Goal: Task Accomplishment & Management: Manage account settings

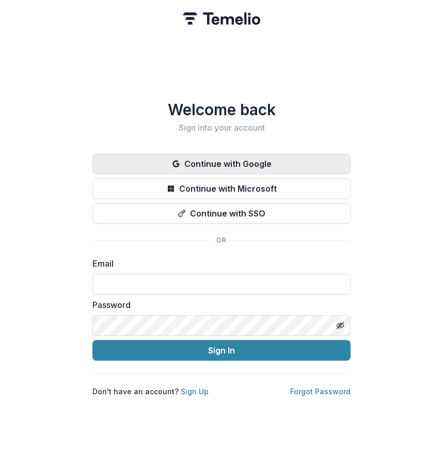
click at [235, 164] on button "Continue with Google" at bounding box center [222, 163] width 258 height 21
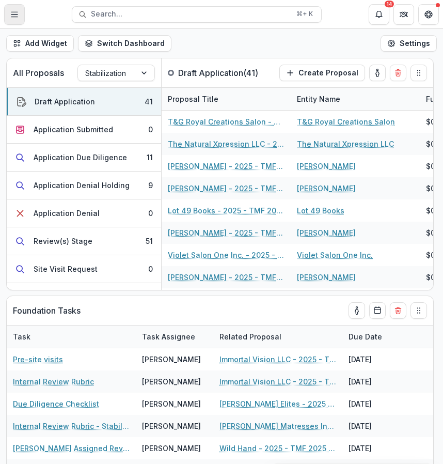
click at [17, 17] on icon "Toggle Menu" at bounding box center [14, 14] width 8 height 8
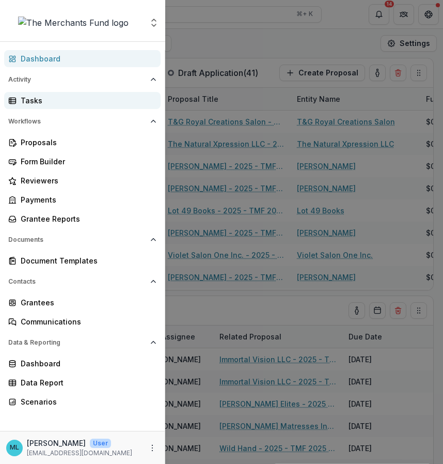
click at [76, 104] on div "Tasks" at bounding box center [87, 100] width 132 height 11
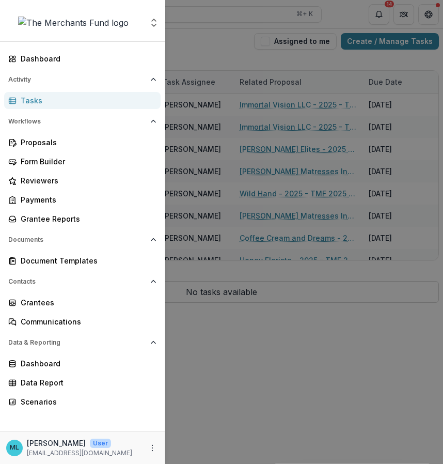
click at [298, 56] on div "Aggregate Analysis Foundations The Merchants Fund Team Settings Dashboard Activ…" at bounding box center [221, 232] width 443 height 464
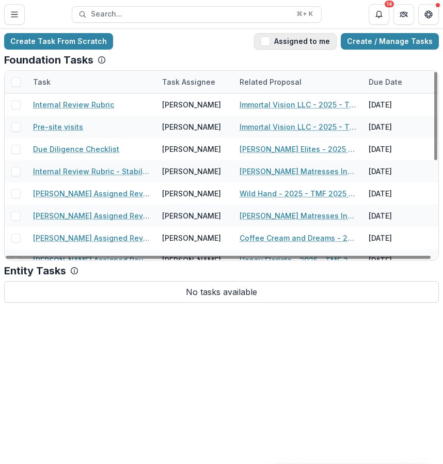
click at [329, 36] on button "Assigned to me" at bounding box center [295, 41] width 83 height 17
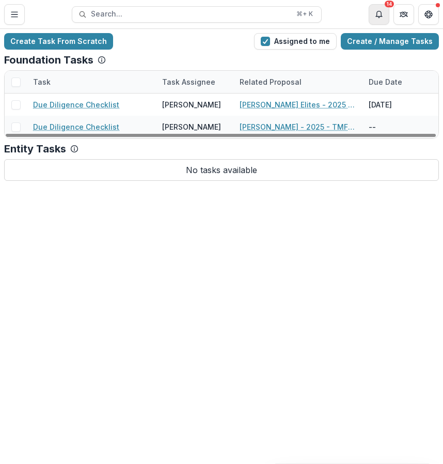
click at [377, 23] on button "Notifications" at bounding box center [379, 14] width 21 height 21
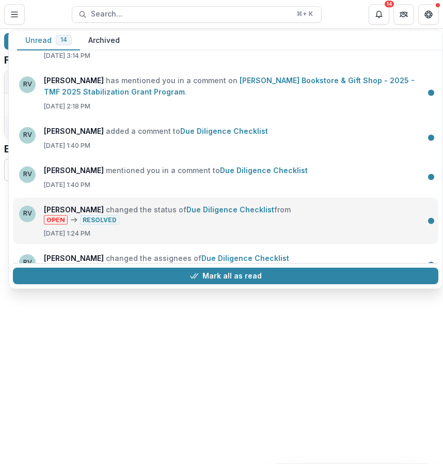
scroll to position [367, 0]
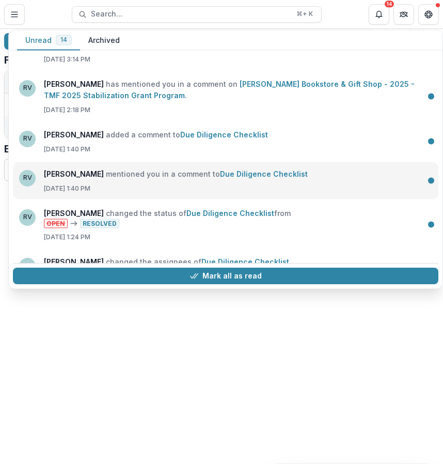
click at [253, 175] on link "Due Diligence Checklist" at bounding box center [264, 173] width 88 height 9
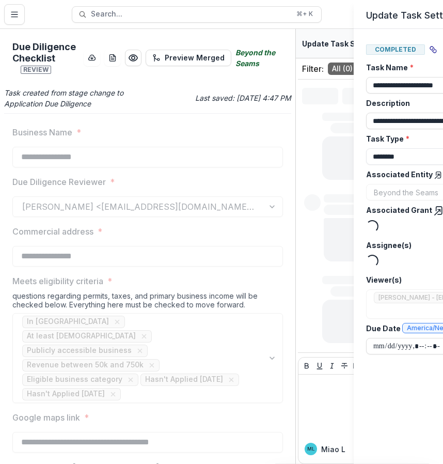
type input "*******"
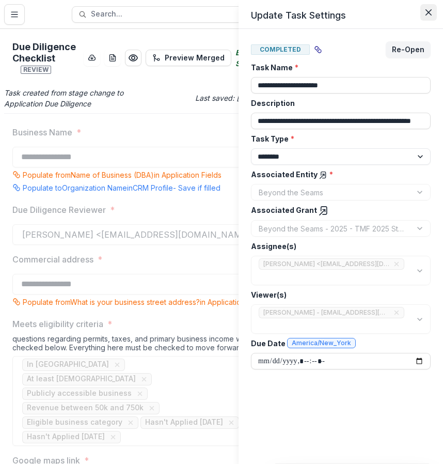
click at [427, 11] on icon "Close" at bounding box center [429, 12] width 6 height 6
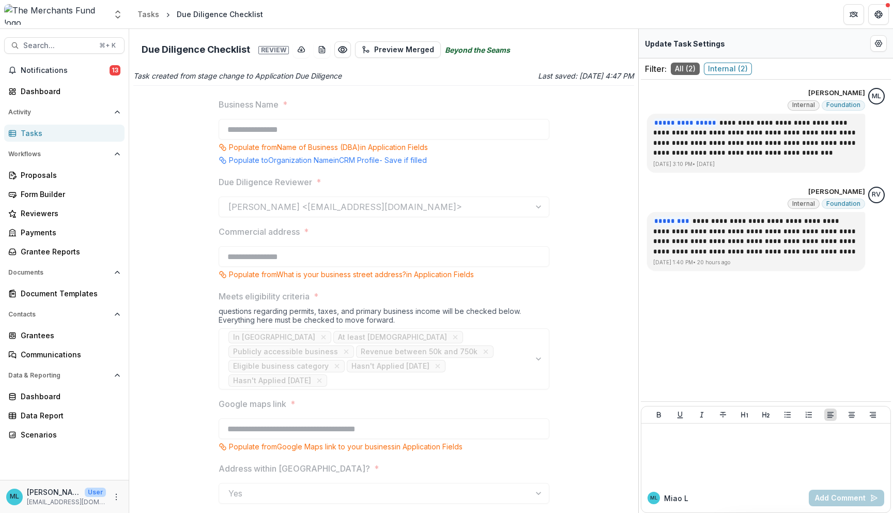
click at [85, 126] on link "Tasks" at bounding box center [64, 133] width 120 height 17
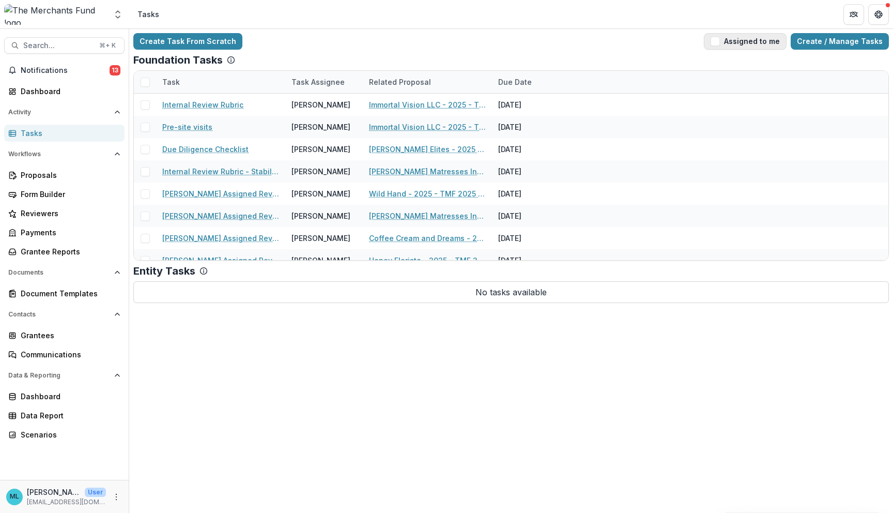
click at [443, 42] on button "Assigned to me" at bounding box center [745, 41] width 83 height 17
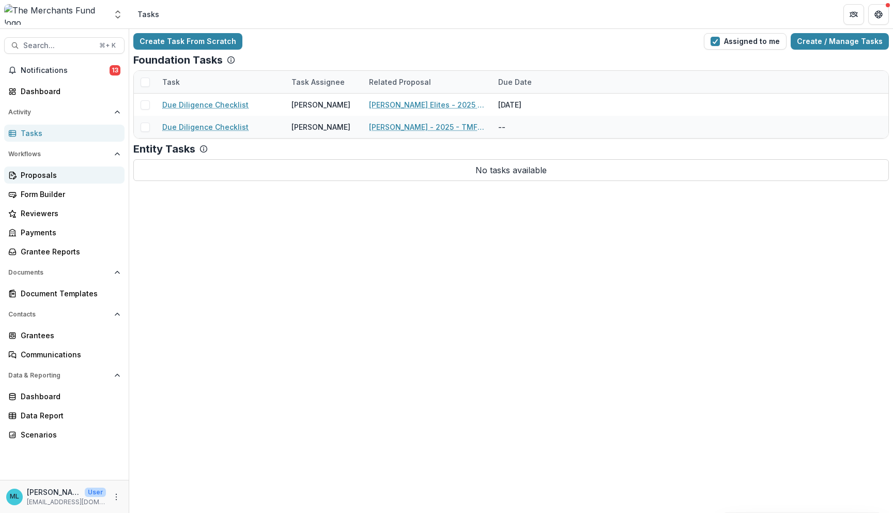
click at [69, 168] on link "Proposals" at bounding box center [64, 174] width 120 height 17
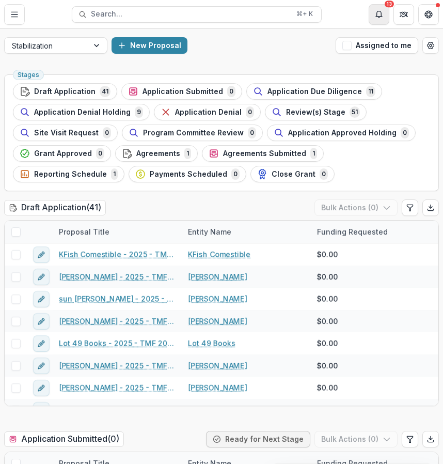
click at [386, 11] on button "Notifications" at bounding box center [379, 14] width 21 height 21
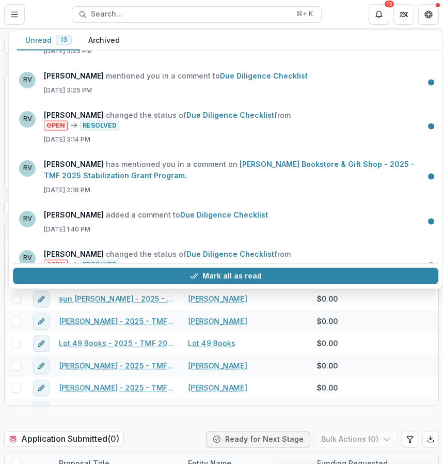
scroll to position [353, 0]
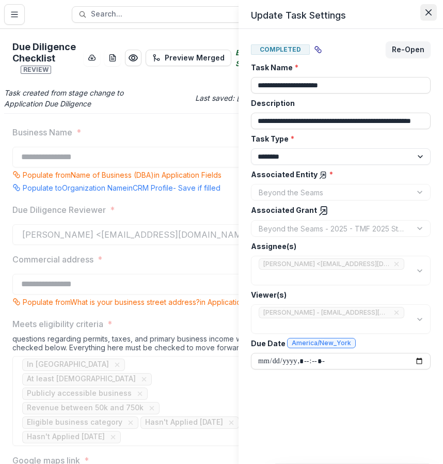
click at [428, 17] on button "Close" at bounding box center [429, 12] width 17 height 17
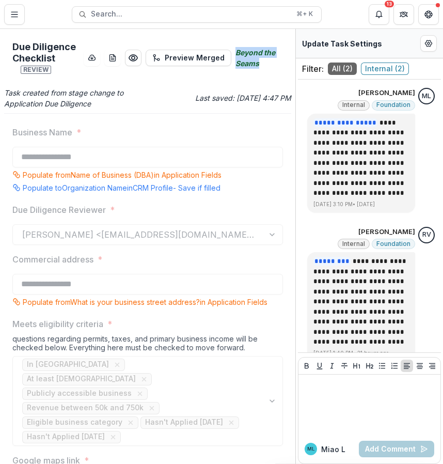
drag, startPoint x: 229, startPoint y: 45, endPoint x: 268, endPoint y: 78, distance: 50.2
click at [268, 78] on div "Due Diligence Checklist Review Preview Merged Beyond the Seams" at bounding box center [147, 58] width 287 height 50
copy icon "Beyond the Seams"
click at [174, 90] on div "Task created from stage change to Application Due Diligence Last saved: [DATE] …" at bounding box center [147, 98] width 287 height 22
click at [18, 16] on icon "Toggle Menu" at bounding box center [14, 14] width 8 height 8
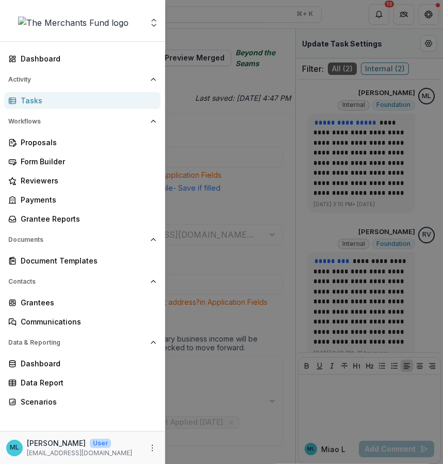
click at [325, 41] on div "Aggregate Analysis Foundations The Merchants Fund Team Settings Dashboard Activ…" at bounding box center [221, 232] width 443 height 464
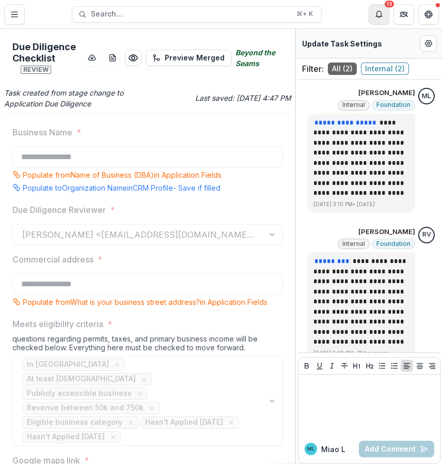
click at [379, 14] on icon "Notifications" at bounding box center [379, 14] width 8 height 8
click at [16, 13] on icon "Toggle Menu" at bounding box center [14, 14] width 8 height 8
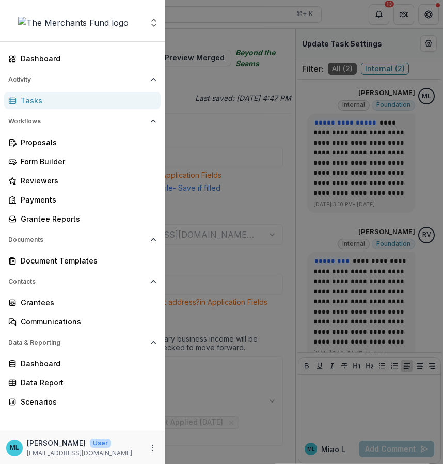
click at [46, 103] on div "Tasks" at bounding box center [87, 100] width 132 height 11
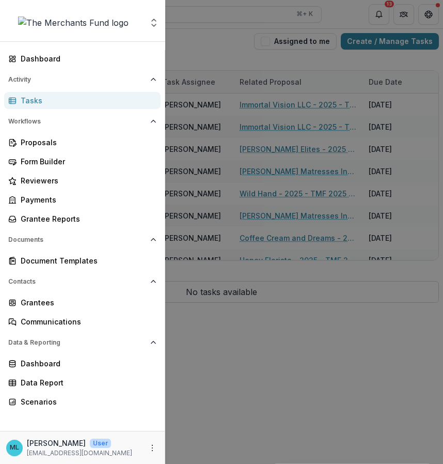
click at [370, 25] on div "Aggregate Analysis Foundations The Merchants Fund Team Settings Dashboard Activ…" at bounding box center [221, 232] width 443 height 464
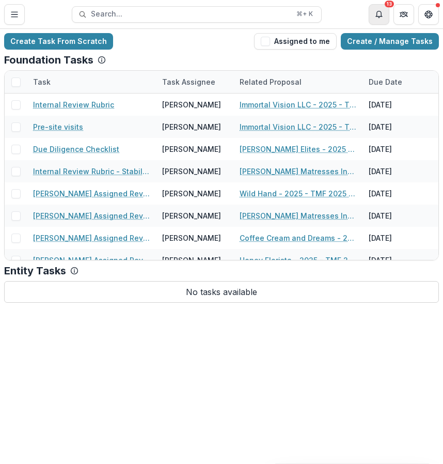
click at [380, 14] on icon "Notifications" at bounding box center [379, 14] width 8 height 8
click at [380, 365] on div "Create Task From Scratch Assigned to me Create / Manage Tasks Foundation Tasks …" at bounding box center [221, 246] width 443 height 435
click at [313, 44] on button "Assigned to me" at bounding box center [295, 41] width 83 height 17
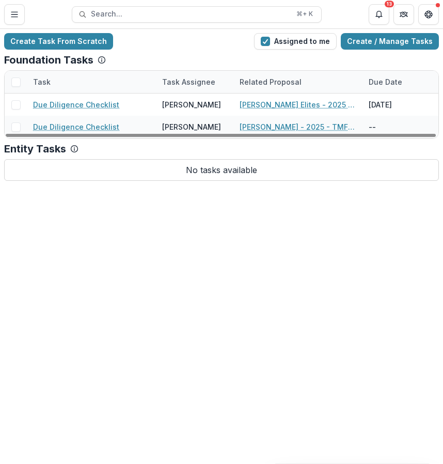
click at [291, 50] on div "Create Task From Scratch Assigned to me Create / Manage Tasks Foundation Tasks …" at bounding box center [221, 107] width 443 height 156
click at [297, 41] on button "Assigned to me" at bounding box center [295, 41] width 83 height 17
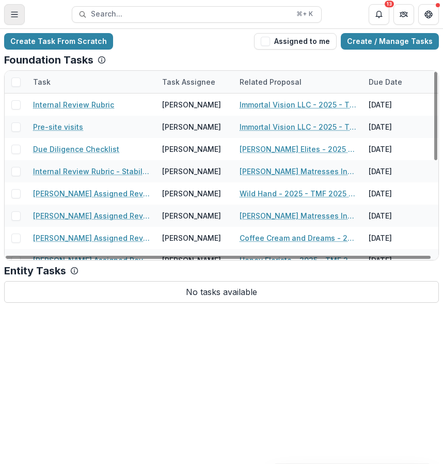
click at [17, 12] on icon "Toggle Menu" at bounding box center [14, 14] width 8 height 8
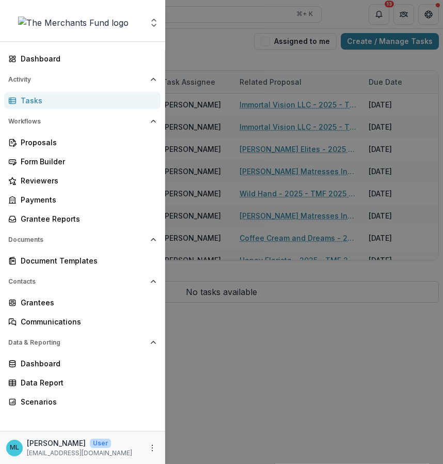
click at [311, 392] on div "Aggregate Analysis Foundations The Merchants Fund Team Settings Dashboard Activ…" at bounding box center [221, 232] width 443 height 464
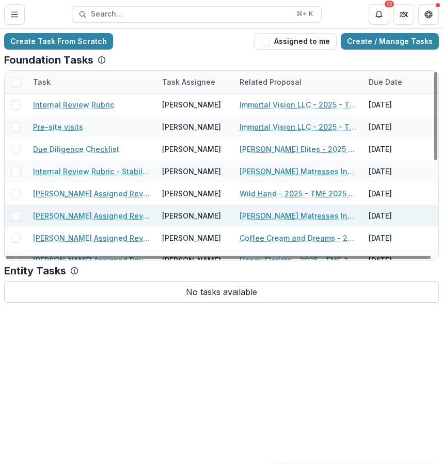
scroll to position [201, 0]
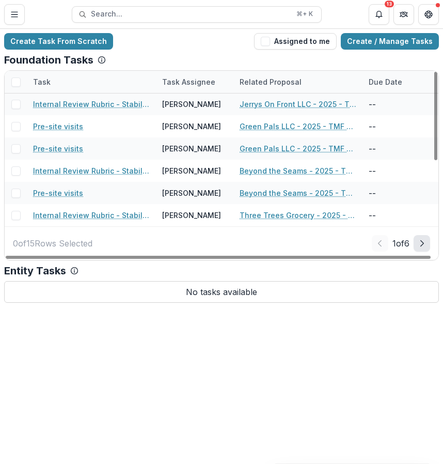
click at [427, 244] on button "Next Page" at bounding box center [422, 243] width 17 height 17
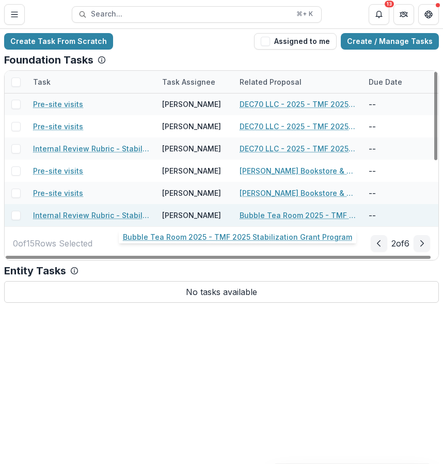
click at [310, 215] on link "Bubble Tea Room 2025 - TMF 2025 Stabilization Grant Program" at bounding box center [298, 215] width 117 height 11
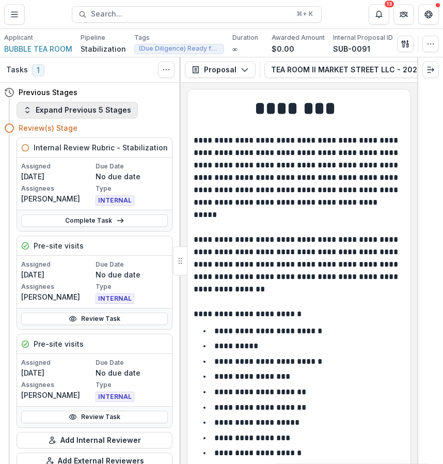
click at [105, 115] on button "Expand Previous 5 Stages" at bounding box center [77, 110] width 121 height 17
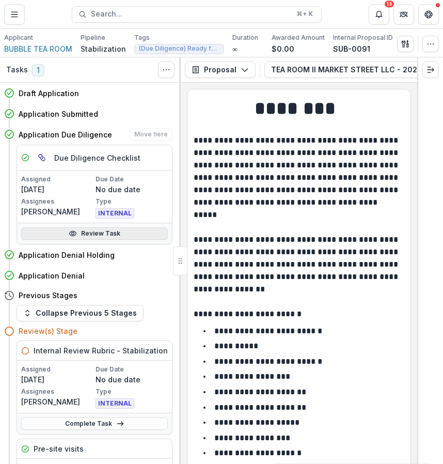
click at [123, 235] on link "Review Task" at bounding box center [94, 233] width 147 height 12
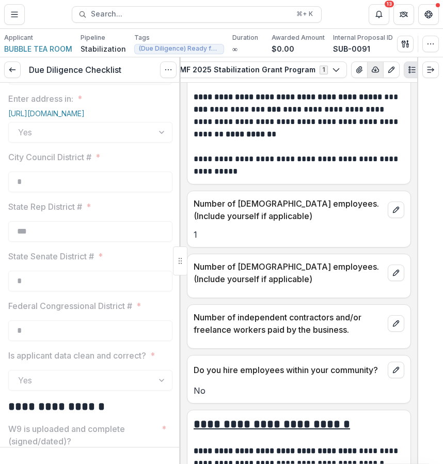
scroll to position [0, 264]
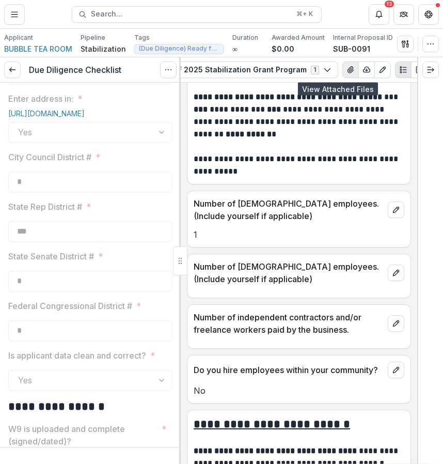
click at [347, 71] on icon "View Attached Files" at bounding box center [351, 70] width 8 height 8
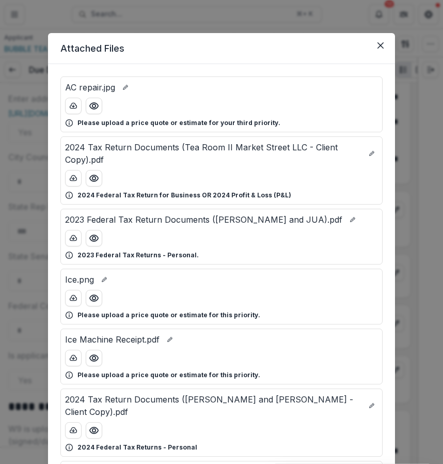
scroll to position [14, 0]
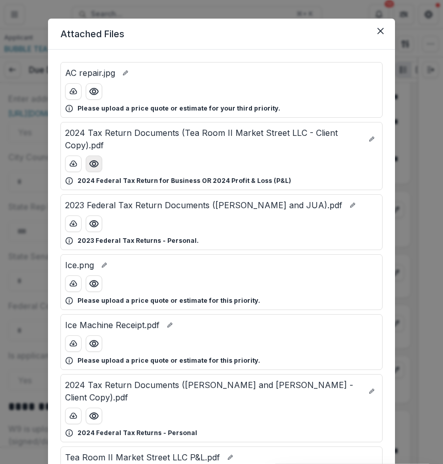
click at [89, 164] on icon "Preview 2024 Tax Return Documents (Tea Room II Market Street LLC - Client Copy)…" at bounding box center [94, 164] width 10 height 10
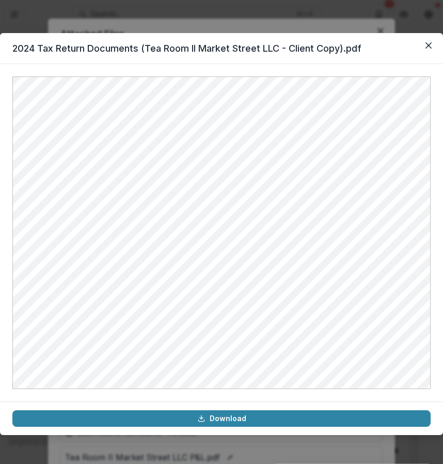
click at [281, 455] on div "2024 Tax Return Documents (Tea Room II Market Street LLC - Client Copy).pdf Dow…" at bounding box center [221, 232] width 443 height 464
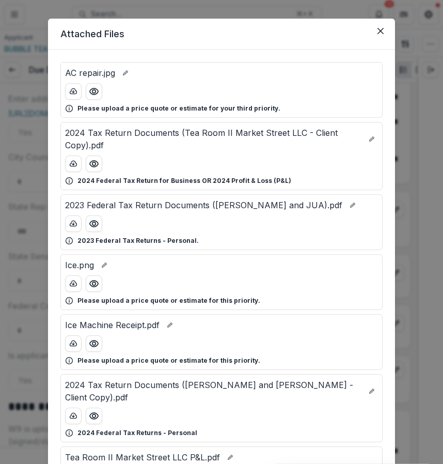
click at [417, 147] on div "Attached Files AC repair.jpg Please upload a price quote or estimate for your t…" at bounding box center [221, 232] width 443 height 464
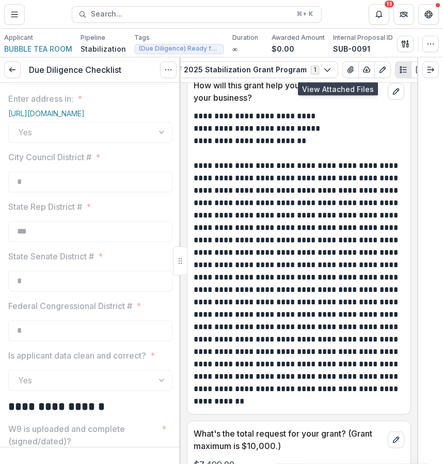
scroll to position [2403, 0]
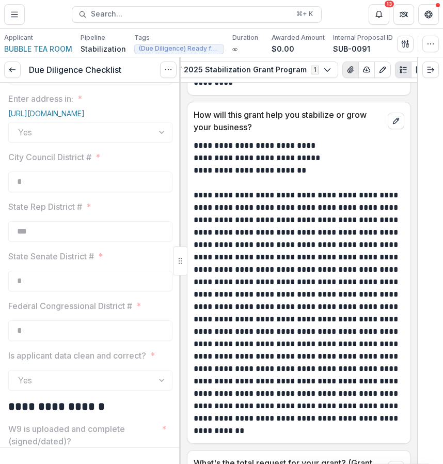
click at [343, 73] on button "View Attached Files" at bounding box center [351, 69] width 17 height 17
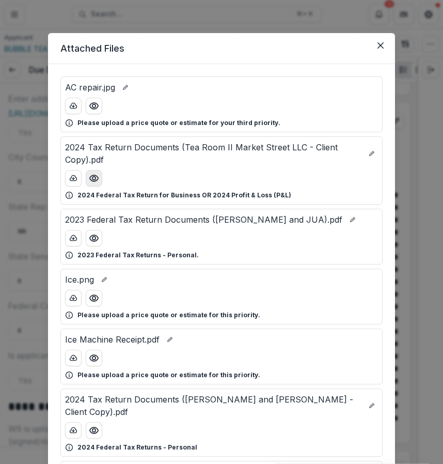
click at [92, 180] on icon "Preview 2024 Tax Return Documents (Tea Room II Market Street LLC - Client Copy)…" at bounding box center [94, 178] width 10 height 10
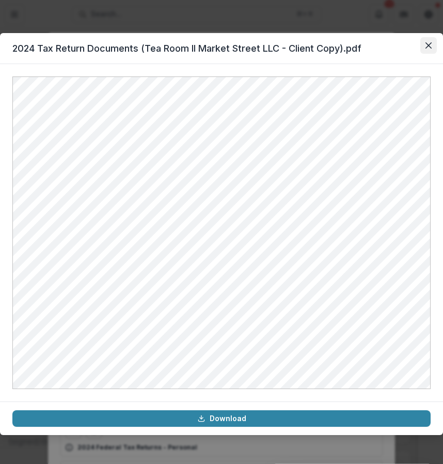
click at [431, 51] on button "Close" at bounding box center [429, 45] width 17 height 17
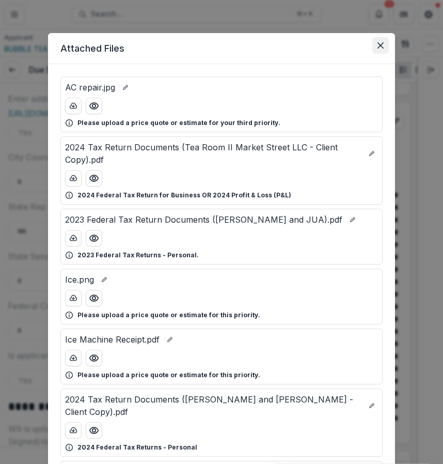
click at [386, 43] on button "Close" at bounding box center [381, 45] width 17 height 17
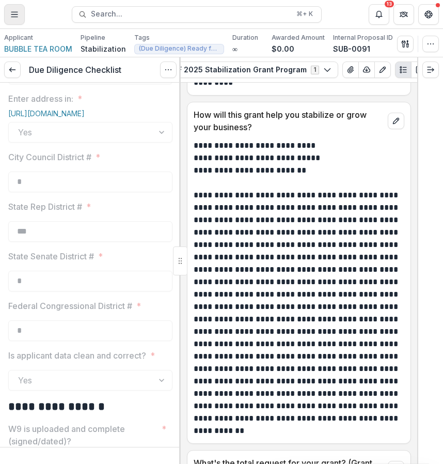
click at [11, 13] on icon "Toggle Menu" at bounding box center [14, 14] width 8 height 8
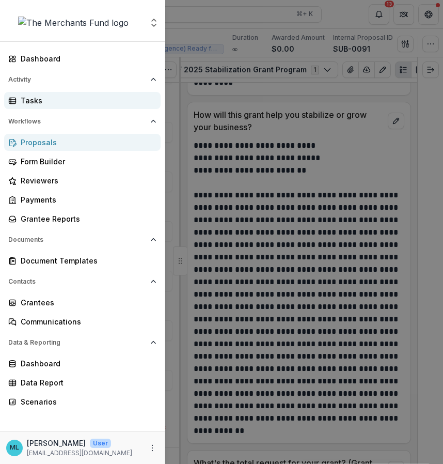
click at [82, 105] on div "Tasks" at bounding box center [87, 100] width 132 height 11
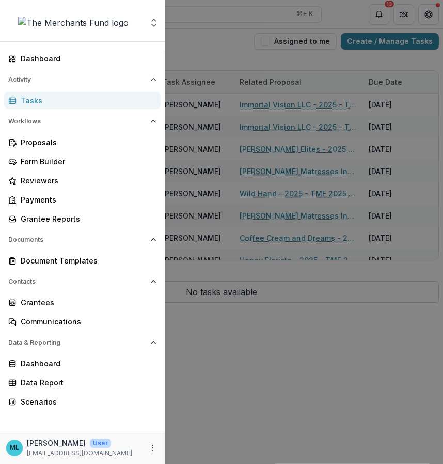
click at [258, 152] on div "Aggregate Analysis Foundations The Merchants Fund Team Settings Dashboard Activ…" at bounding box center [221, 232] width 443 height 464
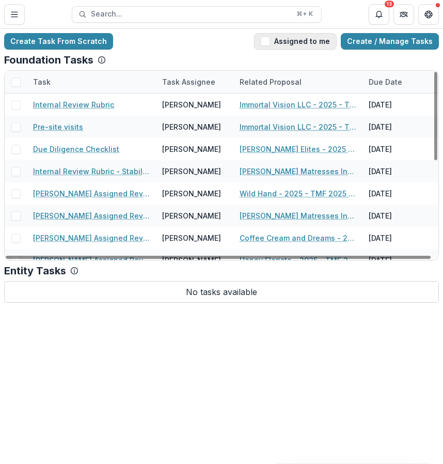
click at [304, 40] on button "Assigned to me" at bounding box center [295, 41] width 83 height 17
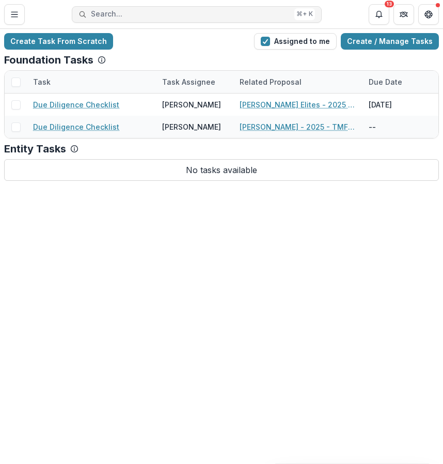
click at [160, 16] on span "Search..." at bounding box center [190, 14] width 199 height 9
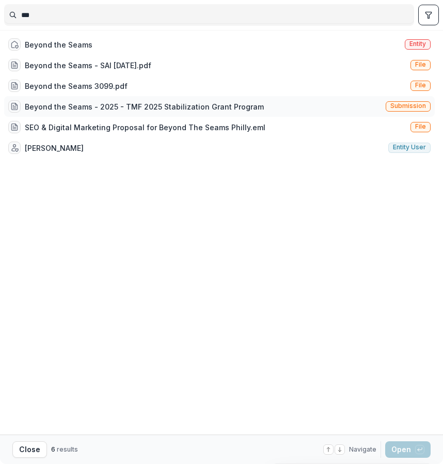
type input "***"
click at [185, 107] on div "Beyond the Seams - 2025 - TMF 2025 Stabilization Grant Program" at bounding box center [144, 106] width 239 height 11
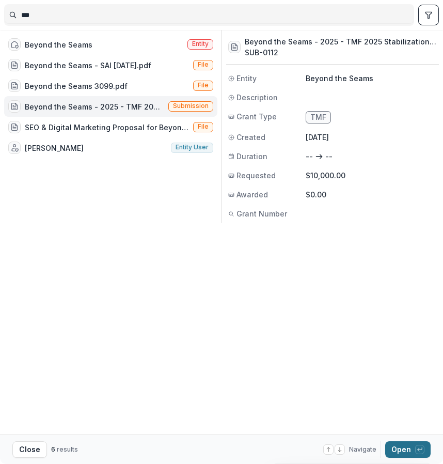
click at [408, 456] on button "Open with enter key" at bounding box center [408, 449] width 45 height 17
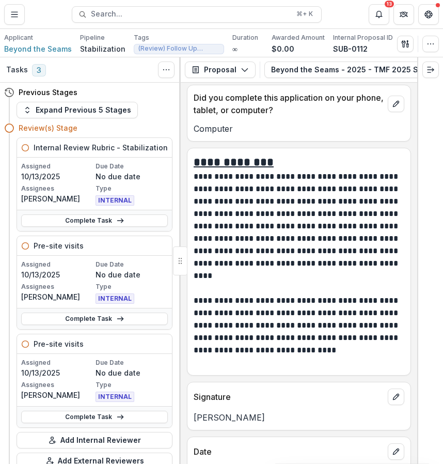
scroll to position [8163, 0]
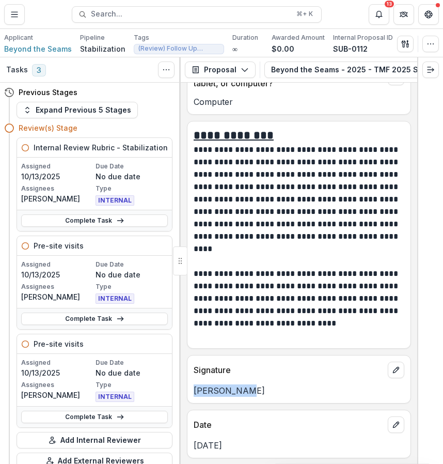
drag, startPoint x: 241, startPoint y: 391, endPoint x: 187, endPoint y: 390, distance: 54.8
click at [187, 390] on div "**********" at bounding box center [299, 273] width 237 height 381
copy p "Idalia Adan"
click at [380, 18] on icon "Notifications" at bounding box center [379, 14] width 8 height 8
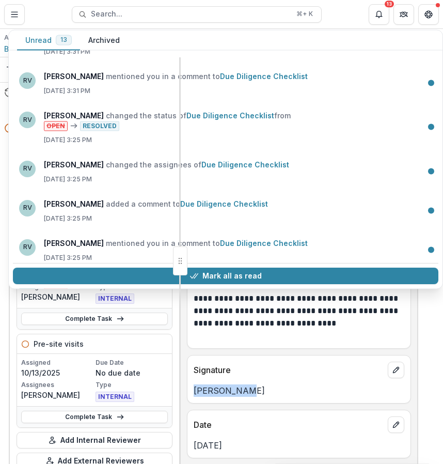
scroll to position [353, 0]
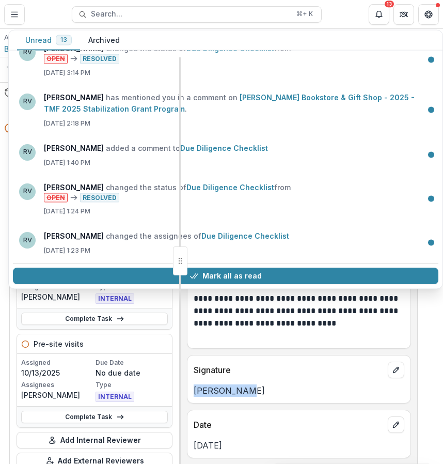
click at [109, 39] on button "Archived" at bounding box center [104, 40] width 48 height 20
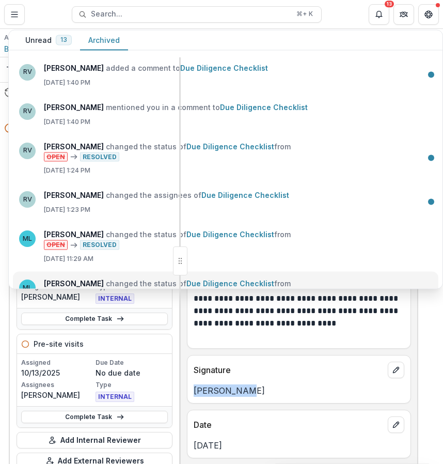
scroll to position [417, 0]
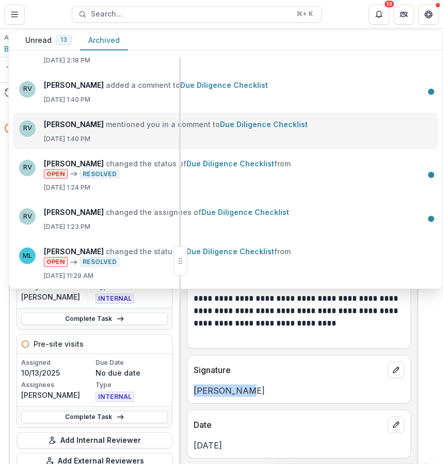
click at [267, 128] on link "Due Diligence Checklist" at bounding box center [264, 123] width 88 height 9
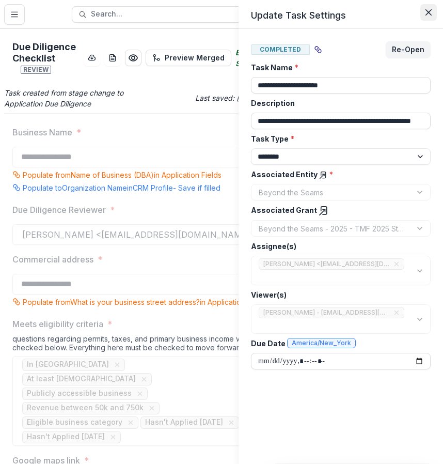
click at [430, 12] on icon "Close" at bounding box center [429, 12] width 6 height 6
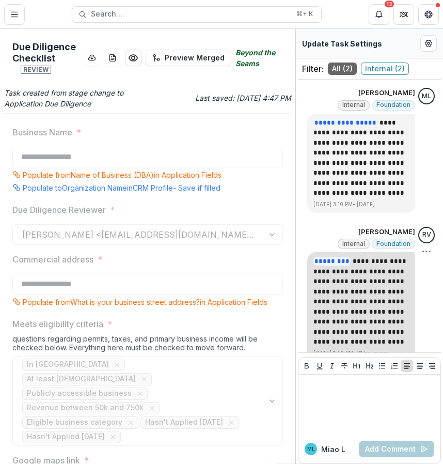
scroll to position [14, 0]
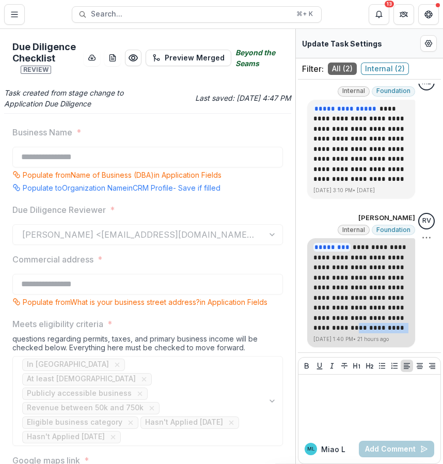
drag, startPoint x: 361, startPoint y: 318, endPoint x: 368, endPoint y: 332, distance: 15.5
click at [368, 332] on p "**********" at bounding box center [362, 287] width 96 height 91
copy p "*"
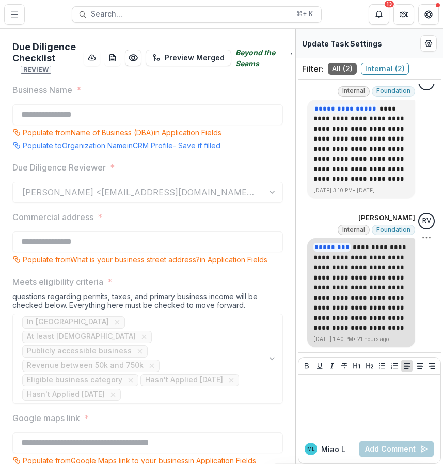
scroll to position [0, 0]
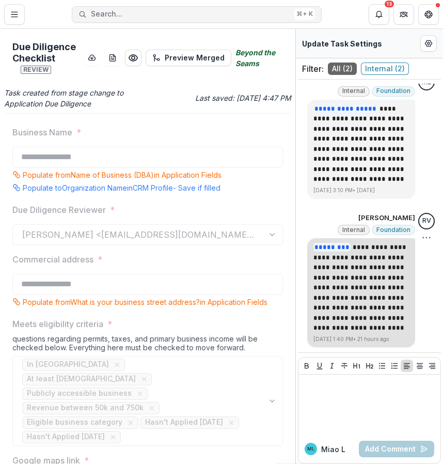
click at [183, 12] on span "Search..." at bounding box center [190, 14] width 199 height 9
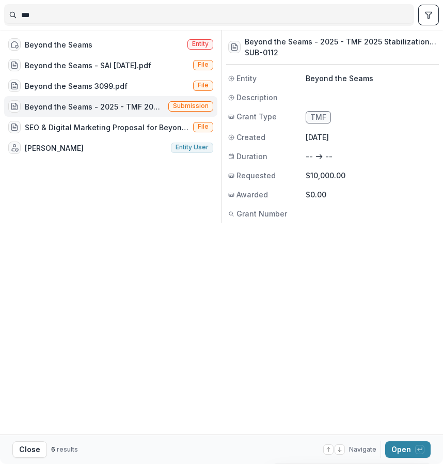
click at [112, 103] on div "Beyond the Seams - 2025 - TMF 2025 Stabilization Grant Program" at bounding box center [95, 106] width 140 height 11
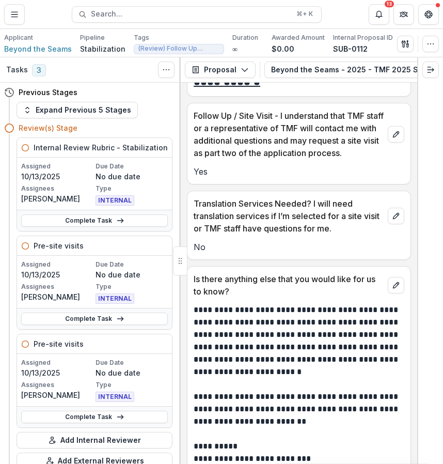
scroll to position [8163, 0]
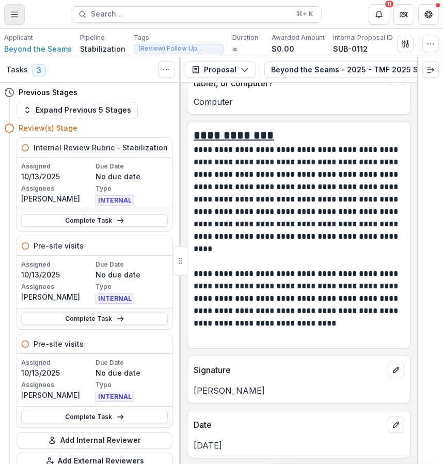
click at [18, 17] on icon "Toggle Menu" at bounding box center [14, 14] width 8 height 8
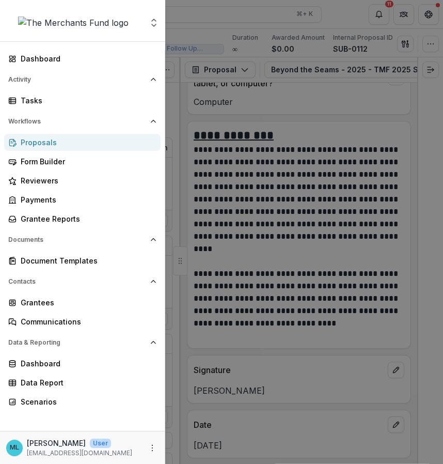
click at [388, 18] on div "Aggregate Analysis Foundations The Merchants Fund Team Settings Dashboard Activ…" at bounding box center [221, 232] width 443 height 464
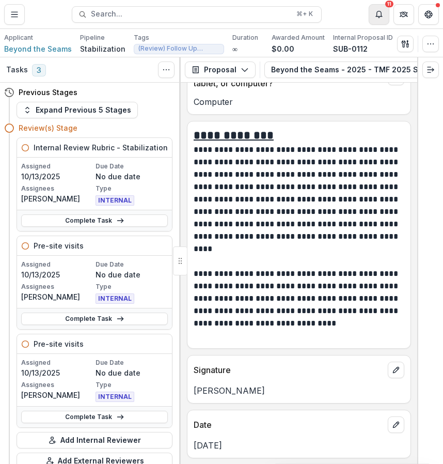
click at [383, 18] on button "Notifications" at bounding box center [379, 14] width 21 height 21
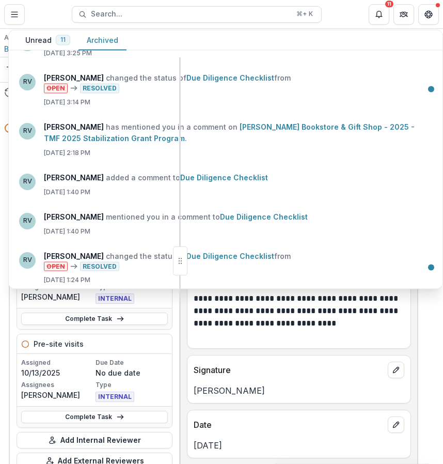
scroll to position [326, 0]
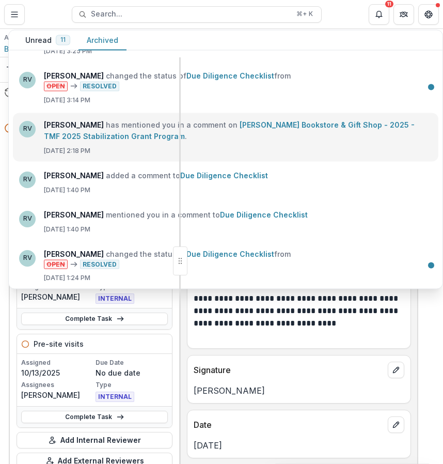
click at [275, 125] on link "[PERSON_NAME] Bookstore & Gift Shop - 2025 - TMF 2025 Stabilization Grant Progr…" at bounding box center [229, 130] width 371 height 20
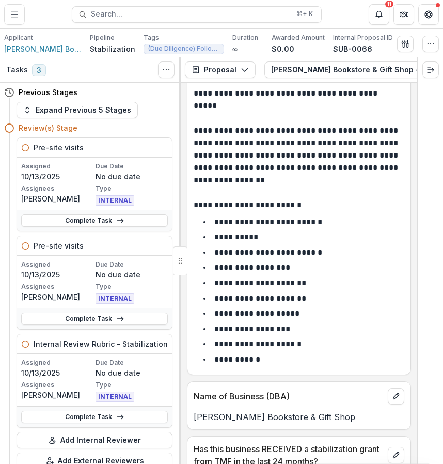
scroll to position [124, 0]
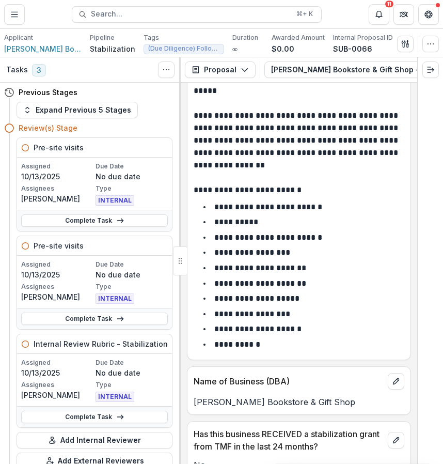
click at [214, 395] on div "[PERSON_NAME] Bookstore & Gift Shop" at bounding box center [299, 399] width 223 height 19
drag, startPoint x: 194, startPoint y: 403, endPoint x: 326, endPoint y: 402, distance: 132.3
click at [326, 402] on p "[PERSON_NAME] Bookstore & Gift Shop" at bounding box center [299, 402] width 211 height 12
copy p "[PERSON_NAME] Bookstore & Gift Shop"
click at [13, 15] on icon "Toggle Menu" at bounding box center [14, 14] width 8 height 8
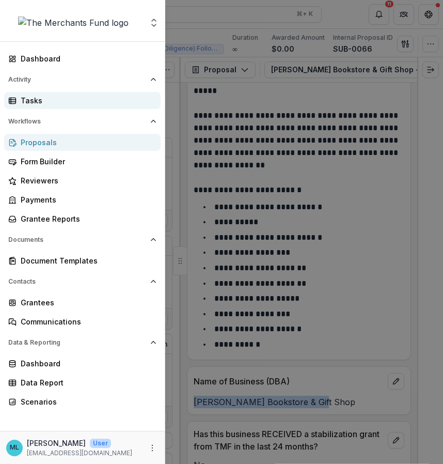
click at [57, 98] on div "Tasks" at bounding box center [87, 100] width 132 height 11
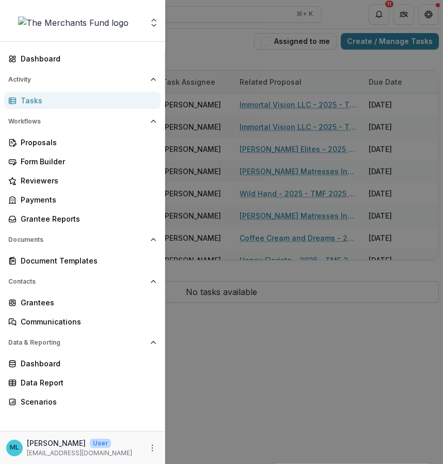
click at [363, 8] on div "Aggregate Analysis Foundations The Merchants Fund Team Settings Dashboard Activ…" at bounding box center [221, 232] width 443 height 464
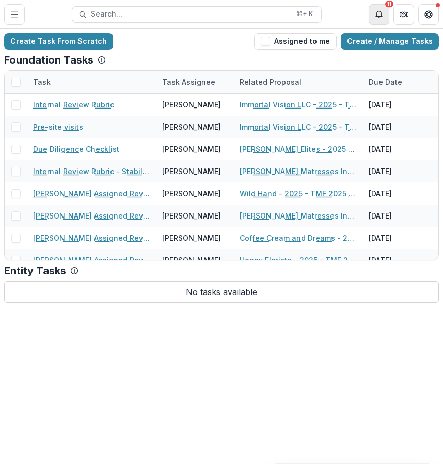
click at [386, 23] on button "Notifications" at bounding box center [379, 14] width 21 height 21
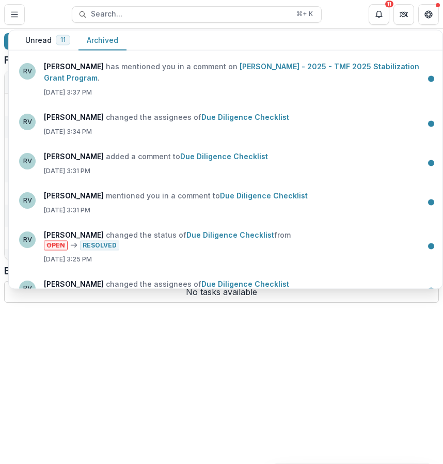
click at [49, 41] on button "Unread 11" at bounding box center [47, 40] width 61 height 20
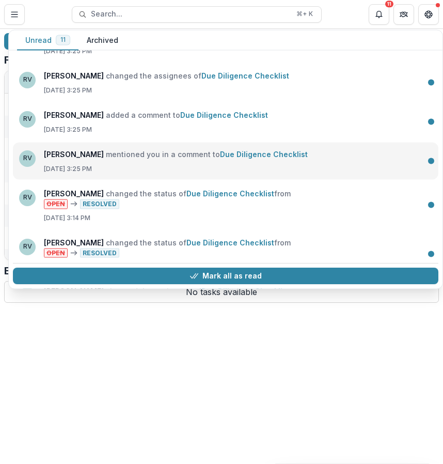
scroll to position [227, 0]
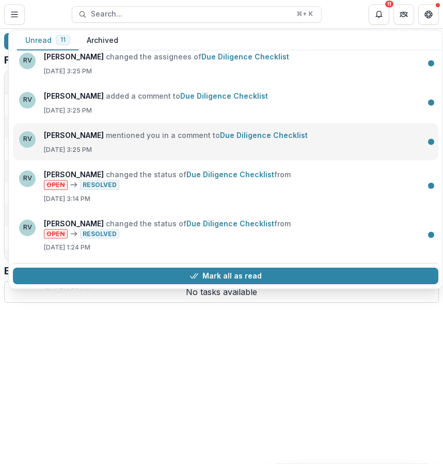
click at [265, 137] on link "Due Diligence Checklist" at bounding box center [264, 134] width 88 height 9
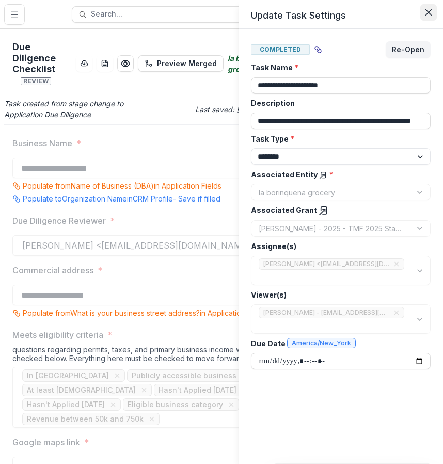
click at [431, 8] on button "Close" at bounding box center [429, 12] width 17 height 17
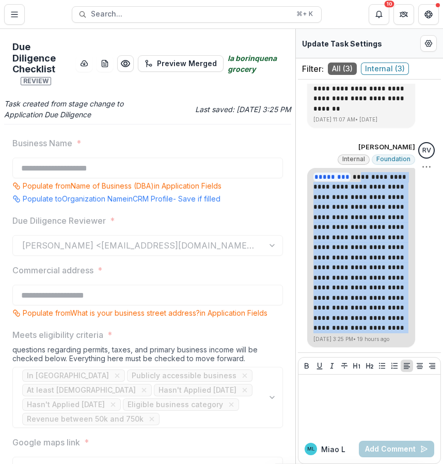
drag, startPoint x: 353, startPoint y: 180, endPoint x: 398, endPoint y: 332, distance: 158.9
click at [398, 332] on p "**********" at bounding box center [362, 252] width 96 height 161
copy p "**********"
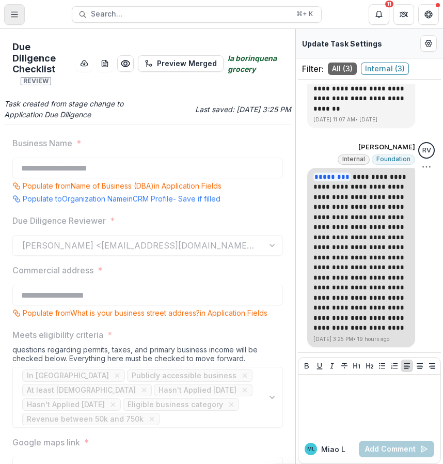
click at [20, 13] on button "Toggle Menu" at bounding box center [14, 14] width 21 height 21
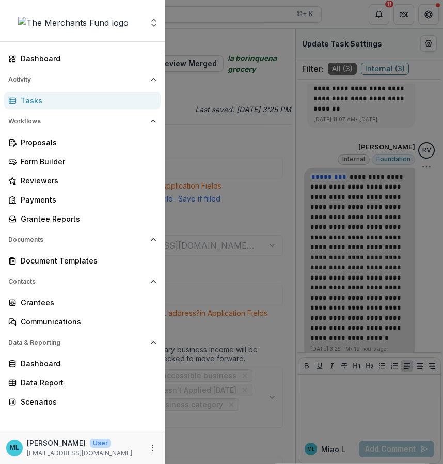
click at [82, 97] on div "Tasks" at bounding box center [87, 100] width 132 height 11
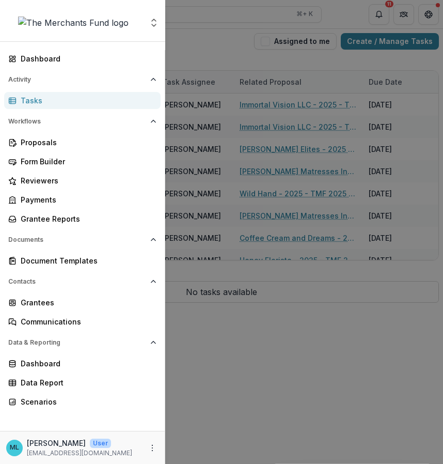
click at [212, 59] on div "Aggregate Analysis Foundations The Merchants Fund Team Settings Dashboard Activ…" at bounding box center [221, 232] width 443 height 464
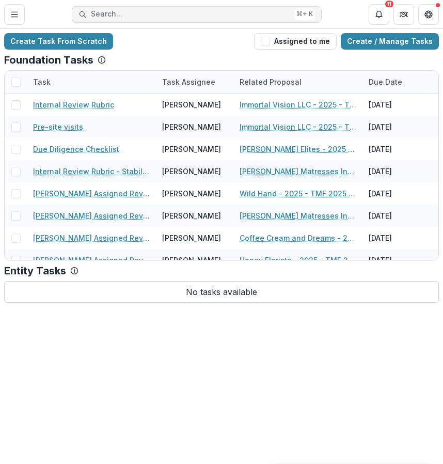
click at [237, 14] on span "Search..." at bounding box center [190, 14] width 199 height 9
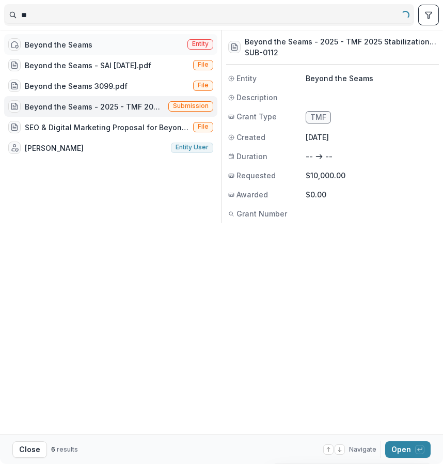
type input "*"
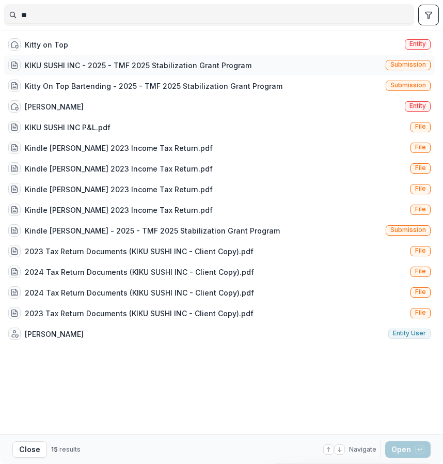
type input "**"
click at [243, 66] on div "KIKU SUSHI INC - 2025 - TMF 2025 Stabilization Grant Program" at bounding box center [138, 65] width 227 height 11
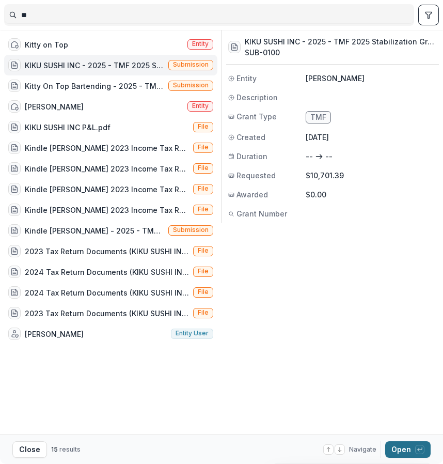
click at [408, 443] on button "Open with enter key" at bounding box center [408, 449] width 45 height 17
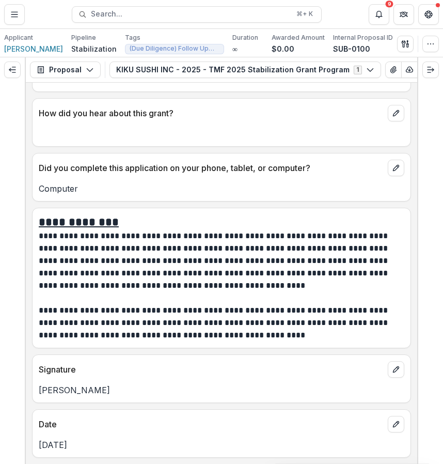
scroll to position [6759, 0]
click at [112, 388] on p "DANIEL SANTANA" at bounding box center [222, 390] width 366 height 12
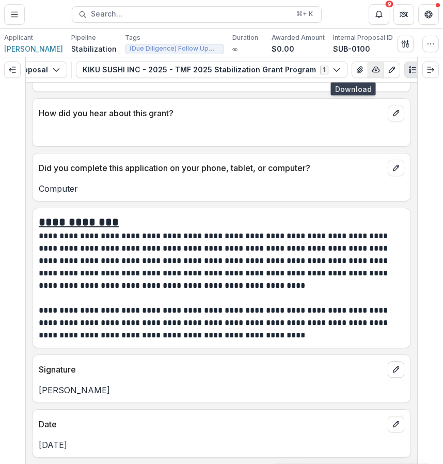
scroll to position [0, 43]
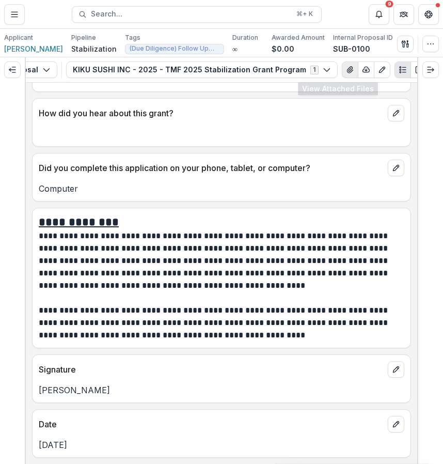
click at [342, 74] on button "View Attached Files" at bounding box center [350, 69] width 17 height 17
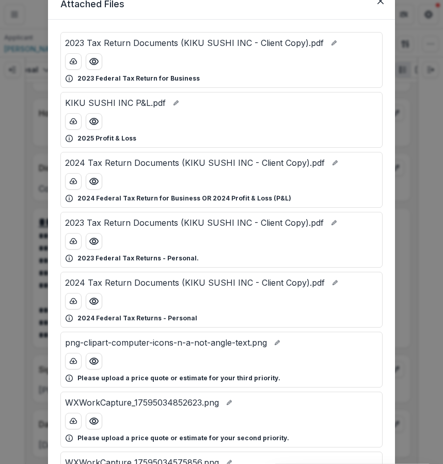
scroll to position [45, 0]
click at [93, 122] on circle "Preview KIKU SUSHI INC P&L.pdf" at bounding box center [94, 120] width 3 height 3
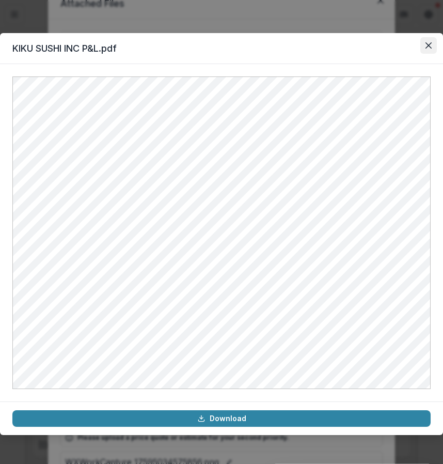
click at [424, 38] on button "Close" at bounding box center [429, 45] width 17 height 17
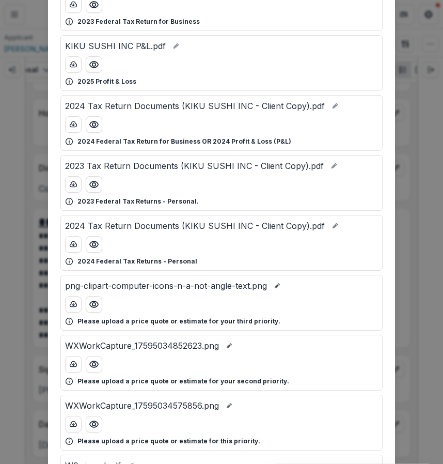
scroll to position [101, 0]
click at [100, 189] on button "Preview 2023 Tax Return Documents (KIKU SUSHI INC - Client Copy).pdf" at bounding box center [94, 185] width 17 height 17
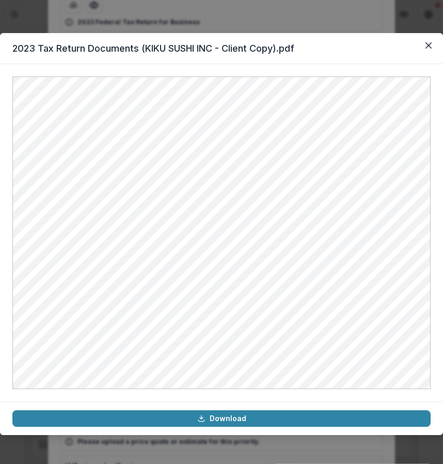
click at [427, 42] on icon "Close" at bounding box center [429, 45] width 6 height 6
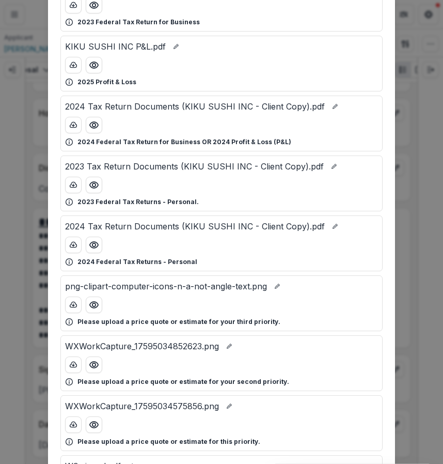
click at [422, 172] on div "Attached Files 2023 Tax Return Documents (KIKU SUSHI INC - Client Copy).pdf 202…" at bounding box center [221, 232] width 443 height 464
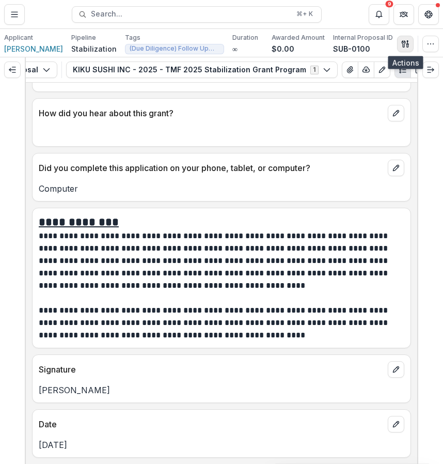
click at [409, 48] on button "button" at bounding box center [405, 44] width 17 height 17
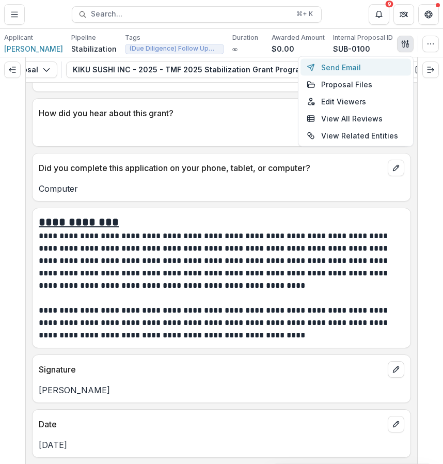
click at [357, 70] on button "Send Email" at bounding box center [356, 67] width 111 height 17
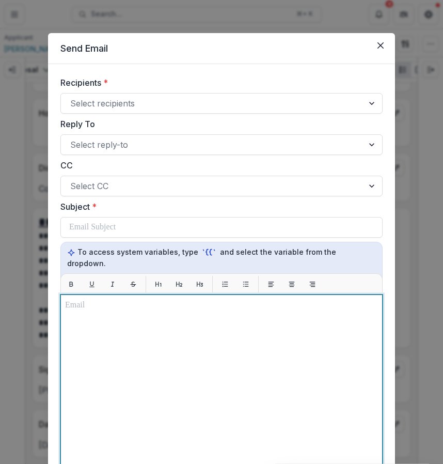
click at [212, 327] on div at bounding box center [221, 423] width 313 height 249
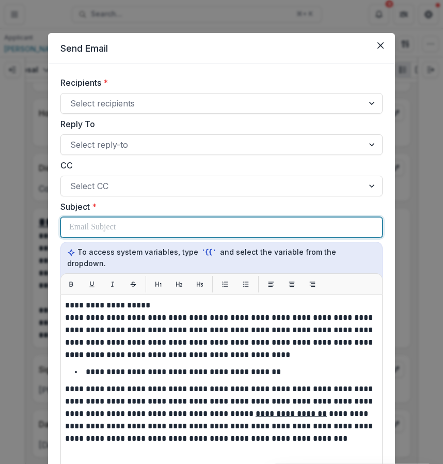
click at [196, 229] on div at bounding box center [221, 228] width 305 height 20
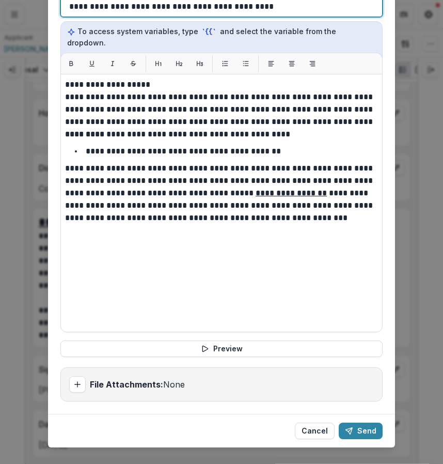
scroll to position [226, 0]
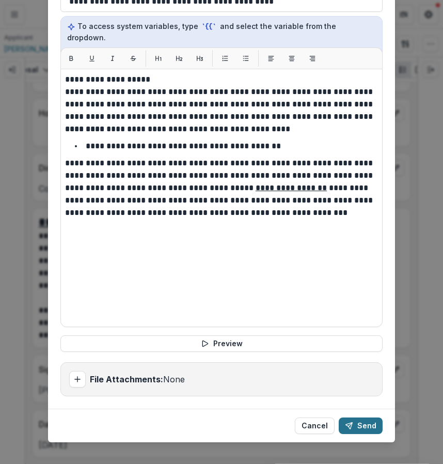
click at [363, 422] on button "Send" at bounding box center [361, 426] width 44 height 17
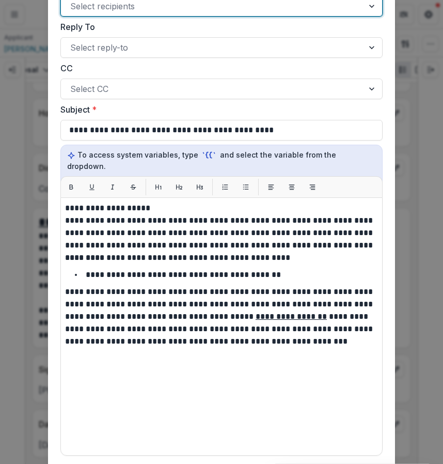
scroll to position [0, 0]
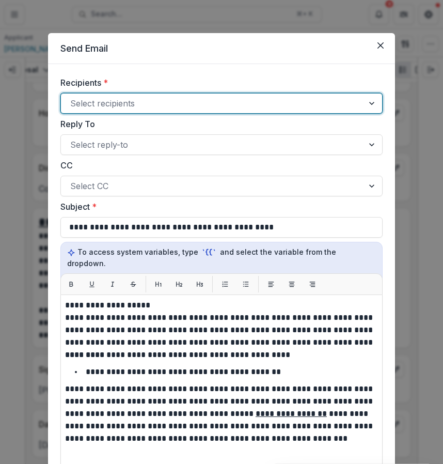
click at [327, 105] on div at bounding box center [212, 103] width 284 height 14
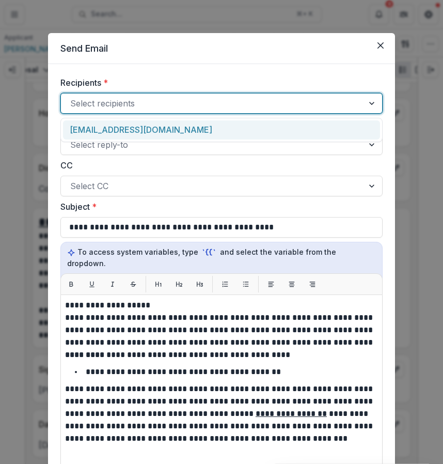
click at [314, 121] on div "k1kusushi9988@gmail.com" at bounding box center [221, 129] width 317 height 19
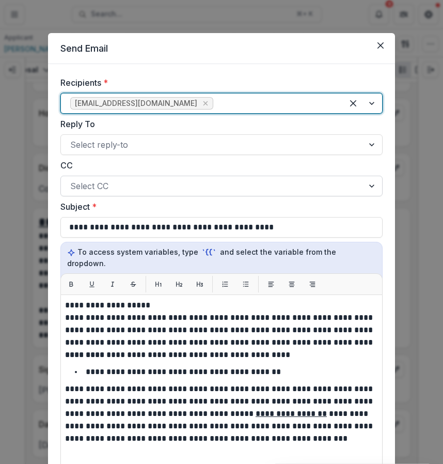
scroll to position [226, 0]
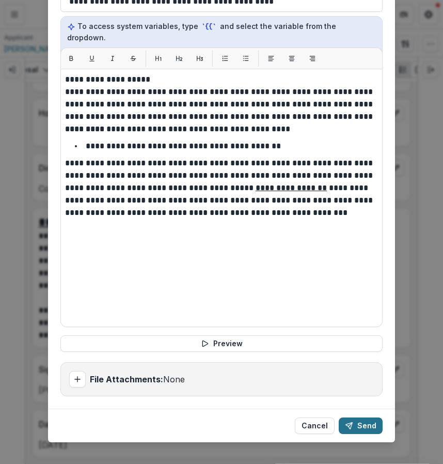
click at [372, 420] on button "Send" at bounding box center [361, 426] width 44 height 17
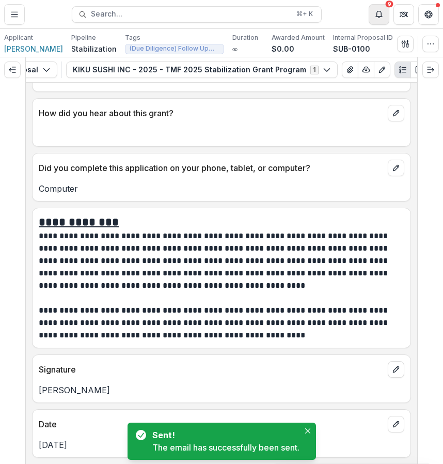
click at [374, 16] on button "Notifications" at bounding box center [379, 14] width 21 height 21
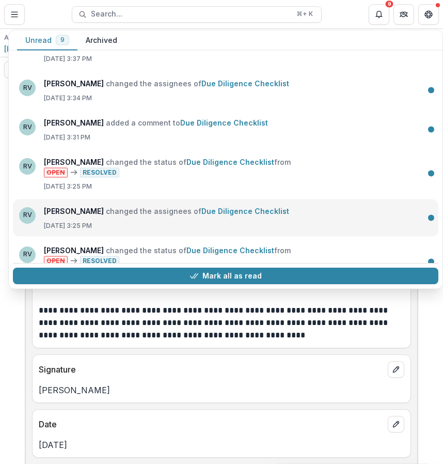
scroll to position [83, 0]
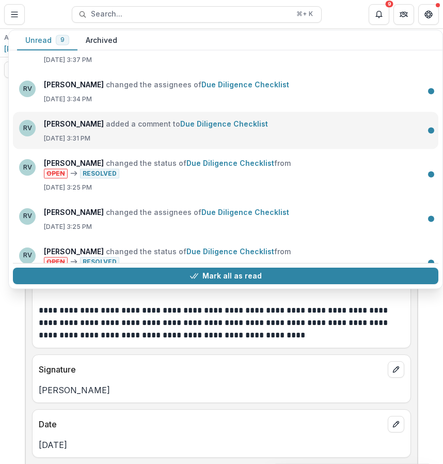
click at [194, 128] on link "Due Diligence Checklist" at bounding box center [224, 123] width 88 height 9
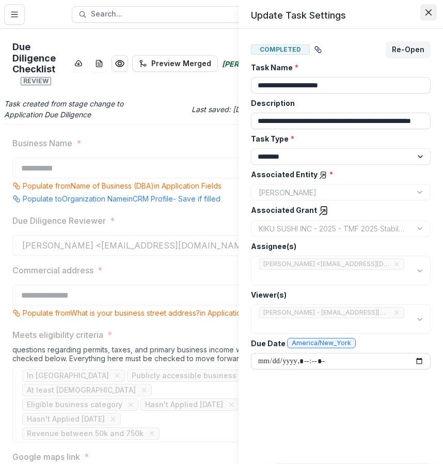
click at [428, 8] on button "Close" at bounding box center [429, 12] width 17 height 17
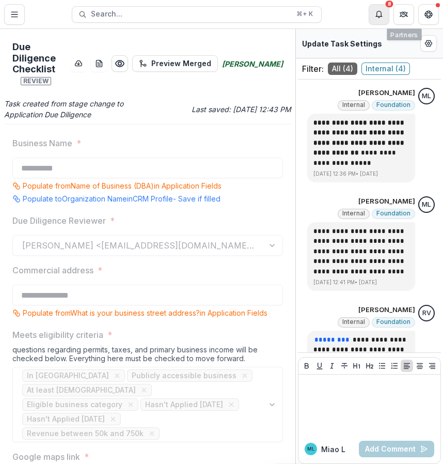
click at [384, 10] on button "Notifications" at bounding box center [379, 14] width 21 height 21
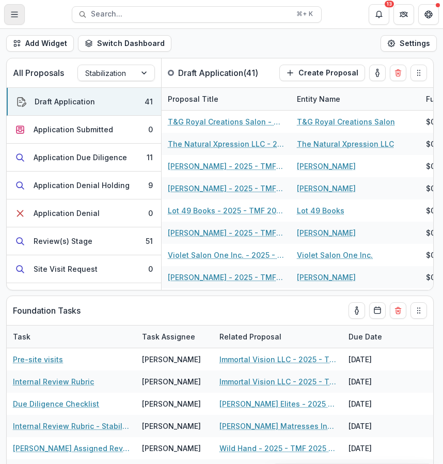
click at [14, 18] on icon "Toggle Menu" at bounding box center [14, 14] width 8 height 8
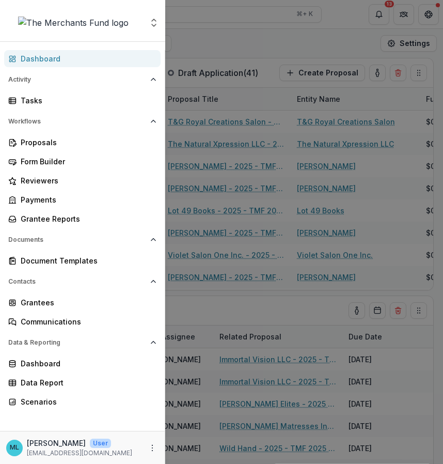
click at [319, 98] on div "Aggregate Analysis Foundations The Merchants Fund Team Settings Dashboard Activ…" at bounding box center [221, 232] width 443 height 464
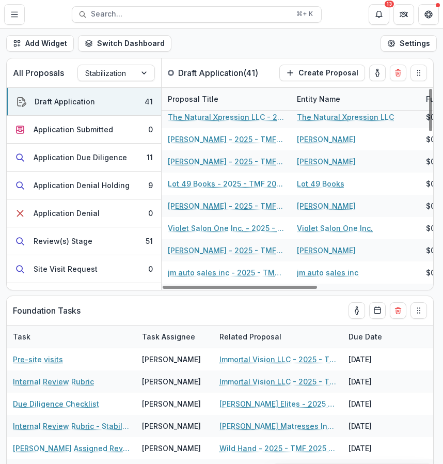
scroll to position [29, 0]
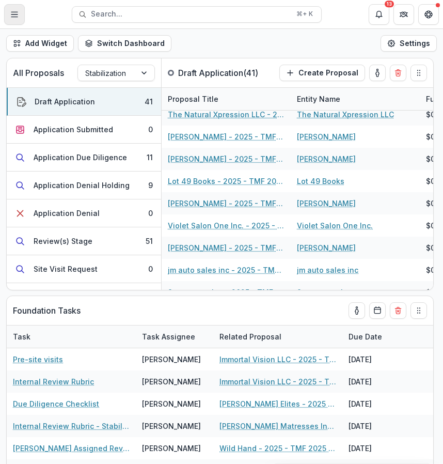
click at [16, 19] on button "Toggle Menu" at bounding box center [14, 14] width 21 height 21
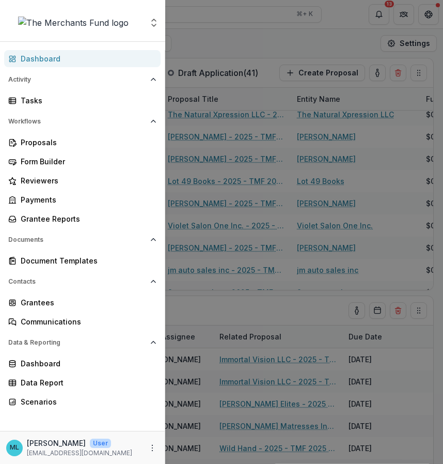
click at [225, 44] on div "Aggregate Analysis Foundations The Merchants Fund Team Settings Dashboard Activ…" at bounding box center [221, 232] width 443 height 464
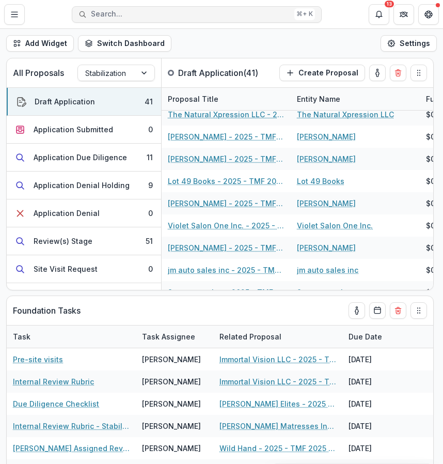
click at [190, 19] on button "Search... ⌘ + K" at bounding box center [197, 14] width 250 height 17
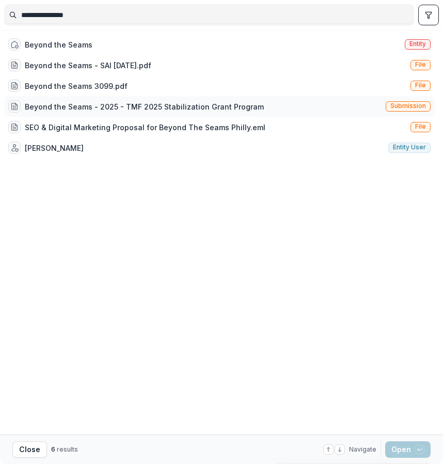
type input "**********"
click at [246, 105] on div "Beyond the Seams - 2025 - TMF 2025 Stabilization Grant Program" at bounding box center [144, 106] width 239 height 11
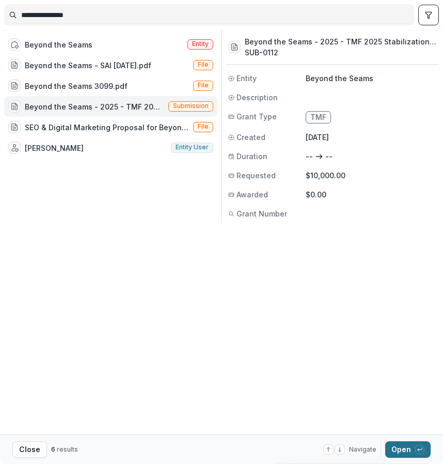
click at [403, 445] on button "Open with enter key" at bounding box center [408, 449] width 45 height 17
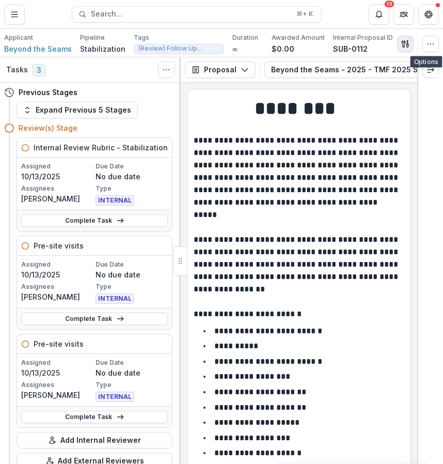
click at [406, 41] on icon "button" at bounding box center [404, 43] width 4 height 7
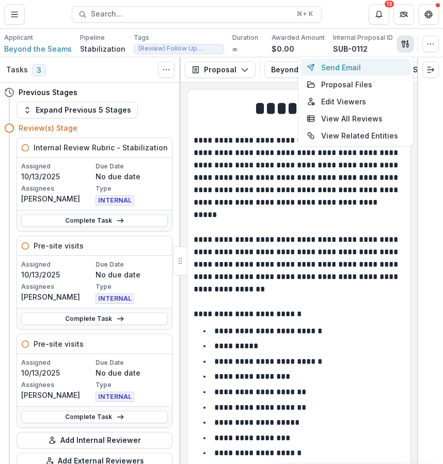
click at [386, 61] on button "Send Email" at bounding box center [356, 67] width 111 height 17
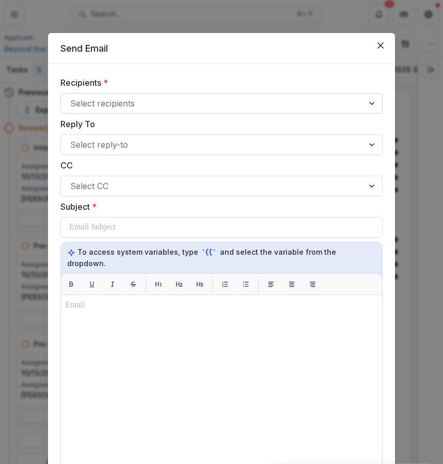
click at [238, 105] on div at bounding box center [212, 103] width 284 height 14
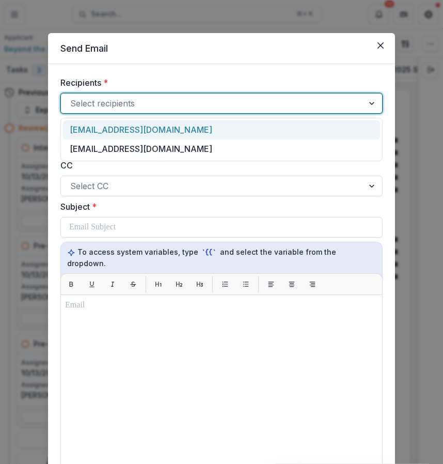
click at [237, 125] on div "beyondtheseams18@gmail.com" at bounding box center [221, 129] width 317 height 19
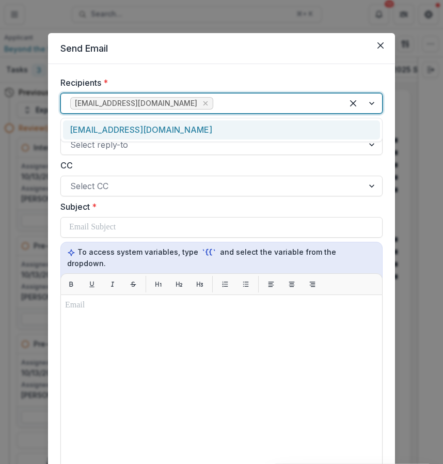
click at [244, 96] on div "beyondtheseams18@gmail.com" at bounding box center [202, 103] width 282 height 17
click at [226, 123] on div "[EMAIL_ADDRESS][DOMAIN_NAME]" at bounding box center [221, 129] width 317 height 19
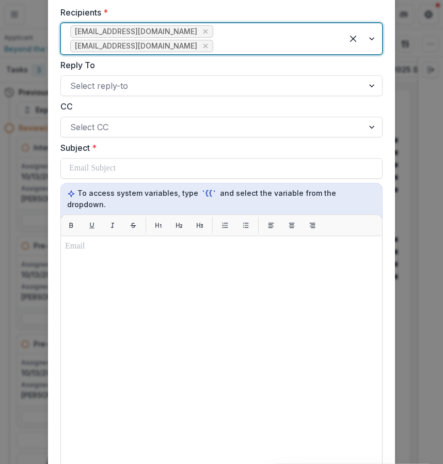
scroll to position [79, 0]
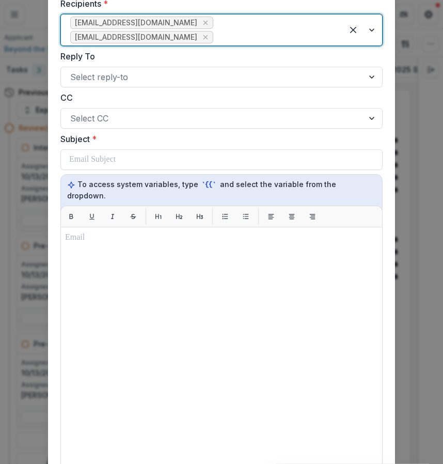
click at [202, 91] on label "CC" at bounding box center [218, 97] width 316 height 12
click at [73, 112] on input "CC" at bounding box center [71, 118] width 3 height 12
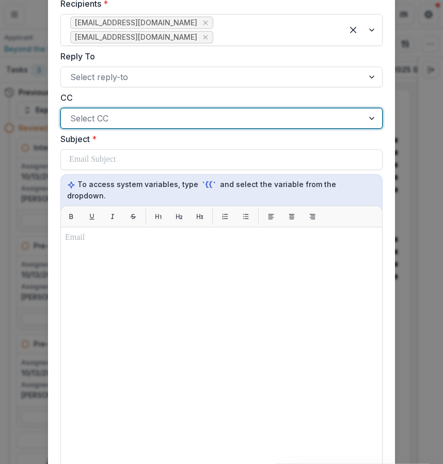
click at [198, 111] on div at bounding box center [212, 118] width 284 height 14
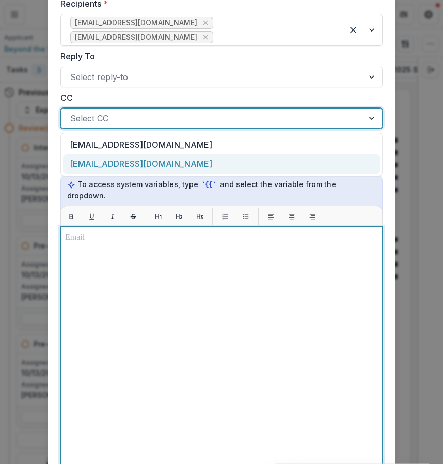
click at [135, 258] on div at bounding box center [221, 356] width 313 height 249
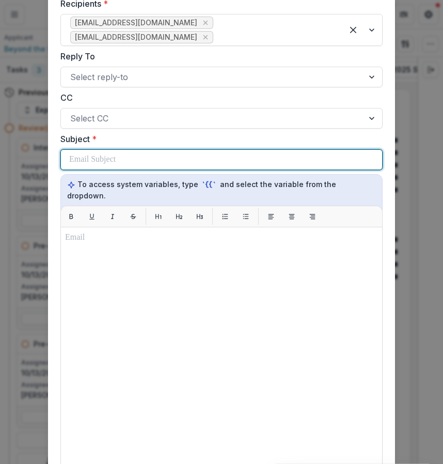
click at [159, 150] on div at bounding box center [221, 160] width 305 height 20
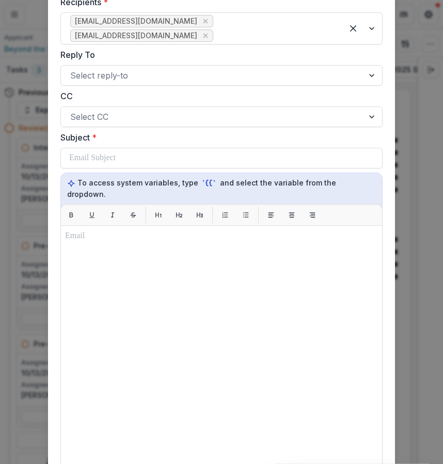
scroll to position [79, 0]
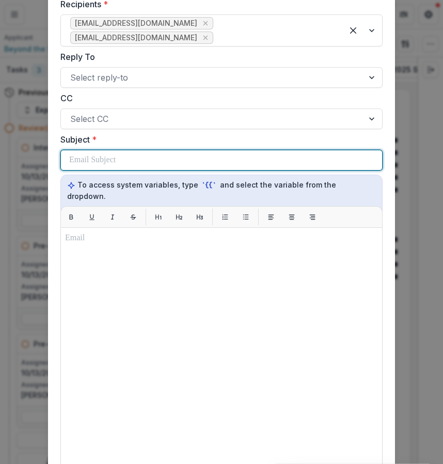
paste div
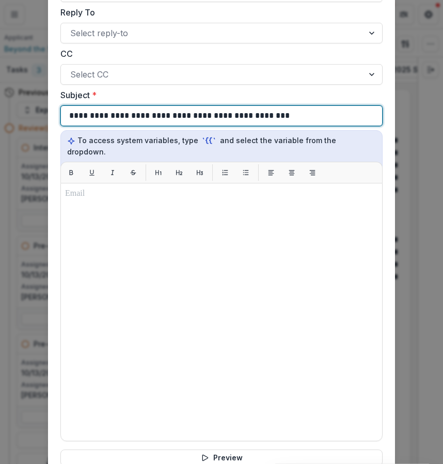
scroll to position [132, 0]
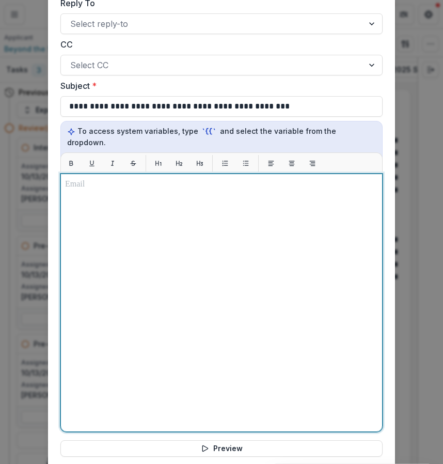
click at [326, 232] on div at bounding box center [221, 302] width 313 height 249
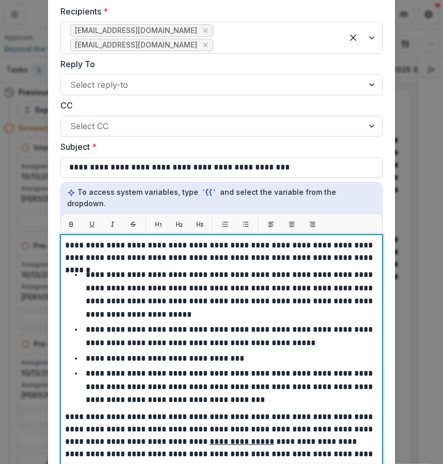
scroll to position [72, 0]
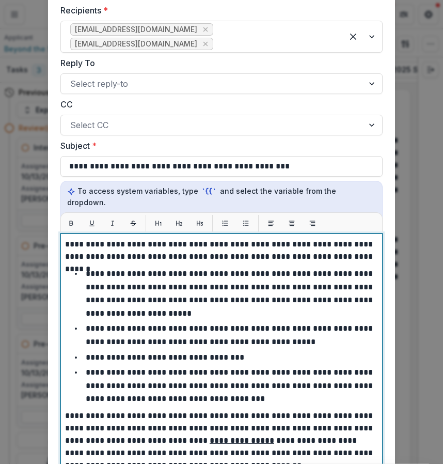
click at [65, 238] on p "**********" at bounding box center [221, 250] width 313 height 25
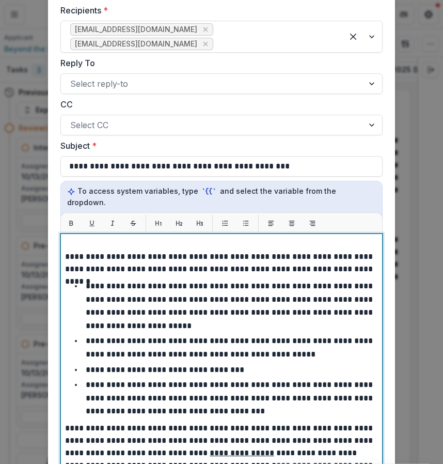
click at [72, 238] on p at bounding box center [221, 244] width 313 height 12
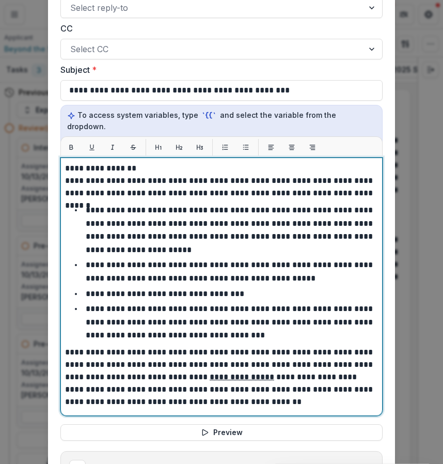
scroll to position [165, 0]
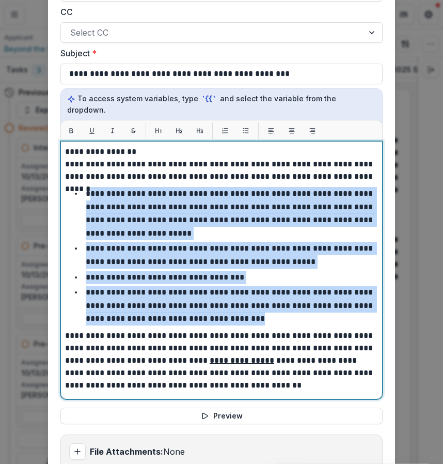
drag, startPoint x: 220, startPoint y: 295, endPoint x: 89, endPoint y: 169, distance: 181.3
click at [89, 187] on ul "**********" at bounding box center [228, 256] width 301 height 138
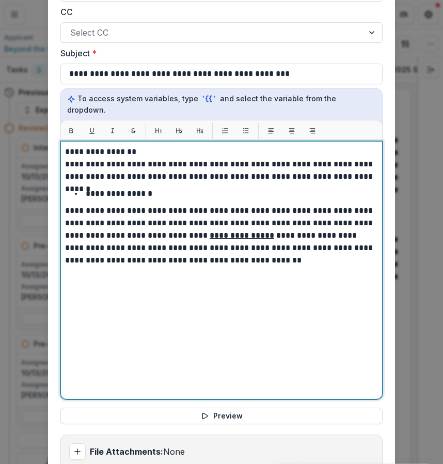
click at [87, 190] on p "**********" at bounding box center [119, 194] width 67 height 8
click at [300, 187] on li "**********" at bounding box center [228, 193] width 301 height 13
click at [138, 211] on p "**********" at bounding box center [221, 236] width 313 height 62
click at [214, 232] on u "**********" at bounding box center [246, 236] width 65 height 8
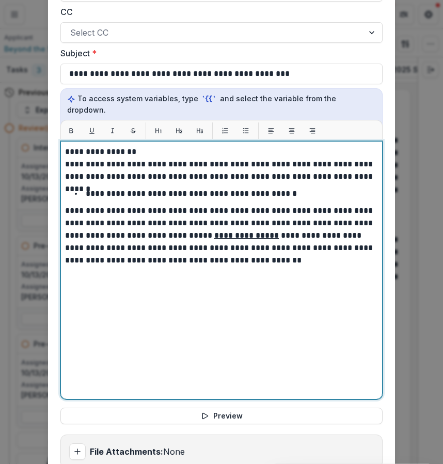
click at [214, 232] on u "**********" at bounding box center [246, 236] width 65 height 8
click at [146, 214] on p "**********" at bounding box center [221, 236] width 313 height 62
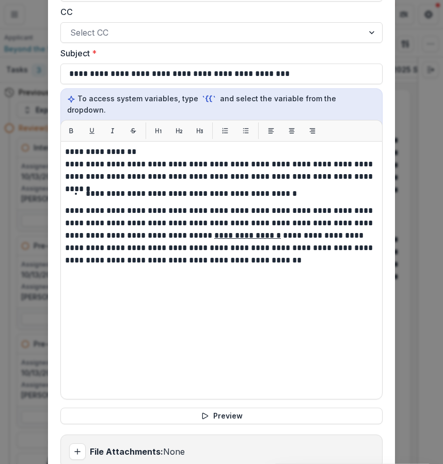
drag, startPoint x: 62, startPoint y: 131, endPoint x: 240, endPoint y: 276, distance: 229.9
click at [240, 276] on div "**********" at bounding box center [221, 270] width 322 height 258
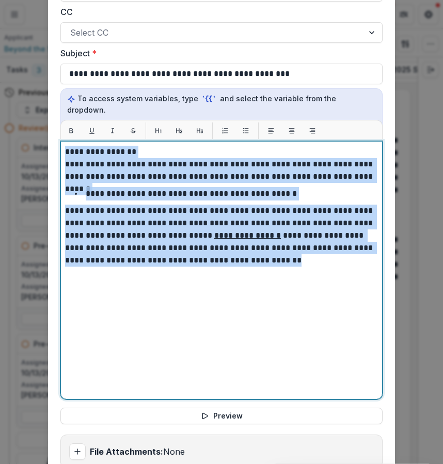
drag, startPoint x: 219, startPoint y: 241, endPoint x: 28, endPoint y: 89, distance: 243.9
click at [28, 89] on div "**********" at bounding box center [221, 232] width 443 height 464
click at [136, 214] on p "**********" at bounding box center [221, 236] width 313 height 62
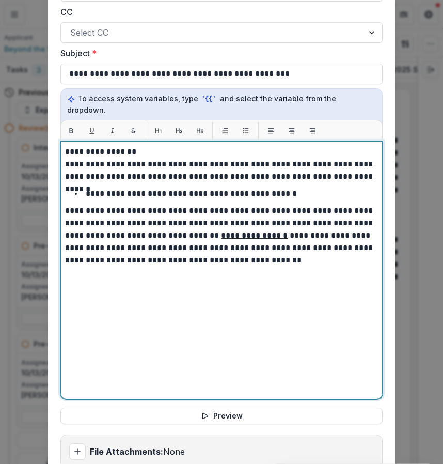
click at [254, 228] on p "**********" at bounding box center [221, 236] width 313 height 62
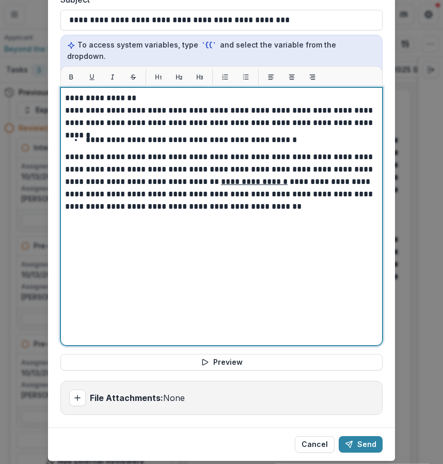
scroll to position [208, 0]
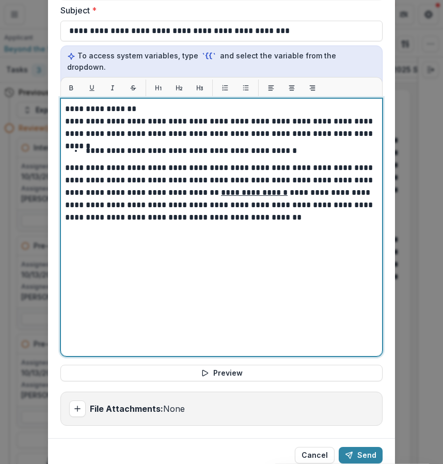
click at [307, 144] on li "**********" at bounding box center [228, 150] width 301 height 13
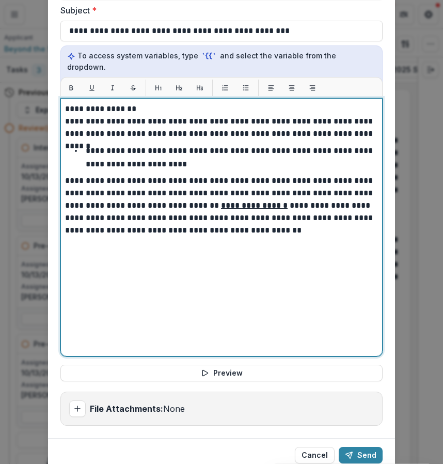
click at [213, 209] on p "**********" at bounding box center [221, 206] width 313 height 62
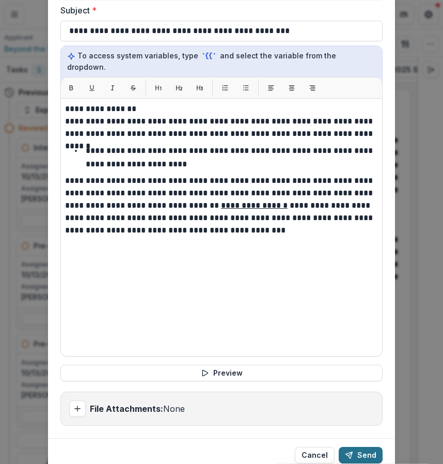
click at [352, 451] on icon "submit" at bounding box center [349, 455] width 8 height 8
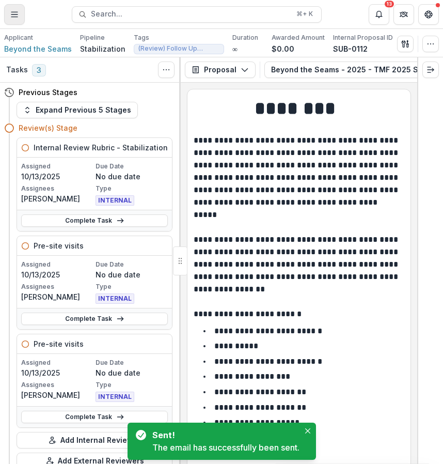
click at [10, 11] on button "Toggle Menu" at bounding box center [14, 14] width 21 height 21
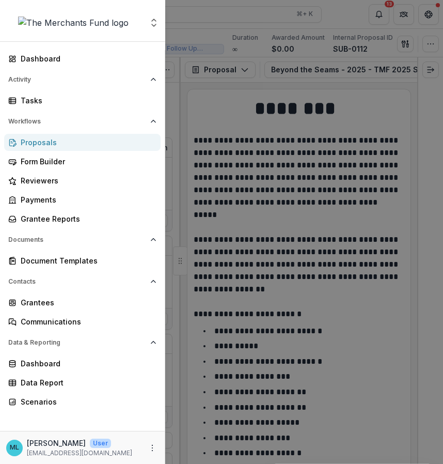
click at [235, 96] on div "Aggregate Analysis Foundations The Merchants Fund Team Settings Dashboard Activ…" at bounding box center [221, 232] width 443 height 464
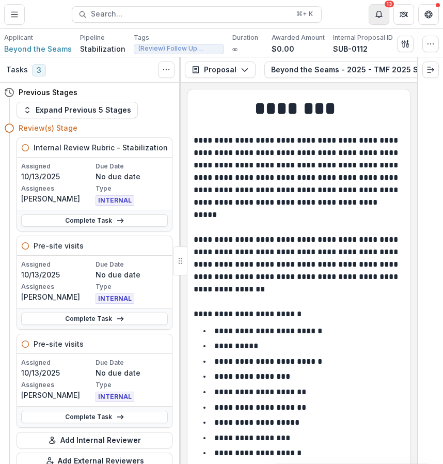
click at [378, 15] on icon "Notifications" at bounding box center [379, 14] width 8 height 8
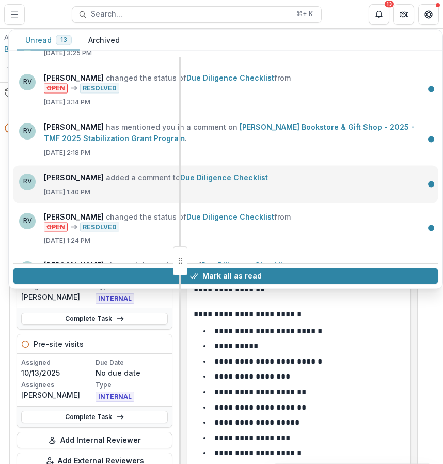
scroll to position [353, 0]
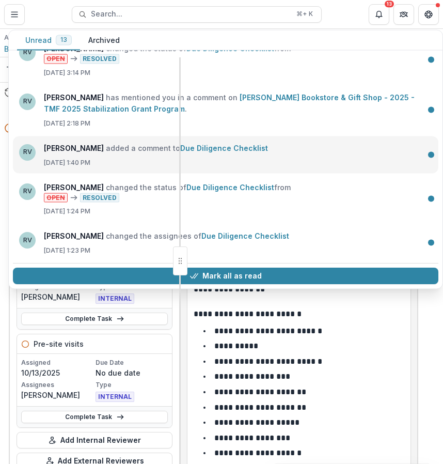
click at [231, 145] on link "Due Diligence Checklist" at bounding box center [224, 147] width 88 height 9
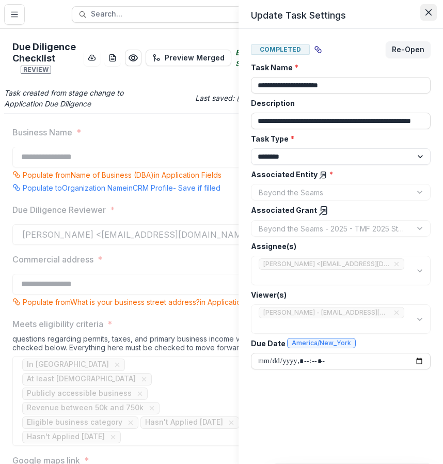
click at [422, 5] on button "Close" at bounding box center [429, 12] width 17 height 17
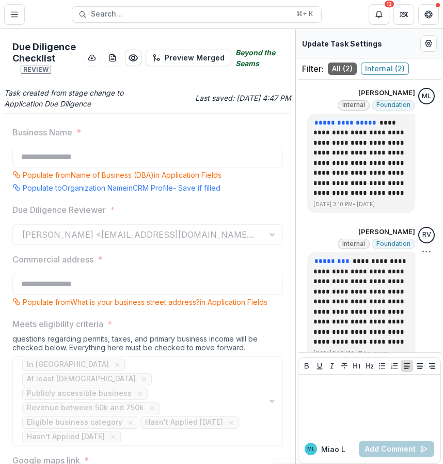
scroll to position [14, 0]
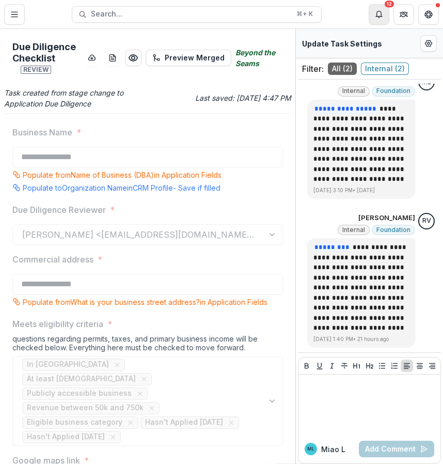
click at [381, 18] on button "Notifications" at bounding box center [379, 14] width 21 height 21
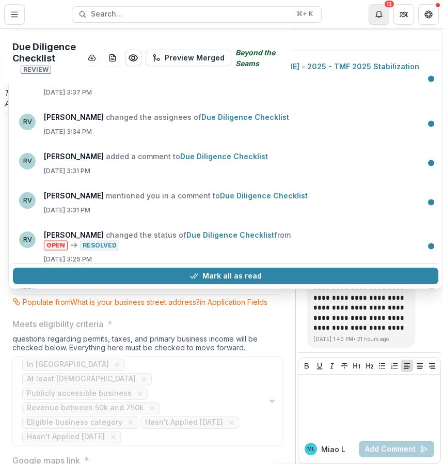
click at [379, 10] on icon "Notifications" at bounding box center [379, 14] width 8 height 8
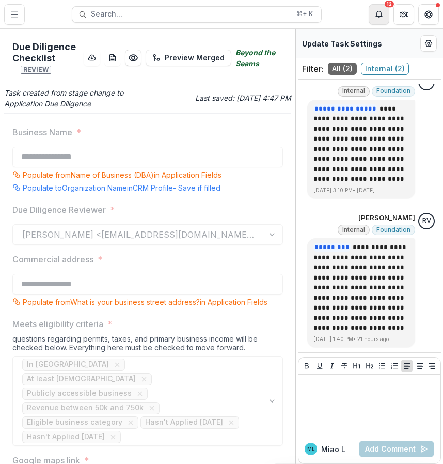
click at [379, 11] on icon "Notifications" at bounding box center [379, 13] width 6 height 5
click at [18, 10] on icon "Toggle Menu" at bounding box center [14, 14] width 8 height 8
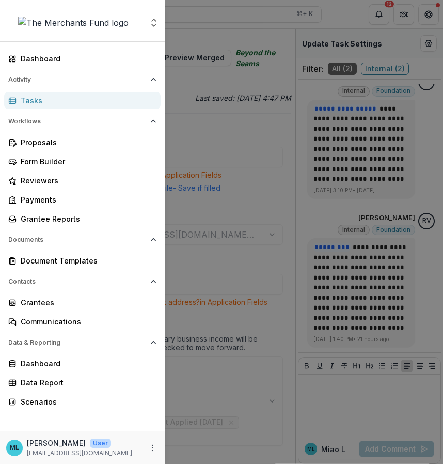
click at [54, 96] on div "Tasks" at bounding box center [87, 100] width 132 height 11
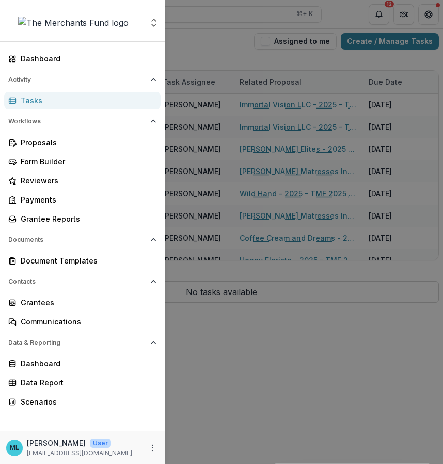
click at [349, 33] on div "Aggregate Analysis Foundations The Merchants Fund Team Settings Dashboard Activ…" at bounding box center [221, 232] width 443 height 464
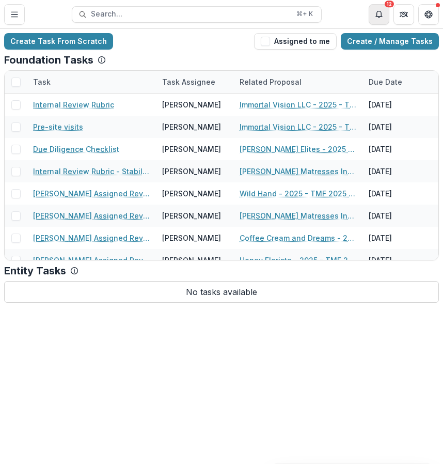
click at [375, 11] on icon "Notifications" at bounding box center [379, 14] width 8 height 8
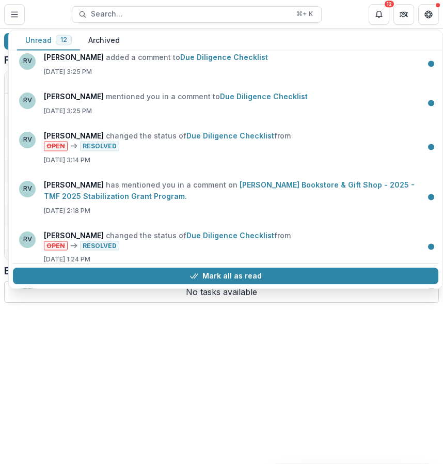
scroll to position [314, 0]
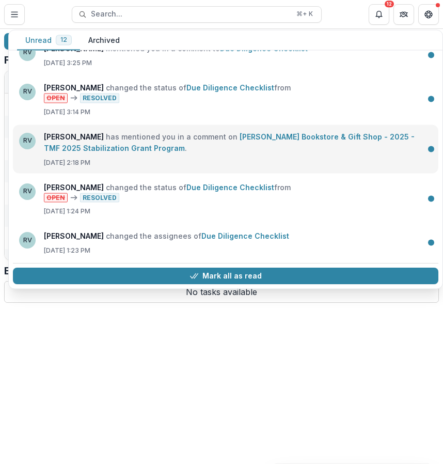
click at [244, 152] on link "[PERSON_NAME] Bookstore & Gift Shop - 2025 - TMF 2025 Stabilization Grant Progr…" at bounding box center [229, 142] width 371 height 20
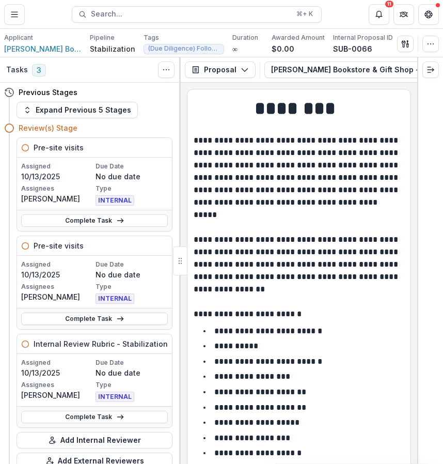
click at [433, 80] on div at bounding box center [431, 69] width 25 height 25
click at [433, 75] on button "Expand right" at bounding box center [431, 69] width 17 height 17
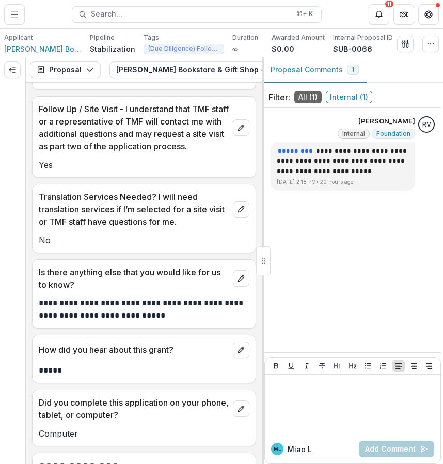
scroll to position [7003, 0]
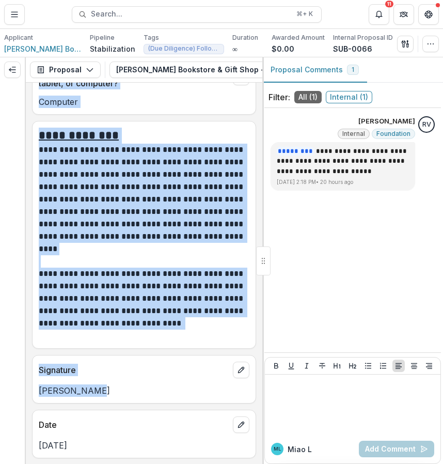
drag, startPoint x: 91, startPoint y: 388, endPoint x: 9, endPoint y: 390, distance: 82.7
click at [9, 390] on div "**********" at bounding box center [221, 260] width 443 height 407
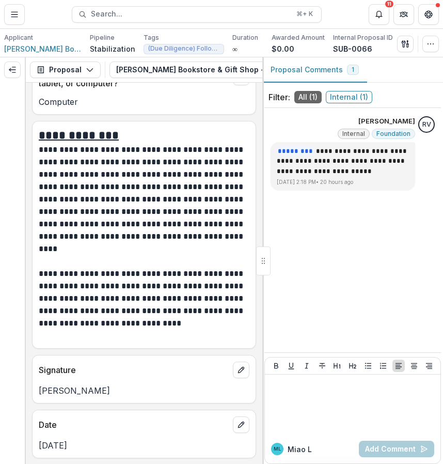
click at [62, 400] on div "Signature Yvonne Blake" at bounding box center [144, 379] width 224 height 49
drag, startPoint x: 93, startPoint y: 390, endPoint x: 34, endPoint y: 390, distance: 58.4
click at [34, 390] on div "Yvonne Blake" at bounding box center [144, 390] width 223 height 12
copy p "Yvonne Blake"
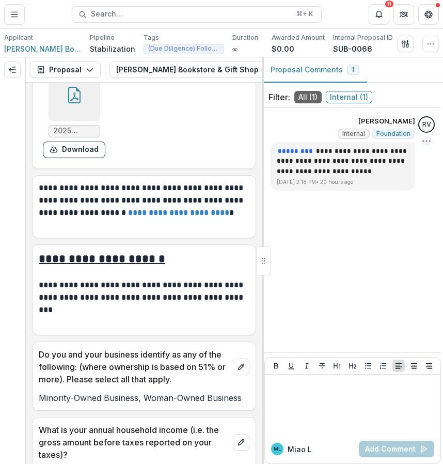
scroll to position [0, 249]
click at [227, 69] on icon "View Attached Files" at bounding box center [230, 70] width 6 height 6
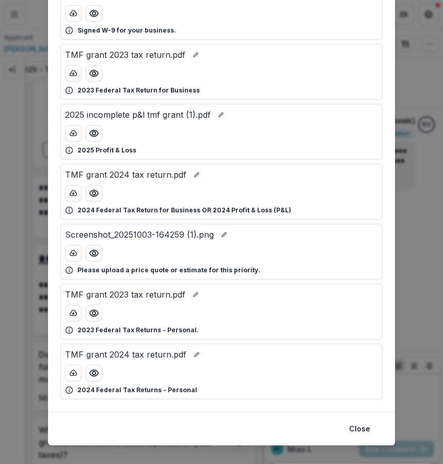
scroll to position [100, 0]
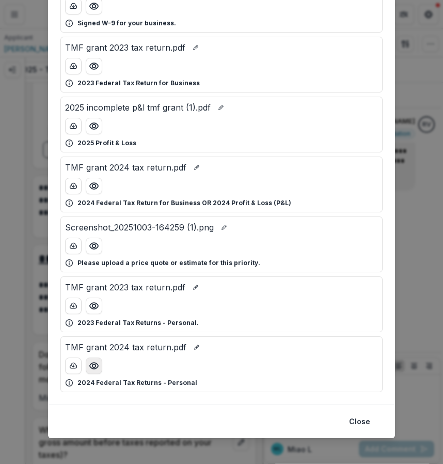
click at [93, 365] on icon "Preview TMF grant 2024 tax return.pdf" at bounding box center [94, 366] width 10 height 10
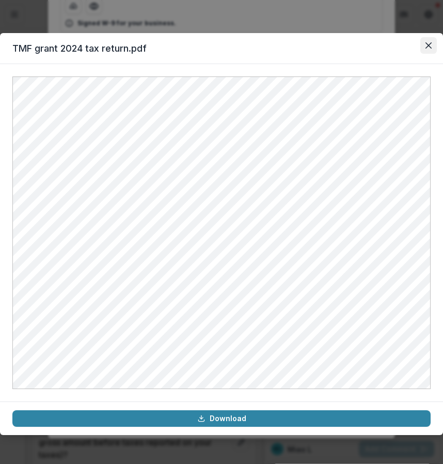
click at [430, 47] on icon "Close" at bounding box center [429, 45] width 6 height 6
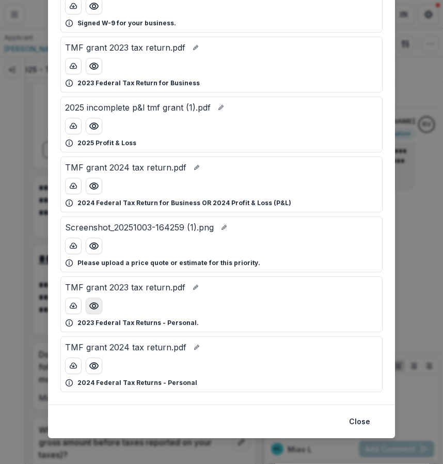
click at [97, 305] on icon "Preview TMF grant 2023 tax return.pdf" at bounding box center [94, 306] width 10 height 10
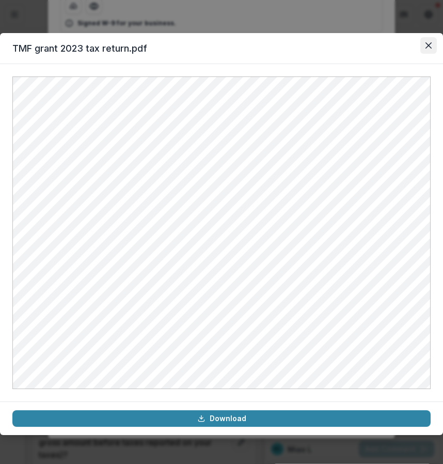
click at [428, 44] on icon "Close" at bounding box center [429, 45] width 6 height 6
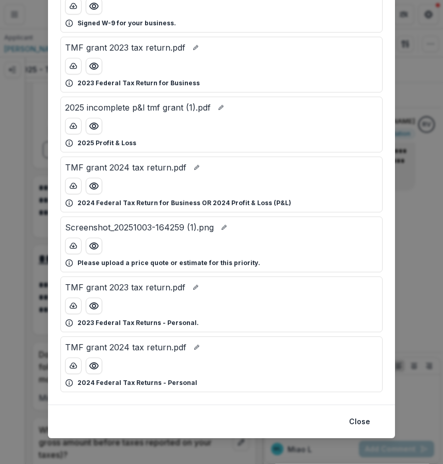
click at [432, 97] on div "Attached Files Current W-9 (2).jpg Signed W-9 for your business. TMF grant 2023…" at bounding box center [221, 232] width 443 height 464
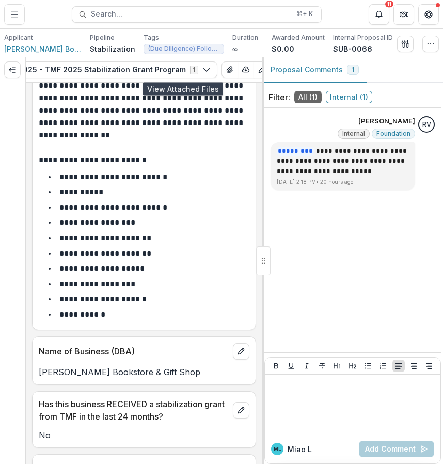
scroll to position [0, 0]
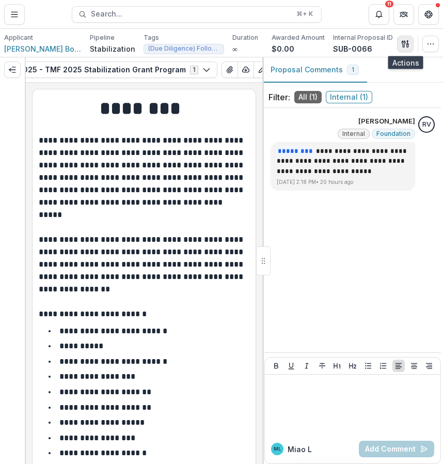
click at [407, 52] on button "button" at bounding box center [405, 44] width 17 height 17
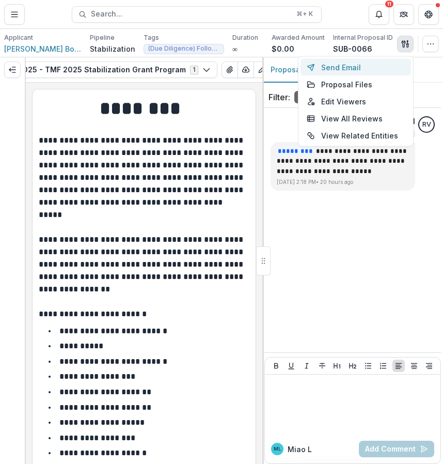
click at [380, 63] on button "Send Email" at bounding box center [356, 67] width 111 height 17
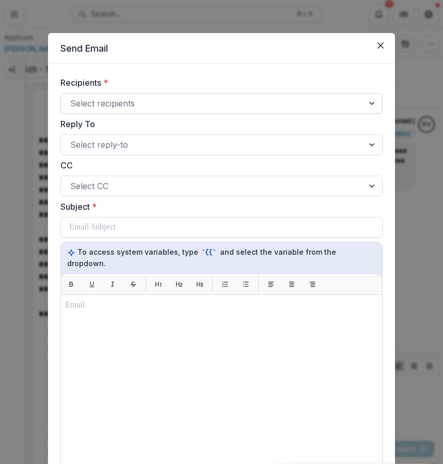
click at [345, 105] on div at bounding box center [212, 103] width 284 height 14
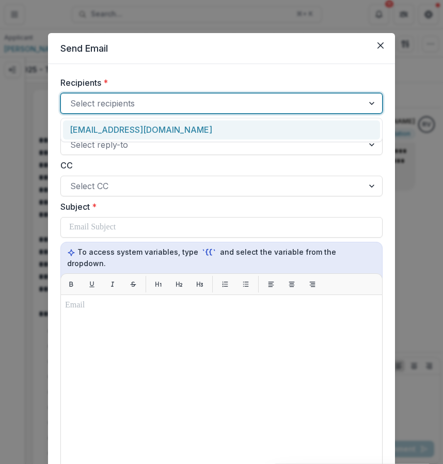
click at [326, 125] on div "bookstorehakims@gmail.com" at bounding box center [221, 129] width 317 height 19
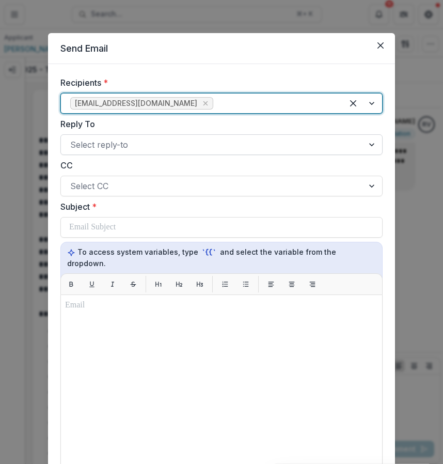
click at [306, 143] on div at bounding box center [212, 144] width 284 height 14
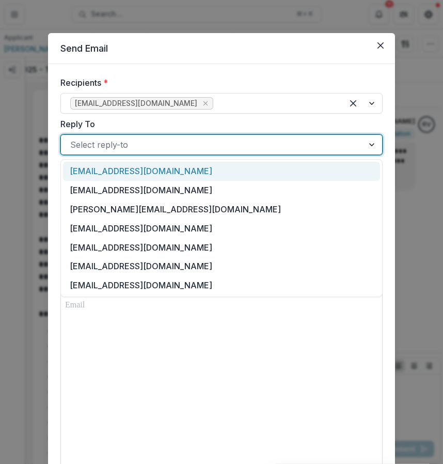
click at [304, 120] on label "Reply To" at bounding box center [218, 124] width 316 height 12
click at [73, 138] on input "Reply To" at bounding box center [71, 144] width 3 height 12
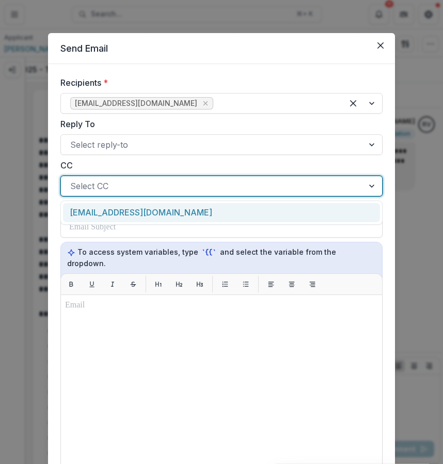
click at [290, 179] on div at bounding box center [212, 186] width 284 height 14
click at [387, 266] on div "Recipients * bookstorehakims@gmail.com Reply To Select reply-to CC bookstorehak…" at bounding box center [221, 349] width 347 height 571
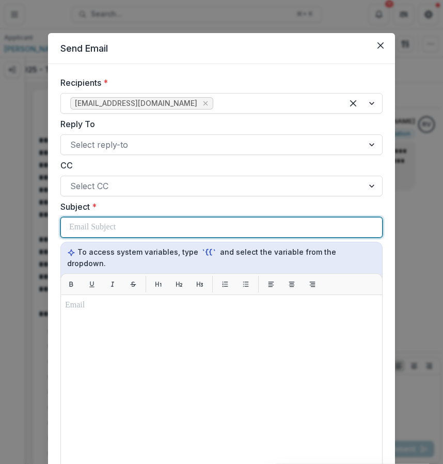
click at [311, 222] on div at bounding box center [221, 228] width 305 height 20
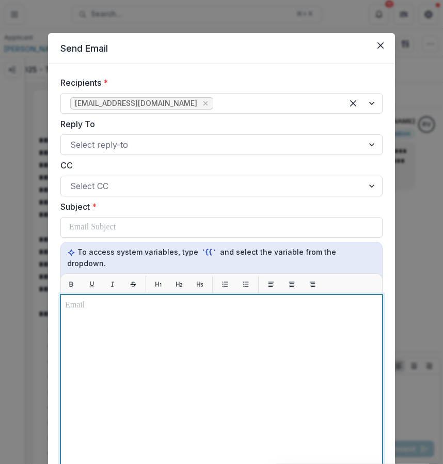
click at [165, 324] on div at bounding box center [221, 423] width 313 height 249
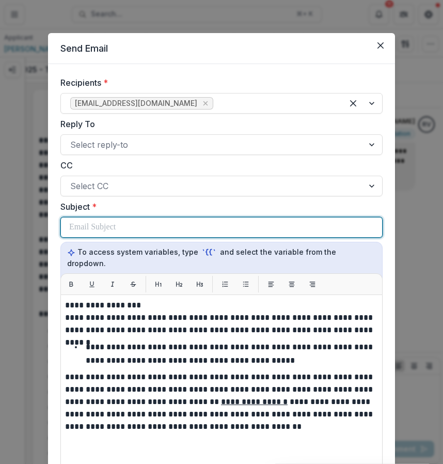
click at [225, 221] on div at bounding box center [221, 228] width 305 height 20
click at [69, 228] on p "**********" at bounding box center [143, 227] width 149 height 12
paste div
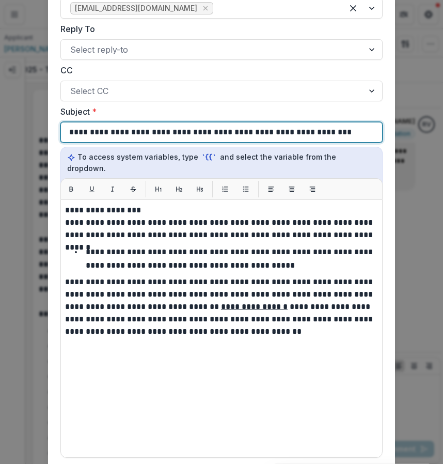
scroll to position [226, 0]
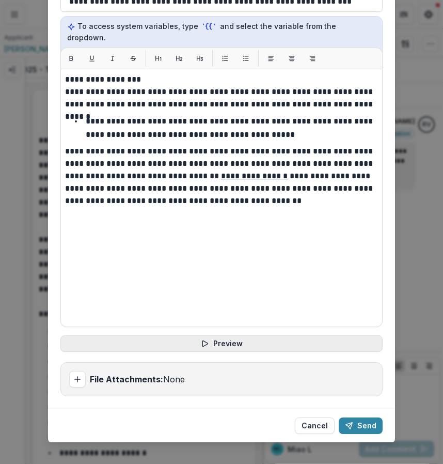
click at [275, 335] on button "Preview" at bounding box center [221, 343] width 322 height 17
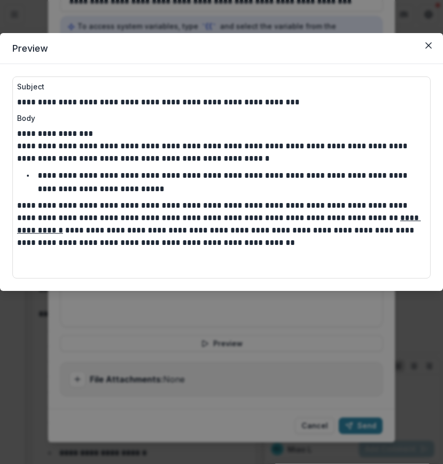
click at [302, 335] on div "**********" at bounding box center [221, 232] width 443 height 464
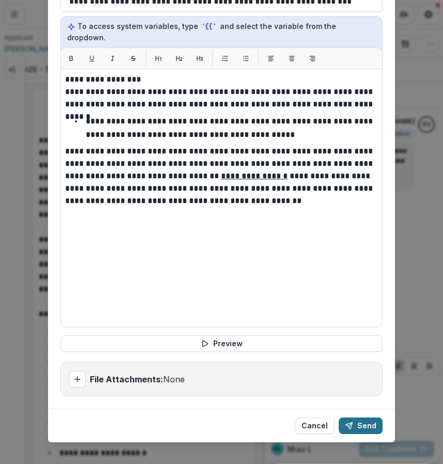
click at [360, 418] on button "Send" at bounding box center [361, 426] width 44 height 17
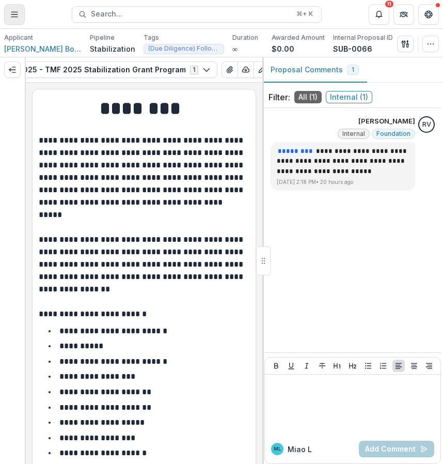
click at [17, 18] on icon "Toggle Menu" at bounding box center [14, 14] width 8 height 8
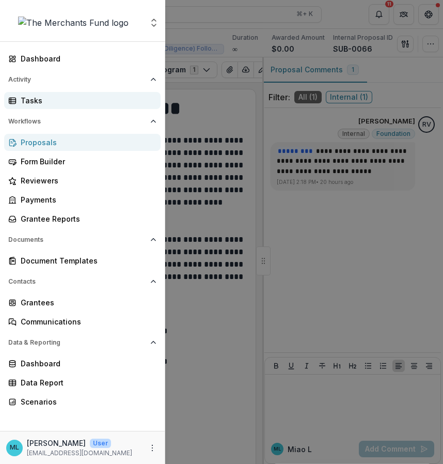
click at [49, 100] on div "Tasks" at bounding box center [87, 100] width 132 height 11
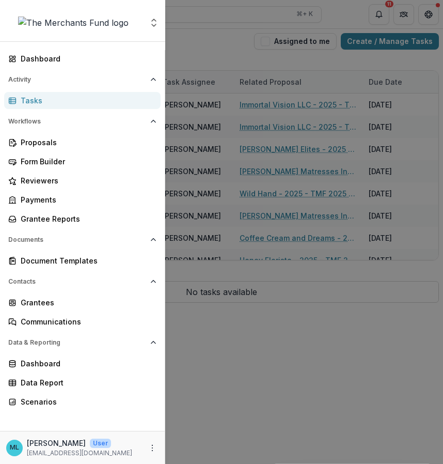
click at [266, 105] on div "Aggregate Analysis Foundations The Merchants Fund Team Settings Dashboard Activ…" at bounding box center [221, 232] width 443 height 464
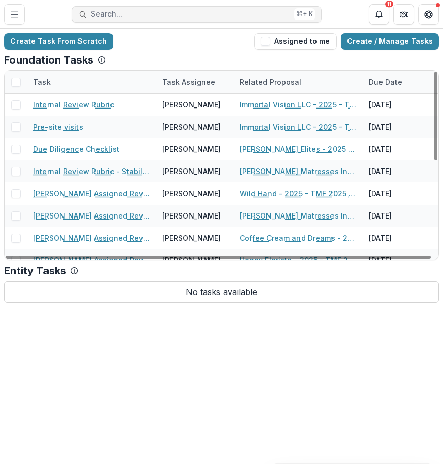
click at [259, 20] on button "Search... ⌘ + K" at bounding box center [197, 14] width 250 height 17
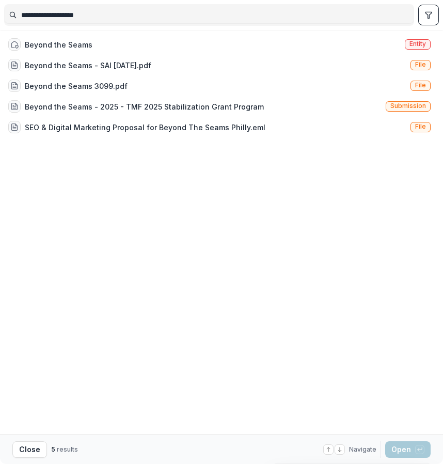
drag, startPoint x: 386, startPoint y: 17, endPoint x: 19, endPoint y: 9, distance: 367.0
click at [19, 9] on input "**********" at bounding box center [209, 15] width 409 height 17
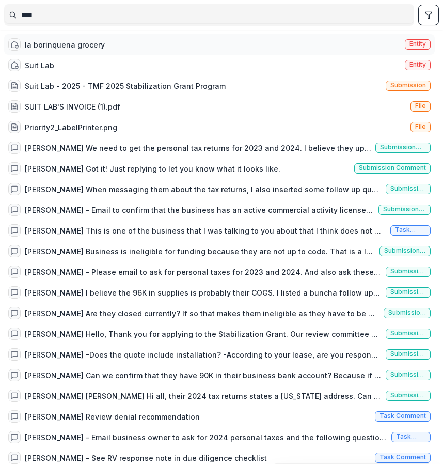
type input "****"
click at [98, 50] on div "la borinquena grocery" at bounding box center [56, 44] width 97 height 12
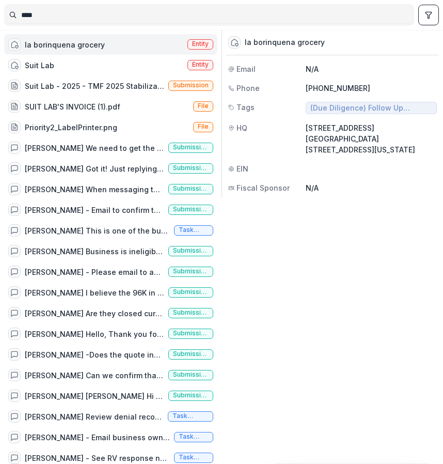
click at [110, 50] on div "la borinquena grocery Entity" at bounding box center [110, 44] width 213 height 21
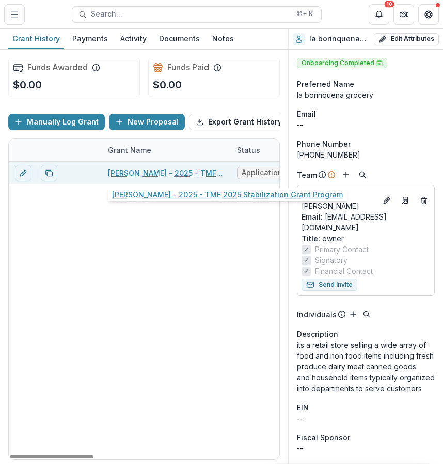
click at [195, 172] on link "[PERSON_NAME] - 2025 - TMF 2025 Stabilization Grant Program" at bounding box center [166, 172] width 117 height 11
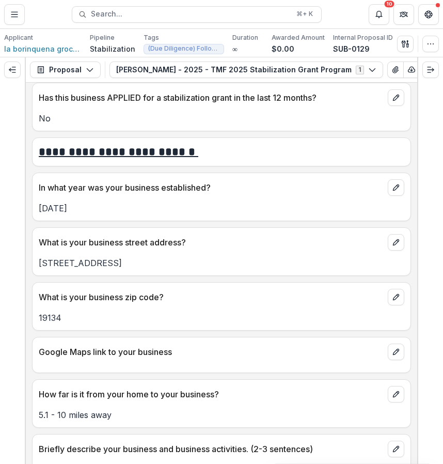
scroll to position [476, 0]
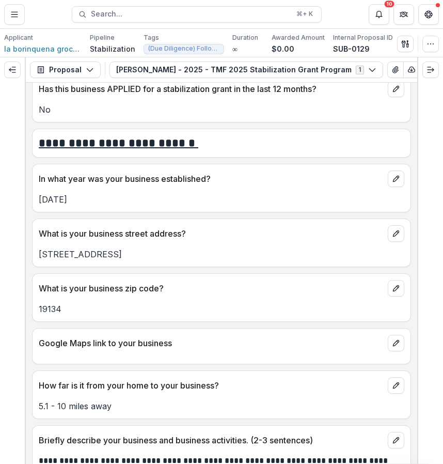
drag, startPoint x: 265, startPoint y: 266, endPoint x: 282, endPoint y: 5, distance: 262.1
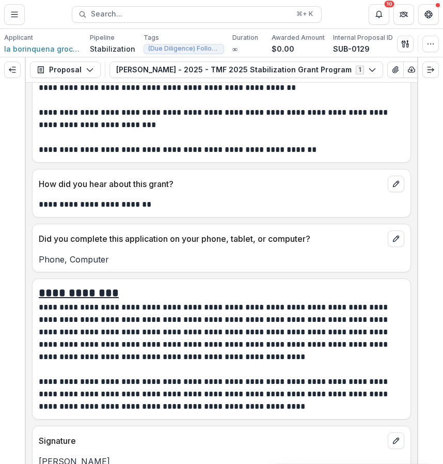
scroll to position [6270, 0]
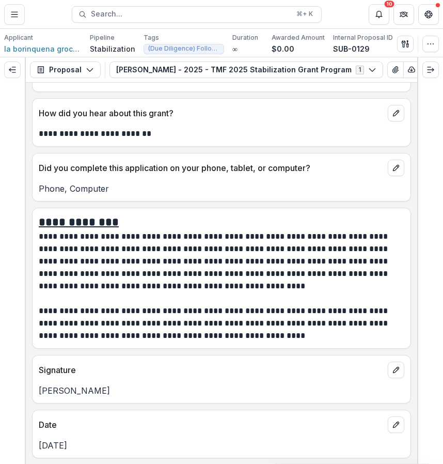
drag, startPoint x: 99, startPoint y: 392, endPoint x: 36, endPoint y: 391, distance: 62.5
click at [36, 391] on div "miriam negron" at bounding box center [222, 390] width 378 height 12
copy p "miriam negron"
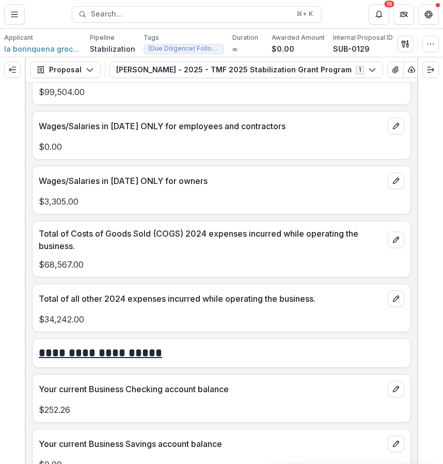
scroll to position [2931, 0]
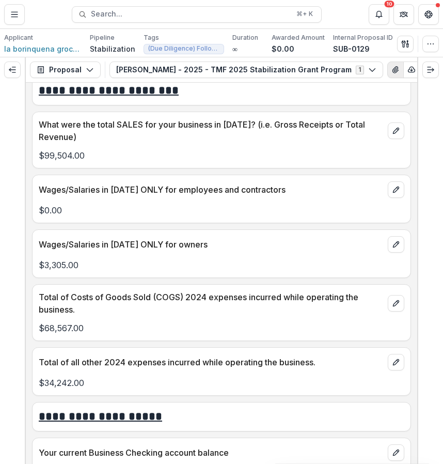
click at [388, 75] on button "View Attached Files" at bounding box center [396, 69] width 17 height 17
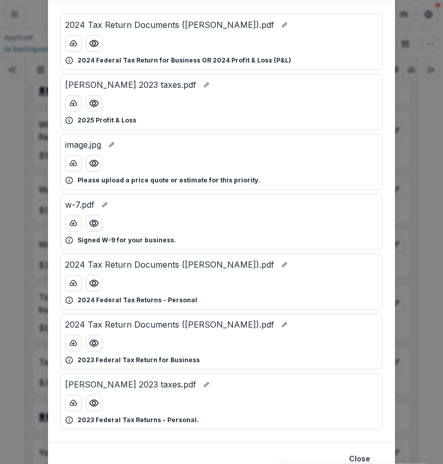
scroll to position [58, 0]
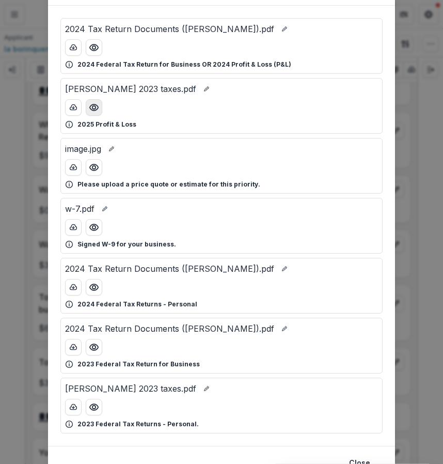
click at [96, 105] on icon "Preview miram negron 2023 taxes.pdf" at bounding box center [94, 107] width 10 height 10
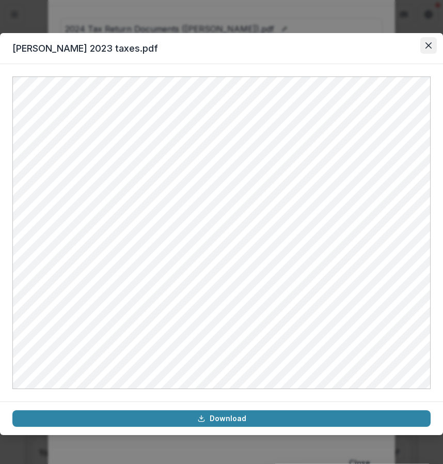
click at [428, 45] on icon "Close" at bounding box center [429, 45] width 6 height 6
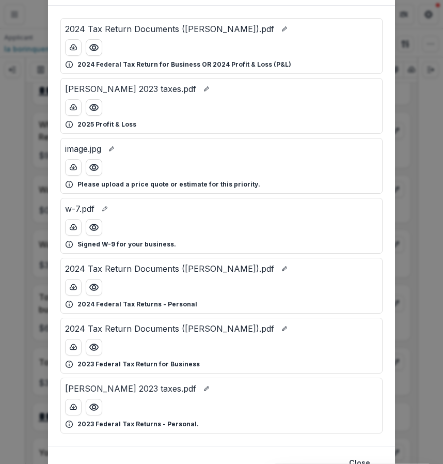
click at [413, 297] on div "Attached Files 2024 Tax Return Documents (NEGRON MIRIAM).pdf 2024 Federal Tax R…" at bounding box center [221, 232] width 443 height 464
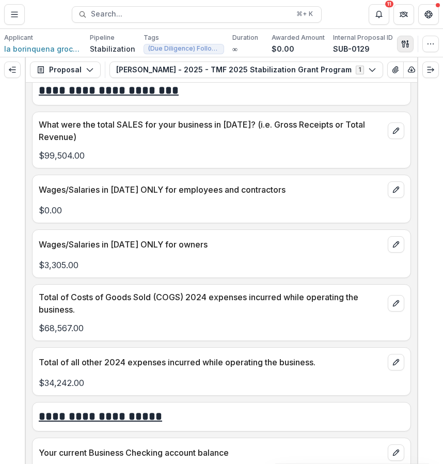
click at [405, 45] on icon "button" at bounding box center [406, 44] width 8 height 8
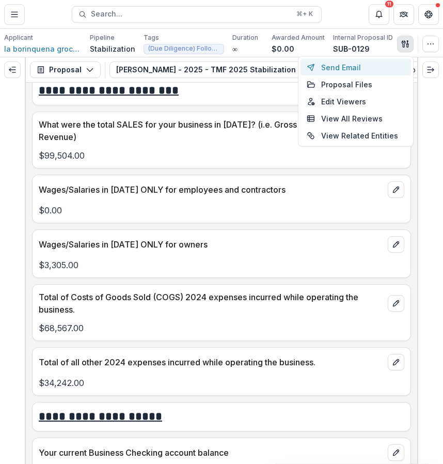
click at [387, 68] on button "Send Email" at bounding box center [356, 67] width 111 height 17
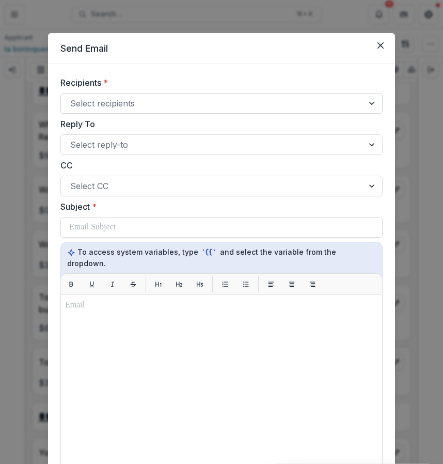
click at [275, 108] on div at bounding box center [212, 103] width 284 height 14
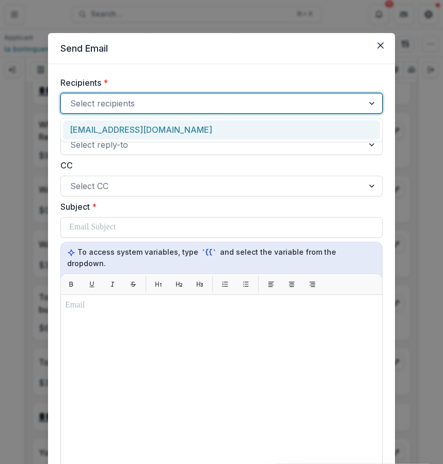
click at [258, 131] on div "millien65@gmail.com" at bounding box center [221, 129] width 317 height 19
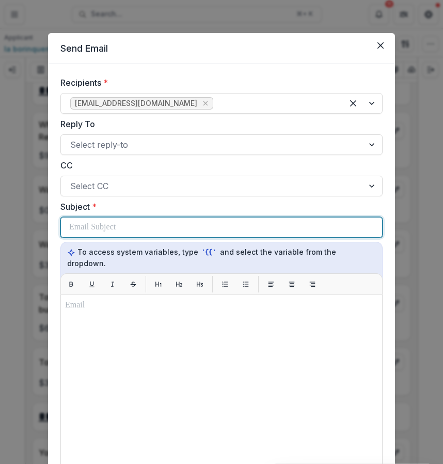
click at [230, 231] on div at bounding box center [221, 228] width 305 height 20
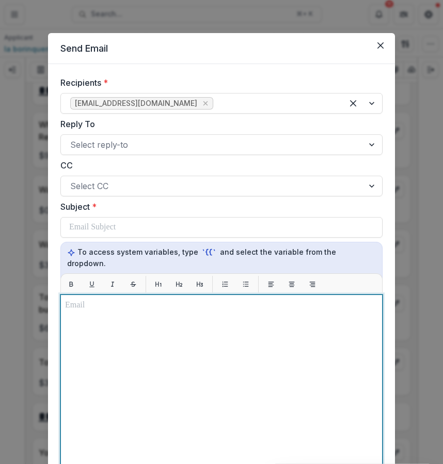
click at [208, 341] on div at bounding box center [221, 423] width 313 height 249
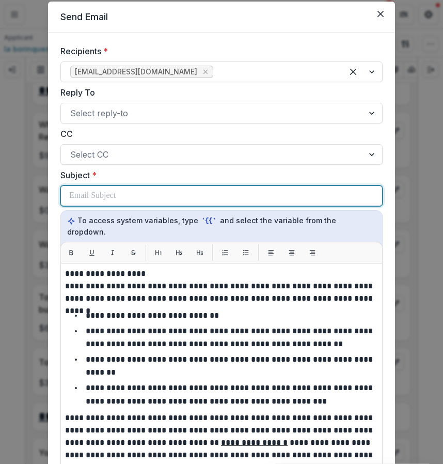
click at [156, 197] on div at bounding box center [221, 196] width 305 height 20
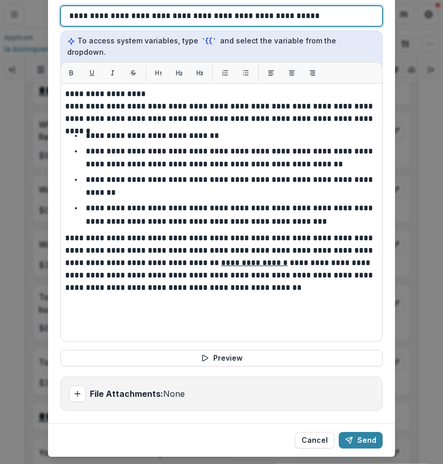
scroll to position [209, 0]
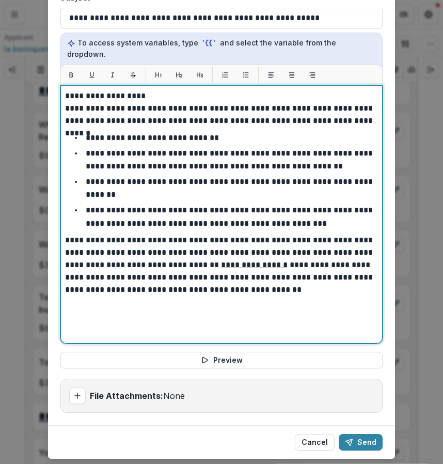
click at [271, 291] on div "**********" at bounding box center [221, 214] width 313 height 249
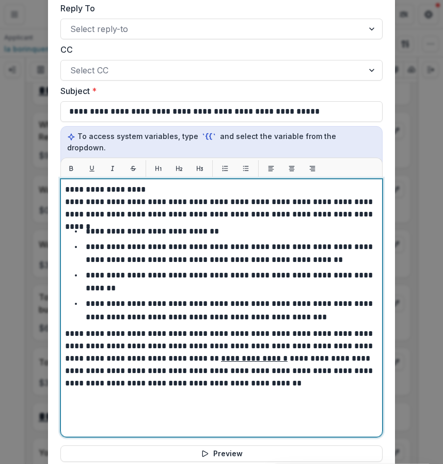
scroll to position [104, 0]
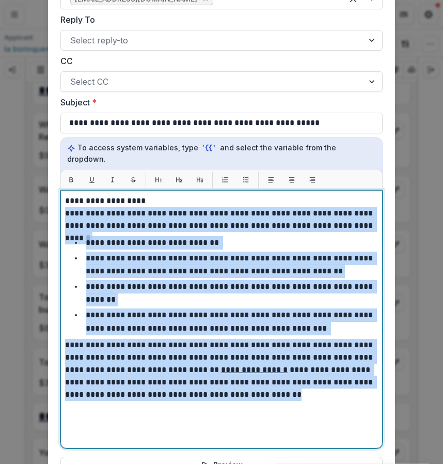
drag, startPoint x: 66, startPoint y: 202, endPoint x: 294, endPoint y: 397, distance: 300.2
click at [294, 397] on div "**********" at bounding box center [221, 319] width 313 height 249
copy div "**********"
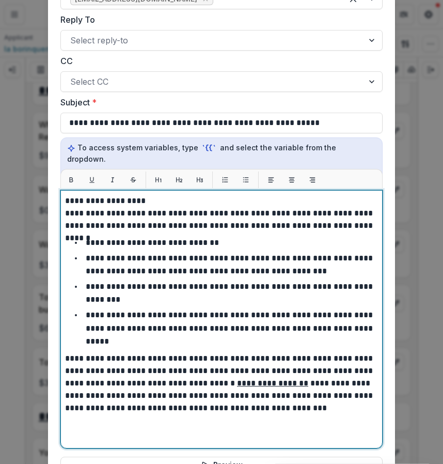
scroll to position [226, 0]
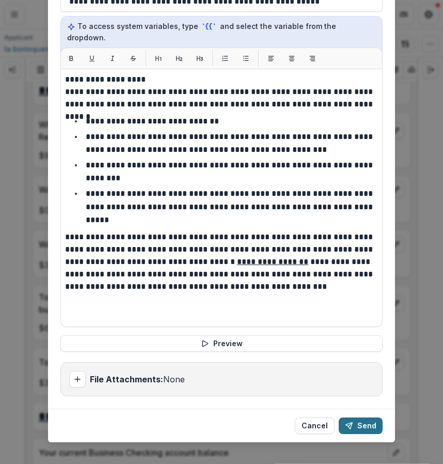
click at [364, 418] on button "Send" at bounding box center [361, 426] width 44 height 17
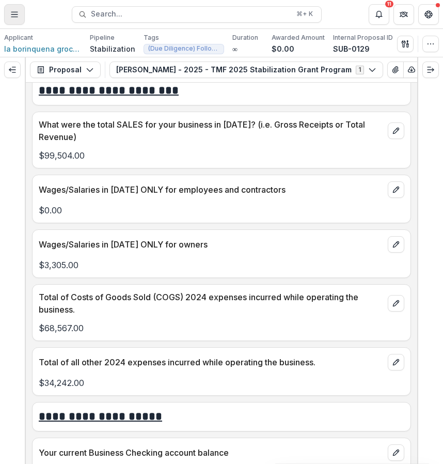
click at [20, 13] on button "Toggle Menu" at bounding box center [14, 14] width 21 height 21
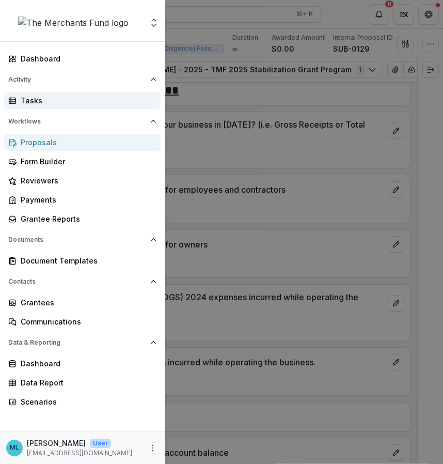
click at [42, 101] on div "Tasks" at bounding box center [87, 100] width 132 height 11
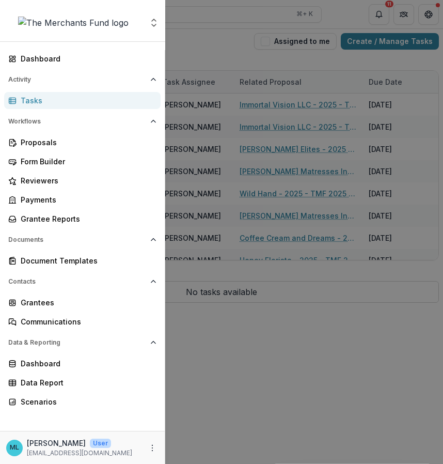
click at [256, 98] on div "Aggregate Analysis Foundations The Merchants Fund Team Settings Dashboard Activ…" at bounding box center [221, 232] width 443 height 464
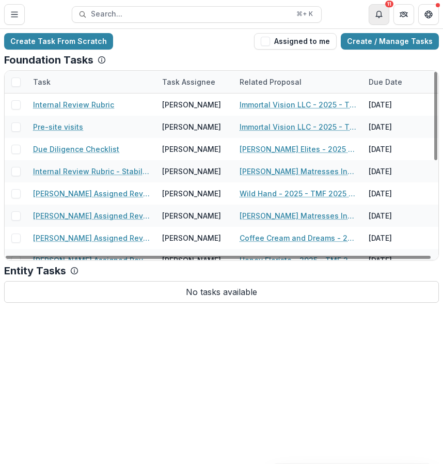
click at [378, 23] on button "Notifications" at bounding box center [379, 14] width 21 height 21
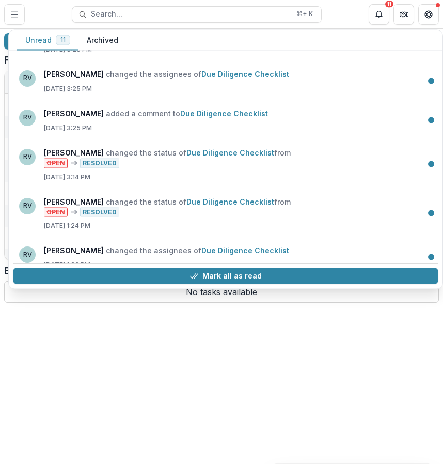
scroll to position [275, 0]
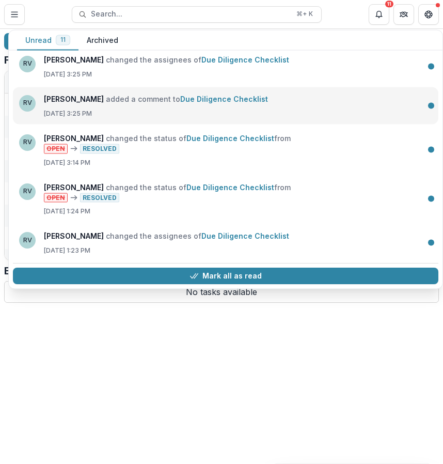
click at [204, 103] on link "Due Diligence Checklist" at bounding box center [224, 98] width 88 height 9
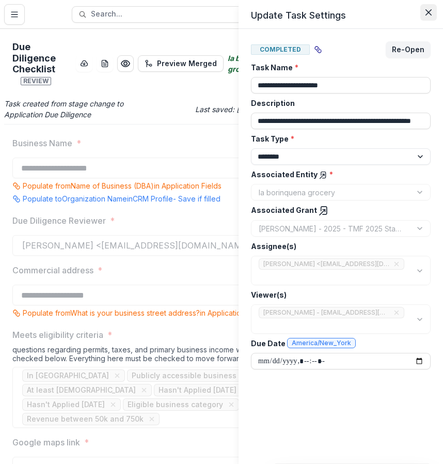
click at [429, 19] on button "Close" at bounding box center [429, 12] width 17 height 17
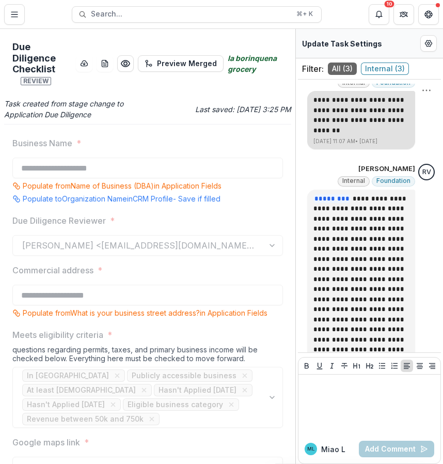
scroll to position [143, 0]
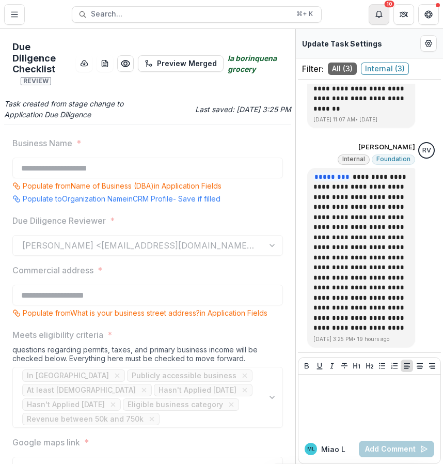
click at [378, 12] on icon "Notifications" at bounding box center [379, 14] width 8 height 8
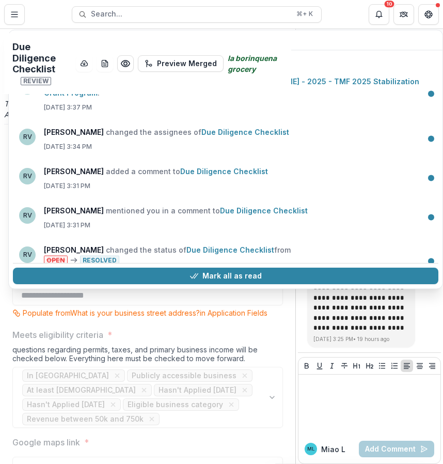
scroll to position [0, 0]
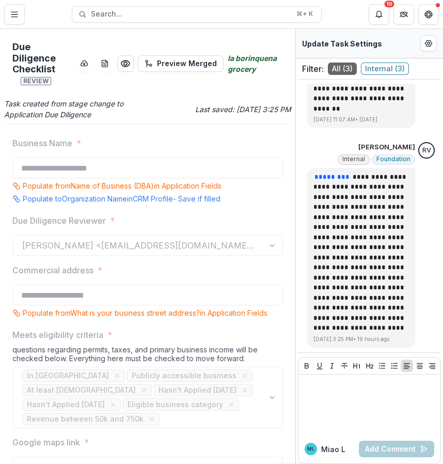
click at [10, 3] on header "Tasks Due Diligence Checklist Search... ⌘ + K 10 Unread 10 Archived RV Rachael …" at bounding box center [221, 14] width 443 height 28
click at [18, 14] on icon "Toggle Menu" at bounding box center [14, 14] width 8 height 8
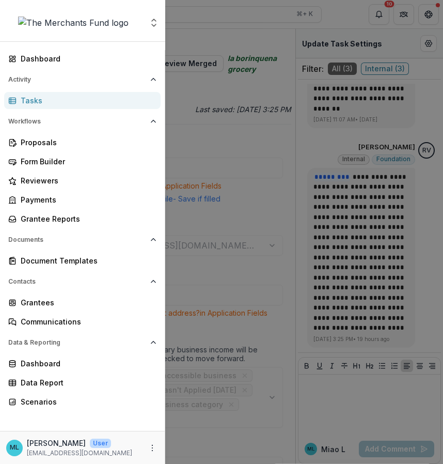
click at [81, 104] on div "Tasks" at bounding box center [87, 100] width 132 height 11
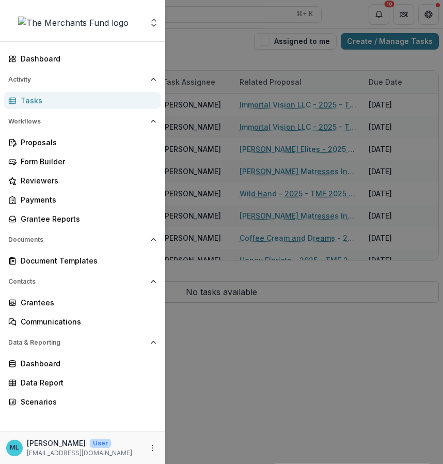
click at [234, 122] on div "Aggregate Analysis Foundations The Merchants Fund Team Settings Dashboard Activ…" at bounding box center [221, 232] width 443 height 464
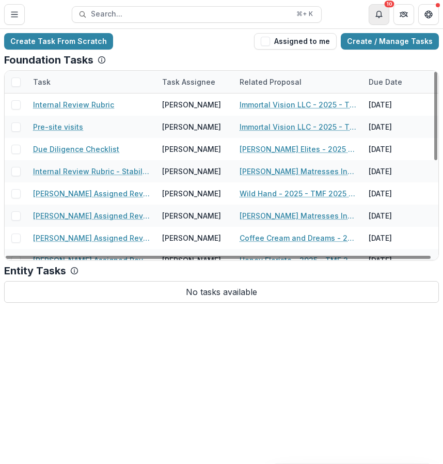
click at [380, 14] on icon "Notifications" at bounding box center [379, 14] width 8 height 8
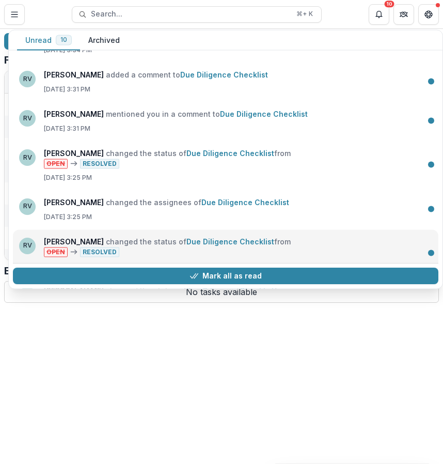
scroll to position [110, 0]
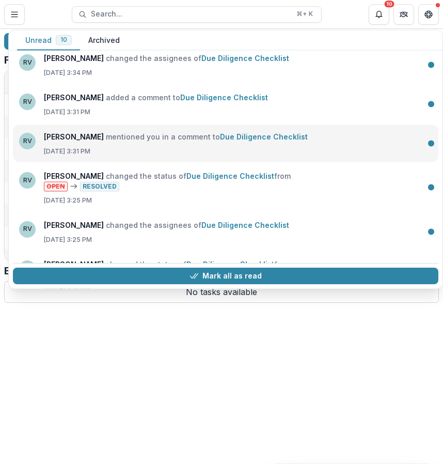
click at [241, 141] on link "Due Diligence Checklist" at bounding box center [264, 136] width 88 height 9
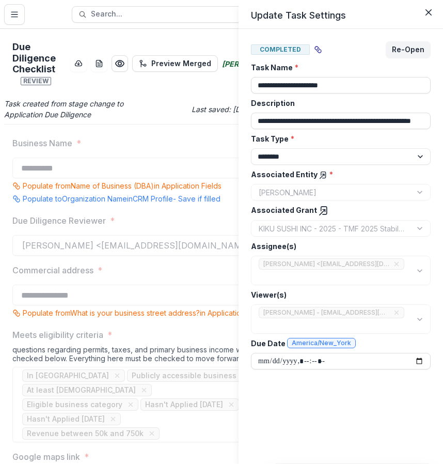
click at [440, 7] on header "Update Task Settings" at bounding box center [341, 14] width 205 height 29
click at [438, 7] on header "Update Task Settings" at bounding box center [341, 14] width 205 height 29
click at [430, 11] on icon "Close" at bounding box center [429, 12] width 6 height 6
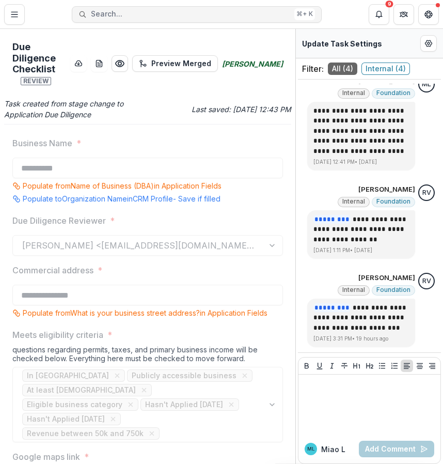
click at [205, 10] on span "Search..." at bounding box center [190, 14] width 199 height 9
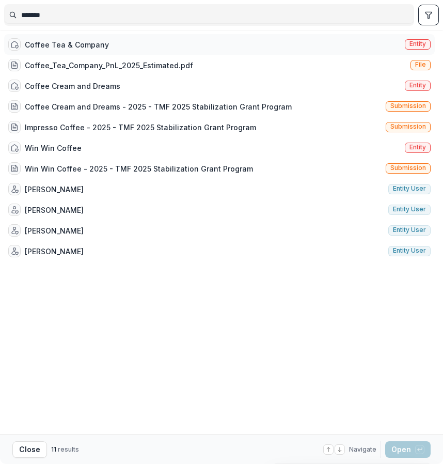
type input "******"
click at [164, 41] on div "Coffee Tea & Company Entity" at bounding box center [219, 44] width 431 height 21
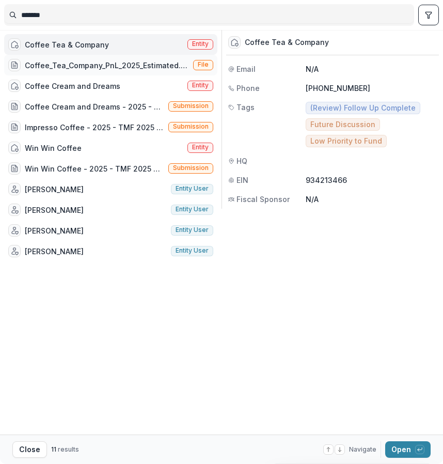
click at [126, 59] on div "Coffee_Tea_Company_PnL_2025_Estimated.pdf" at bounding box center [98, 65] width 181 height 12
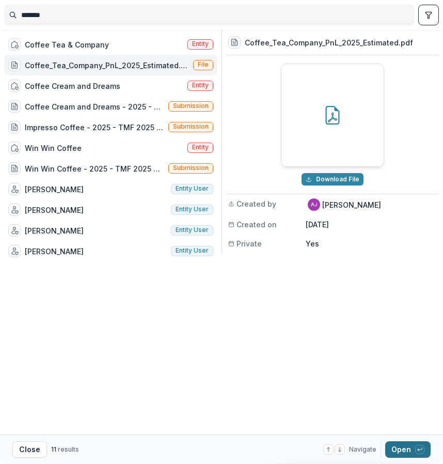
click at [409, 450] on button "Open with enter key" at bounding box center [408, 449] width 45 height 17
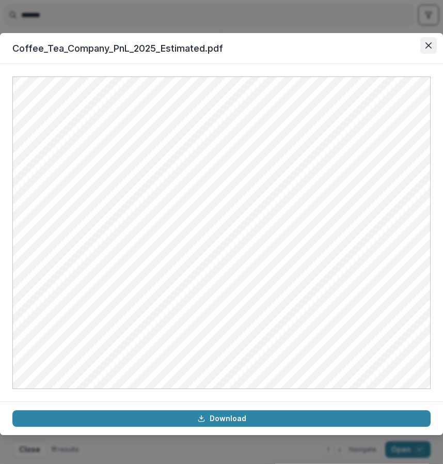
click at [430, 48] on icon "Close" at bounding box center [429, 45] width 6 height 6
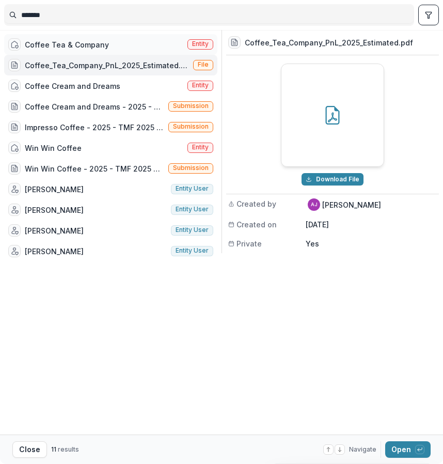
click at [114, 37] on div "Coffee Tea & Company Entity" at bounding box center [110, 44] width 213 height 21
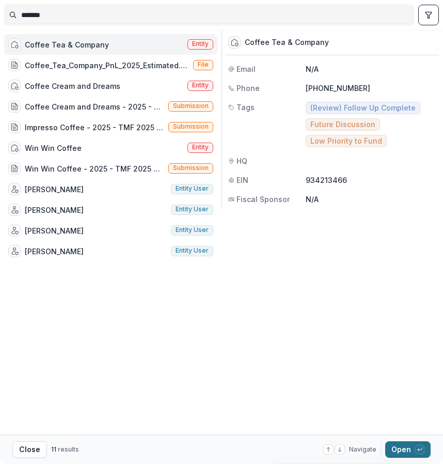
click at [407, 448] on button "Open with enter key" at bounding box center [408, 449] width 45 height 17
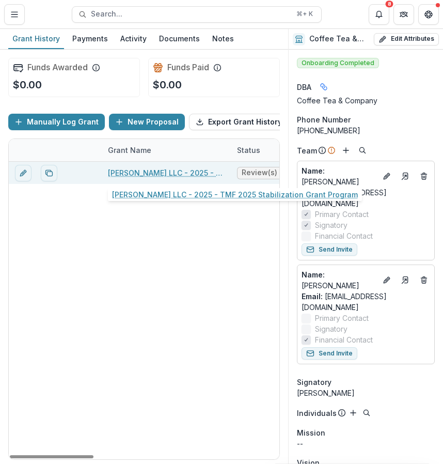
click at [169, 168] on link "[PERSON_NAME] LLC - 2025 - TMF 2025 Stabilization Grant Program" at bounding box center [166, 172] width 117 height 11
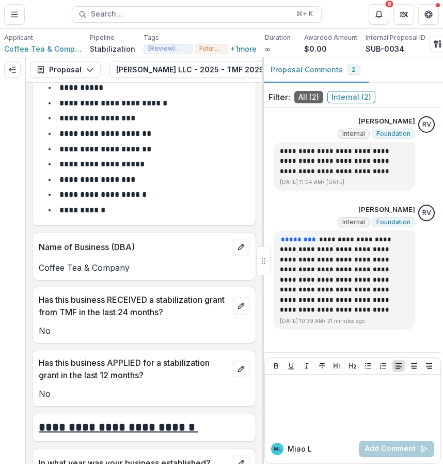
scroll to position [260, 0]
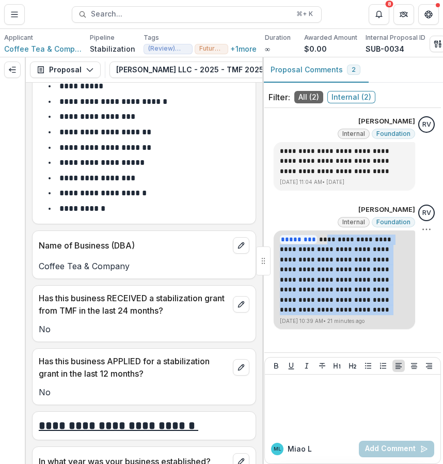
drag, startPoint x: 319, startPoint y: 239, endPoint x: 340, endPoint y: 316, distance: 79.6
click at [340, 316] on div "**********" at bounding box center [345, 279] width 142 height 99
copy p "**********"
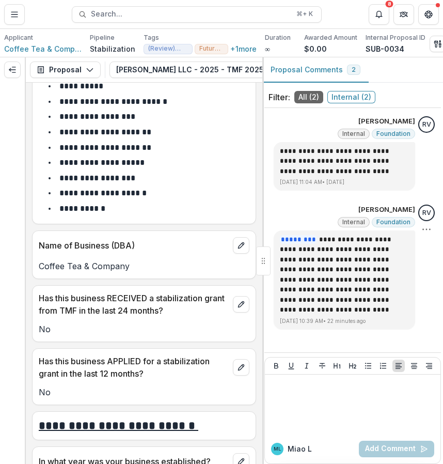
click at [422, 319] on div "**********" at bounding box center [353, 267] width 164 height 125
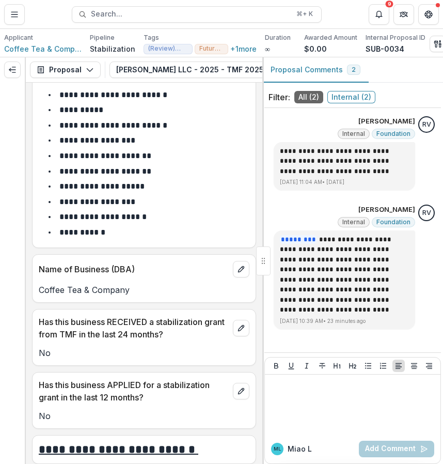
scroll to position [232, 0]
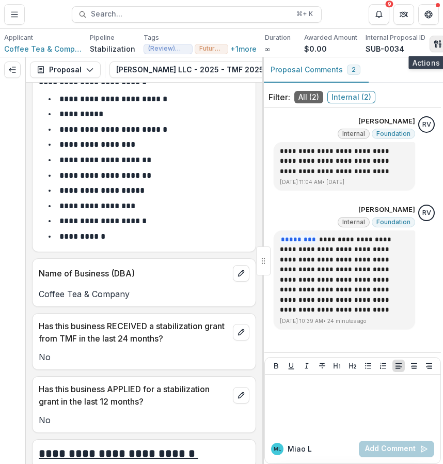
click at [434, 42] on icon "button" at bounding box center [438, 44] width 8 height 8
click at [440, 45] on icon "button" at bounding box center [441, 45] width 2 height 3
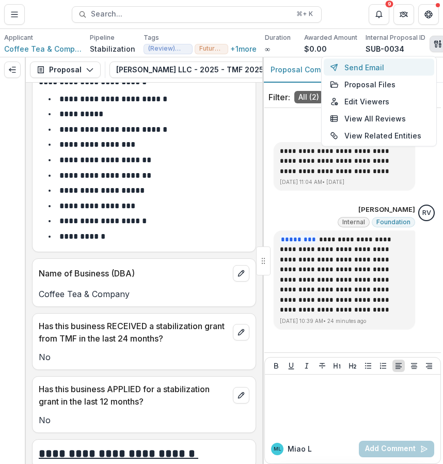
click at [405, 72] on button "Send Email" at bounding box center [379, 67] width 111 height 17
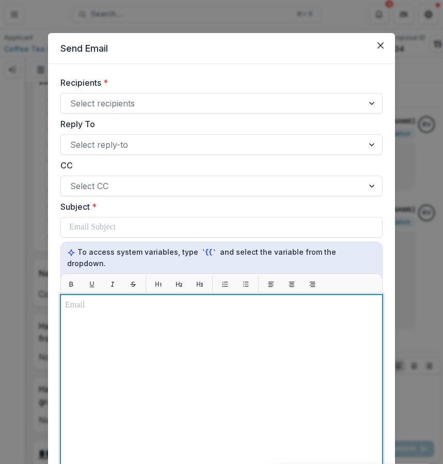
click at [239, 378] on div at bounding box center [221, 423] width 313 height 249
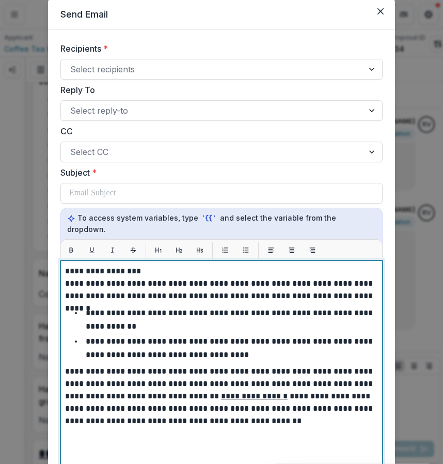
scroll to position [61, 0]
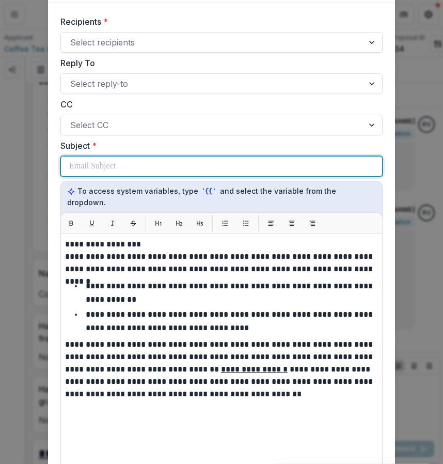
click at [233, 168] on div at bounding box center [221, 167] width 305 height 20
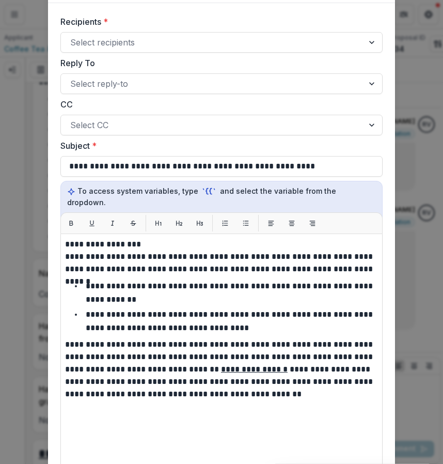
click at [211, 31] on div "Recipients * Select recipients" at bounding box center [221, 34] width 322 height 37
click at [207, 47] on div at bounding box center [212, 42] width 284 height 14
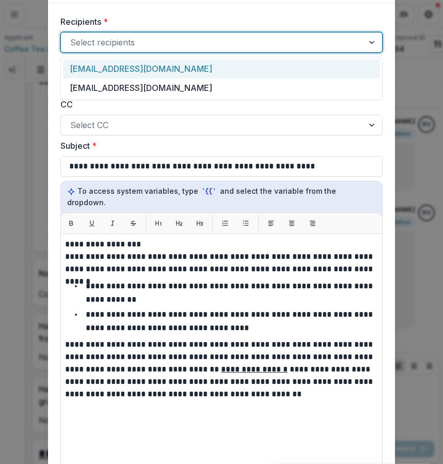
click at [201, 64] on div "allenjosephllc@gmail.com" at bounding box center [221, 68] width 317 height 19
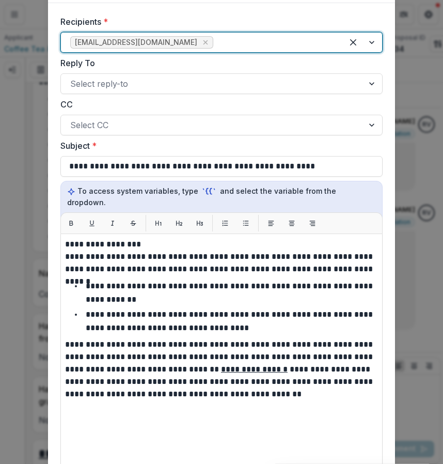
click at [215, 40] on div at bounding box center [274, 42] width 118 height 14
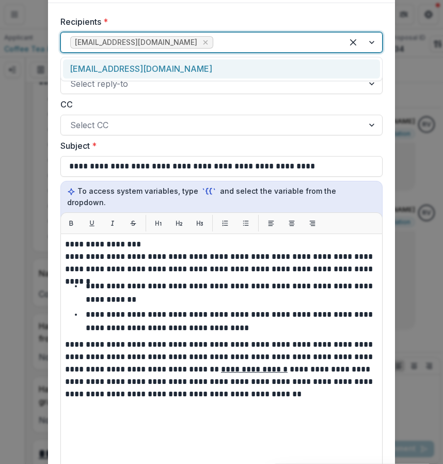
click at [202, 71] on div "anserbhatti1993@gmail.com" at bounding box center [221, 68] width 317 height 19
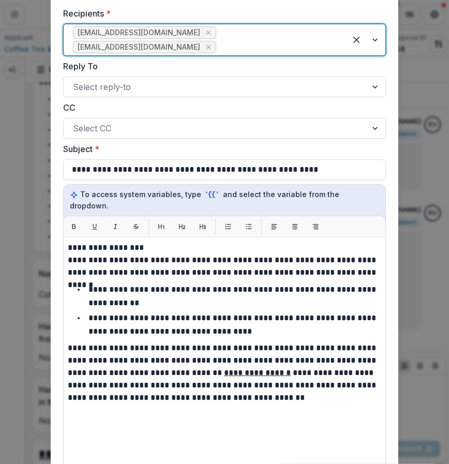
scroll to position [226, 0]
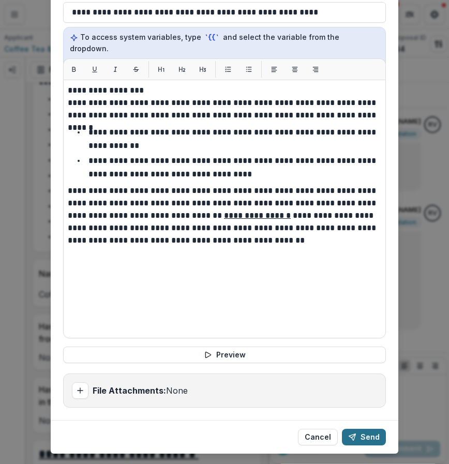
click at [368, 428] on button "Send" at bounding box center [364, 436] width 44 height 17
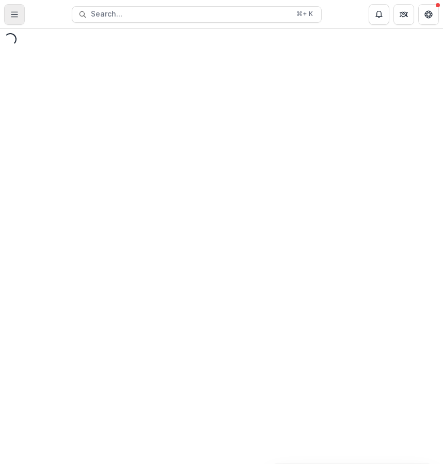
click at [15, 9] on button "Toggle Menu" at bounding box center [14, 14] width 21 height 21
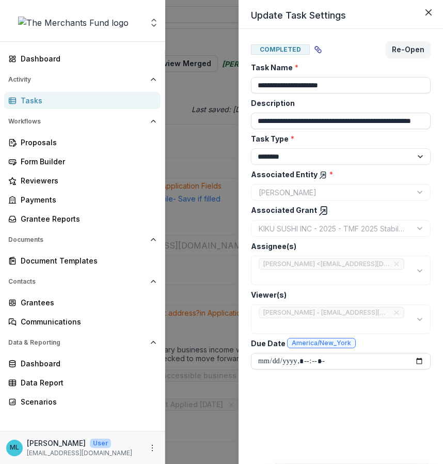
click at [217, 88] on div "**********" at bounding box center [221, 232] width 443 height 464
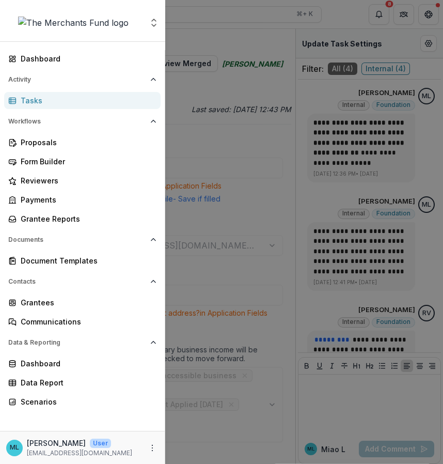
click at [83, 102] on div "Tasks" at bounding box center [87, 100] width 132 height 11
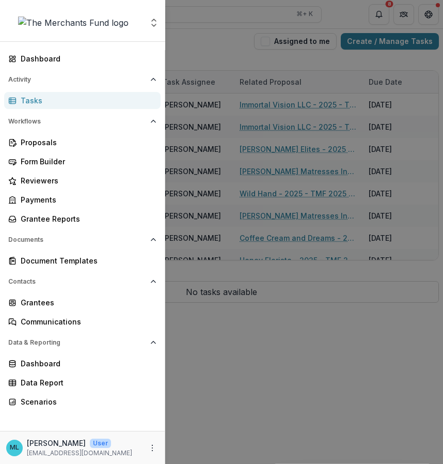
click at [376, 41] on div "Aggregate Analysis Foundations The Merchants Fund Team Settings Dashboard Activ…" at bounding box center [221, 232] width 443 height 464
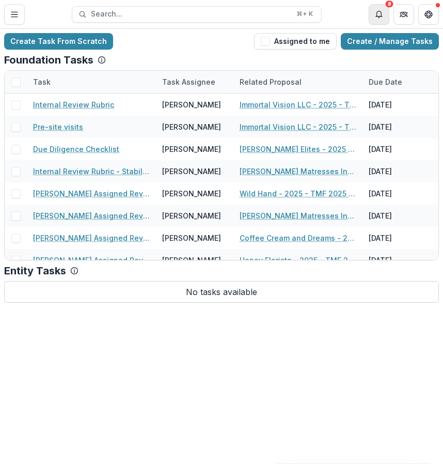
click at [381, 18] on icon "Notifications" at bounding box center [379, 14] width 8 height 8
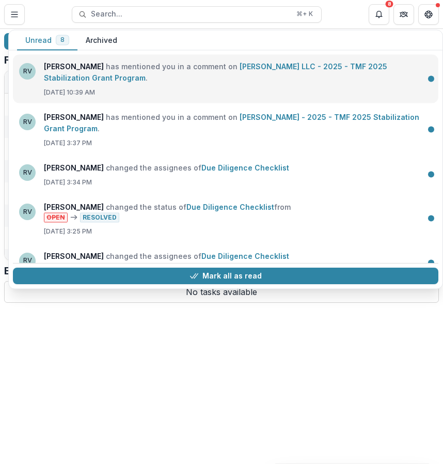
click at [239, 80] on link "[PERSON_NAME] LLC - 2025 - TMF 2025 Stabilization Grant Program" at bounding box center [216, 72] width 344 height 20
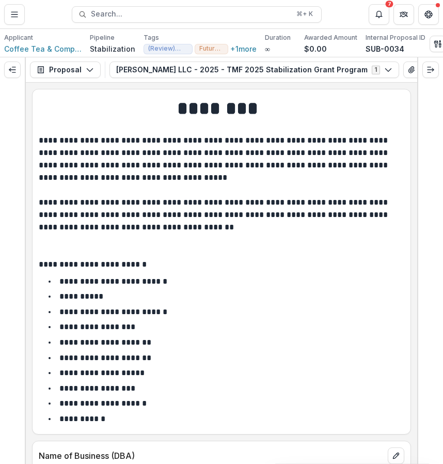
click at [434, 78] on div at bounding box center [431, 69] width 25 height 25
click at [434, 63] on button "Expand right" at bounding box center [431, 69] width 17 height 17
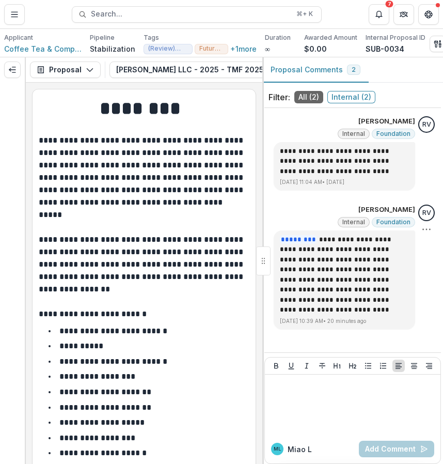
scroll to position [12, 0]
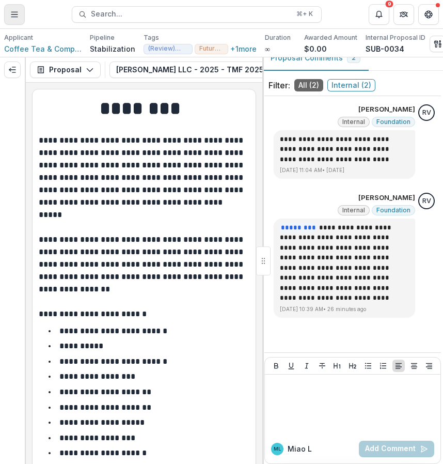
click at [13, 21] on button "Toggle Menu" at bounding box center [14, 14] width 21 height 21
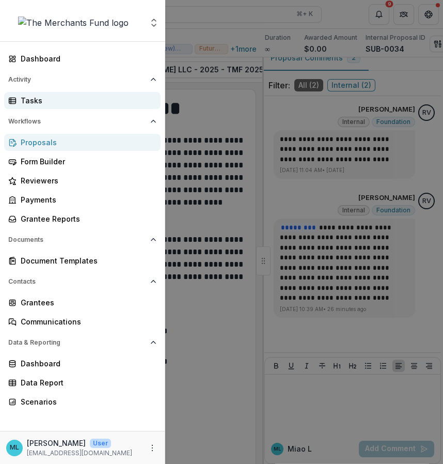
click at [72, 107] on link "Tasks" at bounding box center [82, 100] width 157 height 17
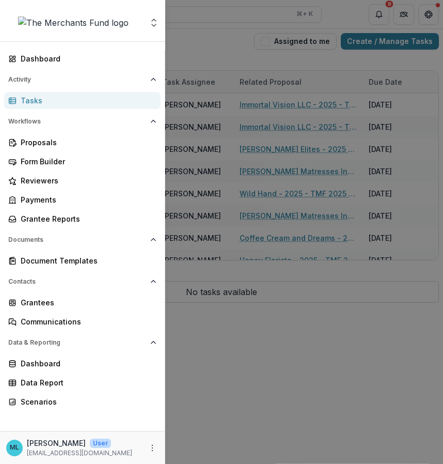
click at [248, 74] on div "Aggregate Analysis Foundations The Merchants Fund Team Settings Dashboard Activ…" at bounding box center [221, 232] width 443 height 464
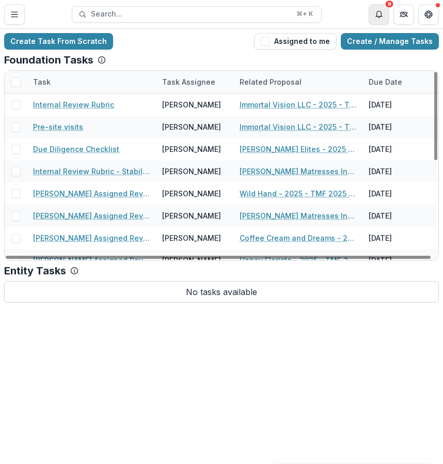
click at [384, 16] on button "Notifications" at bounding box center [379, 14] width 21 height 21
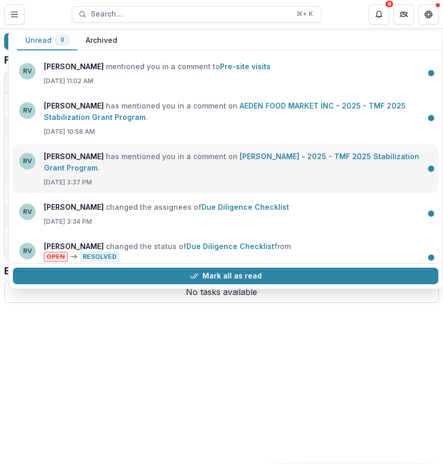
click at [240, 172] on link "[PERSON_NAME] - 2025 - TMF 2025 Stabilization Grant Program" at bounding box center [232, 162] width 376 height 20
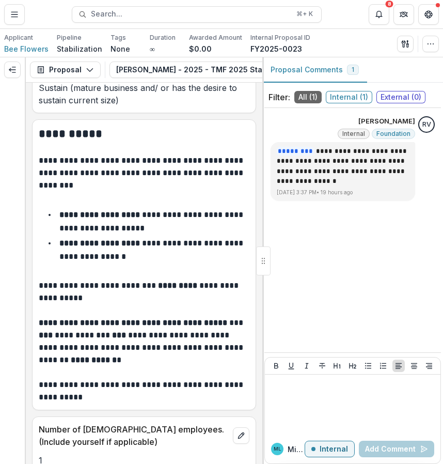
scroll to position [774, 0]
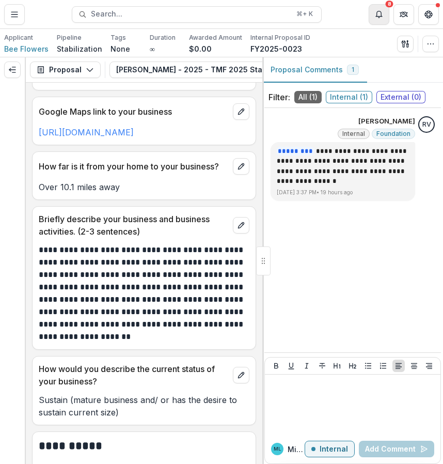
click at [380, 18] on icon "Notifications" at bounding box center [379, 14] width 8 height 8
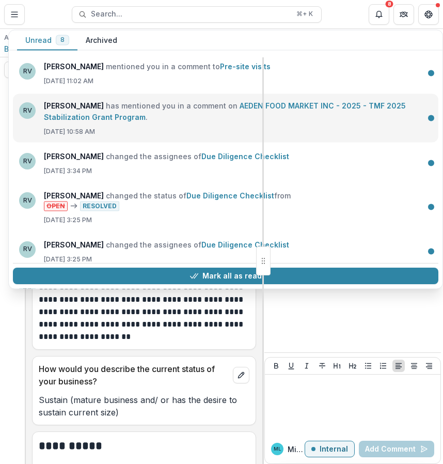
click at [313, 116] on link "AEDEN FOOD MARKET INC - 2025 - TMF 2025 Stabilization Grant Program" at bounding box center [225, 111] width 362 height 20
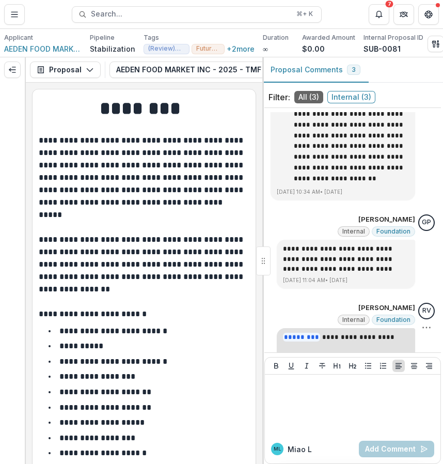
scroll to position [431, 0]
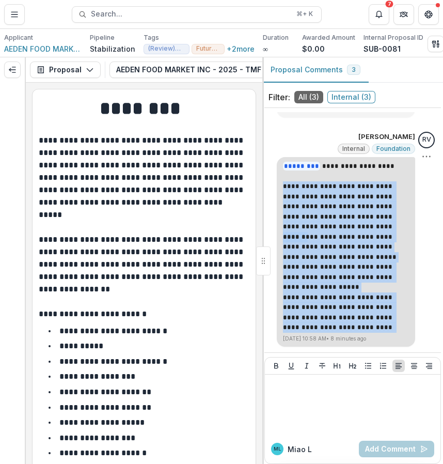
drag, startPoint x: 352, startPoint y: 329, endPoint x: 276, endPoint y: 187, distance: 161.1
click at [277, 187] on div "**********" at bounding box center [346, 252] width 138 height 190
copy div "**********"
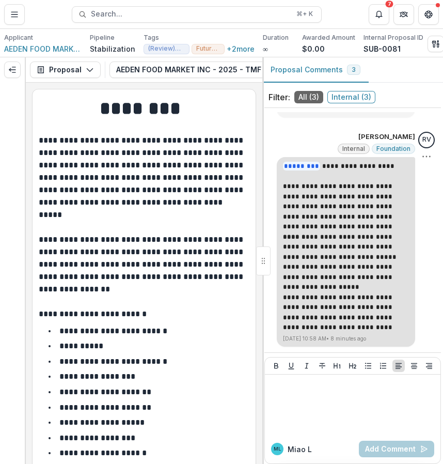
click at [334, 176] on p at bounding box center [346, 177] width 126 height 10
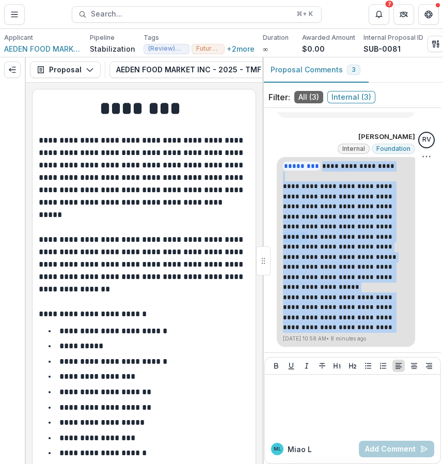
drag, startPoint x: 314, startPoint y: 167, endPoint x: 384, endPoint y: 328, distance: 175.7
click at [384, 328] on div "**********" at bounding box center [346, 247] width 126 height 172
copy div "**********"
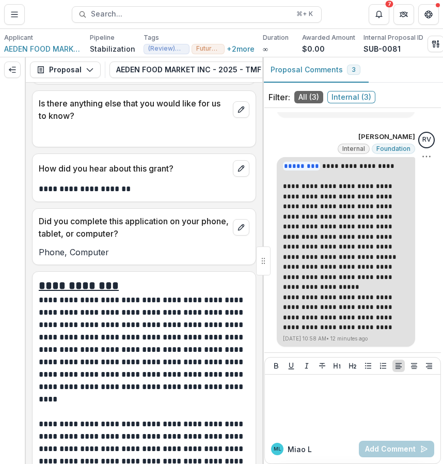
scroll to position [7288, 0]
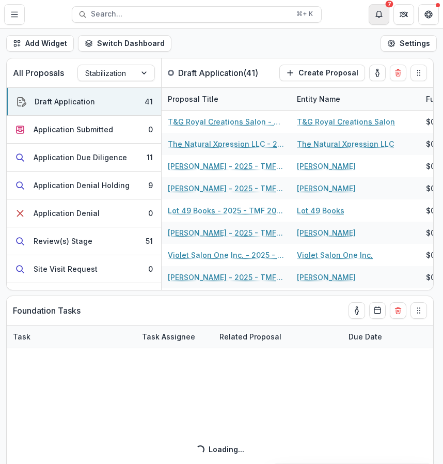
click at [386, 18] on button "Notifications" at bounding box center [379, 14] width 21 height 21
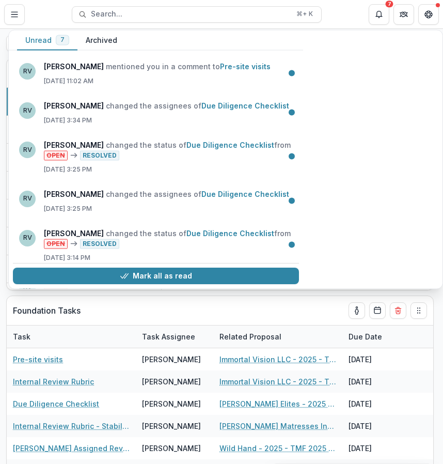
click at [104, 41] on button "Archived" at bounding box center [102, 40] width 48 height 20
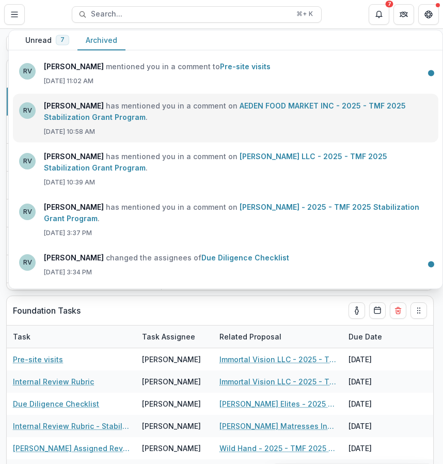
click at [172, 121] on link "AEDEN FOOD MARKET INC - 2025 - TMF 2025 Stabilization Grant Program" at bounding box center [225, 111] width 362 height 20
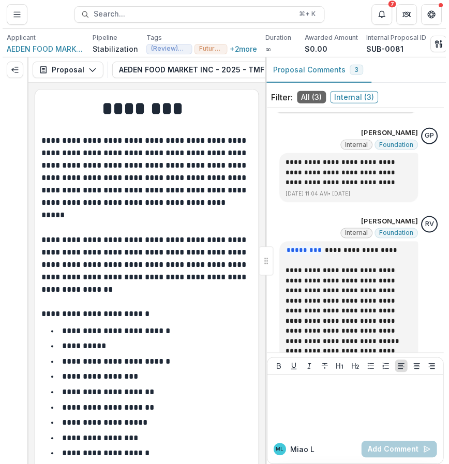
scroll to position [431, 0]
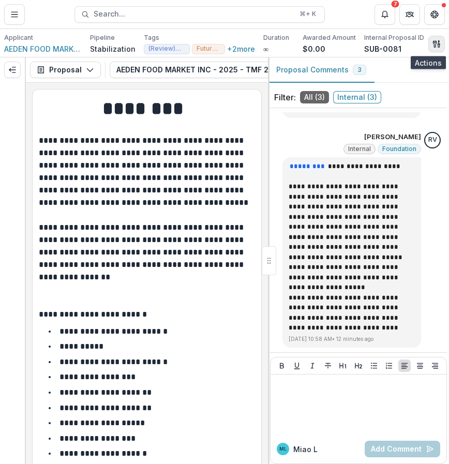
click at [429, 50] on button "button" at bounding box center [436, 44] width 17 height 17
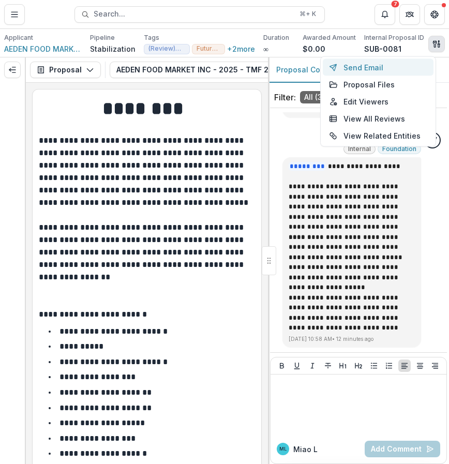
click at [387, 73] on button "Send Email" at bounding box center [377, 67] width 111 height 17
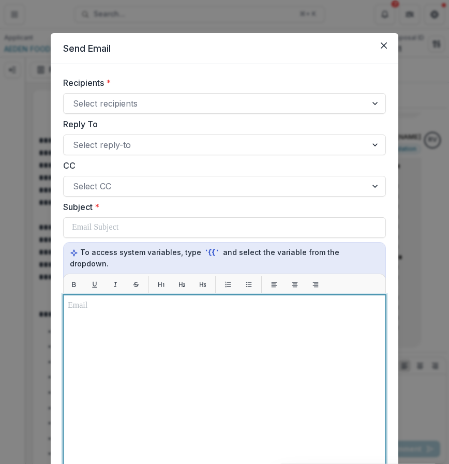
click at [198, 322] on div at bounding box center [224, 423] width 313 height 249
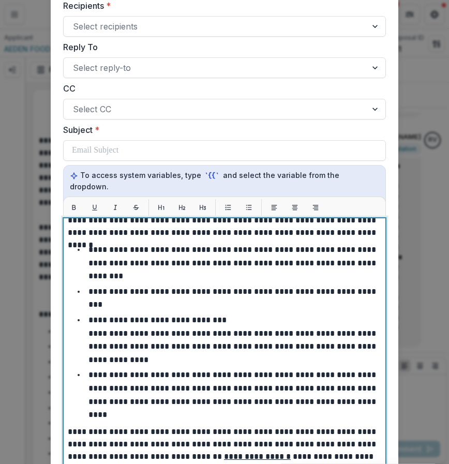
scroll to position [0, 0]
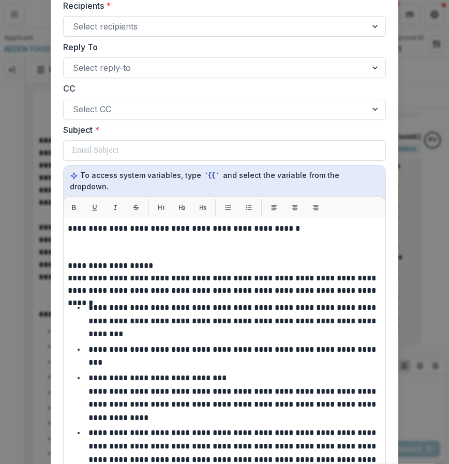
drag, startPoint x: 65, startPoint y: 217, endPoint x: 325, endPoint y: 218, distance: 259.9
click at [328, 218] on div "**********" at bounding box center [224, 347] width 322 height 258
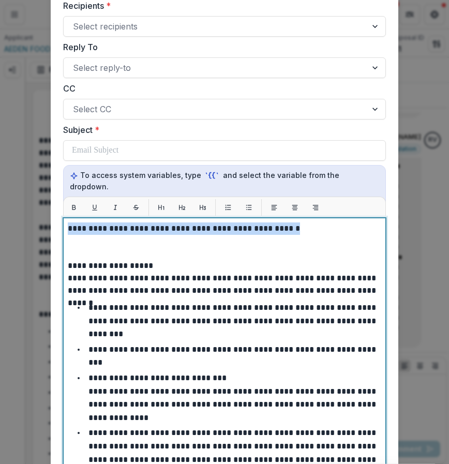
drag, startPoint x: 325, startPoint y: 218, endPoint x: 44, endPoint y: 206, distance: 280.9
click at [44, 206] on div "**********" at bounding box center [224, 232] width 449 height 464
copy p "**********"
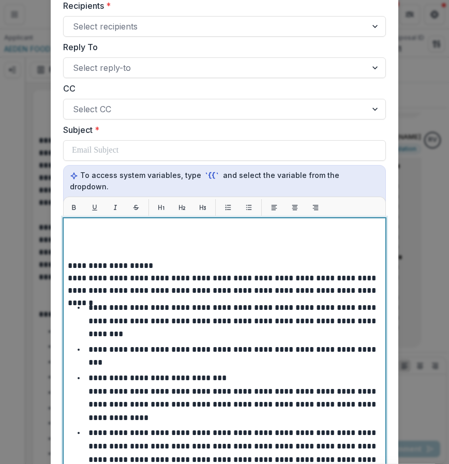
click at [92, 239] on p at bounding box center [224, 247] width 313 height 25
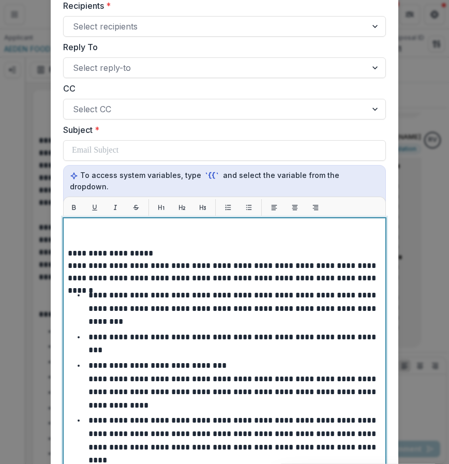
scroll to position [65, 0]
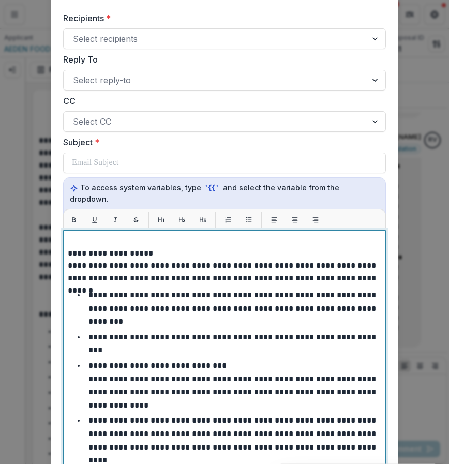
click at [68, 247] on p "**********" at bounding box center [223, 253] width 310 height 12
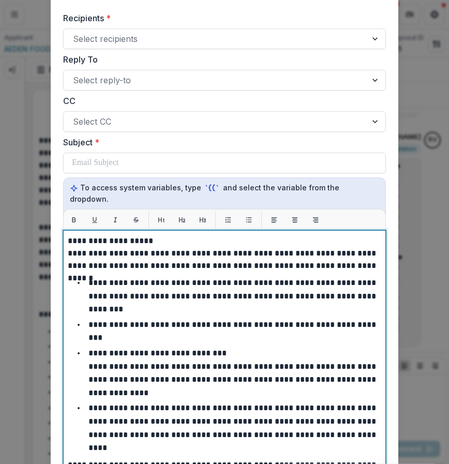
scroll to position [52, 0]
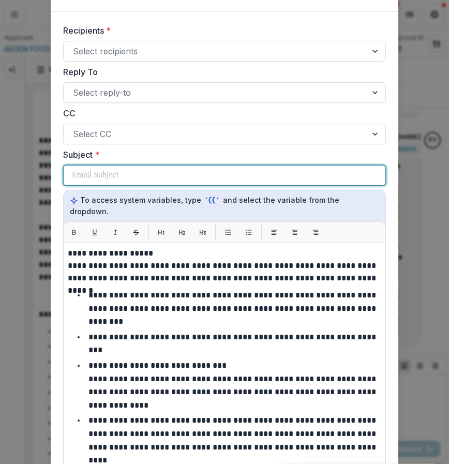
click at [118, 169] on p at bounding box center [95, 175] width 47 height 12
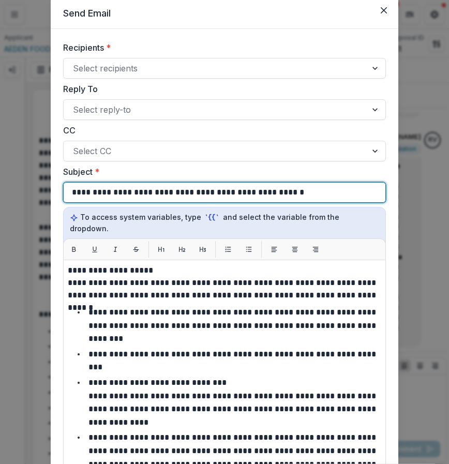
scroll to position [26, 0]
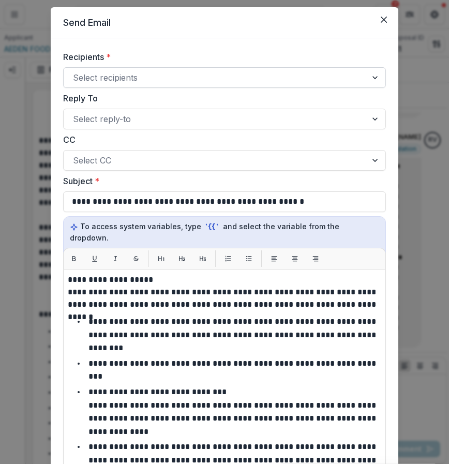
click at [126, 82] on div at bounding box center [215, 77] width 284 height 14
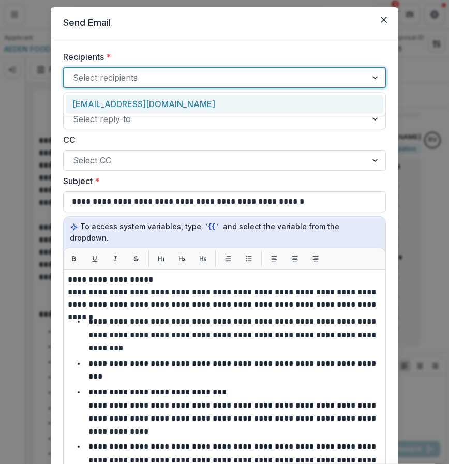
click at [136, 100] on div "nanipatrona420@gmail.com" at bounding box center [224, 104] width 317 height 19
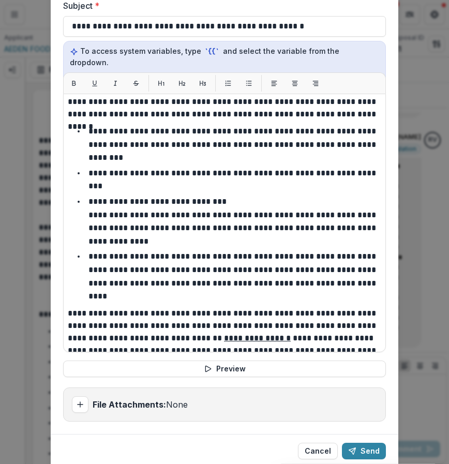
scroll to position [16, 0]
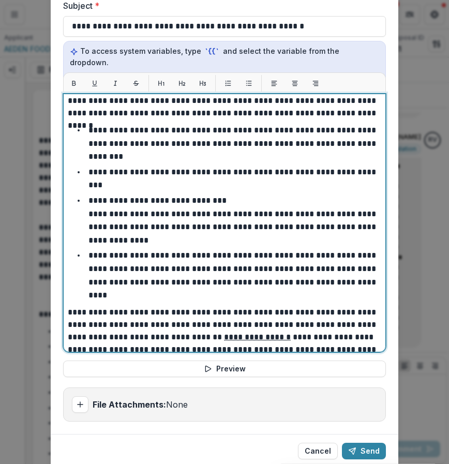
click at [255, 130] on p "**********" at bounding box center [232, 143] width 289 height 34
click at [195, 168] on p "**********" at bounding box center [232, 178] width 289 height 21
click at [132, 196] on p "**********" at bounding box center [232, 220] width 289 height 48
click at [144, 196] on p "**********" at bounding box center [232, 220] width 289 height 48
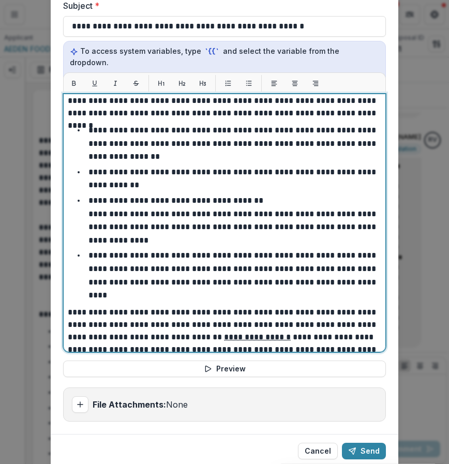
click at [140, 215] on p "**********" at bounding box center [232, 220] width 289 height 48
click at [147, 227] on li "**********" at bounding box center [230, 220] width 301 height 53
click at [147, 196] on p "**********" at bounding box center [232, 220] width 289 height 48
click at [174, 171] on li "**********" at bounding box center [230, 178] width 301 height 26
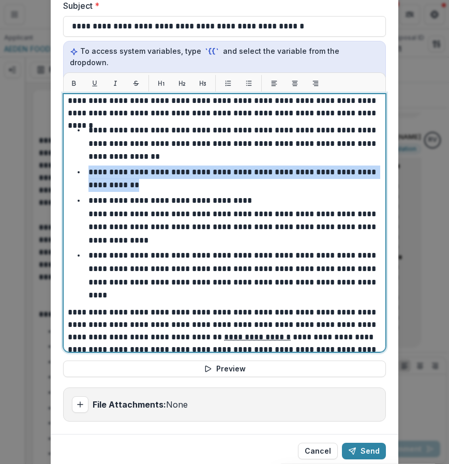
drag, startPoint x: 161, startPoint y: 172, endPoint x: 85, endPoint y: 164, distance: 76.4
click at [85, 165] on li "**********" at bounding box center [230, 178] width 301 height 26
click at [156, 169] on li "**********" at bounding box center [230, 178] width 301 height 26
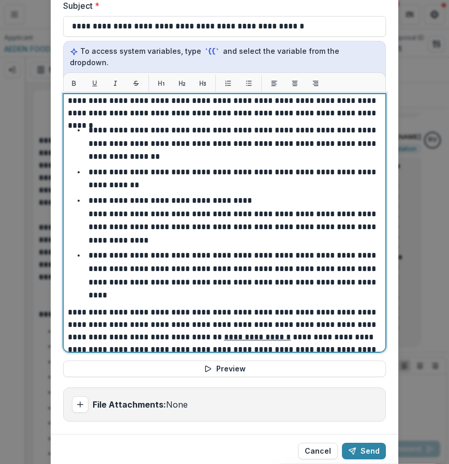
click at [208, 168] on p "**********" at bounding box center [232, 178] width 289 height 21
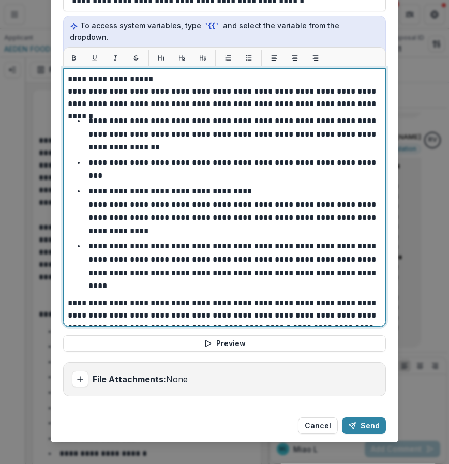
scroll to position [23, 0]
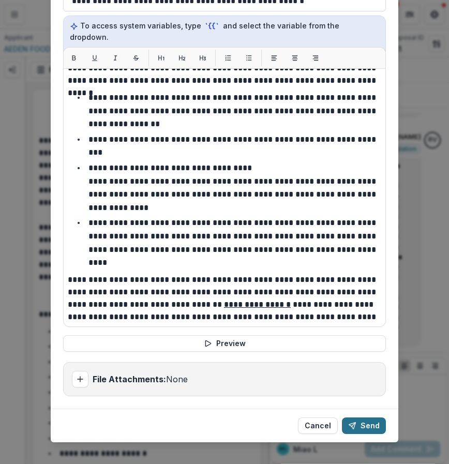
click at [366, 419] on button "Send" at bounding box center [364, 425] width 44 height 17
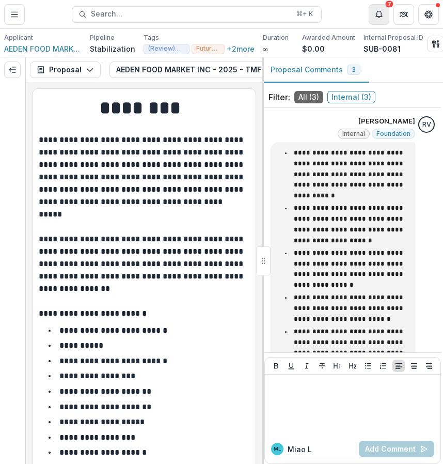
click at [383, 19] on button "Notifications" at bounding box center [379, 14] width 21 height 21
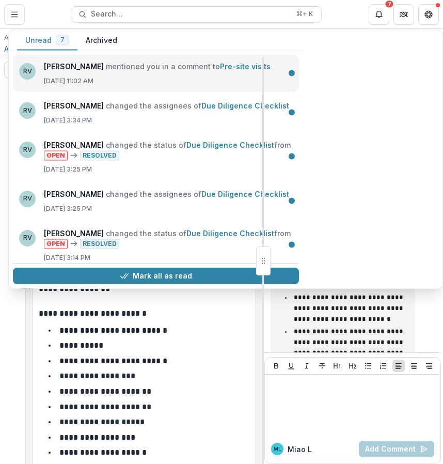
click at [229, 69] on link "Pre-site visits" at bounding box center [245, 66] width 51 height 9
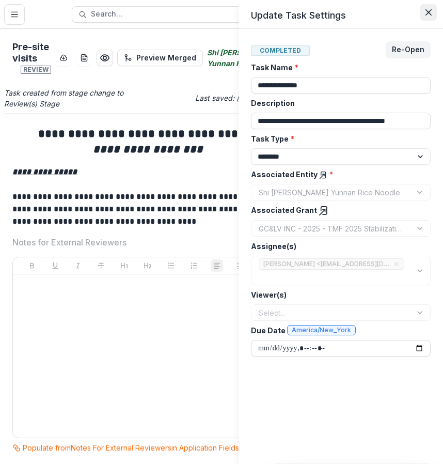
click at [428, 19] on button "Close" at bounding box center [429, 12] width 17 height 17
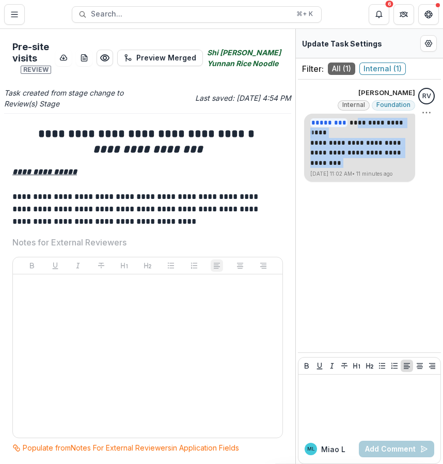
drag, startPoint x: 354, startPoint y: 122, endPoint x: 388, endPoint y: 168, distance: 57.7
click at [388, 168] on div "**********" at bounding box center [359, 148] width 111 height 69
copy div "**********"
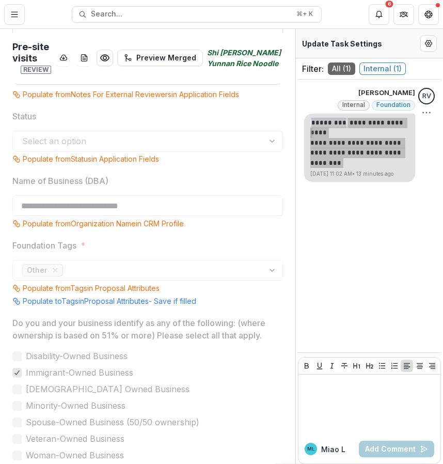
scroll to position [352, 0]
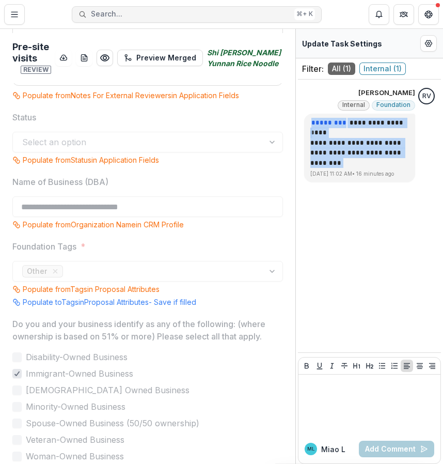
click at [228, 17] on span "Search..." at bounding box center [190, 14] width 199 height 9
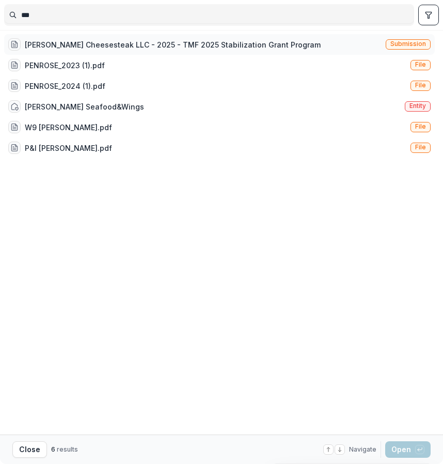
type input "***"
click at [181, 49] on div "[PERSON_NAME] Cheesesteak LLC - 2025 - TMF 2025 Stabilization Grant Program" at bounding box center [173, 44] width 296 height 11
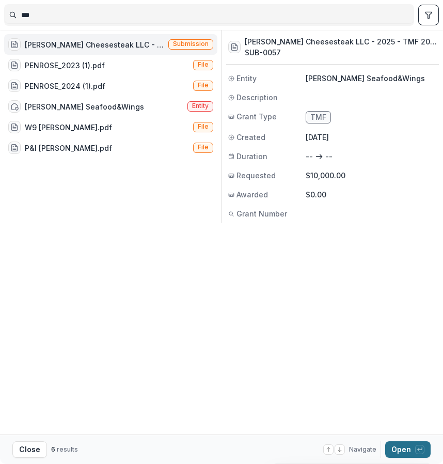
click at [418, 452] on icon "button" at bounding box center [420, 449] width 6 height 6
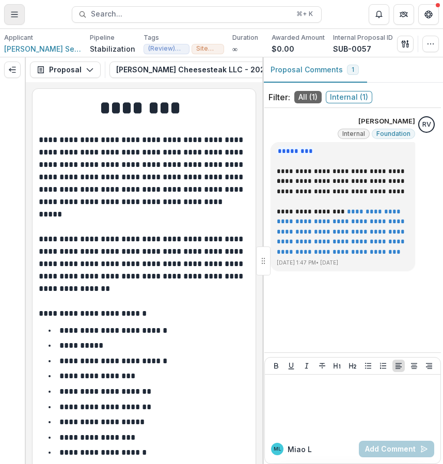
click at [23, 23] on button "Toggle Menu" at bounding box center [14, 14] width 21 height 21
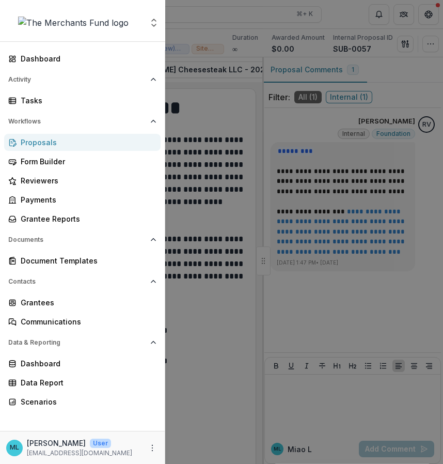
click at [79, 145] on div "Proposals" at bounding box center [87, 142] width 132 height 11
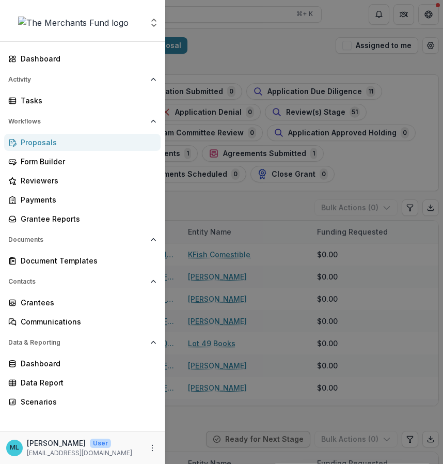
click at [258, 356] on div "Aggregate Analysis Foundations The Merchants Fund Team Settings Dashboard Activ…" at bounding box center [221, 232] width 443 height 464
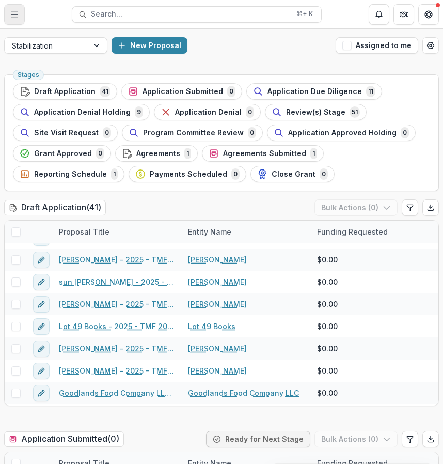
click at [13, 12] on icon "Toggle Menu" at bounding box center [14, 14] width 8 height 8
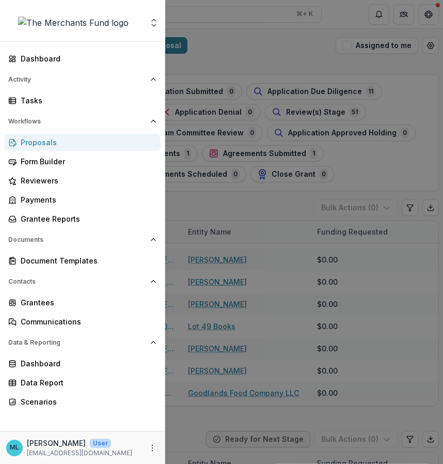
click at [258, 369] on div "Aggregate Analysis Foundations The Merchants Fund Team Settings Dashboard Activ…" at bounding box center [221, 232] width 443 height 464
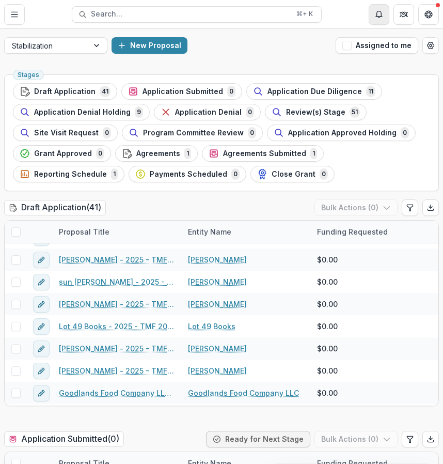
click at [383, 22] on button "Notifications" at bounding box center [379, 14] width 21 height 21
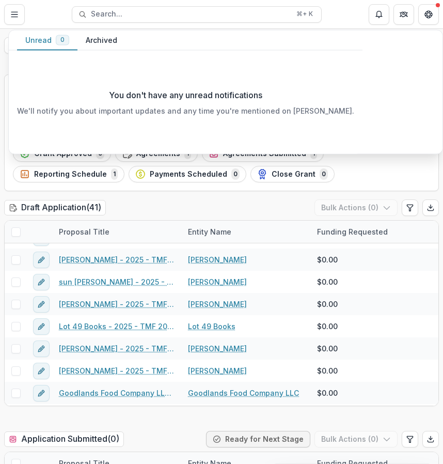
click at [97, 36] on button "Archived" at bounding box center [102, 40] width 48 height 20
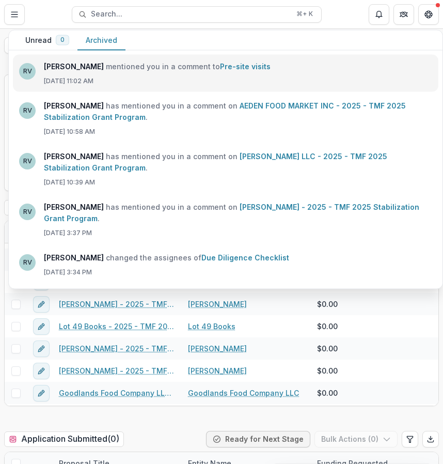
click at [241, 67] on link "Pre-site visits" at bounding box center [245, 66] width 51 height 9
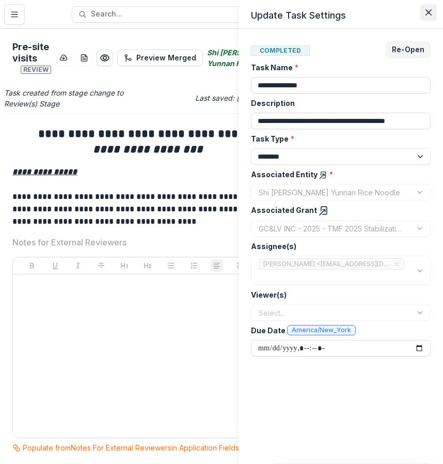
click at [424, 12] on button "Close" at bounding box center [429, 12] width 17 height 17
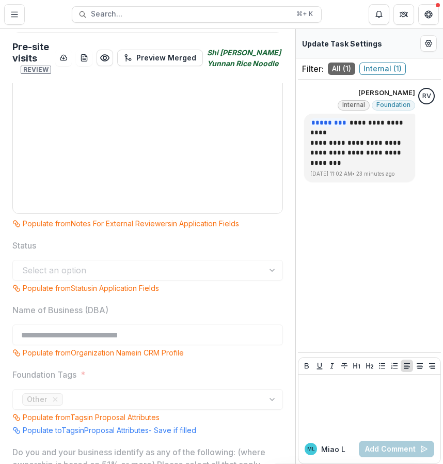
scroll to position [420, 0]
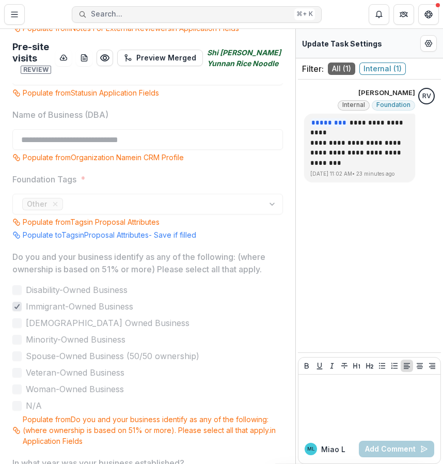
click at [191, 19] on button "Search... ⌘ + K" at bounding box center [197, 14] width 250 height 17
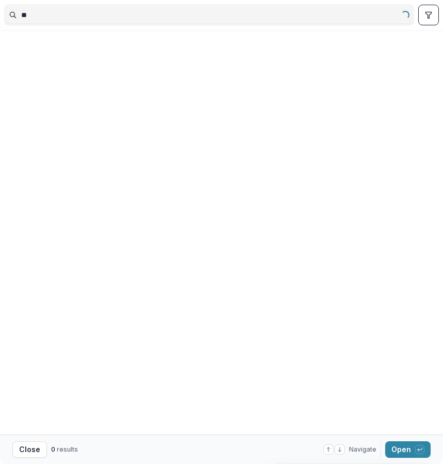
type input "*"
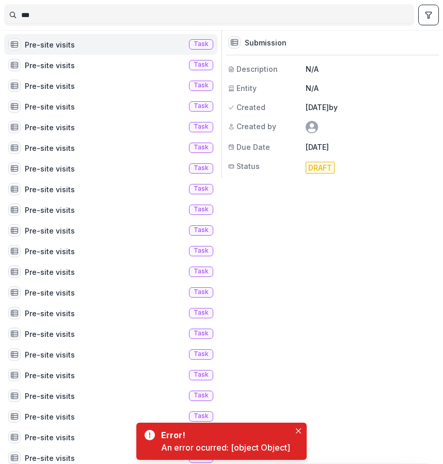
type input "***"
click at [141, 43] on div "Pre-site visits Task" at bounding box center [110, 44] width 213 height 21
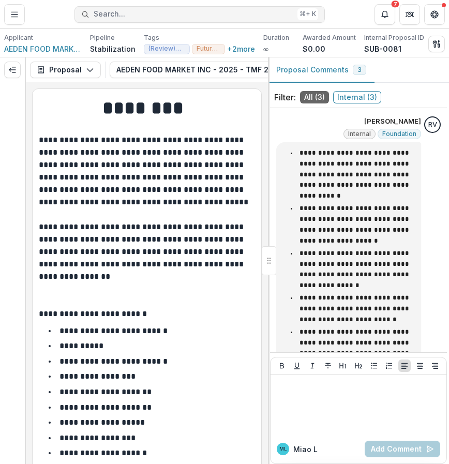
click at [141, 13] on span "Search..." at bounding box center [193, 14] width 199 height 9
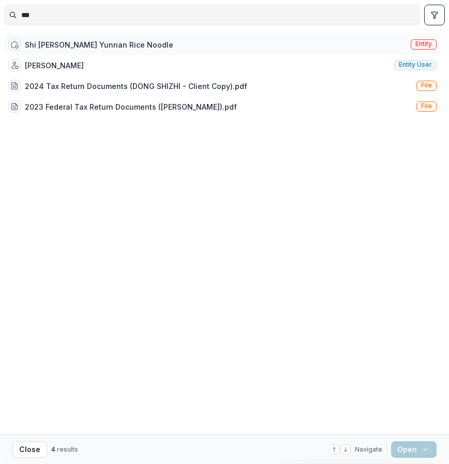
type input "***"
click at [150, 45] on div "Shi [PERSON_NAME] Yunnan Rice Noodle Entity" at bounding box center [222, 44] width 436 height 21
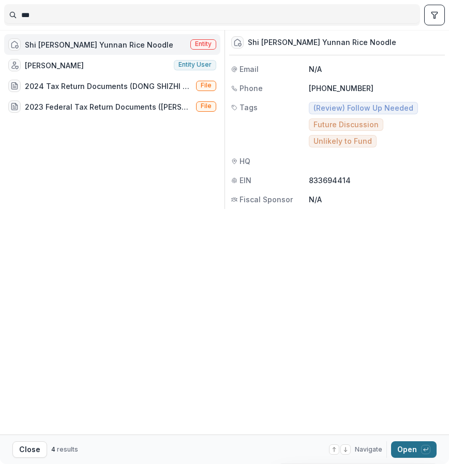
click at [424, 442] on button "Open with enter key" at bounding box center [413, 449] width 45 height 17
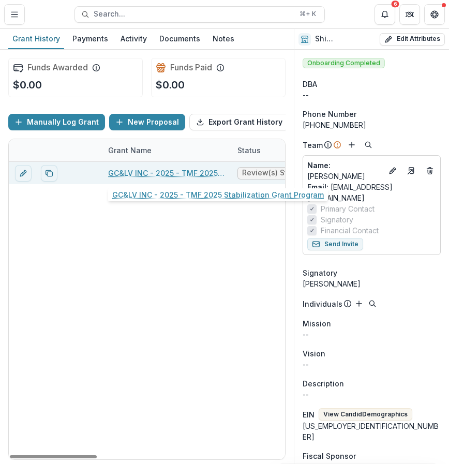
click at [137, 174] on link "GC&LV INC - 2025 - TMF 2025 Stabilization Grant Program" at bounding box center [166, 172] width 117 height 11
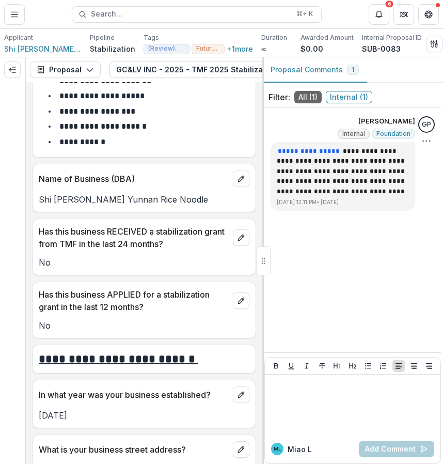
scroll to position [318, 0]
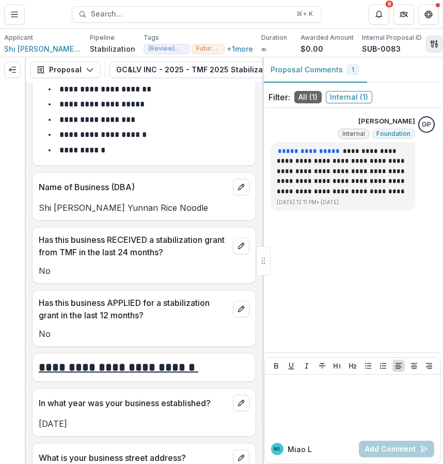
click at [430, 40] on icon "button" at bounding box center [434, 44] width 8 height 8
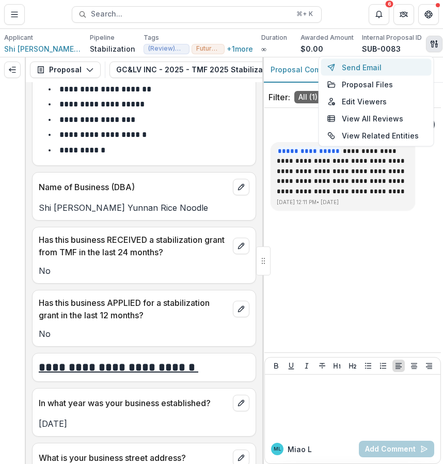
click at [397, 64] on button "Send Email" at bounding box center [376, 67] width 111 height 17
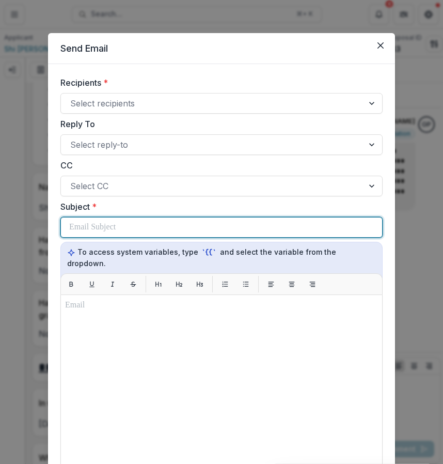
click at [265, 233] on div at bounding box center [221, 228] width 305 height 20
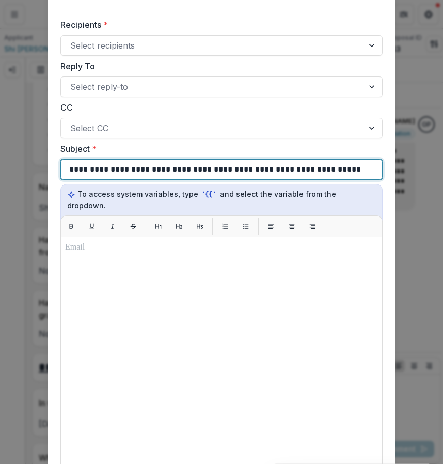
scroll to position [80, 0]
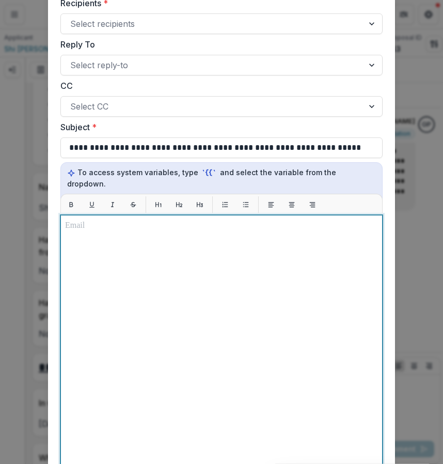
click at [163, 268] on div at bounding box center [221, 344] width 313 height 249
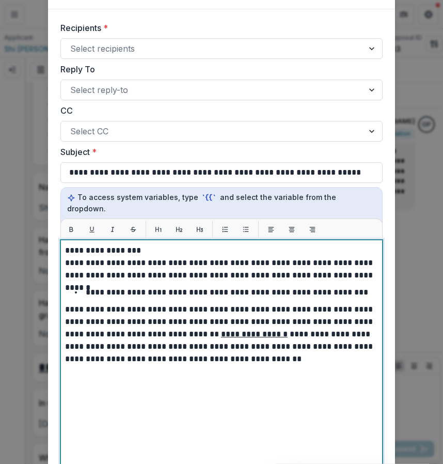
scroll to position [40, 0]
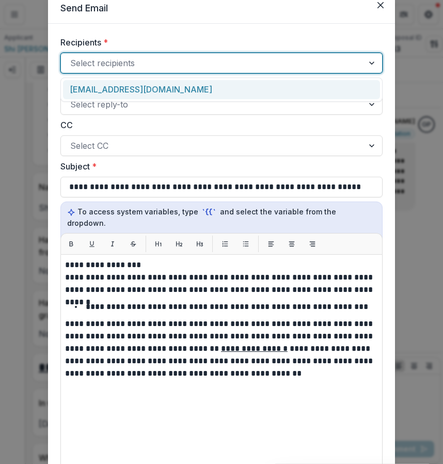
click at [299, 67] on div at bounding box center [212, 63] width 284 height 14
click at [279, 90] on div "[EMAIL_ADDRESS][DOMAIN_NAME]" at bounding box center [221, 89] width 317 height 19
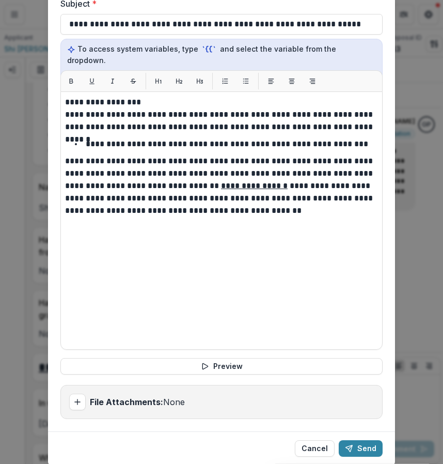
scroll to position [226, 0]
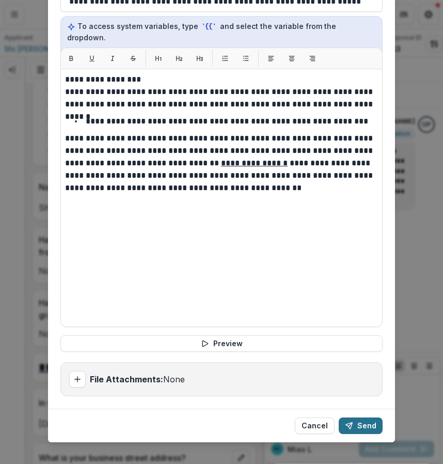
click at [372, 418] on button "Send" at bounding box center [361, 426] width 44 height 17
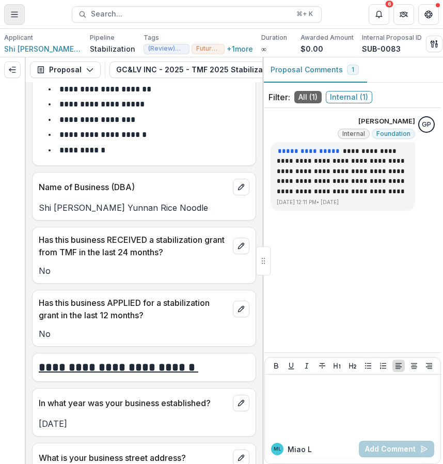
click at [17, 12] on icon "Toggle Menu" at bounding box center [14, 14] width 8 height 8
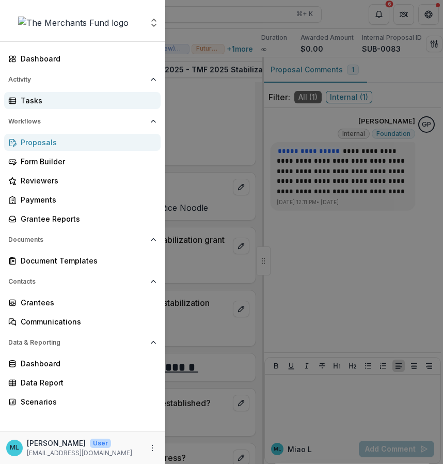
click at [81, 106] on link "Tasks" at bounding box center [82, 100] width 157 height 17
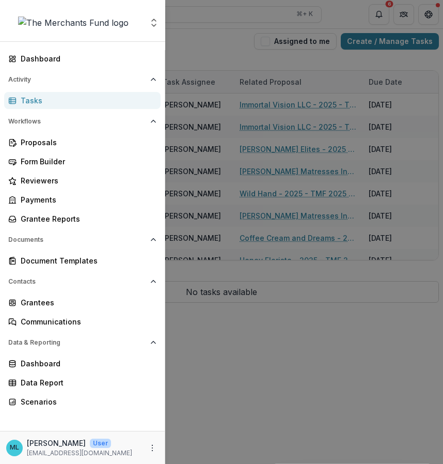
click at [397, 45] on div "Aggregate Analysis Foundations The Merchants Fund Team Settings Dashboard Activ…" at bounding box center [221, 232] width 443 height 464
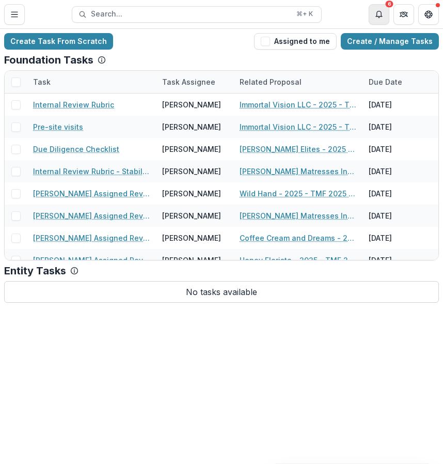
click at [381, 16] on icon "Notifications" at bounding box center [379, 13] width 6 height 5
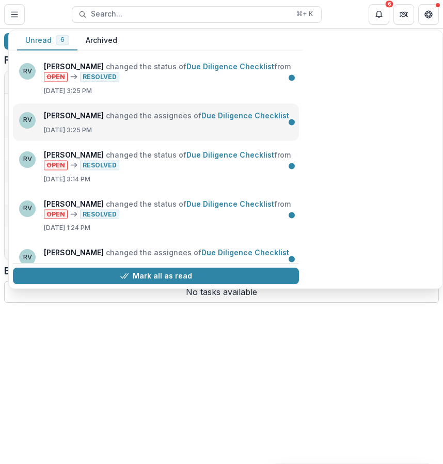
scroll to position [56, 0]
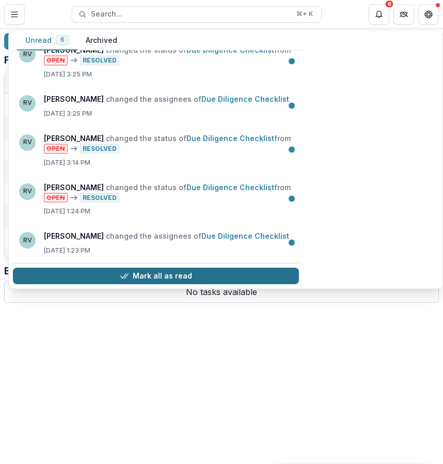
click at [219, 276] on button "Mark all as read" at bounding box center [156, 276] width 286 height 17
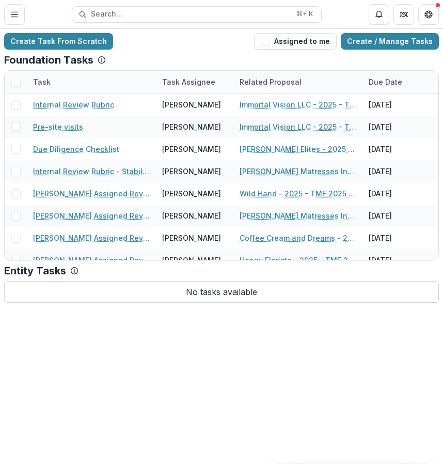
click at [226, 354] on div "Create Task From Scratch Assigned to me Create / Manage Tasks Foundation Tasks …" at bounding box center [221, 246] width 443 height 435
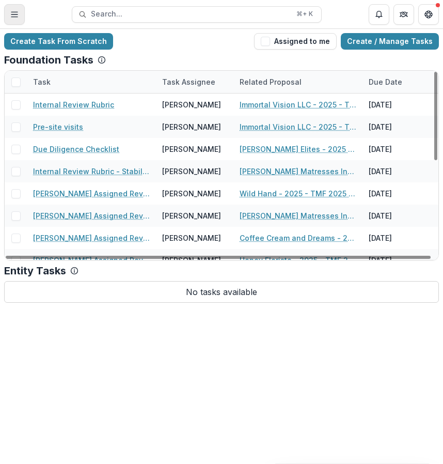
click at [17, 17] on icon "Toggle Menu" at bounding box center [14, 14] width 8 height 8
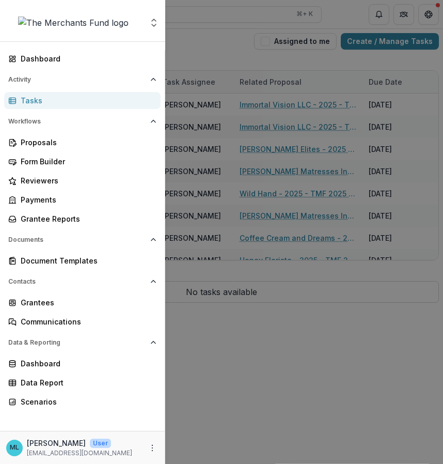
click at [84, 98] on div "Tasks" at bounding box center [87, 100] width 132 height 11
click at [96, 102] on div "Tasks" at bounding box center [87, 100] width 132 height 11
click at [311, 106] on div "Aggregate Analysis Foundations The Merchants Fund Team Settings Dashboard Activ…" at bounding box center [221, 232] width 443 height 464
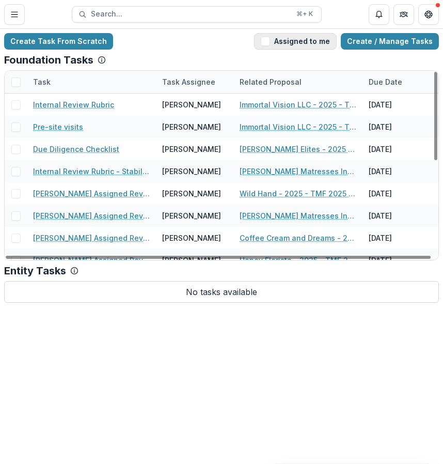
click at [306, 43] on button "Assigned to me" at bounding box center [295, 41] width 83 height 17
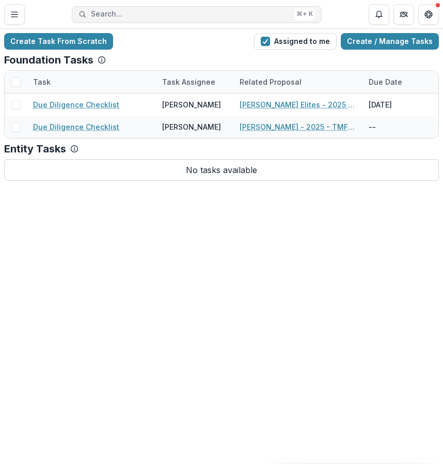
click at [225, 10] on span "Search..." at bounding box center [190, 14] width 199 height 9
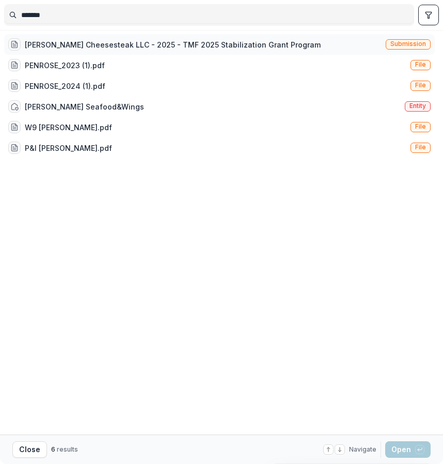
type input "*******"
click at [219, 44] on div "Penrose Cheesesteak LLC - 2025 - TMF 2025 Stabilization Grant Program" at bounding box center [173, 44] width 296 height 11
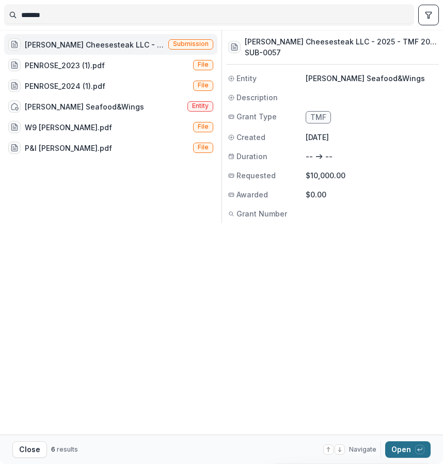
click at [413, 452] on button "Open with enter key" at bounding box center [408, 449] width 45 height 17
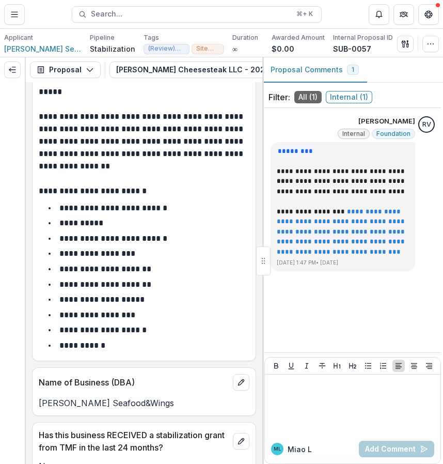
scroll to position [161, 0]
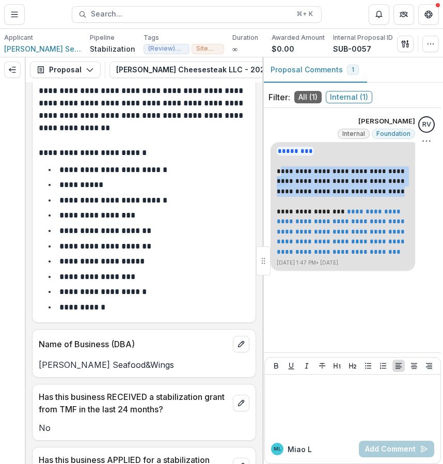
drag, startPoint x: 280, startPoint y: 170, endPoint x: 402, endPoint y: 191, distance: 123.8
click at [402, 191] on div "**********" at bounding box center [343, 201] width 132 height 111
copy div "**********"
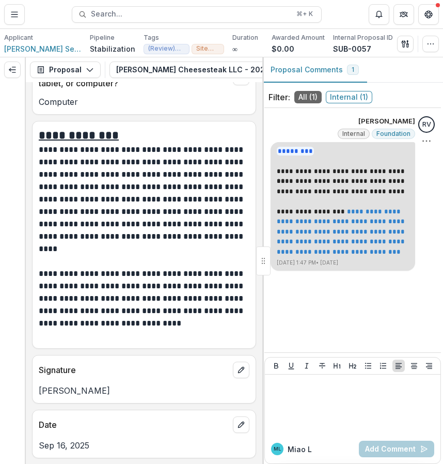
scroll to position [7527, 0]
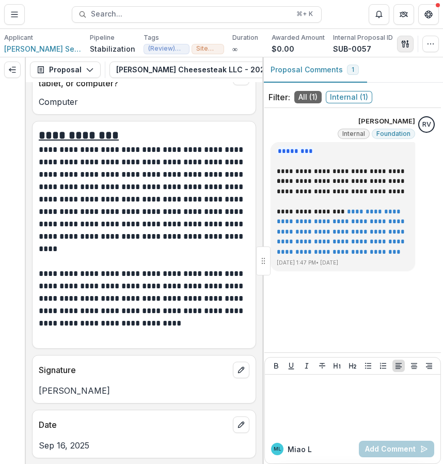
click at [403, 42] on icon "button" at bounding box center [406, 44] width 8 height 8
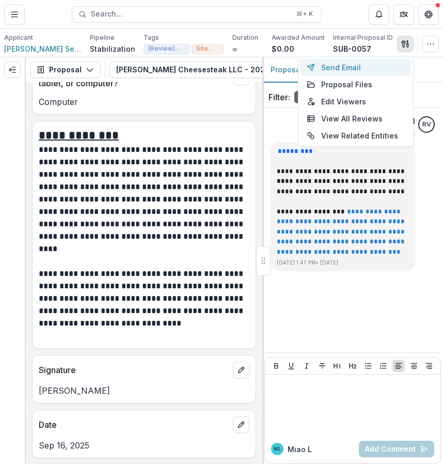
click at [380, 70] on button "Send Email" at bounding box center [356, 67] width 111 height 17
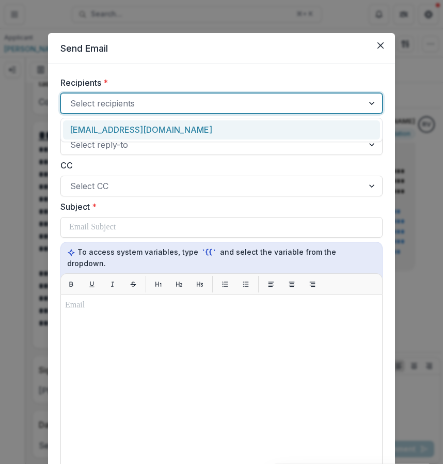
click at [292, 93] on div "Select recipients" at bounding box center [221, 103] width 322 height 21
click at [268, 128] on div "lqh014@gmail.com" at bounding box center [221, 129] width 317 height 19
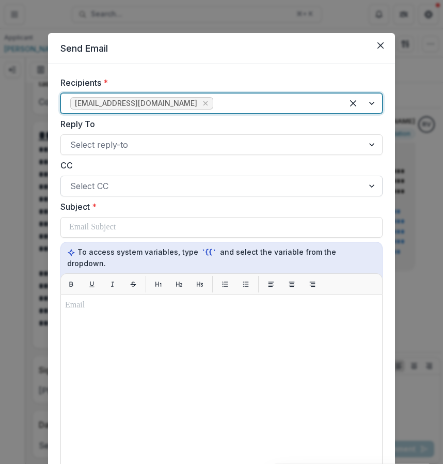
click at [241, 185] on div at bounding box center [212, 186] width 284 height 14
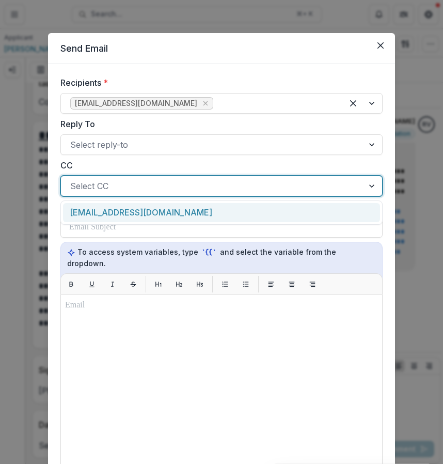
click at [241, 161] on label "CC" at bounding box center [218, 165] width 316 height 12
click at [73, 180] on input "CC" at bounding box center [71, 186] width 3 height 12
type input "*"
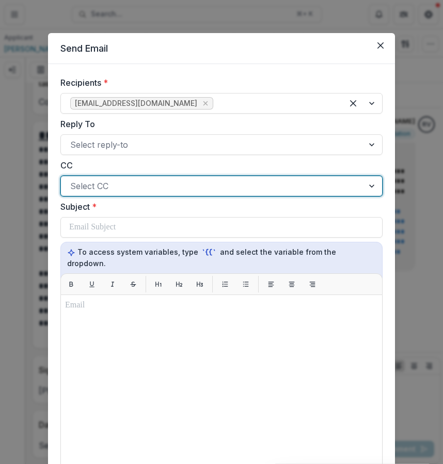
paste input "**********"
type input "**********"
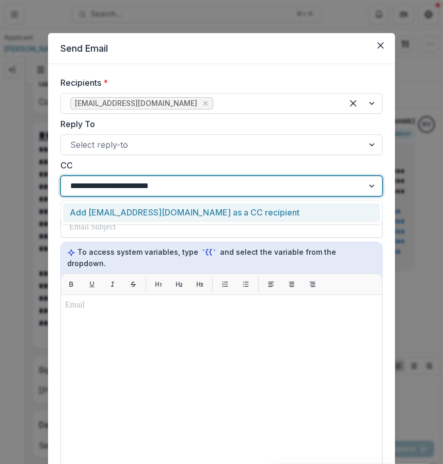
click at [272, 214] on div "Add HShang@chinatown-pcdc.org as a CC recipient" at bounding box center [221, 212] width 317 height 19
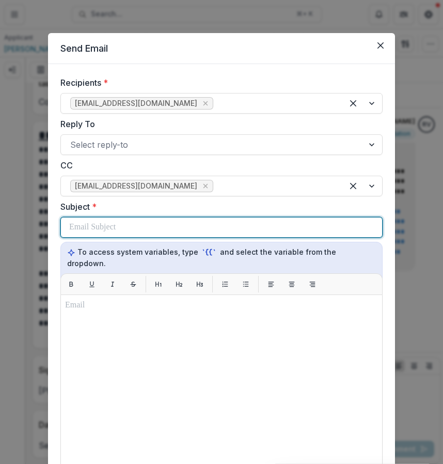
click at [288, 236] on div at bounding box center [221, 228] width 305 height 20
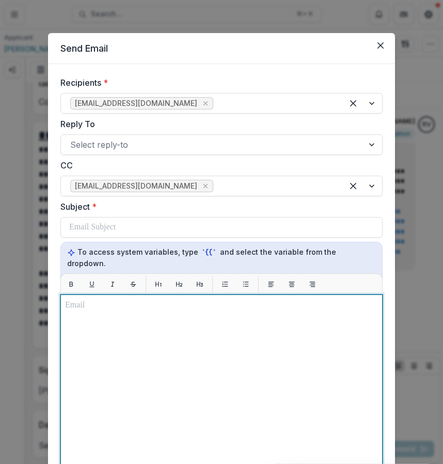
click at [168, 423] on div at bounding box center [221, 423] width 313 height 249
paste div
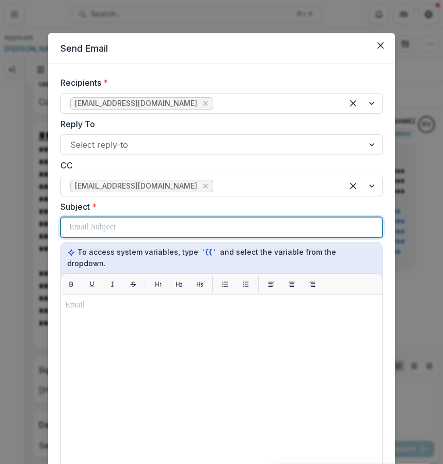
click at [142, 232] on div at bounding box center [221, 228] width 305 height 20
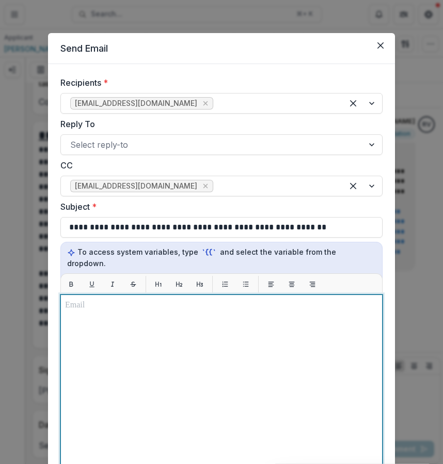
click at [194, 344] on div at bounding box center [221, 423] width 313 height 249
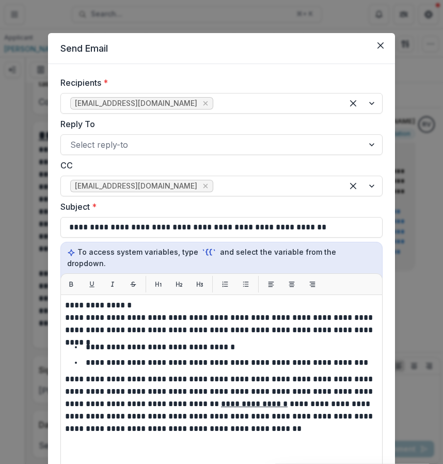
drag, startPoint x: 249, startPoint y: 42, endPoint x: 300, endPoint y: 64, distance: 54.9
click at [296, 64] on header "Send Email" at bounding box center [221, 48] width 347 height 31
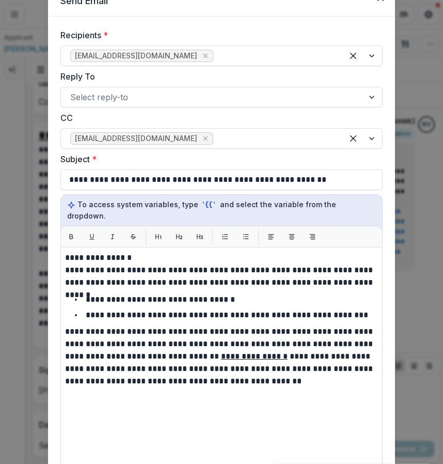
scroll to position [226, 0]
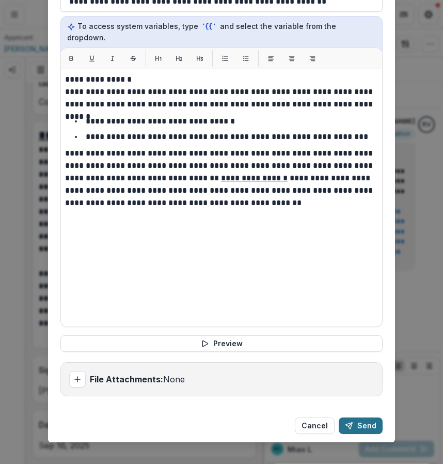
click at [360, 418] on button "Send" at bounding box center [361, 426] width 44 height 17
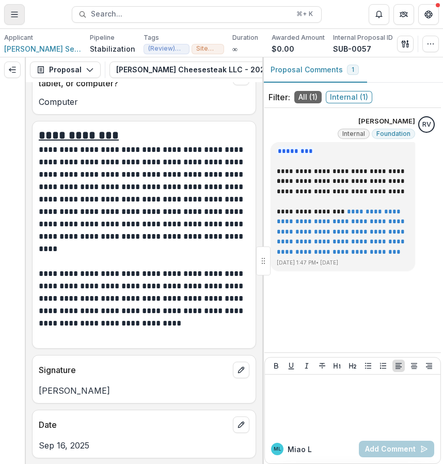
click at [18, 20] on button "Toggle Menu" at bounding box center [14, 14] width 21 height 21
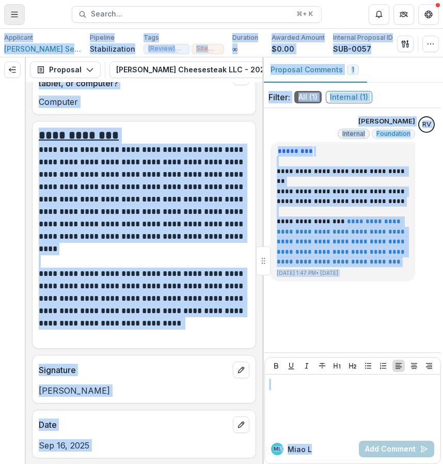
click at [20, 24] on button "Toggle Menu" at bounding box center [14, 14] width 21 height 21
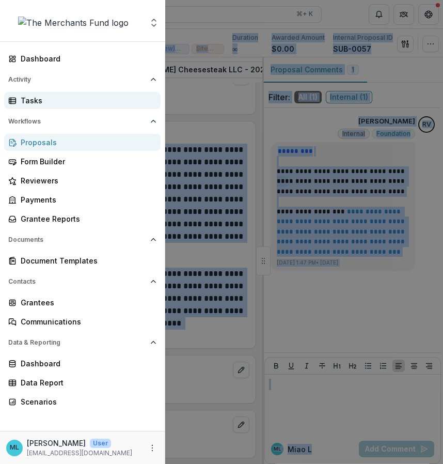
click at [65, 101] on div "Tasks" at bounding box center [87, 100] width 132 height 11
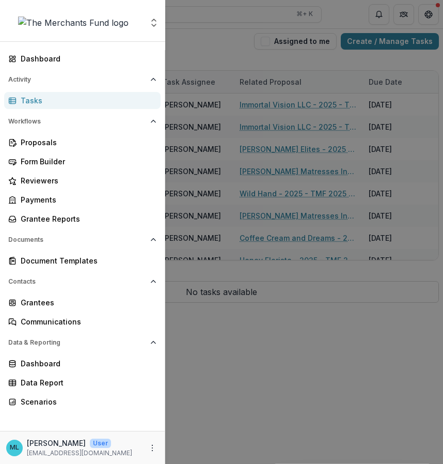
click at [373, 128] on div "Aggregate Analysis Foundations The Merchants Fund Team Settings Dashboard Activ…" at bounding box center [221, 232] width 443 height 464
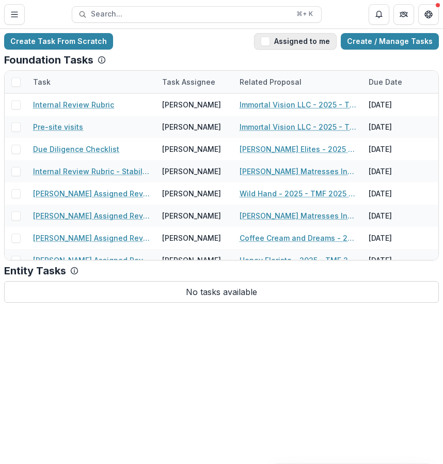
click at [292, 38] on button "Assigned to me" at bounding box center [295, 41] width 83 height 17
click at [300, 39] on button "Assigned to me" at bounding box center [295, 41] width 83 height 17
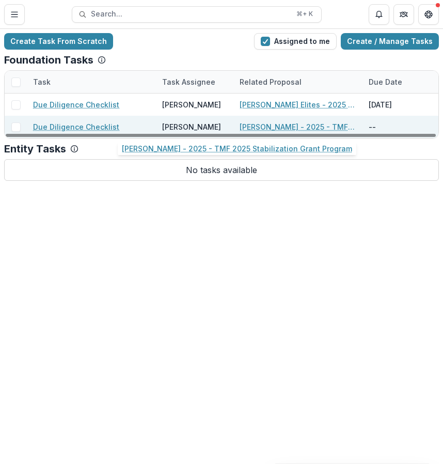
click at [295, 125] on link "Caterine Calderon - 2025 - TMF 2025 Stabilization Grant Program" at bounding box center [298, 126] width 117 height 11
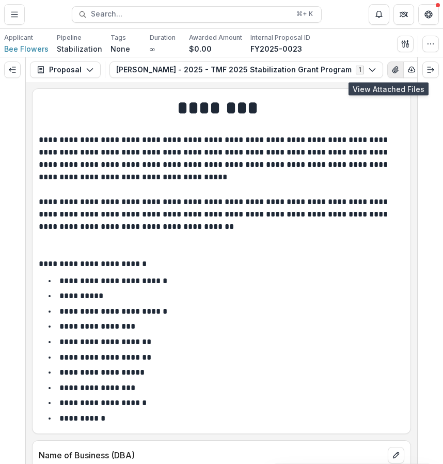
click at [392, 69] on button "View Attached Files" at bounding box center [396, 69] width 17 height 17
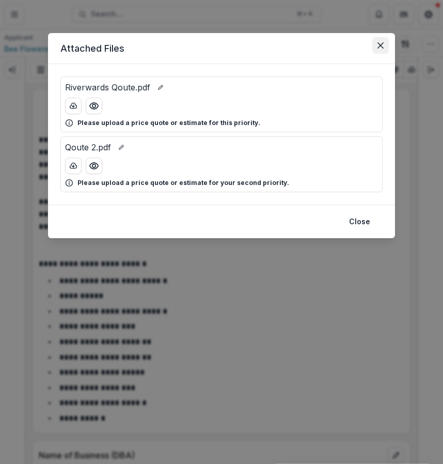
click at [380, 48] on icon "Close" at bounding box center [381, 45] width 6 height 6
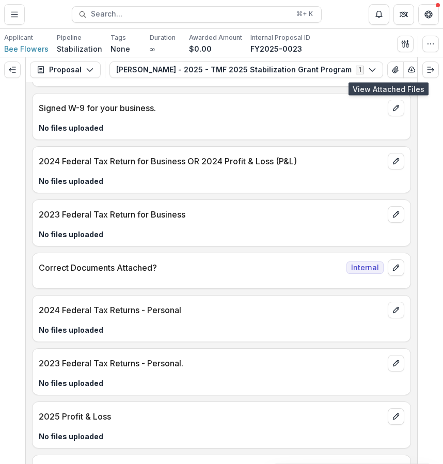
scroll to position [5045, 0]
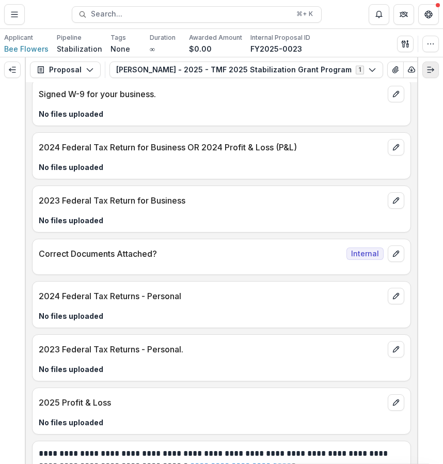
click at [430, 76] on button "Expand right" at bounding box center [431, 69] width 17 height 17
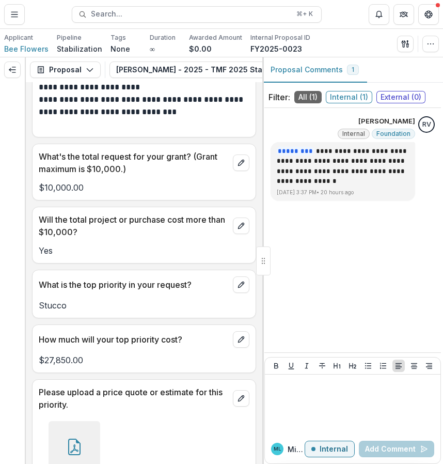
scroll to position [2912, 0]
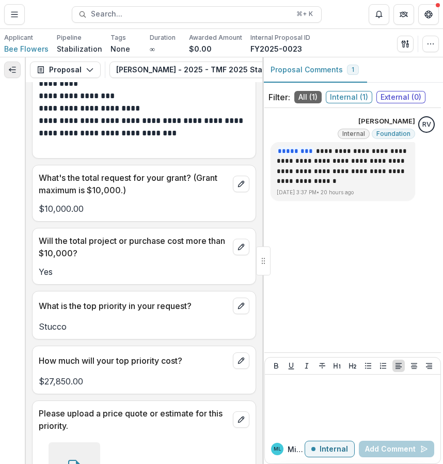
click at [15, 74] on button "Expand left" at bounding box center [12, 69] width 17 height 17
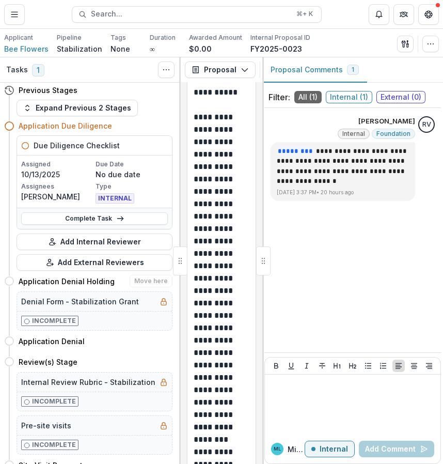
scroll to position [0, 0]
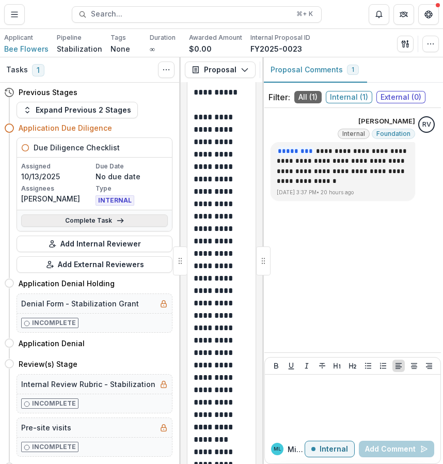
click at [119, 226] on link "Complete Task" at bounding box center [94, 220] width 147 height 12
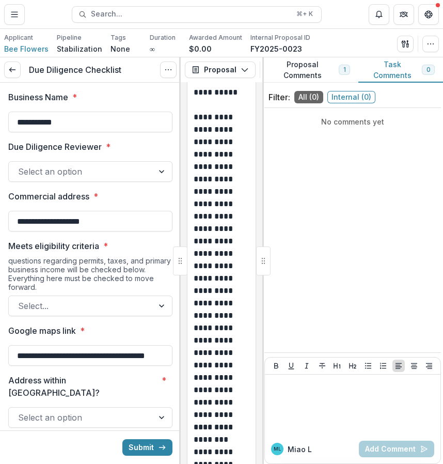
click at [325, 54] on div "Applicant Bee Flowers Pipeline Stabilization Tags None All tags Duration ∞ Awar…" at bounding box center [221, 43] width 443 height 28
click at [325, 70] on button "Proposal Comments 1" at bounding box center [311, 69] width 96 height 25
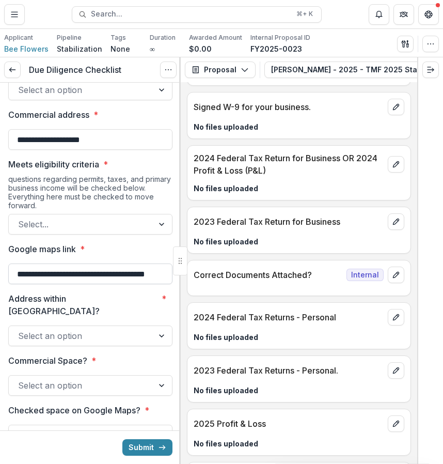
scroll to position [5842, 0]
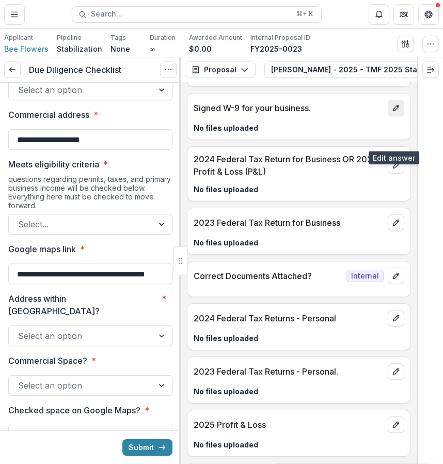
click at [395, 112] on icon "edit" at bounding box center [396, 108] width 8 height 8
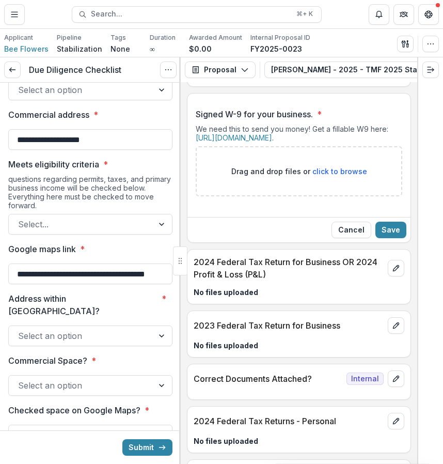
click at [329, 176] on span "click to browse" at bounding box center [340, 171] width 55 height 9
type input "**********"
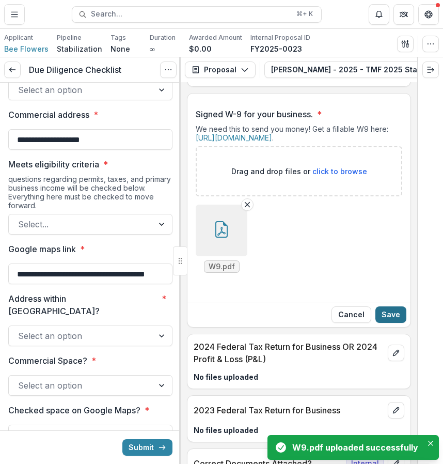
click at [392, 323] on button "Save" at bounding box center [391, 314] width 31 height 17
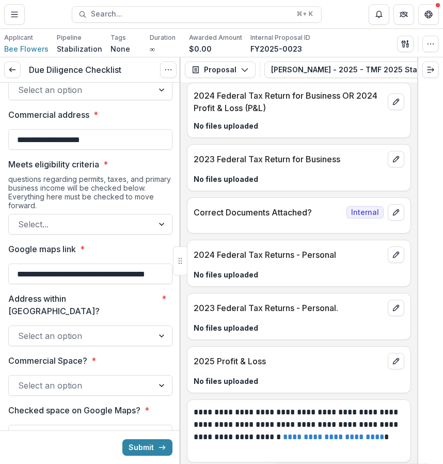
scroll to position [6009, 0]
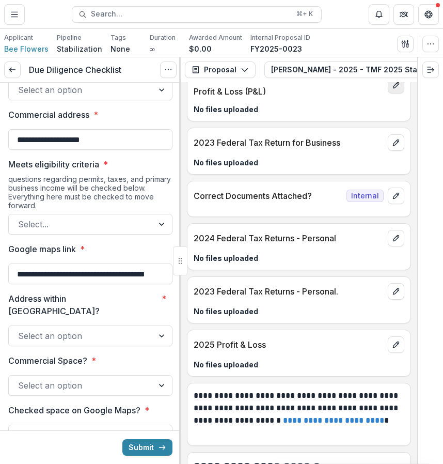
click at [395, 89] on icon "edit" at bounding box center [396, 85] width 8 height 8
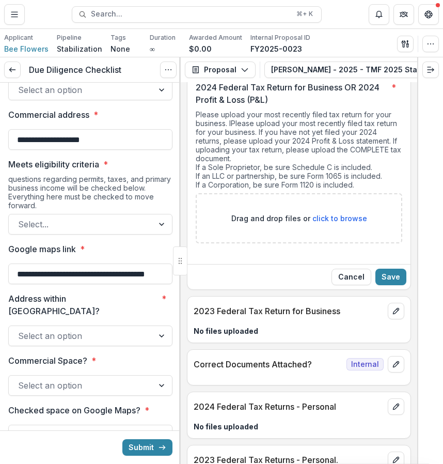
click at [320, 241] on div "Drag and drop files or click to browse" at bounding box center [299, 218] width 207 height 50
click at [317, 223] on span "click to browse" at bounding box center [340, 218] width 55 height 9
type input "**********"
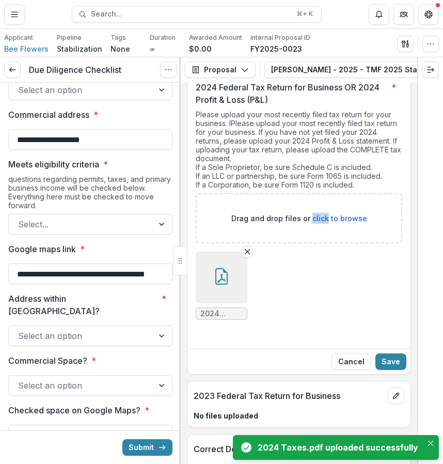
click at [220, 285] on icon "button" at bounding box center [221, 276] width 17 height 17
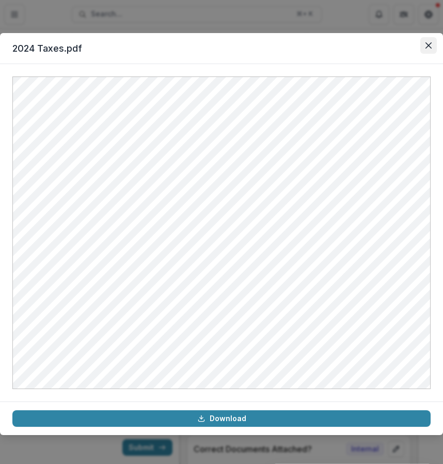
click at [422, 47] on button "Close" at bounding box center [429, 45] width 17 height 17
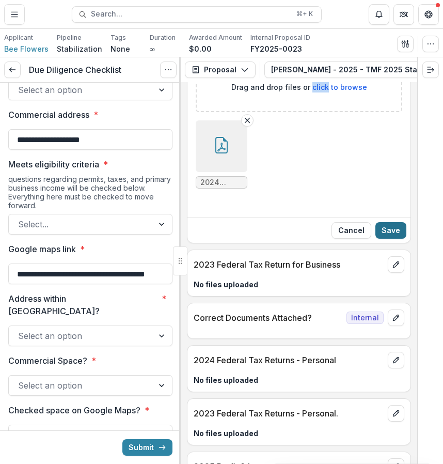
scroll to position [6145, 0]
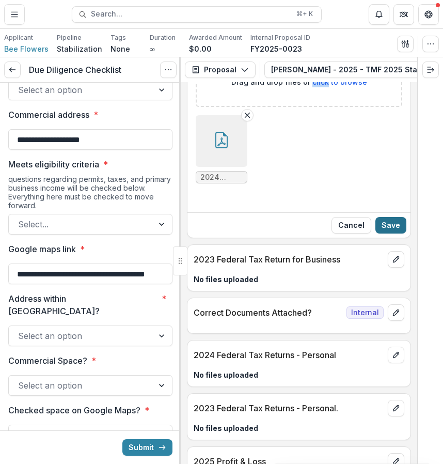
click at [394, 234] on button "Save" at bounding box center [391, 225] width 31 height 17
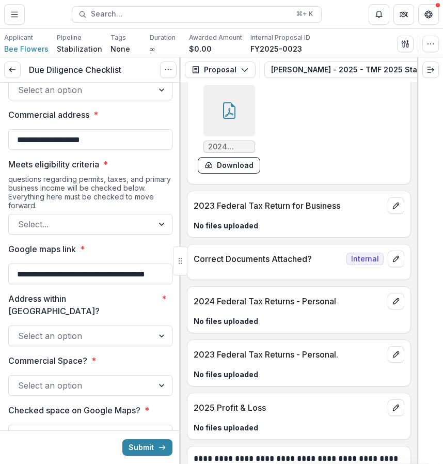
scroll to position [6030, 0]
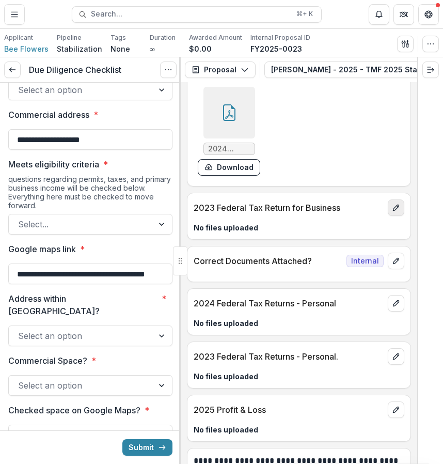
click at [388, 216] on button "edit" at bounding box center [396, 207] width 17 height 17
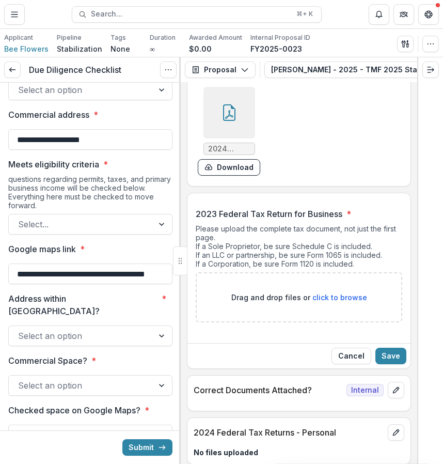
click at [335, 302] on span "click to browse" at bounding box center [340, 297] width 55 height 9
type input "**********"
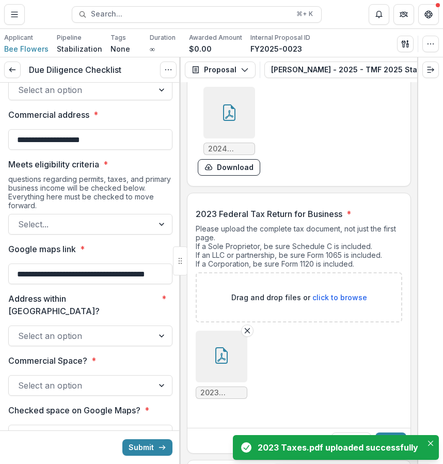
click at [214, 364] on icon "button" at bounding box center [221, 355] width 17 height 17
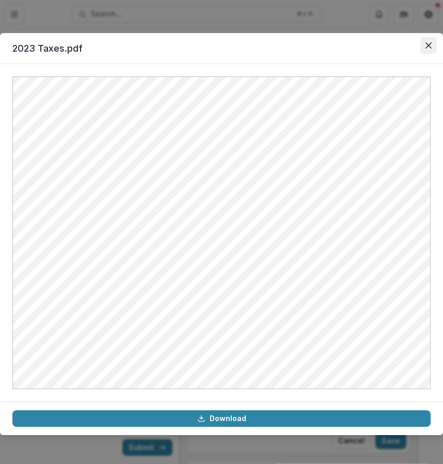
click at [430, 51] on button "Close" at bounding box center [429, 45] width 17 height 17
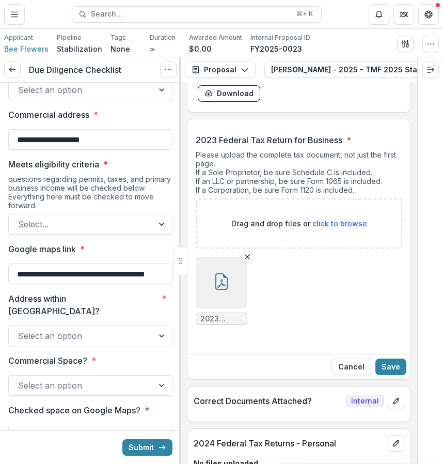
scroll to position [6102, 0]
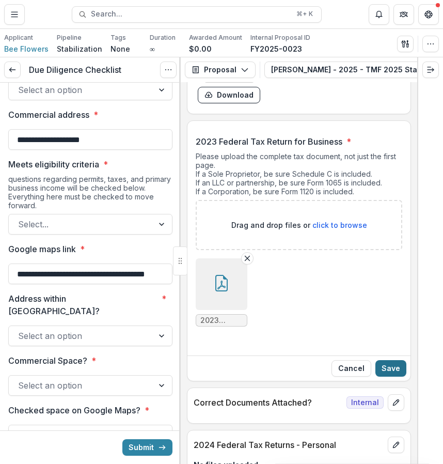
click at [385, 377] on button "Save" at bounding box center [391, 368] width 31 height 17
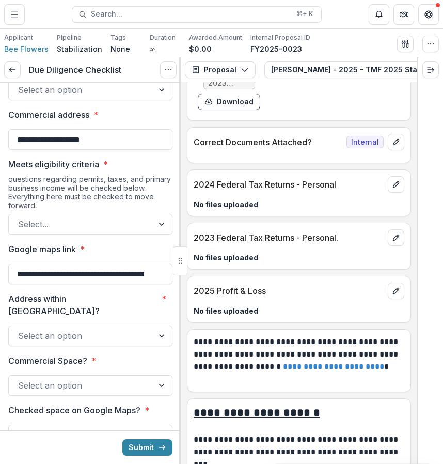
scroll to position [6249, 0]
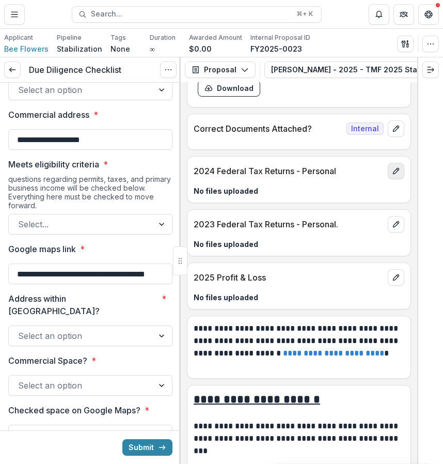
click at [388, 179] on button "edit" at bounding box center [396, 171] width 17 height 17
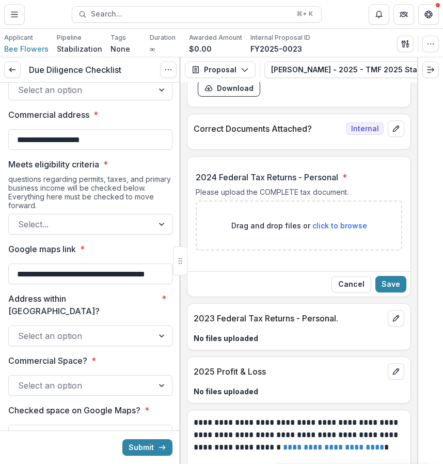
click at [353, 230] on span "click to browse" at bounding box center [340, 225] width 55 height 9
type input "**********"
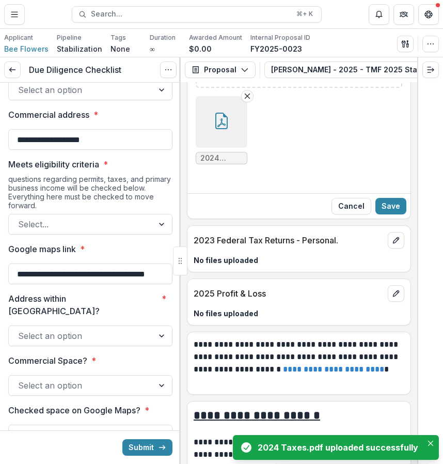
scroll to position [6424, 0]
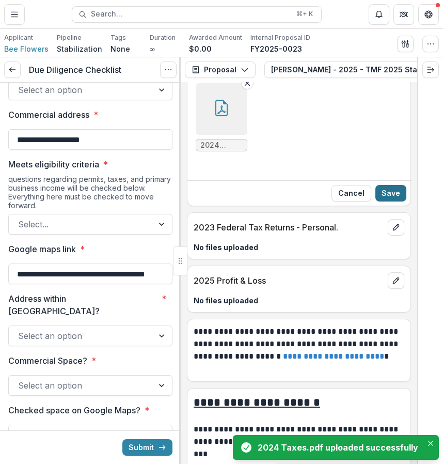
click at [392, 202] on button "Save" at bounding box center [391, 193] width 31 height 17
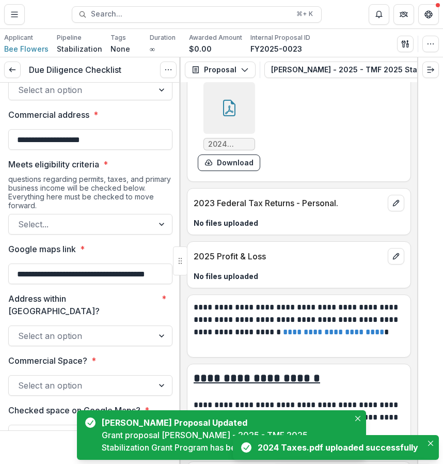
scroll to position [6367, 0]
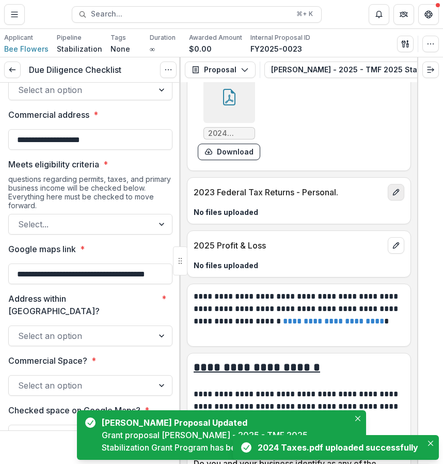
click at [393, 196] on icon "edit" at bounding box center [396, 192] width 8 height 8
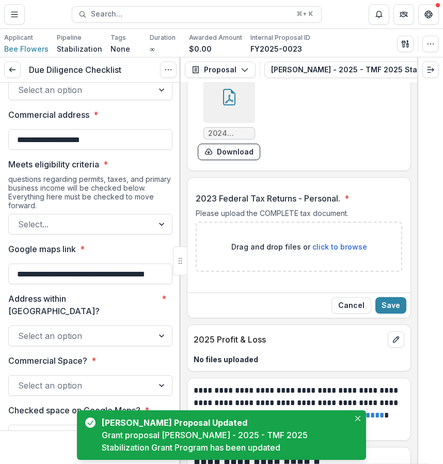
click at [343, 252] on p "Drag and drop files or click to browse" at bounding box center [300, 246] width 136 height 11
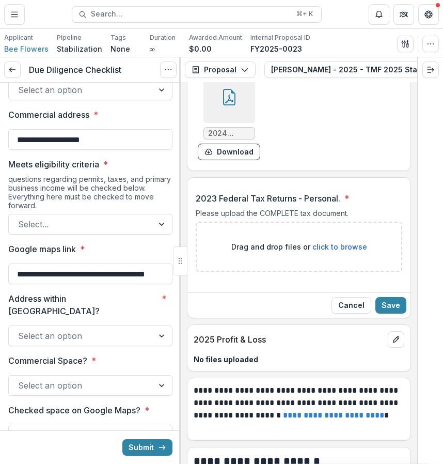
type input "**********"
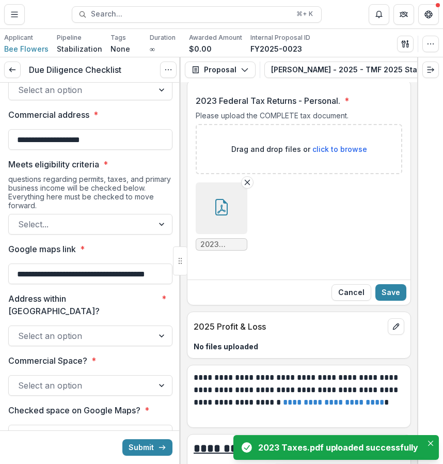
scroll to position [6466, 0]
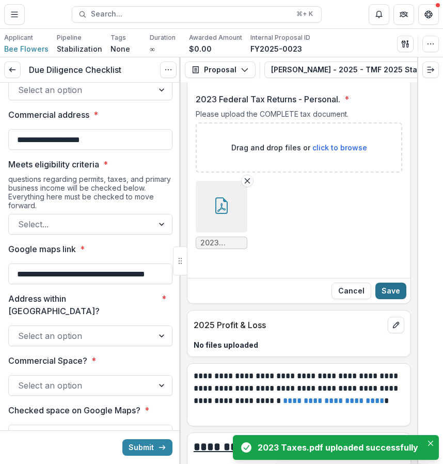
click at [389, 299] on button "Save" at bounding box center [391, 291] width 31 height 17
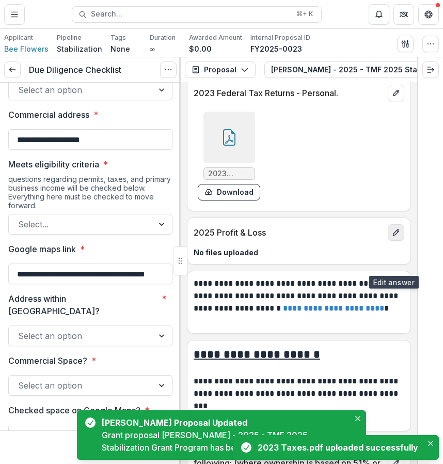
click at [395, 237] on icon "edit" at bounding box center [396, 232] width 8 height 8
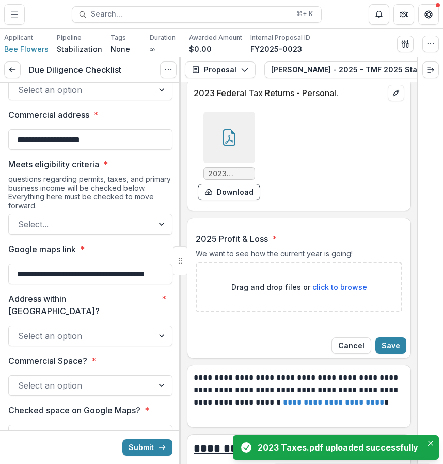
click at [334, 291] on span "click to browse" at bounding box center [340, 287] width 55 height 9
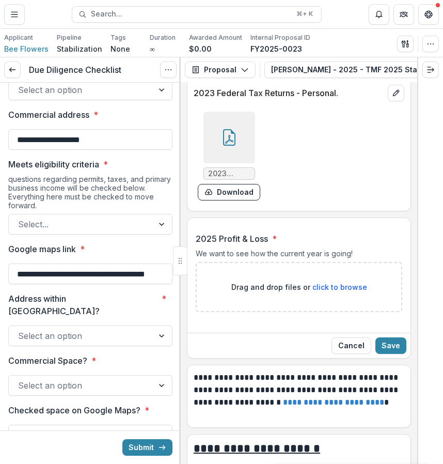
type input "**********"
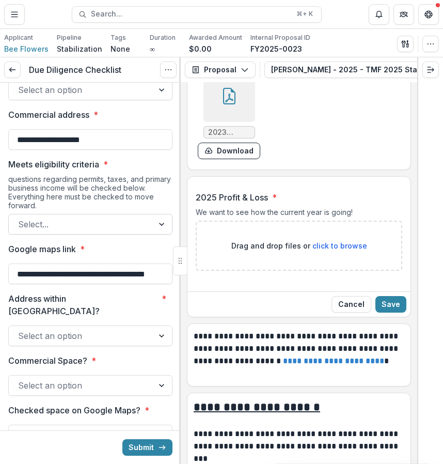
scroll to position [6512, 0]
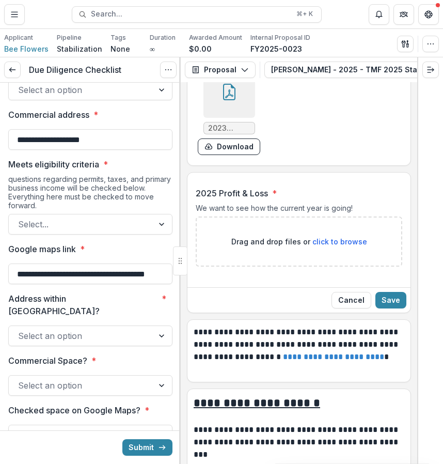
click at [326, 246] on span "click to browse" at bounding box center [340, 241] width 55 height 9
click at [320, 246] on span "click to browse" at bounding box center [340, 241] width 55 height 9
type input "**********"
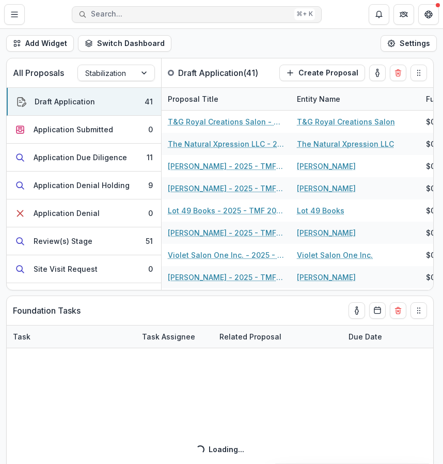
click at [221, 20] on button "Search... ⌘ + K" at bounding box center [197, 14] width 250 height 17
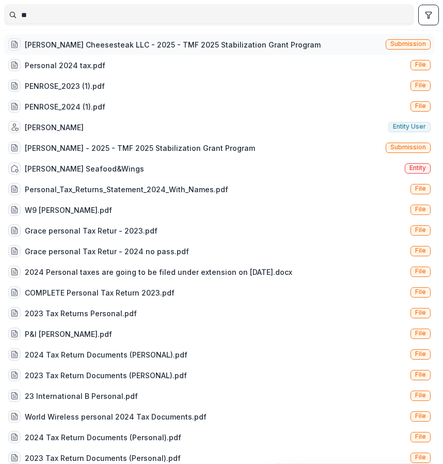
type input "**"
click at [222, 49] on div "[PERSON_NAME] Cheesesteak LLC - 2025 - TMF 2025 Stabilization Grant Program" at bounding box center [173, 44] width 296 height 11
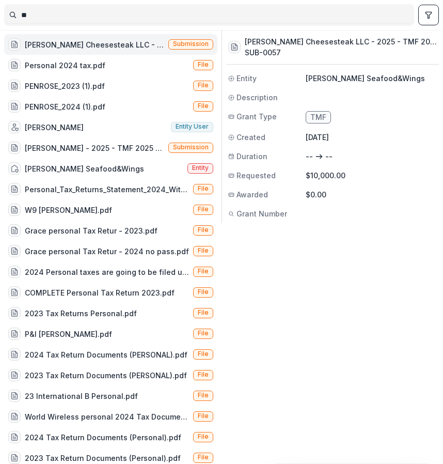
click at [188, 50] on div "Submission" at bounding box center [190, 44] width 45 height 11
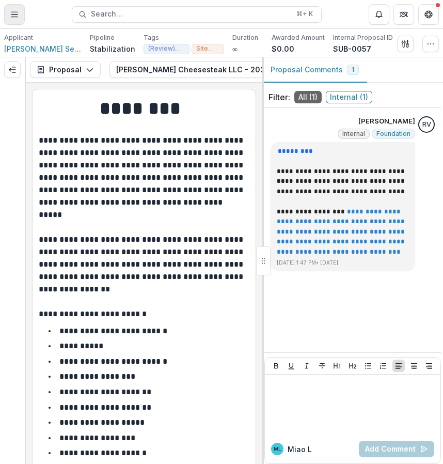
click at [21, 10] on button "Toggle Menu" at bounding box center [14, 14] width 21 height 21
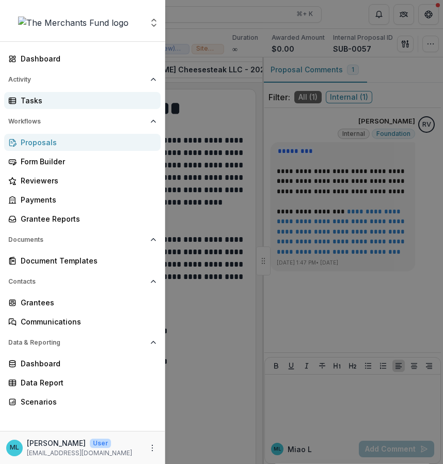
click at [36, 104] on div "Tasks" at bounding box center [87, 100] width 132 height 11
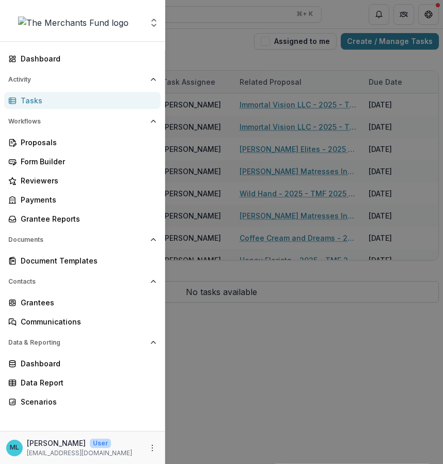
click at [249, 137] on div "Aggregate Analysis Foundations The Merchants Fund Team Settings Dashboard Activ…" at bounding box center [221, 232] width 443 height 464
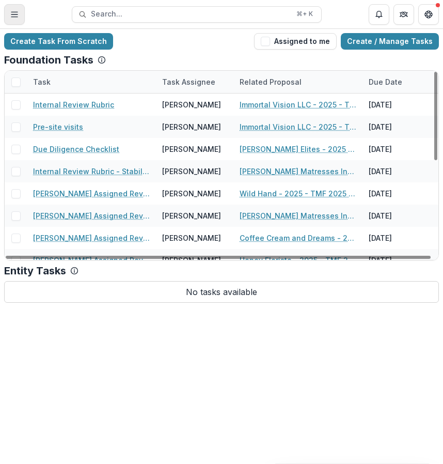
click at [19, 20] on button "Toggle Menu" at bounding box center [14, 14] width 21 height 21
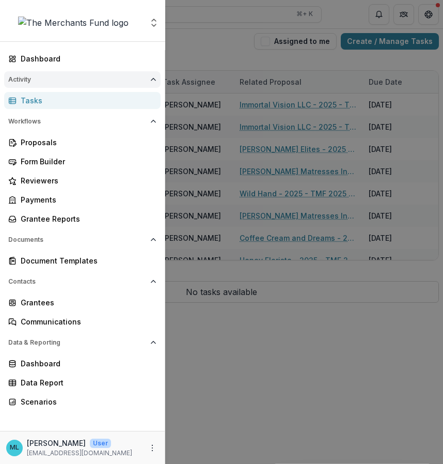
click at [32, 81] on span "Activity" at bounding box center [77, 79] width 138 height 7
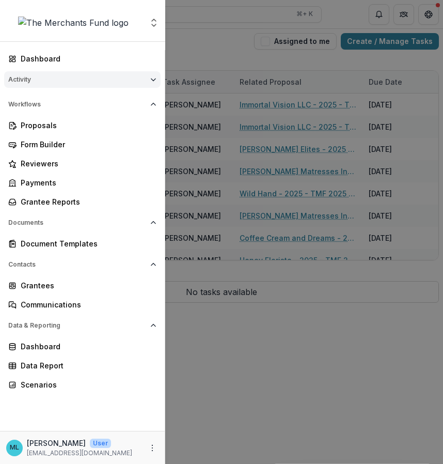
click at [32, 81] on span "Activity" at bounding box center [77, 79] width 138 height 7
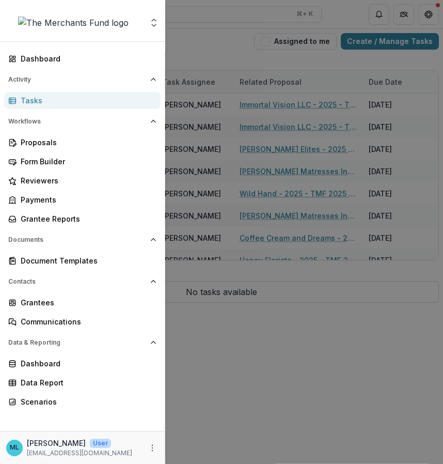
click at [39, 70] on div "Dashboard Activity Tasks Workflows Proposals Form Builder Reviewers Payments Gr…" at bounding box center [82, 240] width 165 height 381
click at [44, 66] on link "Dashboard" at bounding box center [82, 58] width 157 height 17
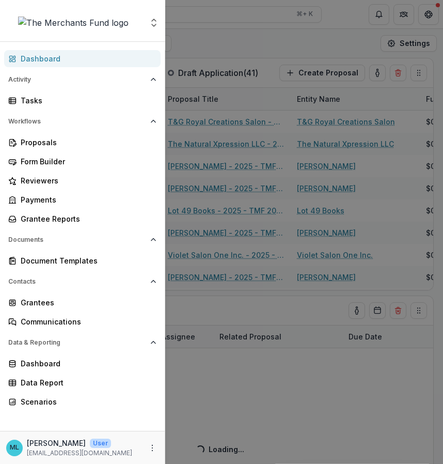
click at [222, 73] on div "Aggregate Analysis Foundations The Merchants Fund Team Settings Dashboard Activ…" at bounding box center [221, 232] width 443 height 464
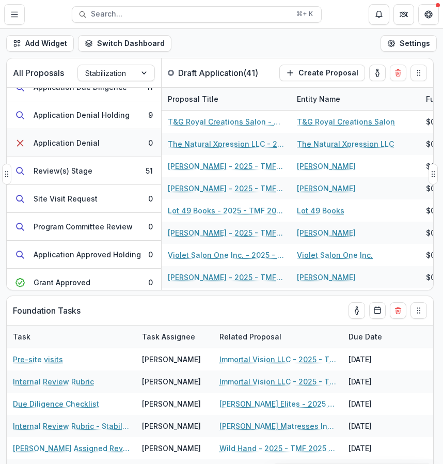
scroll to position [76, 0]
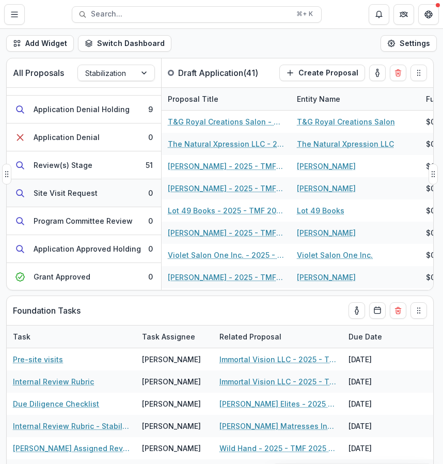
click at [115, 199] on button "Site Visit Request 0" at bounding box center [84, 193] width 155 height 28
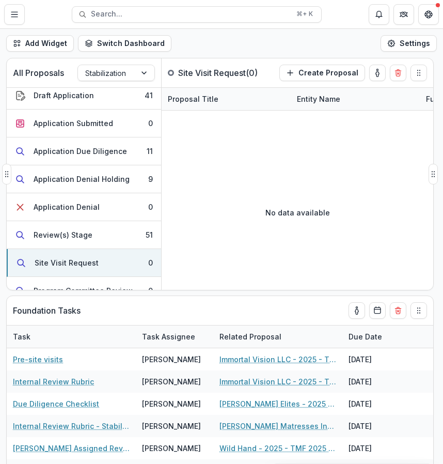
scroll to position [0, 0]
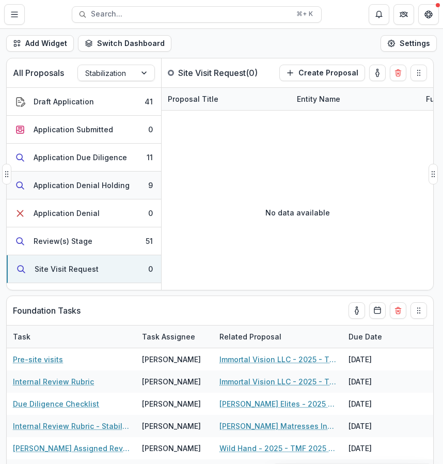
click at [116, 187] on div "Application Denial Holding" at bounding box center [82, 185] width 96 height 11
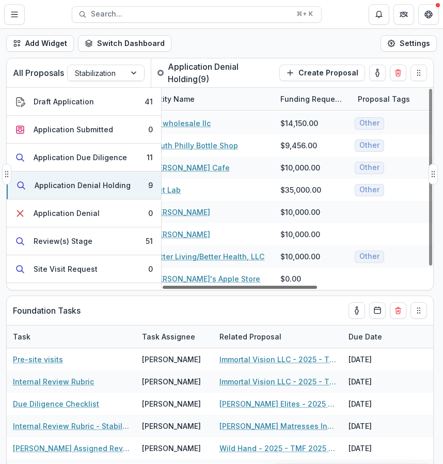
scroll to position [21, 0]
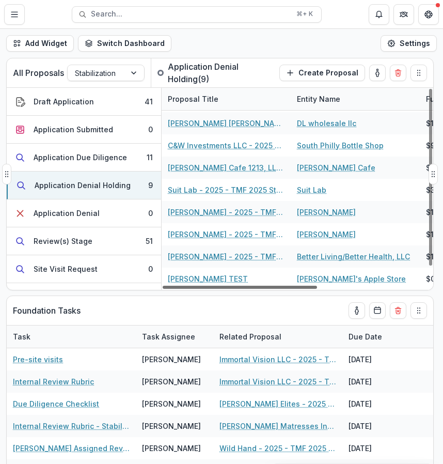
drag, startPoint x: 261, startPoint y: 286, endPoint x: 183, endPoint y: 290, distance: 77.6
click at [183, 289] on div at bounding box center [240, 287] width 155 height 3
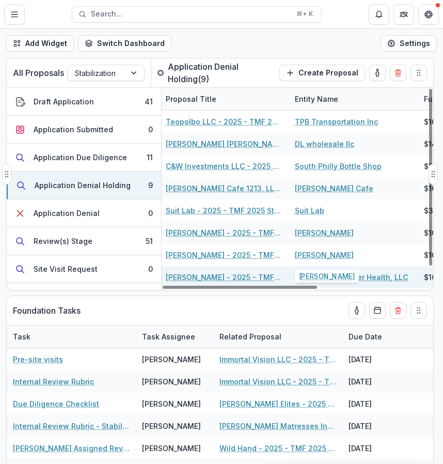
scroll to position [0, 0]
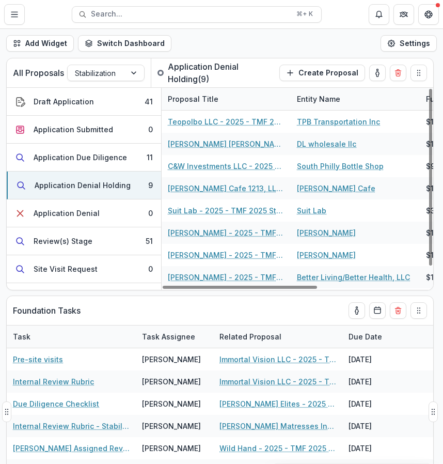
click at [206, 313] on div "Foundation Tasks" at bounding box center [201, 310] width 377 height 29
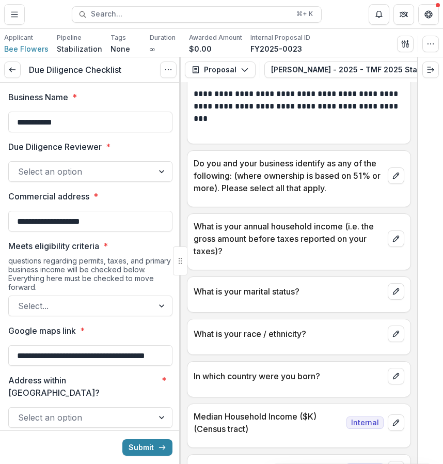
scroll to position [6762, 0]
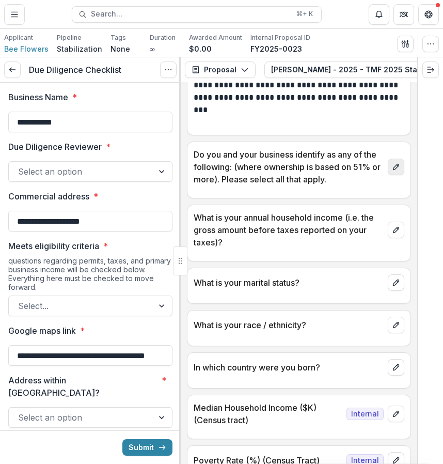
click at [392, 171] on icon "edit" at bounding box center [396, 167] width 8 height 8
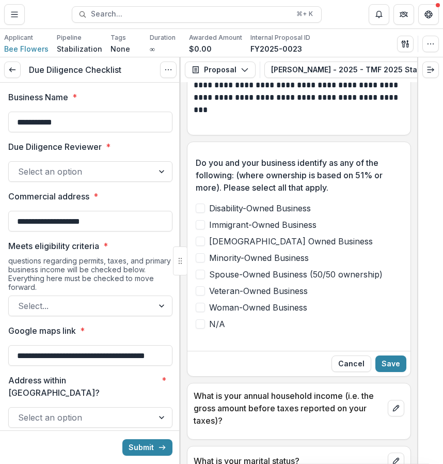
click at [272, 231] on span "Immigrant-Owned Business" at bounding box center [262, 225] width 107 height 12
click at [268, 264] on span "Minority-Owned Business" at bounding box center [259, 258] width 100 height 12
click at [303, 281] on span "Spouse-Owned Business (50/50 ownership)" at bounding box center [296, 274] width 174 height 12
click at [284, 314] on span "Woman-Owned Business" at bounding box center [258, 307] width 98 height 12
click at [393, 372] on button "Save" at bounding box center [391, 364] width 31 height 17
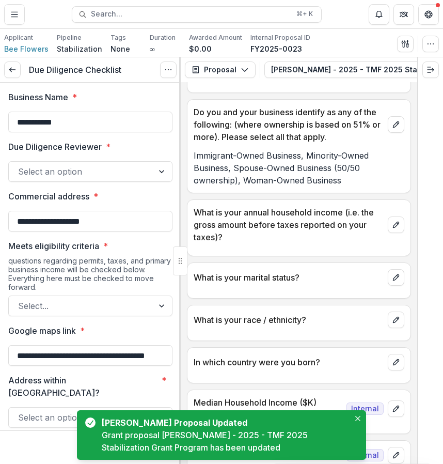
scroll to position [6814, 0]
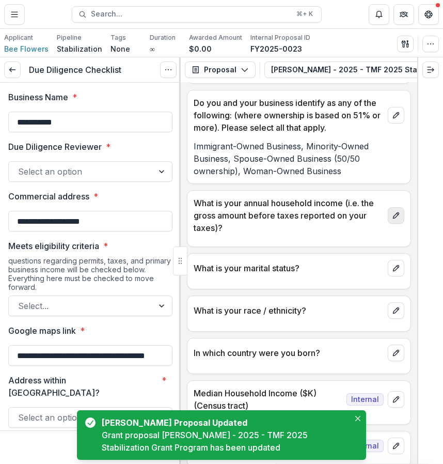
click at [388, 224] on button "edit" at bounding box center [396, 215] width 17 height 17
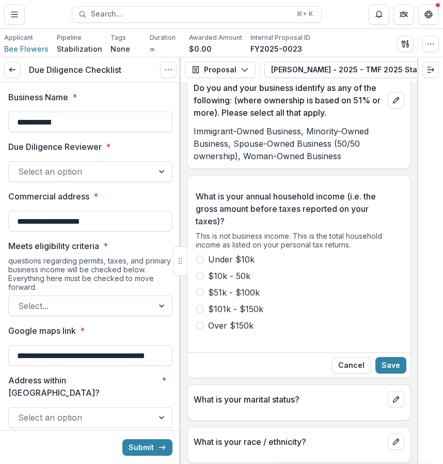
scroll to position [6836, 0]
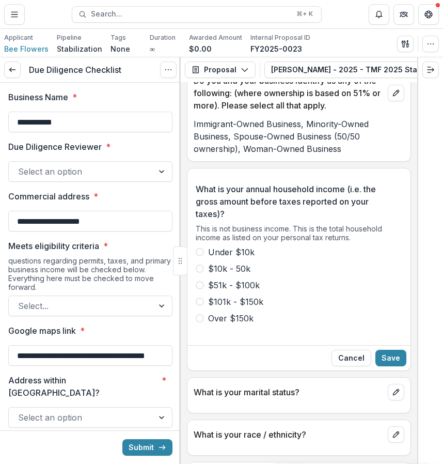
click at [256, 291] on span "$51k - $100k" at bounding box center [234, 285] width 52 height 12
click at [390, 366] on button "Save" at bounding box center [391, 358] width 31 height 17
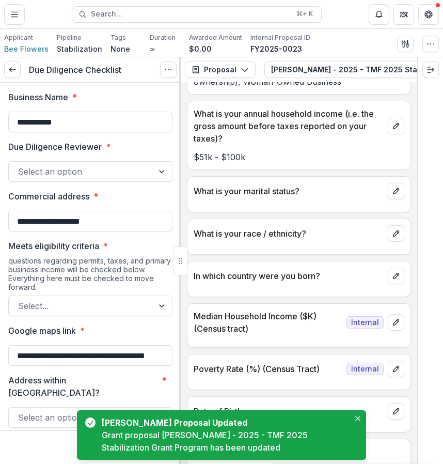
scroll to position [6927, 0]
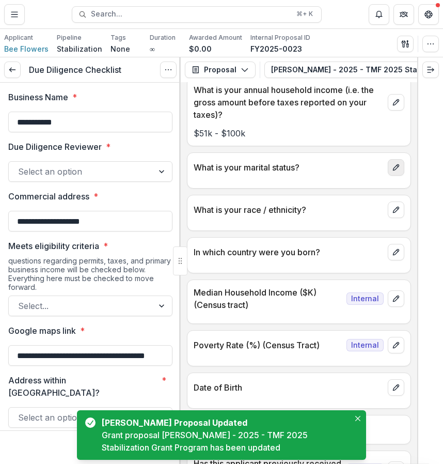
click at [392, 172] on icon "edit" at bounding box center [396, 167] width 8 height 8
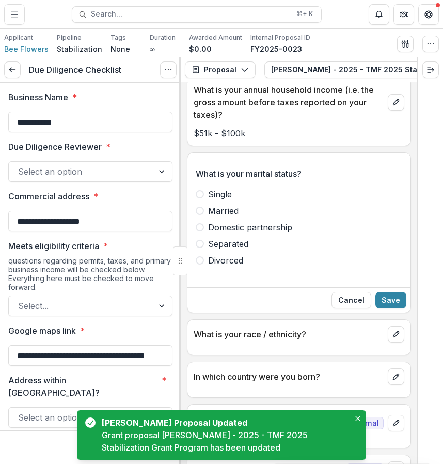
click at [249, 217] on label "Married" at bounding box center [299, 211] width 207 height 12
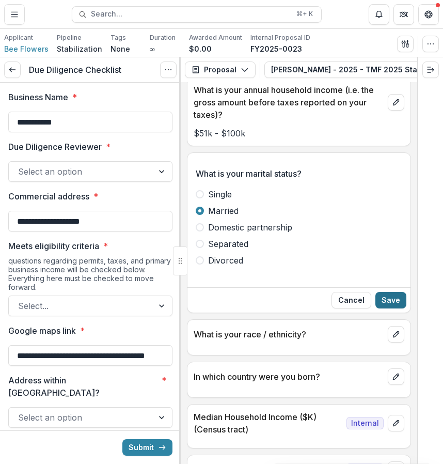
click at [388, 309] on button "Save" at bounding box center [391, 300] width 31 height 17
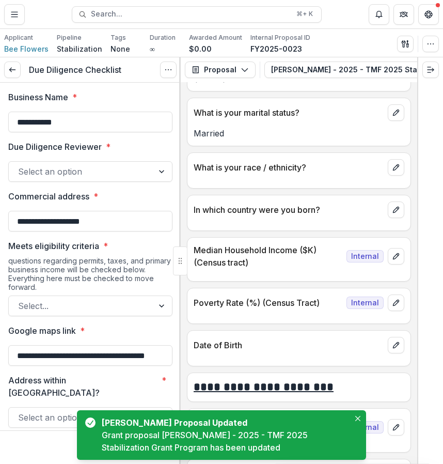
scroll to position [6990, 0]
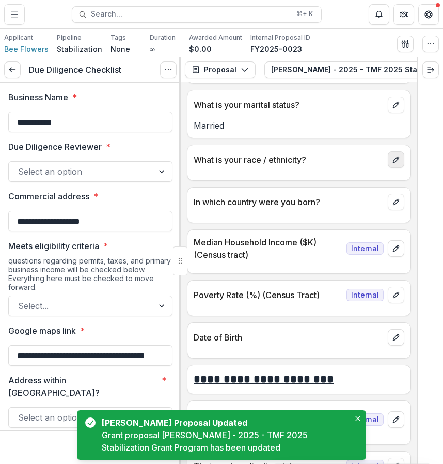
click at [400, 168] on button "edit" at bounding box center [396, 159] width 17 height 17
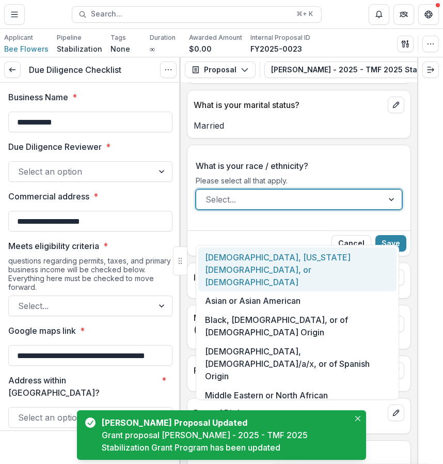
click at [366, 207] on div at bounding box center [290, 199] width 168 height 14
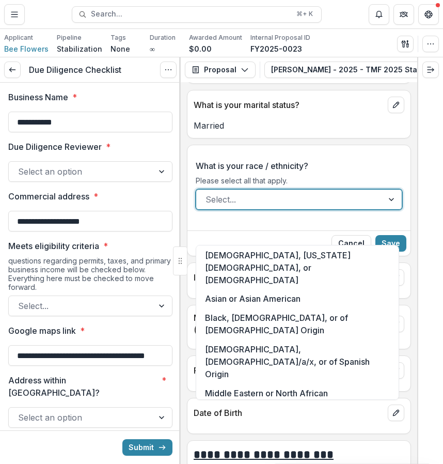
scroll to position [0, 0]
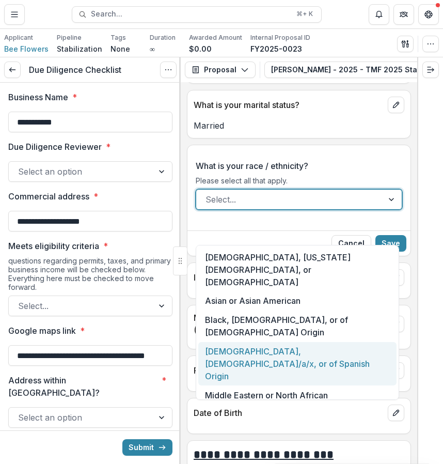
click at [365, 342] on div "[DEMOGRAPHIC_DATA], [DEMOGRAPHIC_DATA]/a/x, or of Spanish Origin" at bounding box center [297, 364] width 198 height 44
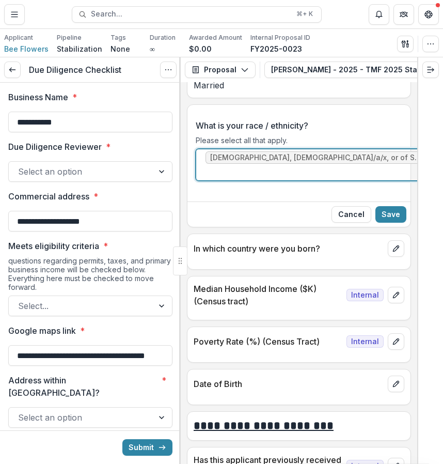
scroll to position [7034, 0]
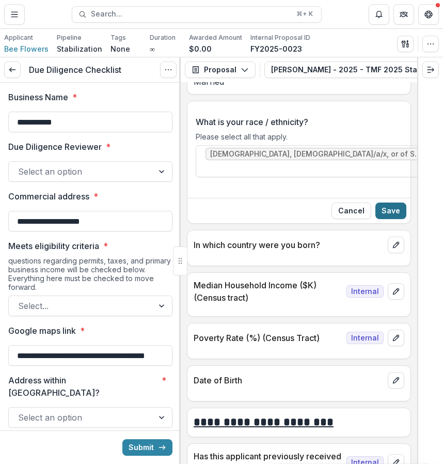
click at [391, 219] on button "Save" at bounding box center [391, 211] width 31 height 17
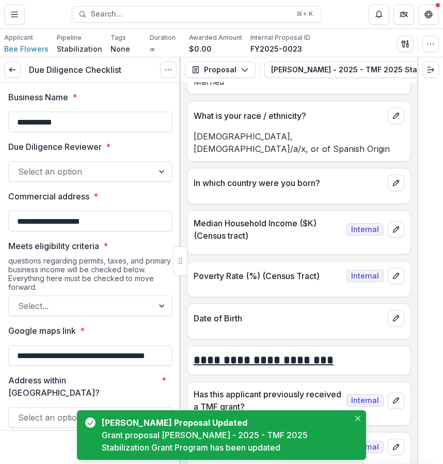
click at [400, 191] on div at bounding box center [396, 183] width 17 height 17
click at [394, 187] on icon "edit" at bounding box center [396, 183] width 8 height 8
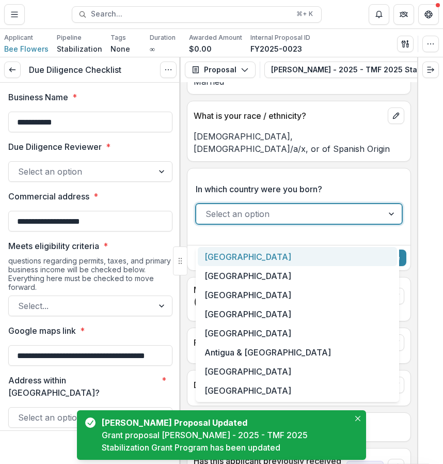
click at [329, 223] on div "Select an option" at bounding box center [299, 214] width 207 height 21
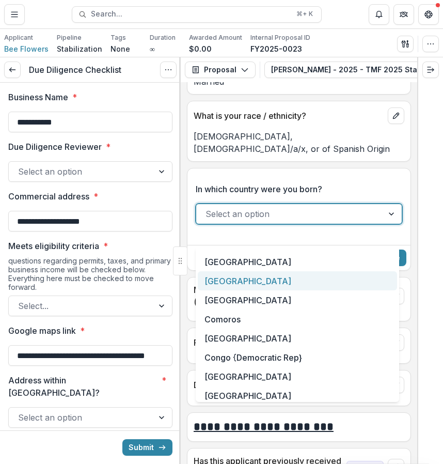
scroll to position [637, 0]
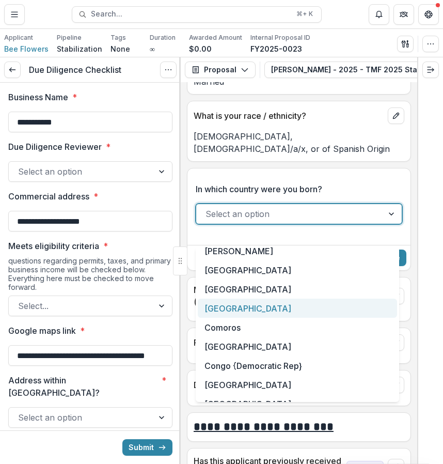
click at [254, 305] on div "Colombia" at bounding box center [297, 308] width 199 height 19
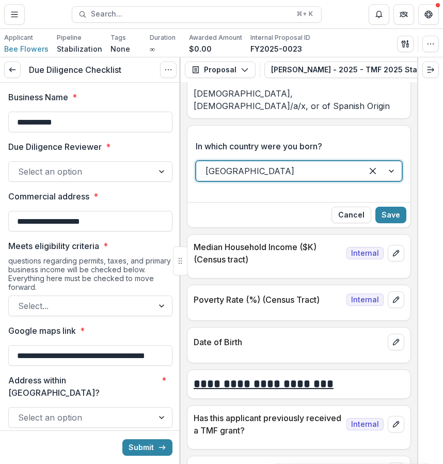
scroll to position [7101, 0]
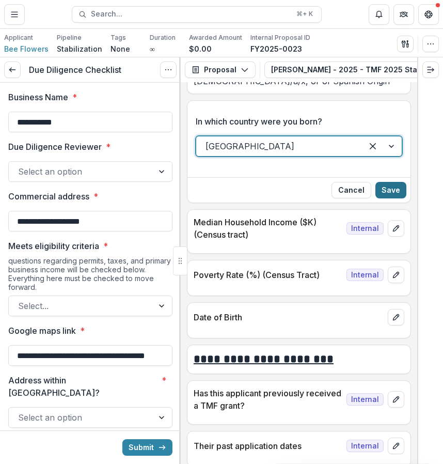
click at [387, 198] on button "Save" at bounding box center [391, 190] width 31 height 17
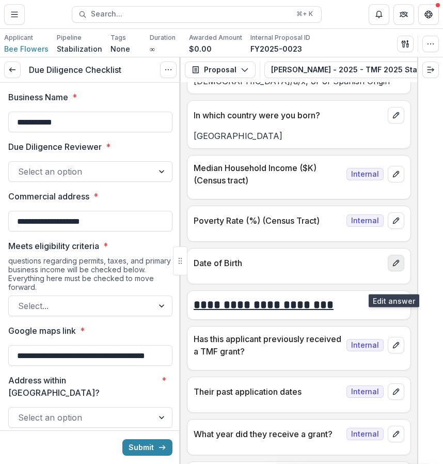
click at [399, 271] on button "edit" at bounding box center [396, 263] width 17 height 17
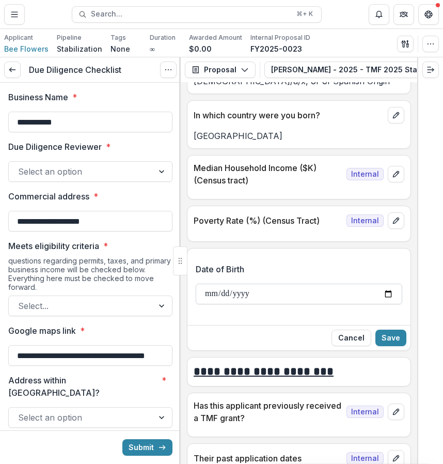
click at [310, 304] on input "Date of Birth" at bounding box center [299, 294] width 207 height 21
type input "**********"
click at [391, 346] on button "Save" at bounding box center [391, 338] width 31 height 17
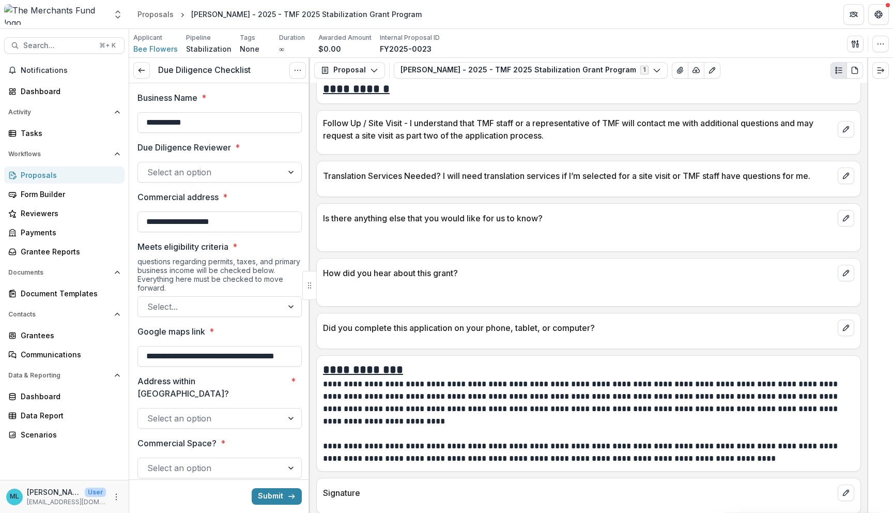
scroll to position [6395, 0]
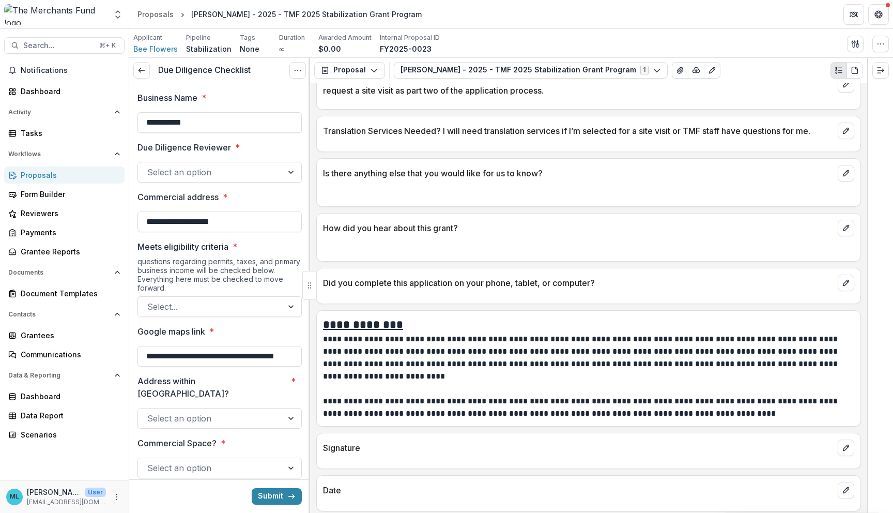
click at [286, 182] on div "Select an option" at bounding box center [219, 172] width 164 height 21
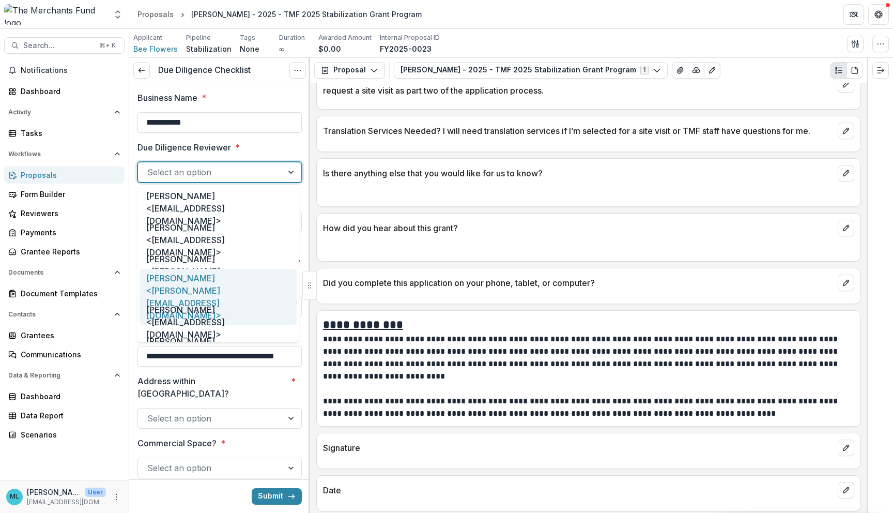
scroll to position [53, 0]
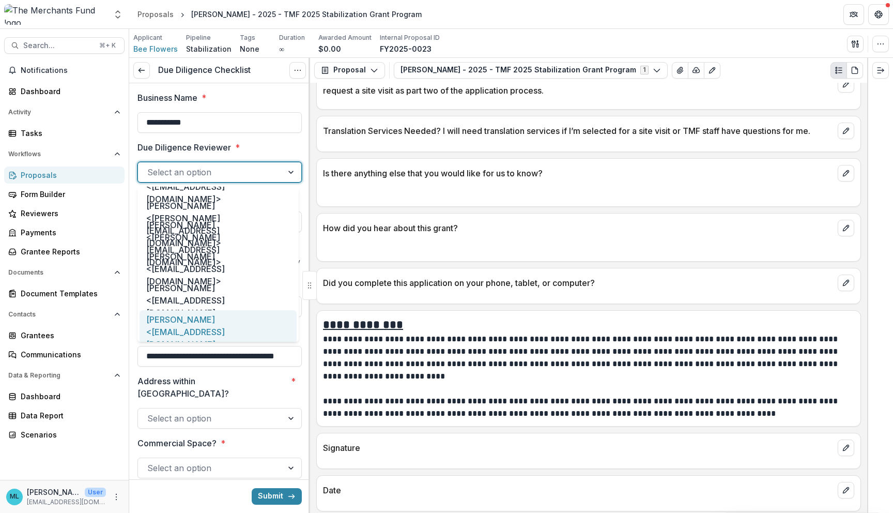
click at [229, 318] on div "Miao Liu <intern@merchantsfund.org>" at bounding box center [218, 332] width 157 height 44
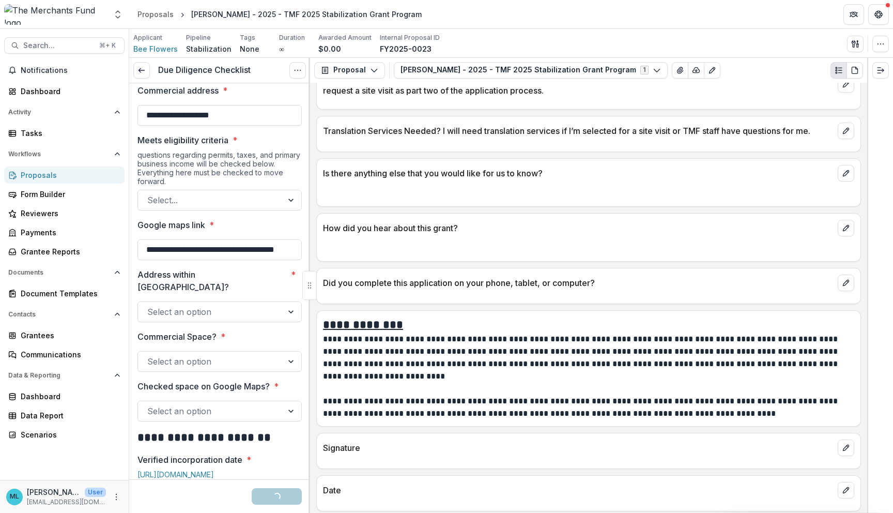
scroll to position [111, 0]
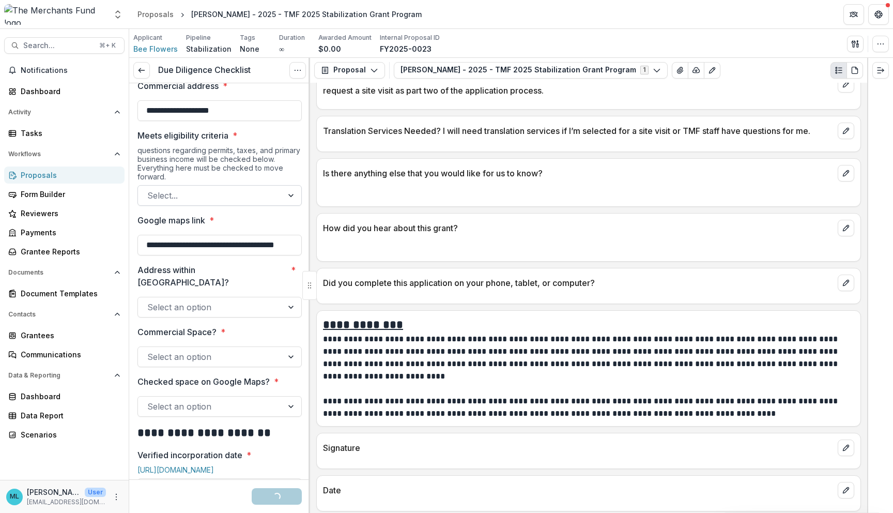
click at [254, 195] on div at bounding box center [210, 195] width 126 height 14
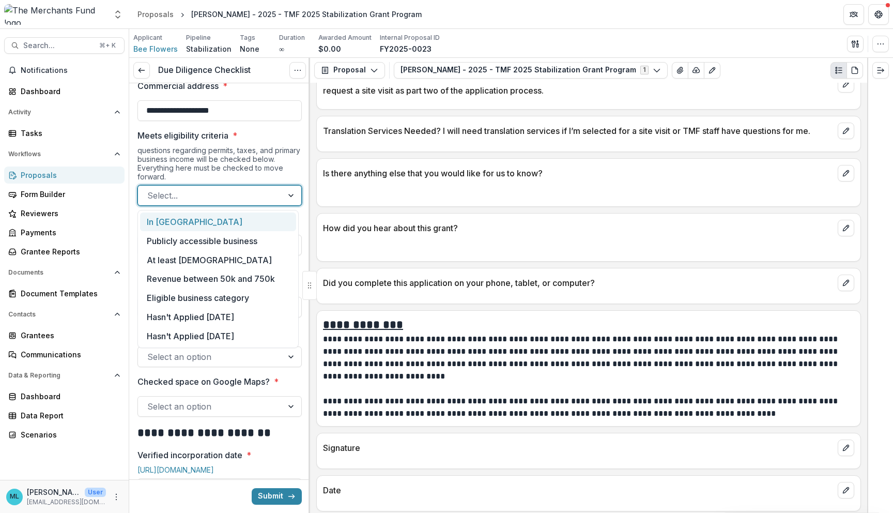
click at [262, 225] on div "In Philadelphia" at bounding box center [218, 221] width 156 height 19
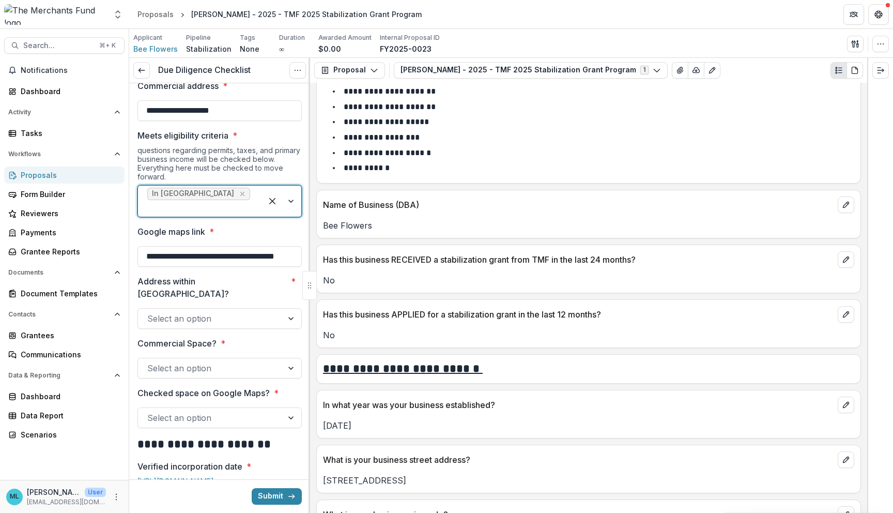
scroll to position [224, 0]
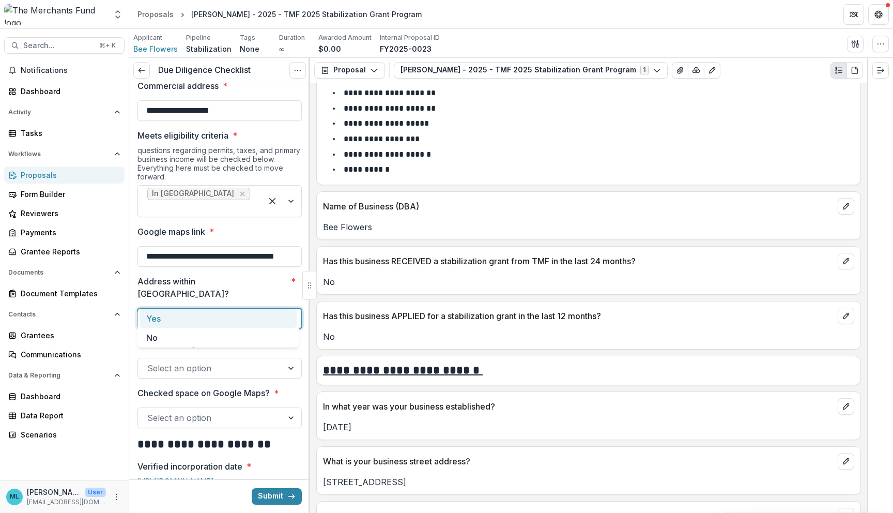
click at [266, 311] on div at bounding box center [210, 318] width 126 height 14
click at [252, 316] on div "Yes" at bounding box center [218, 318] width 157 height 19
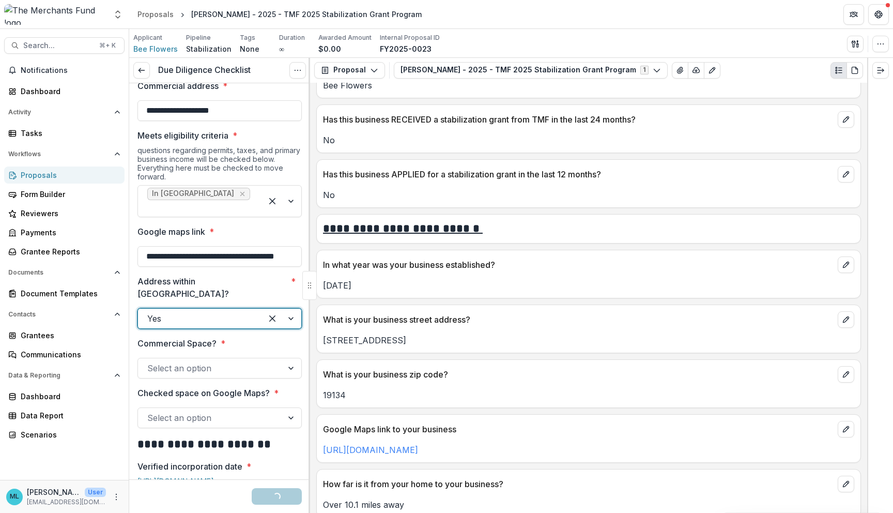
scroll to position [369, 0]
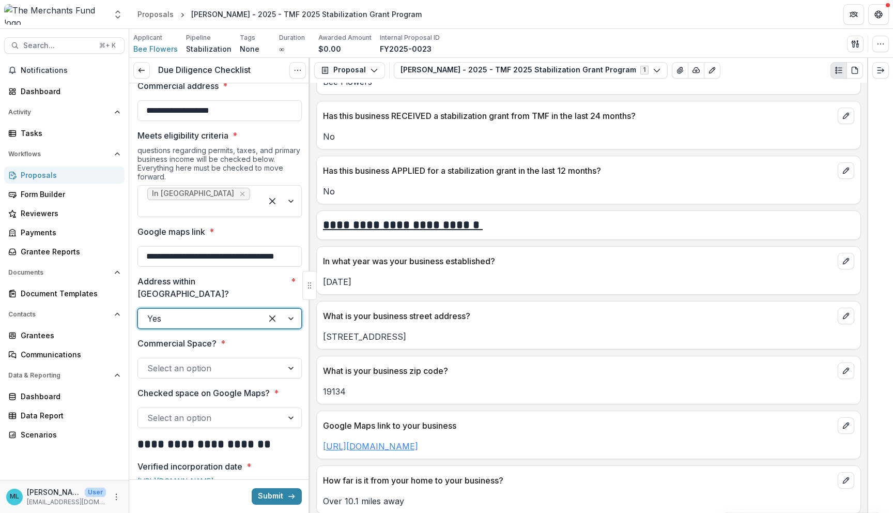
click at [418, 445] on link "https://maps.app.goo.gl/KWDuQqeosQJrdXpQ8" at bounding box center [370, 446] width 95 height 10
click at [235, 201] on div at bounding box center [199, 208] width 105 height 14
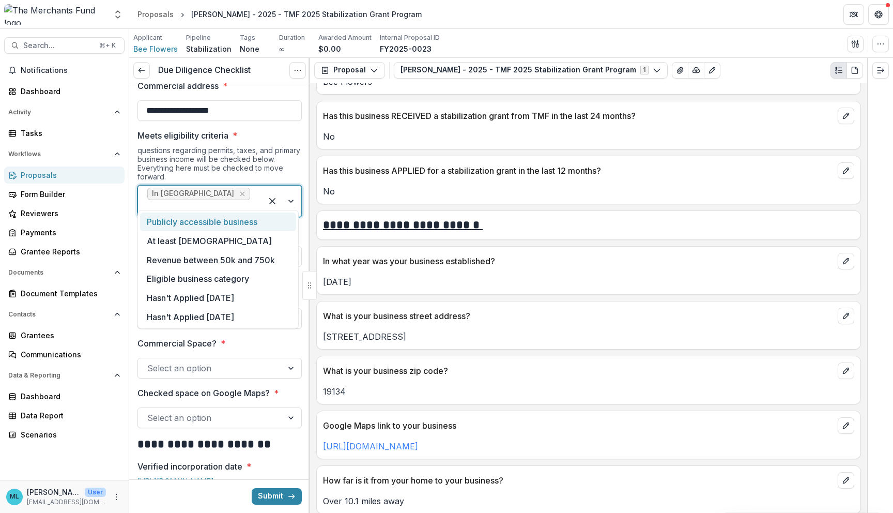
click at [228, 222] on div "Publicly accessible business" at bounding box center [218, 221] width 156 height 19
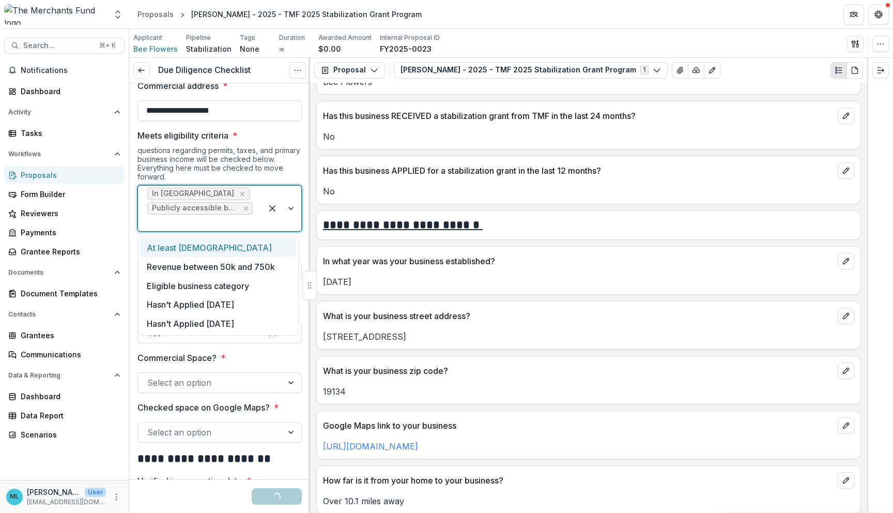
click at [241, 221] on div at bounding box center [199, 222] width 105 height 14
click at [252, 250] on div "At least 2 years old" at bounding box center [218, 247] width 156 height 19
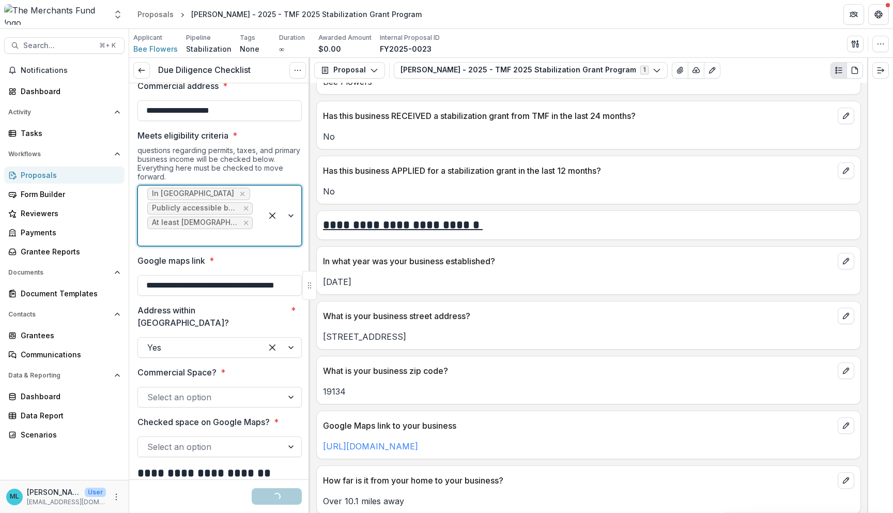
click at [257, 223] on div "In Philadelphia Publicly accessible business At least 2 years old" at bounding box center [200, 216] width 124 height 60
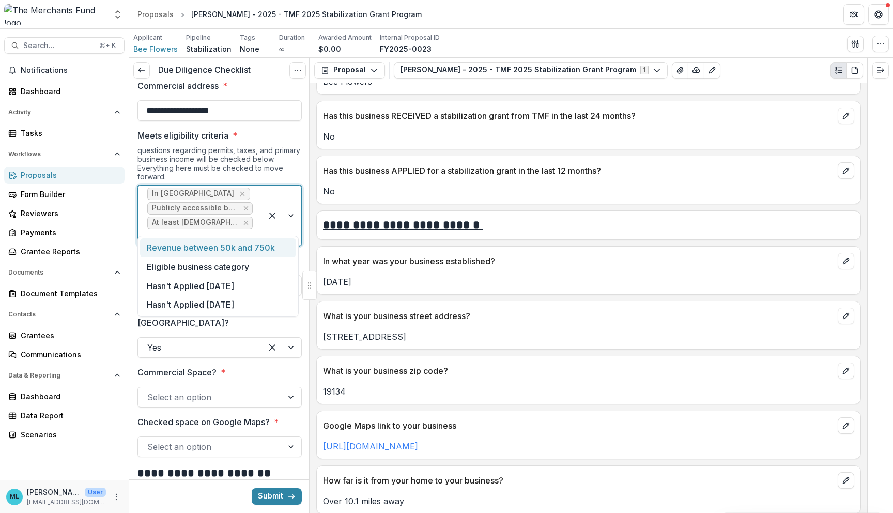
click at [256, 240] on div "Revenue between 50k and 750k" at bounding box center [218, 247] width 156 height 19
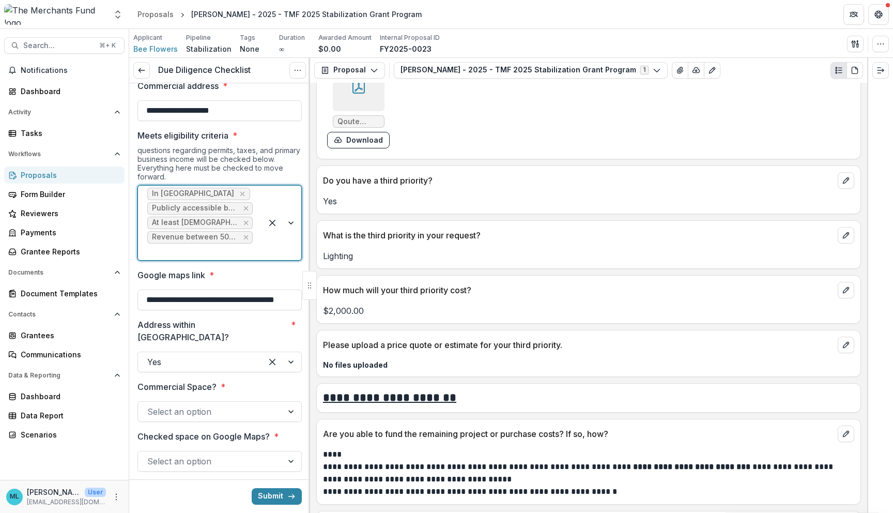
scroll to position [2786, 0]
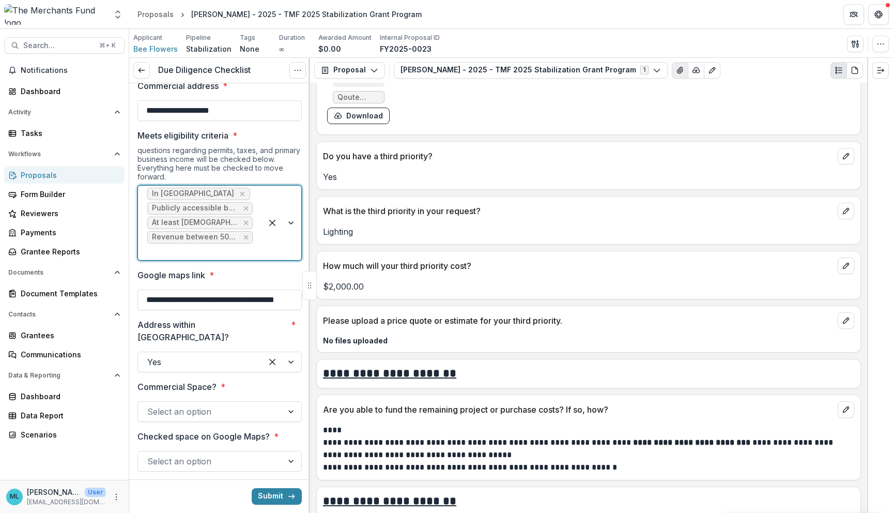
click at [443, 65] on button "View Attached Files" at bounding box center [680, 70] width 17 height 17
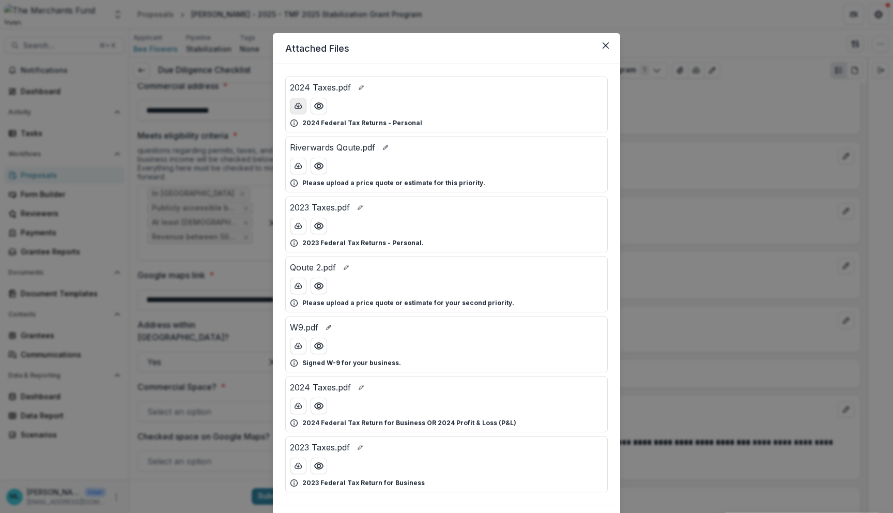
click at [300, 108] on icon "download-button" at bounding box center [298, 106] width 8 height 8
click at [443, 45] on button "Close" at bounding box center [605, 45] width 17 height 17
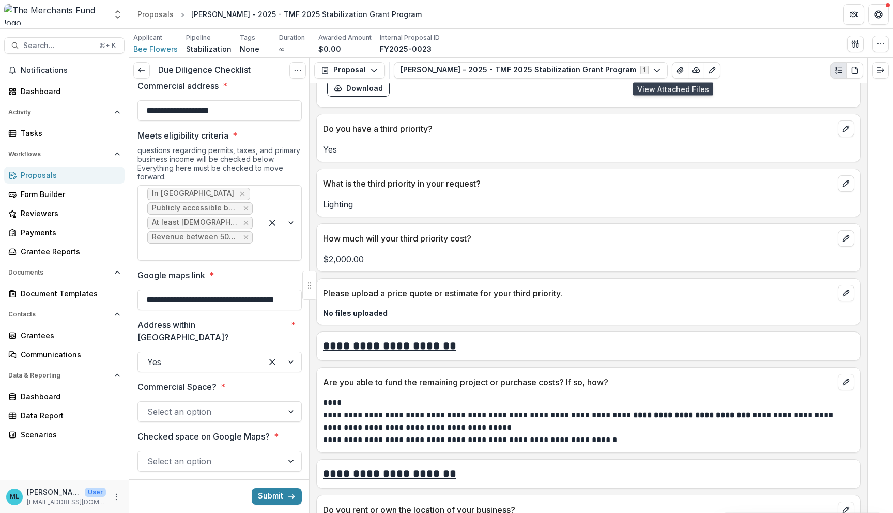
scroll to position [2815, 0]
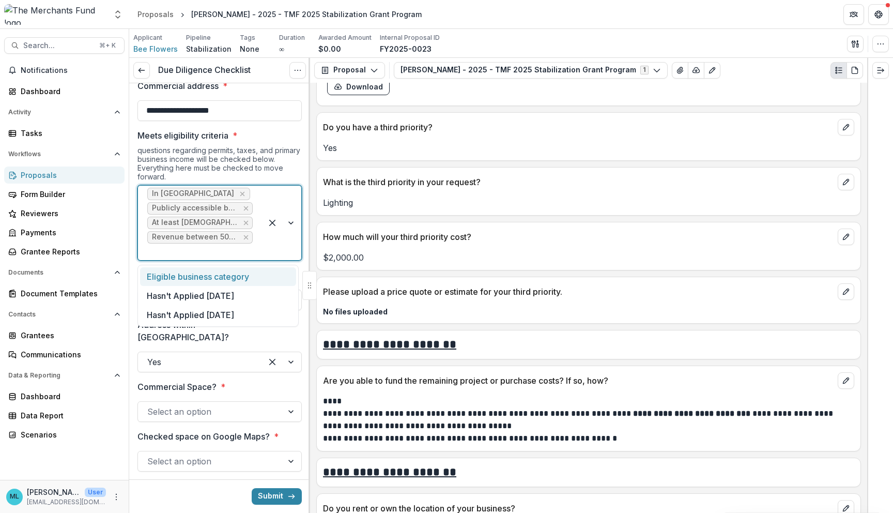
click at [238, 251] on div at bounding box center [199, 251] width 105 height 14
click at [246, 278] on div "Eligible business category" at bounding box center [218, 276] width 156 height 19
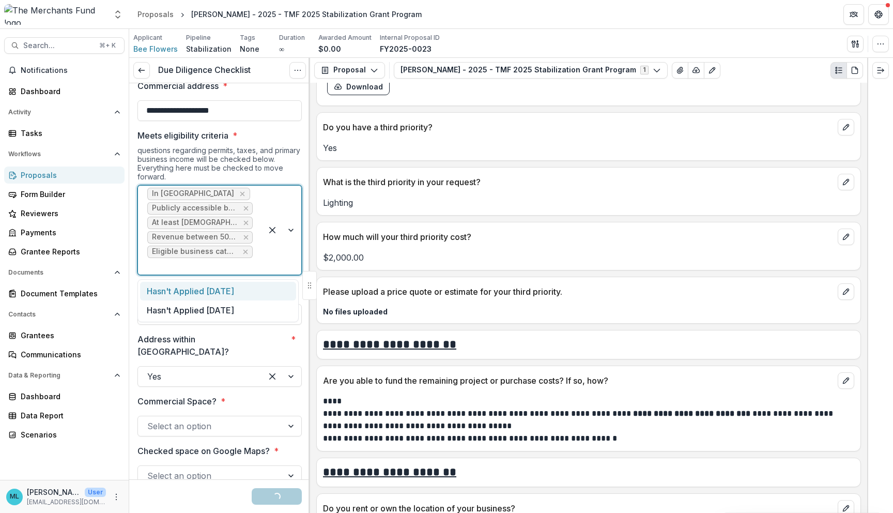
click at [273, 265] on div at bounding box center [281, 230] width 39 height 89
click at [265, 282] on div "Hasn't Applied in 12 Months" at bounding box center [218, 291] width 156 height 19
click at [283, 268] on div at bounding box center [281, 230] width 39 height 89
click at [263, 308] on div "Hasn't Applied in 24 Months" at bounding box center [218, 305] width 156 height 19
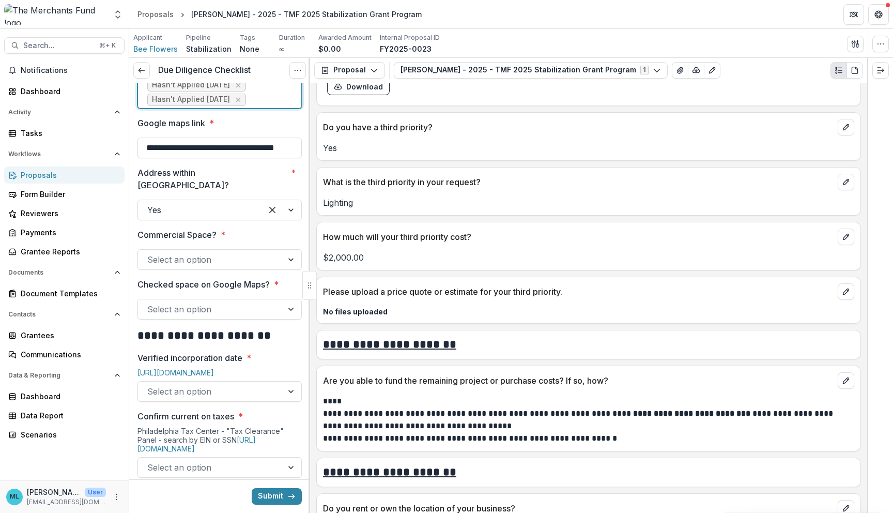
scroll to position [299, 0]
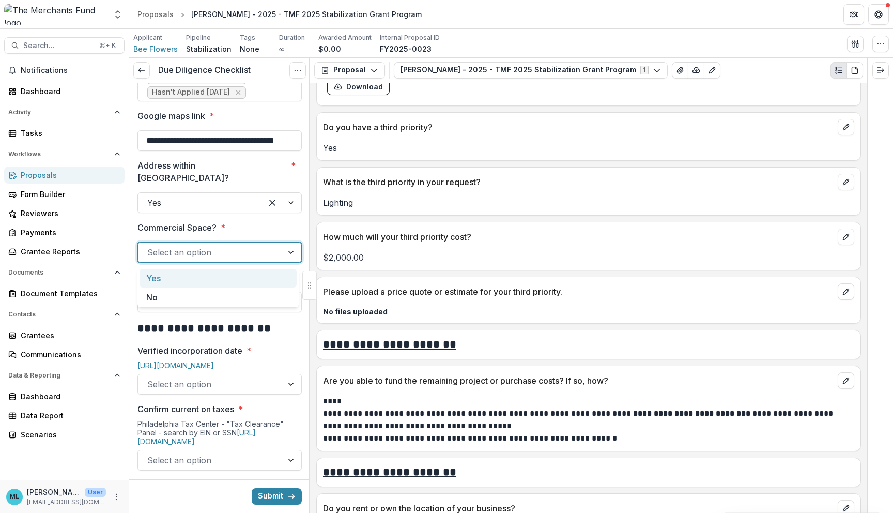
click at [284, 247] on div at bounding box center [292, 252] width 19 height 20
click at [269, 272] on div "Yes" at bounding box center [218, 278] width 157 height 19
click at [259, 300] on div at bounding box center [210, 302] width 126 height 14
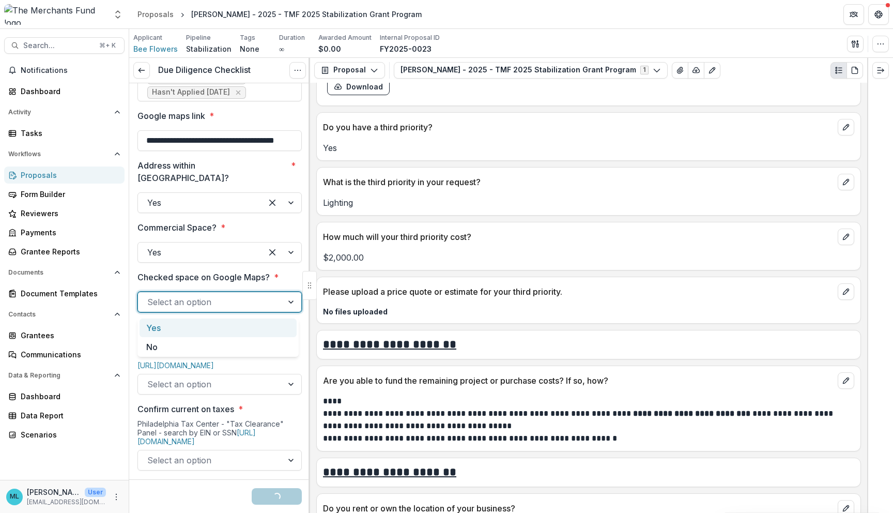
click at [245, 329] on div "Yes" at bounding box center [218, 327] width 157 height 19
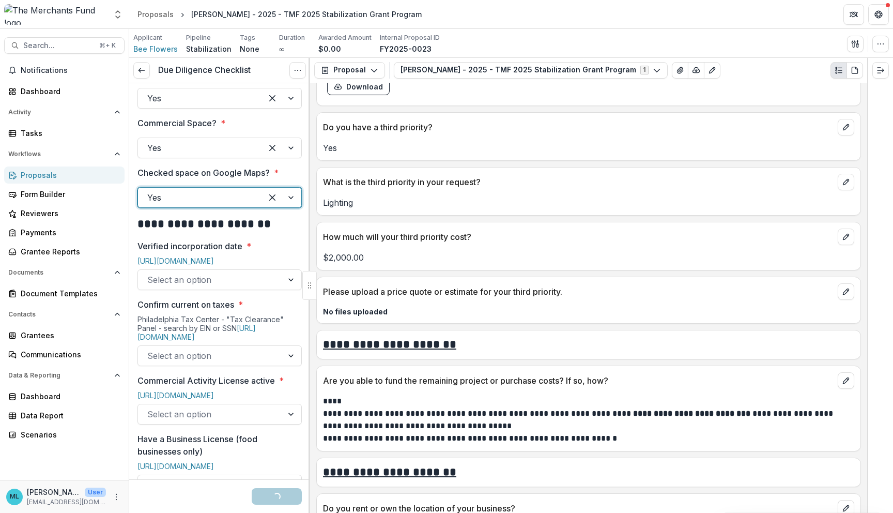
scroll to position [410, 0]
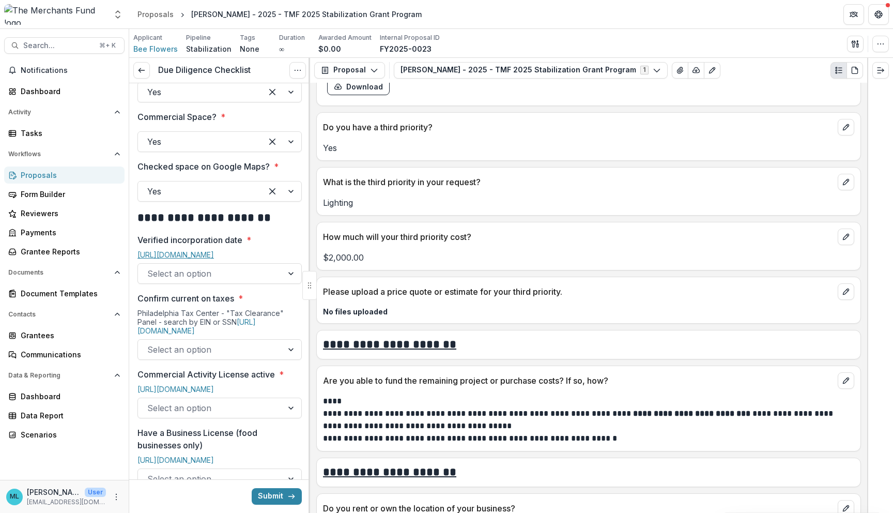
click at [214, 258] on link "https://file.dos.pa.gov/search/business" at bounding box center [175, 254] width 76 height 9
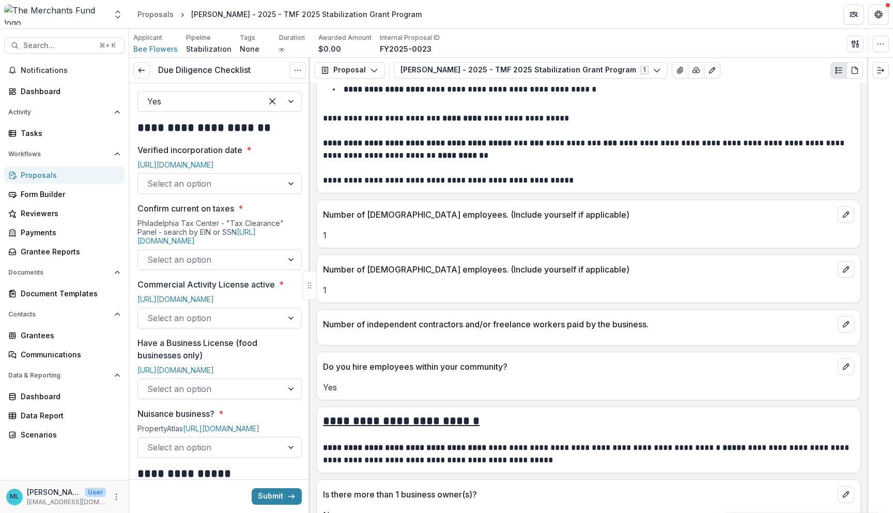
scroll to position [506, 0]
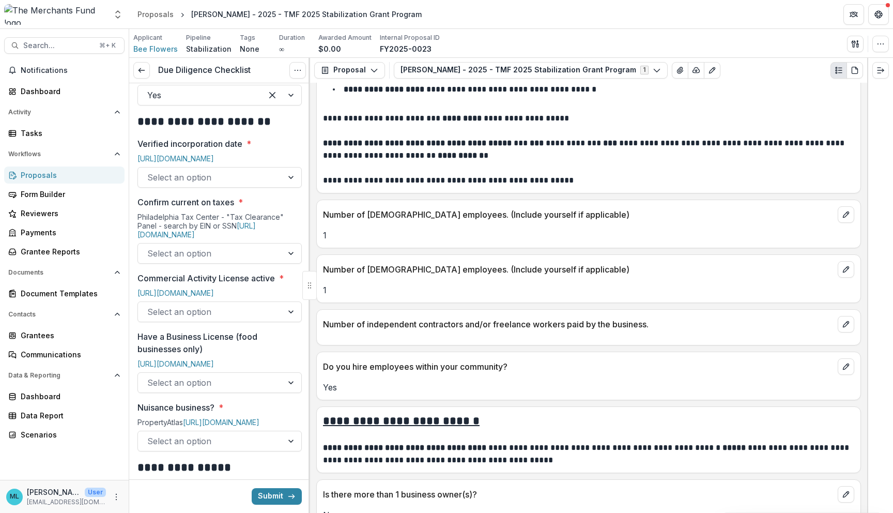
click at [244, 182] on div at bounding box center [210, 177] width 126 height 14
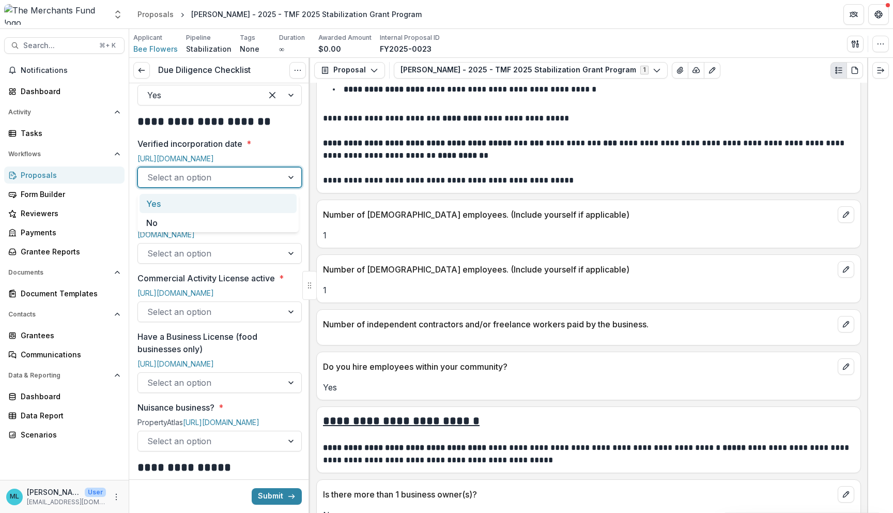
click at [248, 196] on div "Yes" at bounding box center [218, 203] width 157 height 19
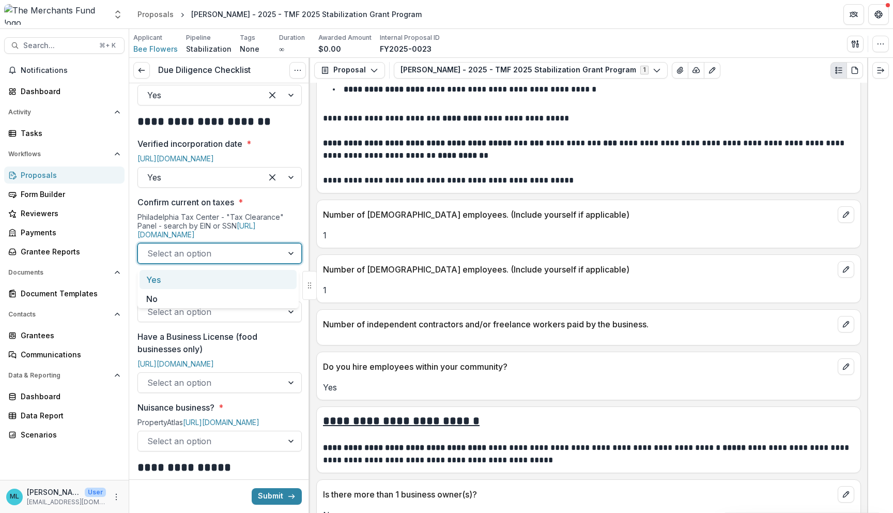
click at [246, 256] on div at bounding box center [210, 253] width 126 height 14
click at [239, 276] on div "Yes" at bounding box center [218, 279] width 157 height 19
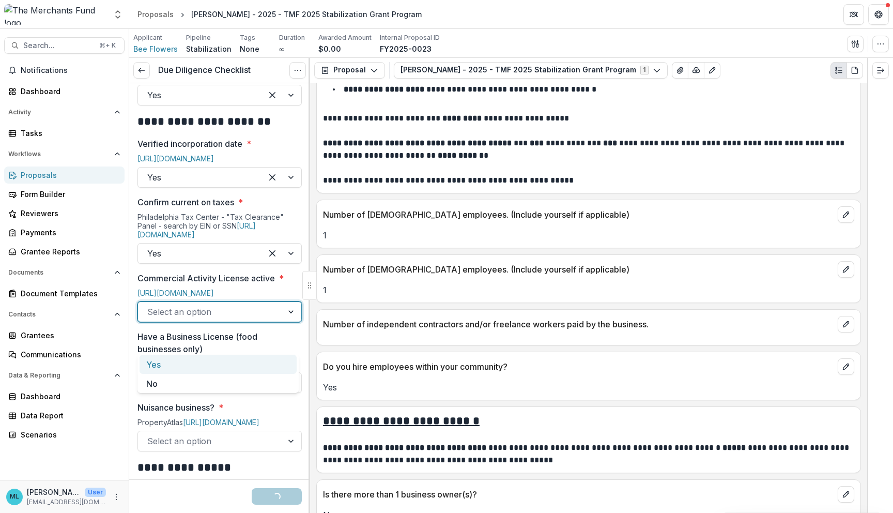
click at [238, 319] on div at bounding box center [210, 311] width 126 height 14
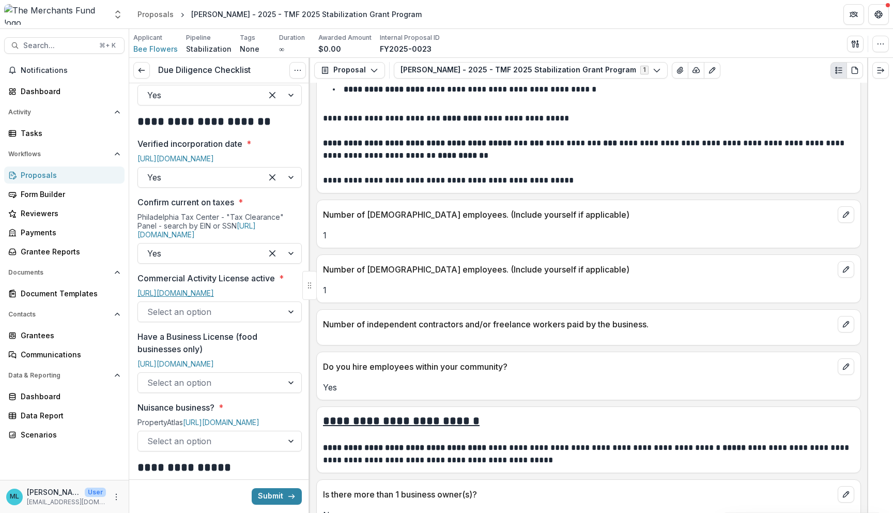
click at [214, 297] on link "https://eclipse.phila.gov/phillylmsprod/pub/lms/Default.aspx?PossePresentation=…" at bounding box center [175, 292] width 76 height 9
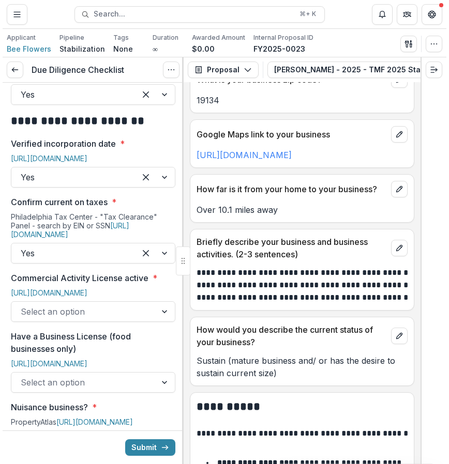
scroll to position [767, 0]
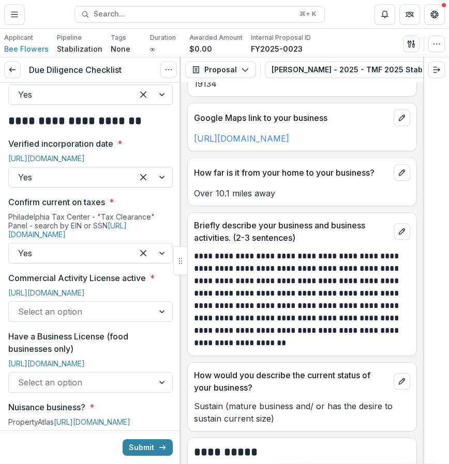
click at [87, 319] on div at bounding box center [81, 311] width 126 height 14
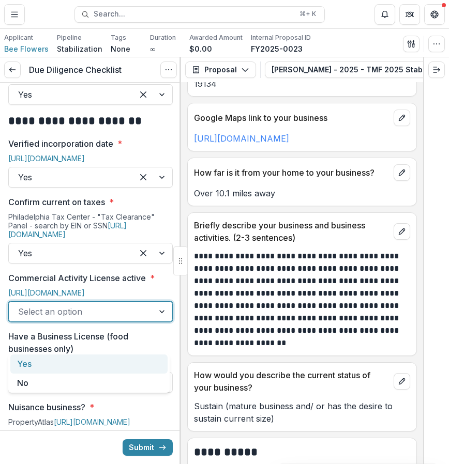
click at [96, 364] on div "Yes" at bounding box center [88, 363] width 157 height 19
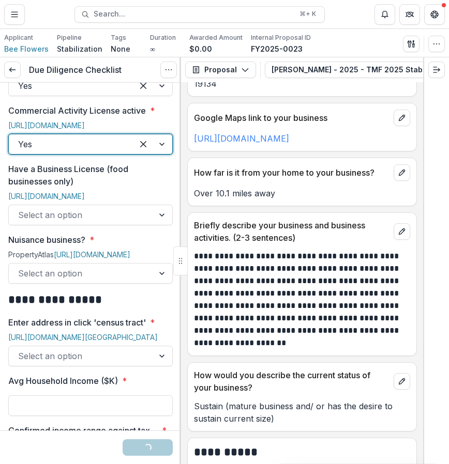
scroll to position [768, 0]
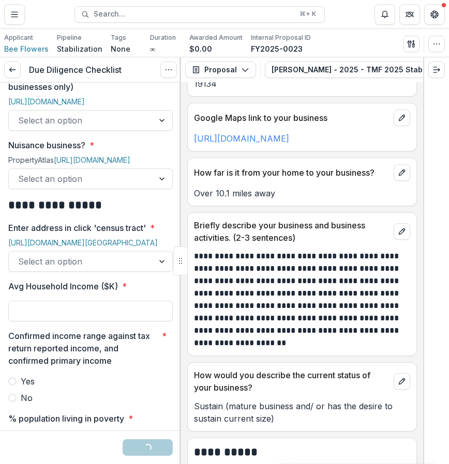
click at [134, 128] on div at bounding box center [81, 120] width 126 height 14
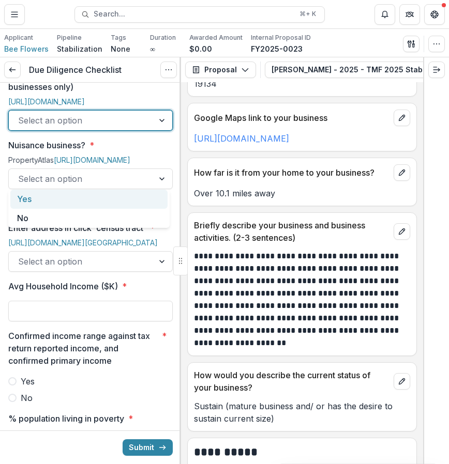
click at [119, 201] on div "Yes" at bounding box center [88, 199] width 157 height 19
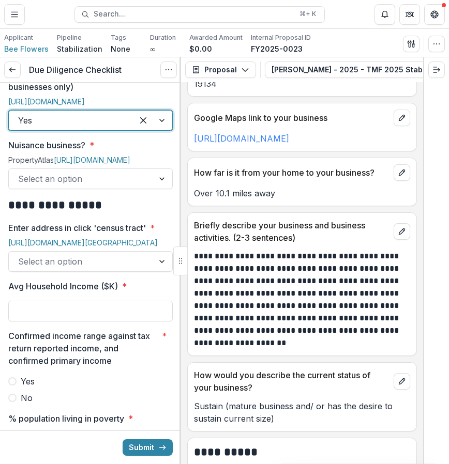
click at [118, 187] on div "Select an option" at bounding box center [81, 179] width 145 height 17
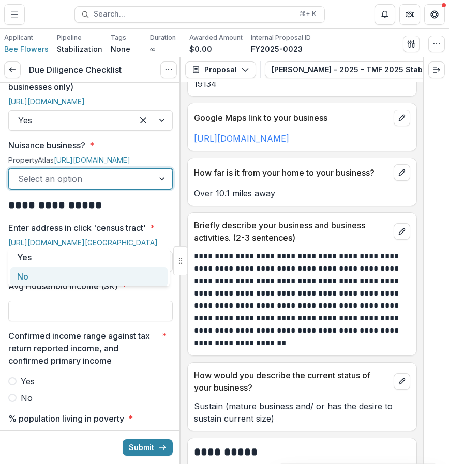
click at [103, 278] on div "No" at bounding box center [88, 276] width 157 height 19
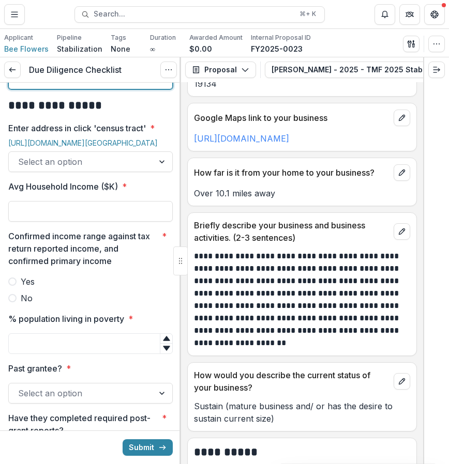
scroll to position [869, 0]
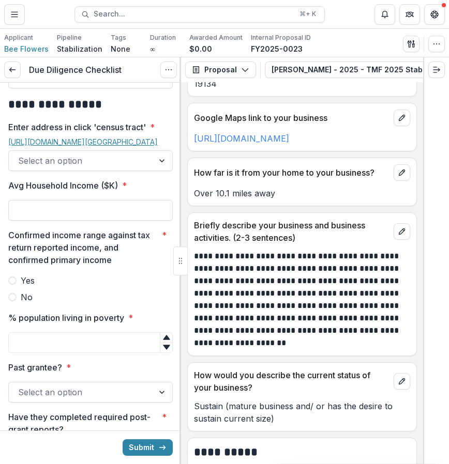
click at [123, 146] on link "https://censusreporter.org/locate/?lat=39.96886&lng=-75.16322&address=1540%20Ri…" at bounding box center [82, 141] width 149 height 9
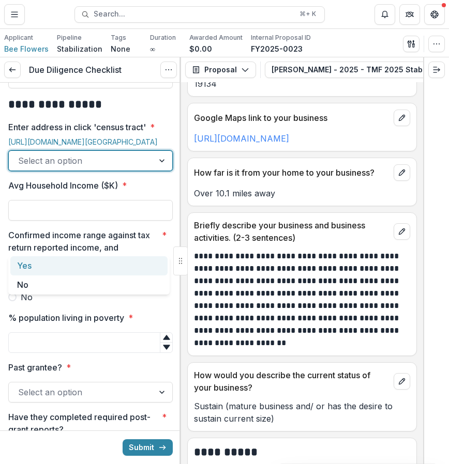
click at [119, 168] on div at bounding box center [81, 160] width 126 height 14
click at [124, 265] on div "Yes" at bounding box center [88, 265] width 157 height 19
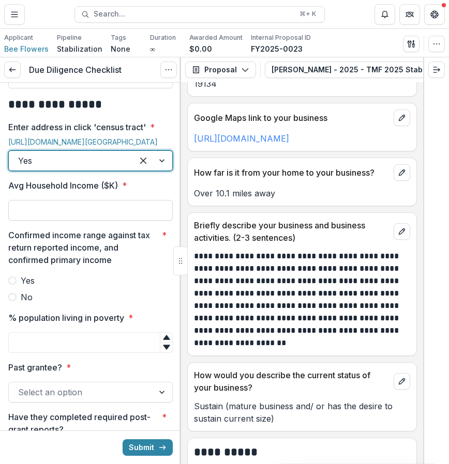
click at [125, 221] on input "Avg Household Income ($K) *" at bounding box center [90, 210] width 164 height 21
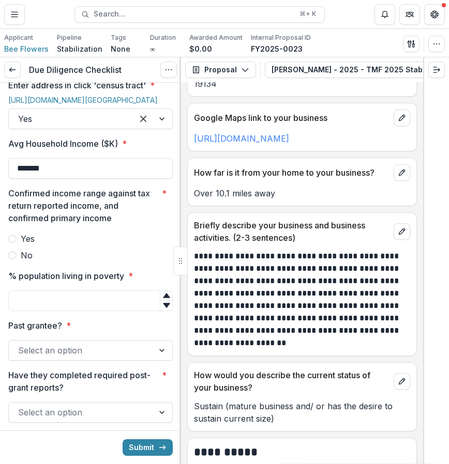
scroll to position [937, 0]
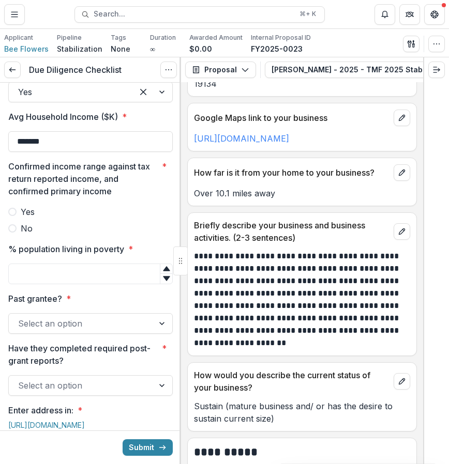
type input "*******"
click at [50, 218] on label "Yes" at bounding box center [90, 212] width 164 height 12
click at [74, 284] on input "% population living in poverty *" at bounding box center [90, 274] width 164 height 21
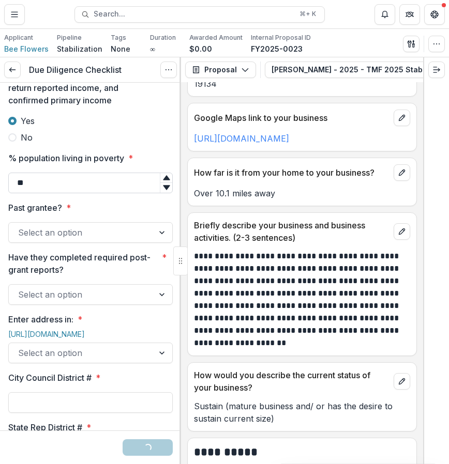
scroll to position [1052, 0]
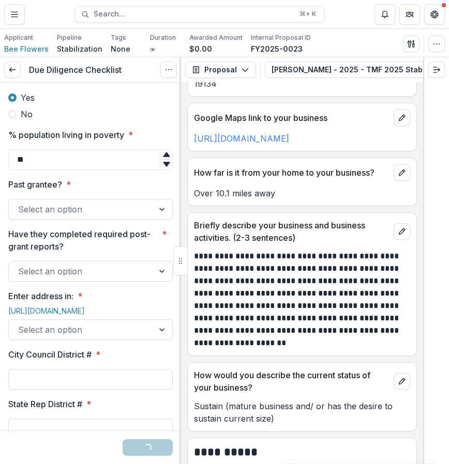
type input "**"
click at [109, 217] on div at bounding box center [81, 209] width 126 height 14
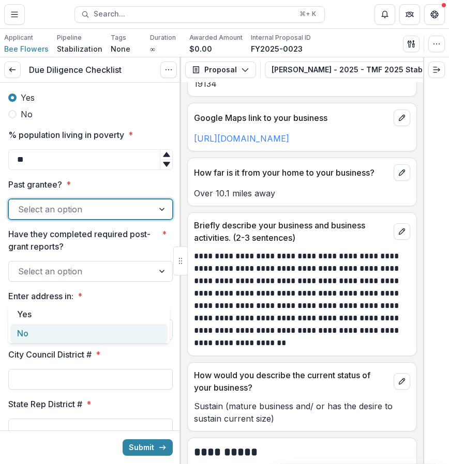
click at [98, 333] on div "No" at bounding box center [88, 333] width 157 height 19
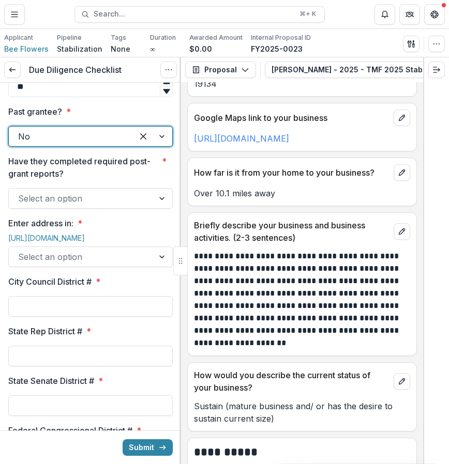
scroll to position [1220, 0]
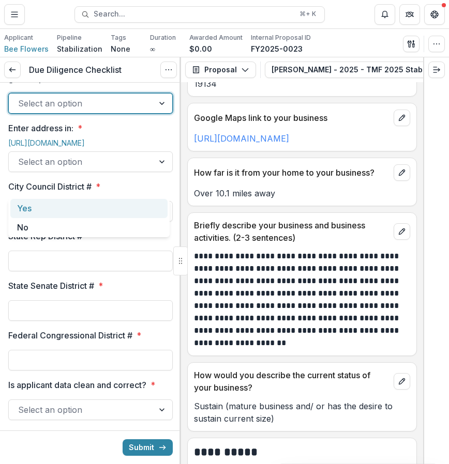
click at [128, 111] on div at bounding box center [81, 103] width 126 height 14
click at [104, 208] on div "Yes" at bounding box center [88, 208] width 157 height 19
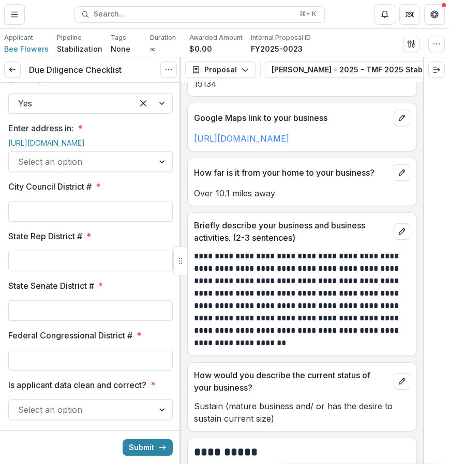
click at [71, 172] on div "Enter address in: * https://live.cicerodata.com Select an option" at bounding box center [90, 147] width 164 height 50
click at [71, 147] on link "https://live.cicerodata.com" at bounding box center [46, 142] width 76 height 9
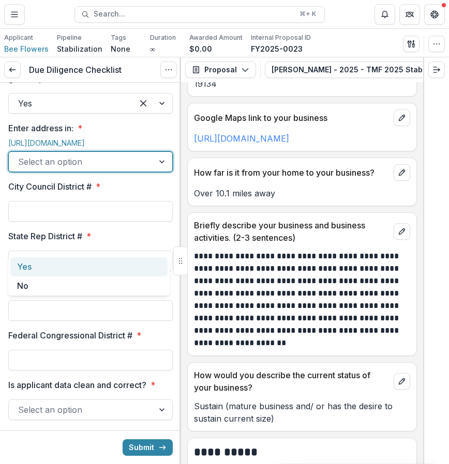
click at [132, 169] on div at bounding box center [81, 162] width 126 height 14
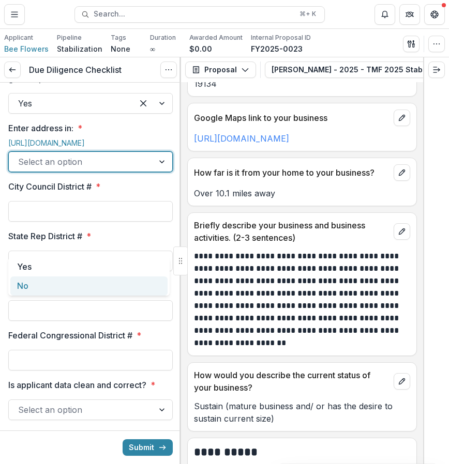
click at [128, 242] on label "State Rep District # *" at bounding box center [87, 236] width 158 height 12
click at [128, 271] on input "State Rep District # *" at bounding box center [90, 261] width 164 height 21
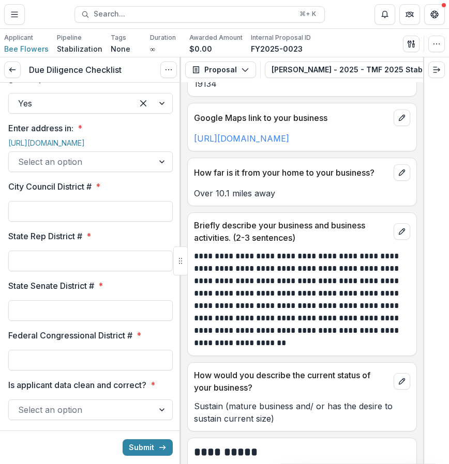
click at [162, 303] on div "**********" at bounding box center [90, 372] width 164 height 3018
click at [143, 222] on input "City Council District # *" at bounding box center [90, 211] width 164 height 21
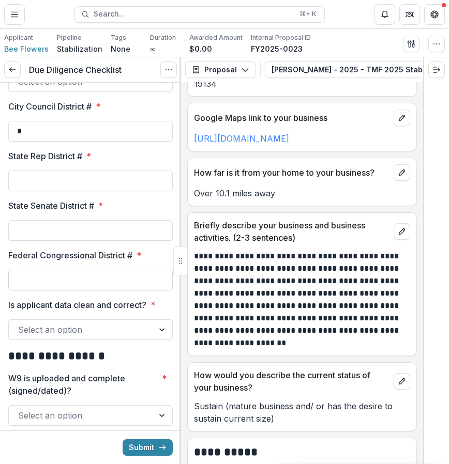
scroll to position [1312, 0]
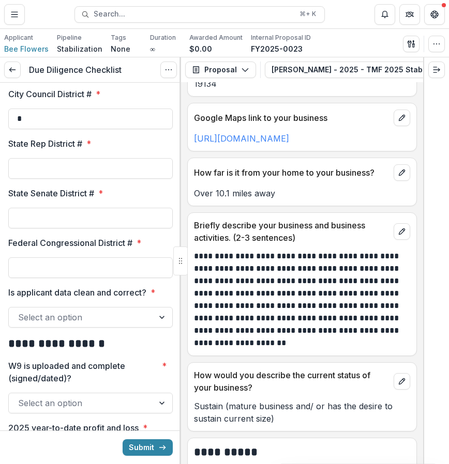
type input "*"
click at [104, 365] on div "**********" at bounding box center [90, 280] width 164 height 3018
click at [110, 278] on input "Federal Congressional District # *" at bounding box center [90, 267] width 164 height 21
type input "*"
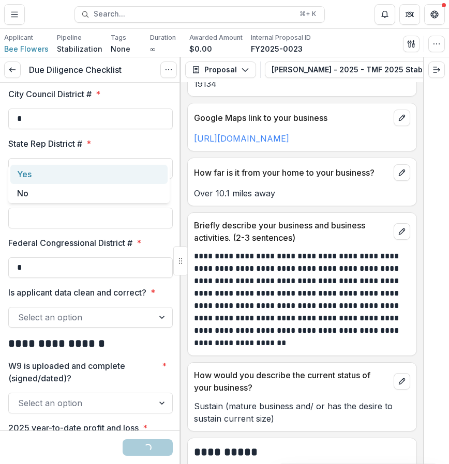
click at [109, 76] on div at bounding box center [81, 69] width 126 height 14
click at [97, 176] on div "Yes" at bounding box center [88, 174] width 157 height 19
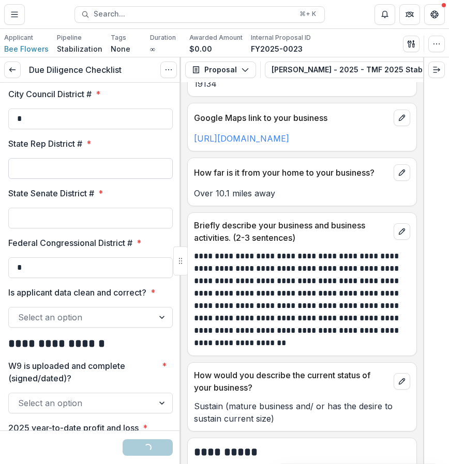
click at [101, 179] on input "State Rep District # *" at bounding box center [90, 168] width 164 height 21
click at [157, 150] on label "State Rep District # *" at bounding box center [87, 143] width 158 height 12
click at [157, 179] on input "State Rep District # *" at bounding box center [90, 168] width 164 height 21
click at [165, 228] on div "State Senate District # *" at bounding box center [90, 207] width 164 height 41
click at [145, 179] on input "State Rep District # *" at bounding box center [90, 168] width 164 height 21
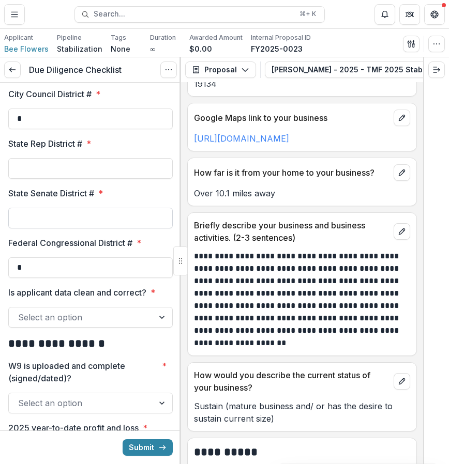
click at [113, 228] on input "State Senate District # *" at bounding box center [90, 218] width 164 height 21
type input "*"
click at [96, 179] on input "State Rep District # *" at bounding box center [90, 168] width 164 height 21
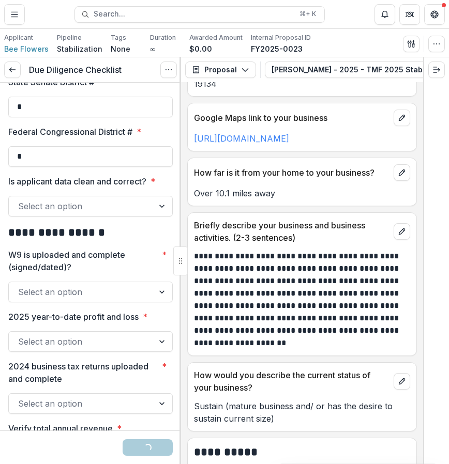
scroll to position [1431, 0]
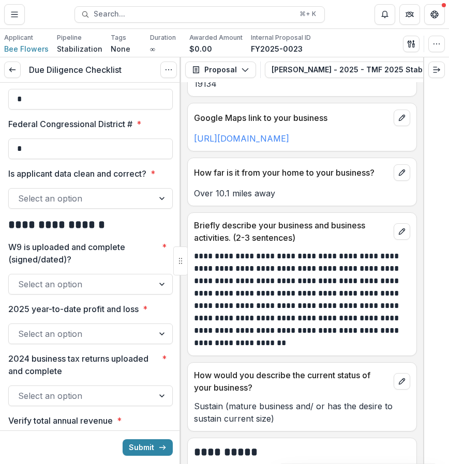
type input "***"
click at [149, 290] on div "**********" at bounding box center [90, 161] width 164 height 3018
click at [139, 206] on div at bounding box center [81, 198] width 126 height 14
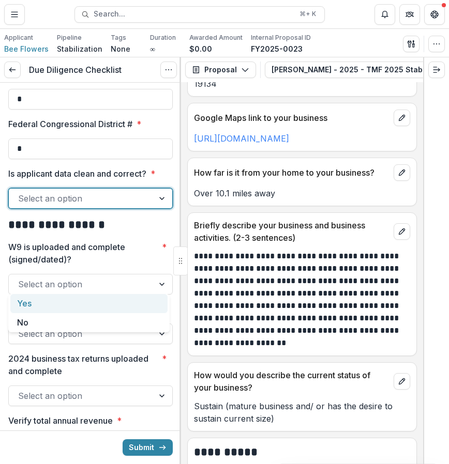
click at [131, 297] on div "Yes" at bounding box center [88, 303] width 157 height 19
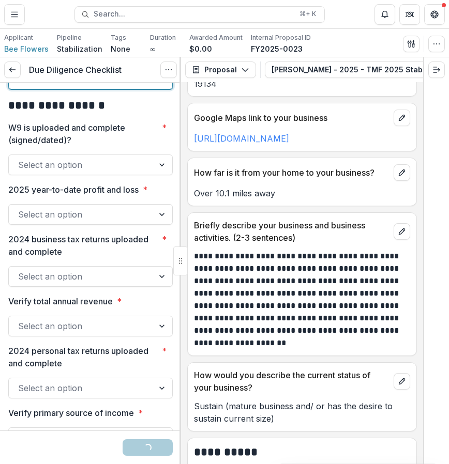
scroll to position [1553, 0]
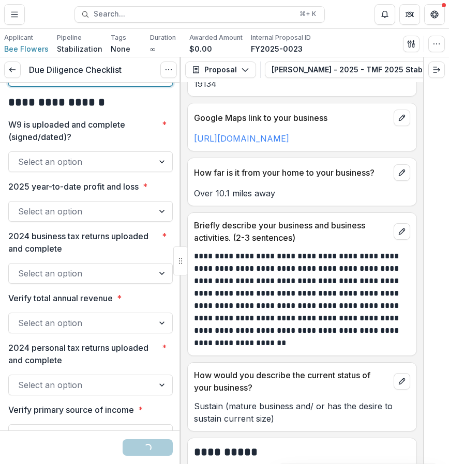
click at [132, 169] on div at bounding box center [81, 162] width 126 height 14
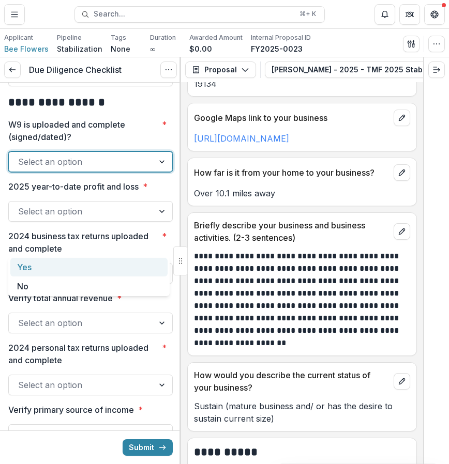
click at [124, 260] on div "Yes" at bounding box center [88, 267] width 157 height 19
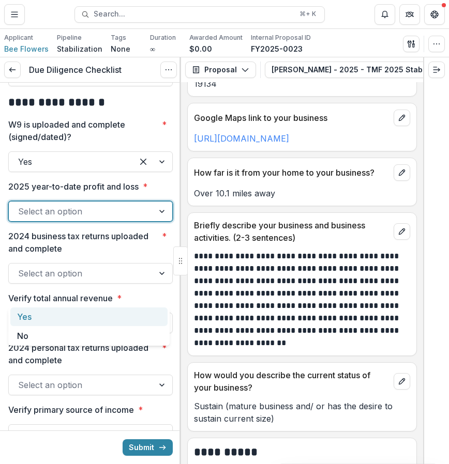
click at [127, 219] on div at bounding box center [81, 211] width 126 height 14
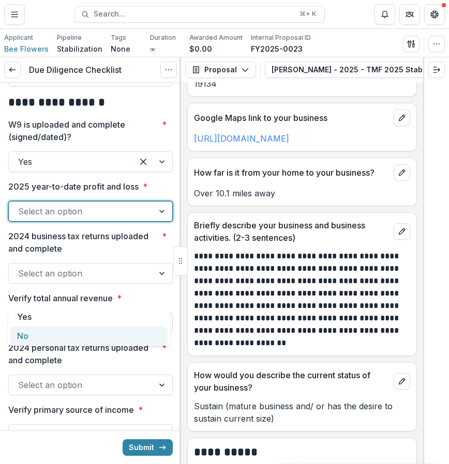
click at [106, 367] on div "**********" at bounding box center [90, 38] width 164 height 3018
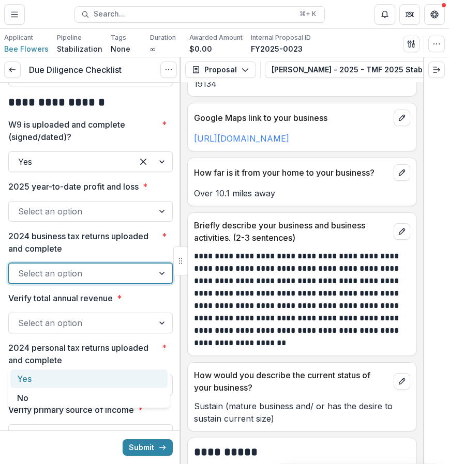
click at [106, 281] on div at bounding box center [81, 273] width 126 height 14
click at [102, 380] on div "Yes" at bounding box center [88, 378] width 157 height 19
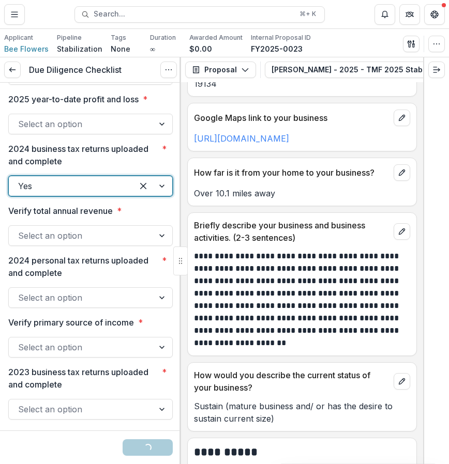
scroll to position [1669, 0]
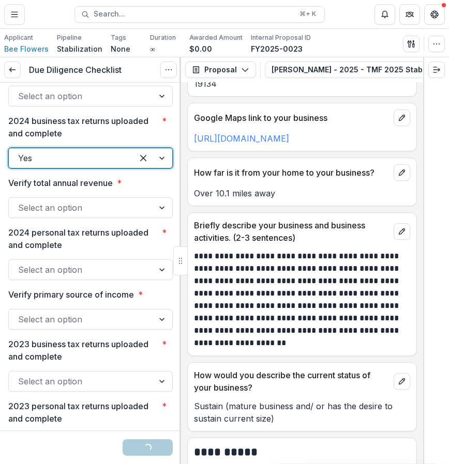
click at [104, 216] on div "Select an option" at bounding box center [81, 207] width 145 height 17
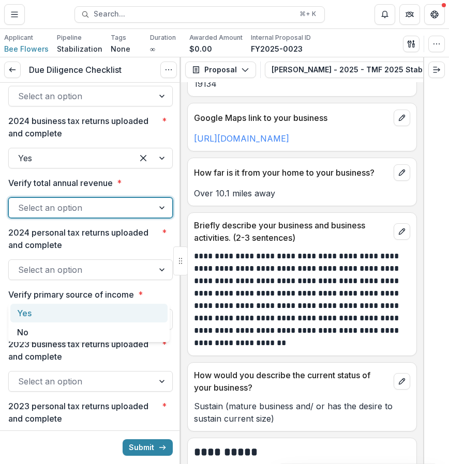
click at [98, 316] on div "Yes" at bounding box center [88, 313] width 157 height 19
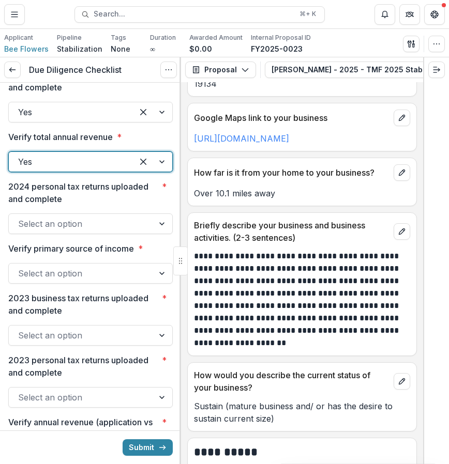
scroll to position [1743, 0]
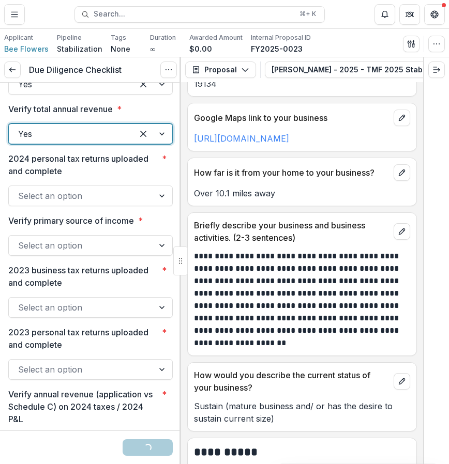
click at [103, 203] on div at bounding box center [81, 196] width 126 height 14
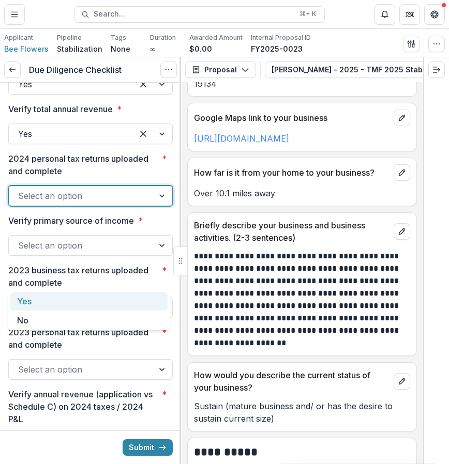
click at [99, 298] on div "Yes" at bounding box center [88, 301] width 157 height 19
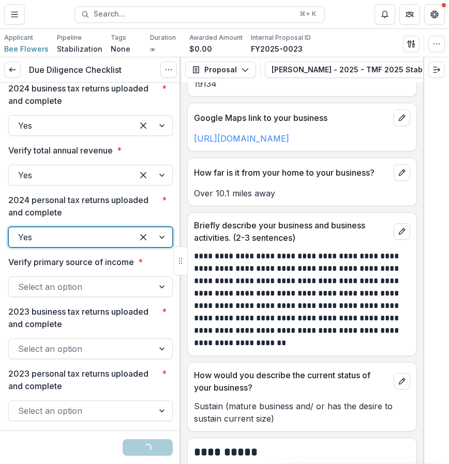
scroll to position [1671, 0]
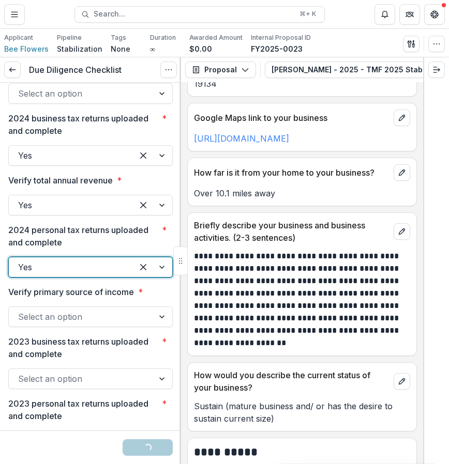
click at [124, 83] on div at bounding box center [90, 81] width 164 height 4
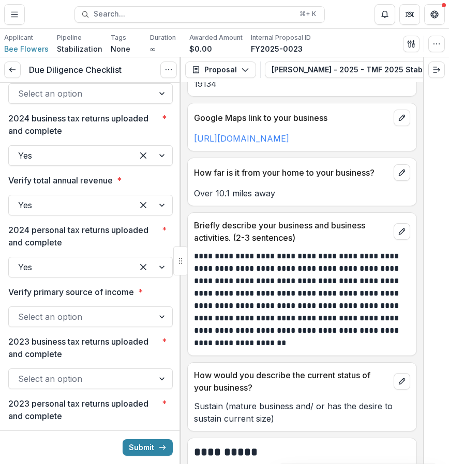
click at [117, 101] on div at bounding box center [81, 93] width 126 height 14
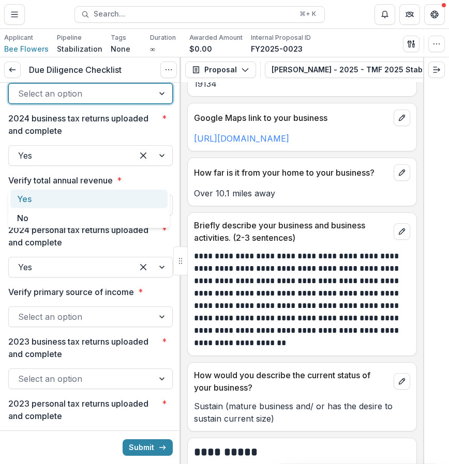
click at [105, 198] on div "Yes" at bounding box center [88, 199] width 157 height 19
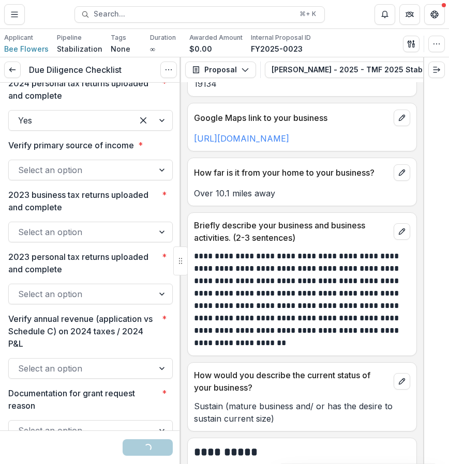
scroll to position [1845, 0]
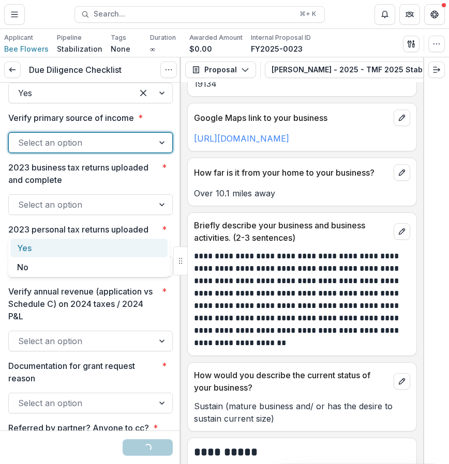
click at [107, 150] on div at bounding box center [81, 142] width 126 height 14
click at [85, 252] on div "Yes" at bounding box center [88, 248] width 157 height 19
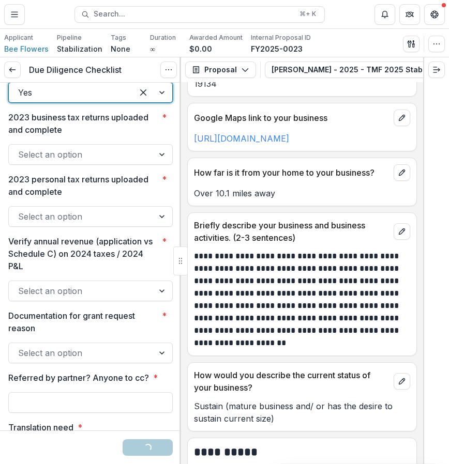
scroll to position [1911, 0]
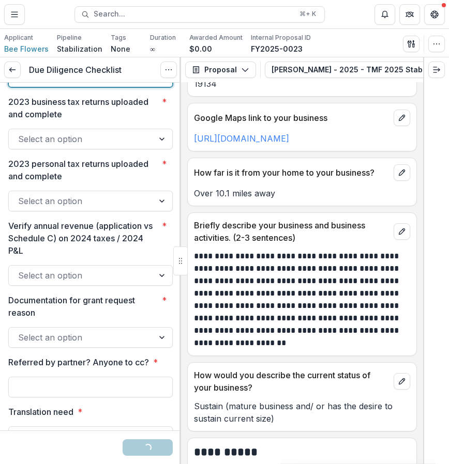
click at [99, 146] on div at bounding box center [81, 139] width 126 height 14
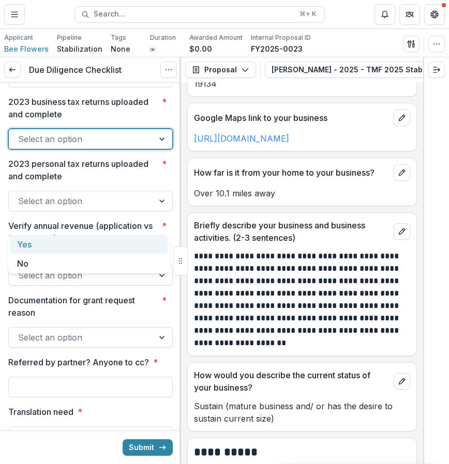
click at [89, 237] on div "Yes" at bounding box center [88, 244] width 157 height 19
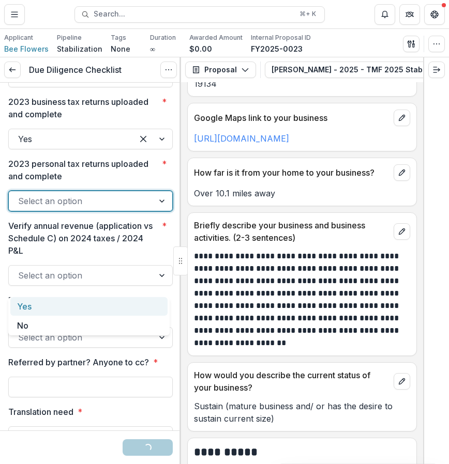
click at [79, 209] on div "Select an option" at bounding box center [81, 201] width 145 height 17
click at [80, 299] on div "Yes" at bounding box center [88, 306] width 157 height 19
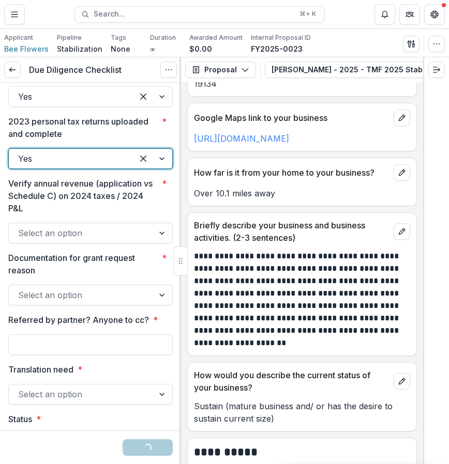
scroll to position [2016, 0]
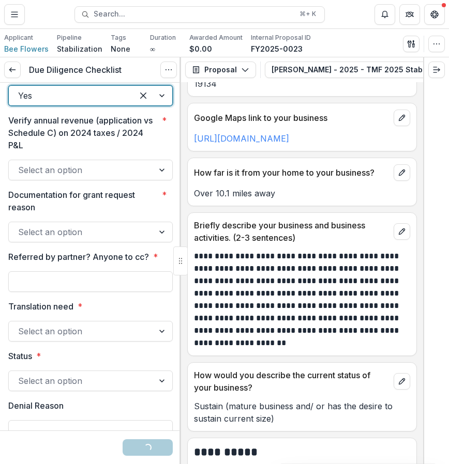
click at [89, 177] on div at bounding box center [81, 170] width 126 height 14
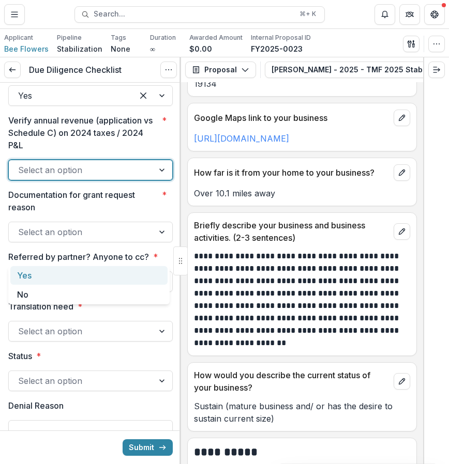
click at [71, 267] on div "Yes" at bounding box center [88, 275] width 157 height 19
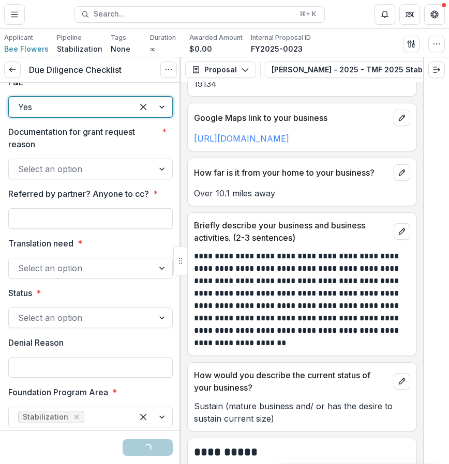
scroll to position [2104, 0]
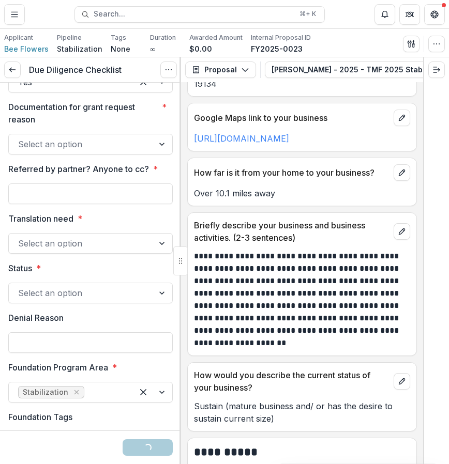
click at [100, 134] on div at bounding box center [90, 132] width 164 height 4
click at [99, 151] on div at bounding box center [81, 144] width 126 height 14
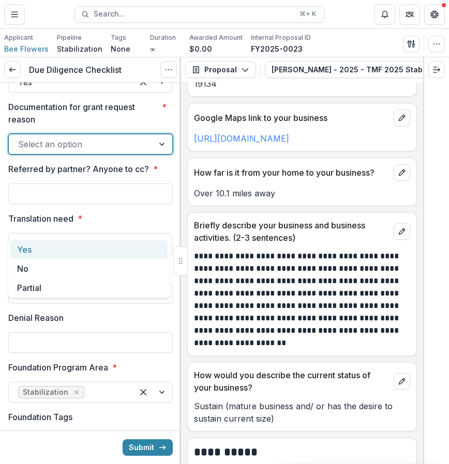
click at [75, 245] on div "Yes" at bounding box center [88, 249] width 157 height 19
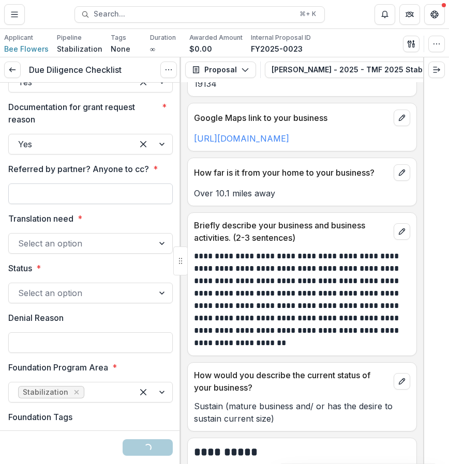
click at [60, 204] on input "Referred by partner? Anyone to cc? *" at bounding box center [90, 193] width 164 height 21
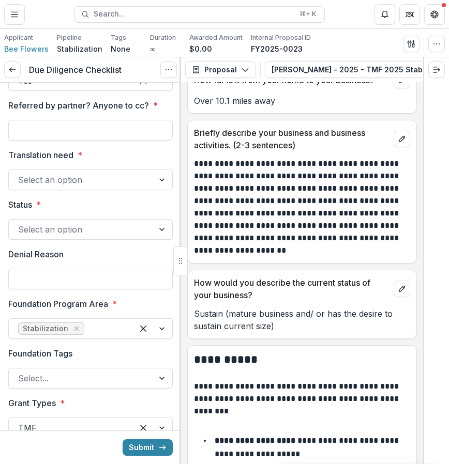
scroll to position [859, 0]
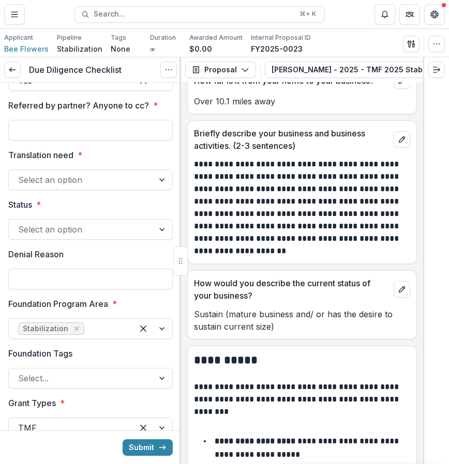
type input "***"
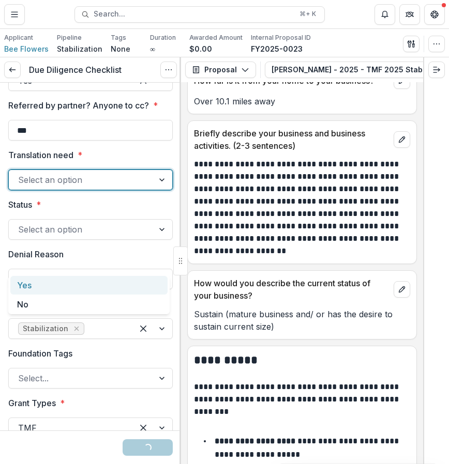
click at [81, 187] on div at bounding box center [81, 180] width 126 height 14
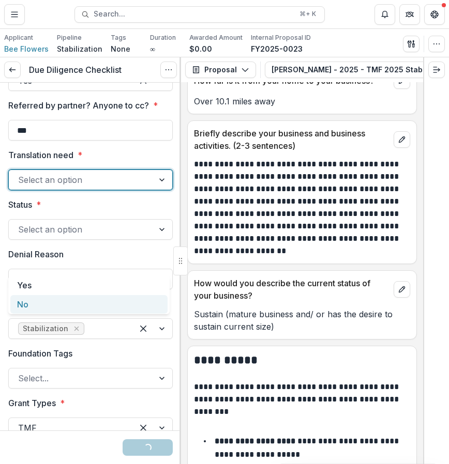
click at [76, 299] on div "No" at bounding box center [88, 304] width 157 height 19
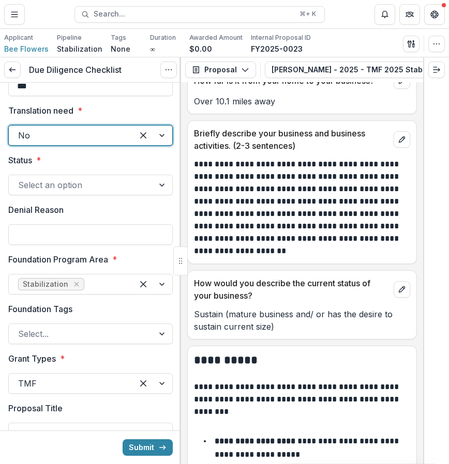
scroll to position [2232, 0]
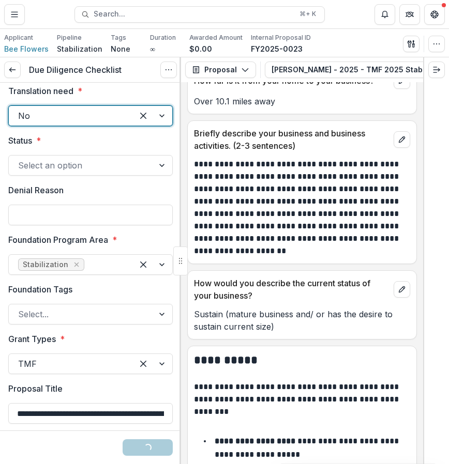
click at [86, 173] on div at bounding box center [81, 165] width 126 height 14
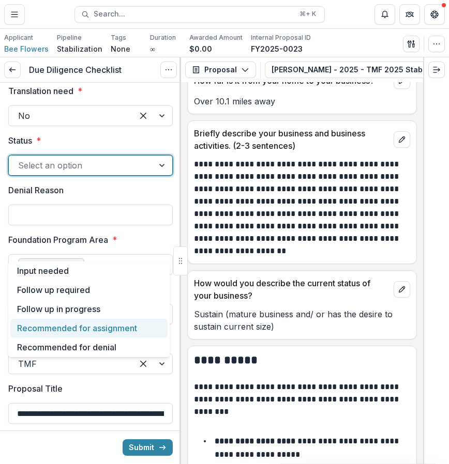
click at [107, 327] on div "Recommended for assignment" at bounding box center [88, 328] width 157 height 19
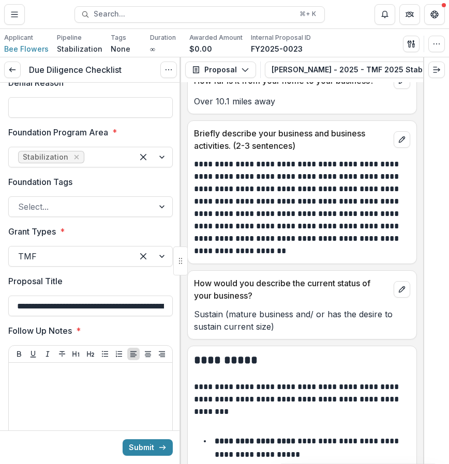
scroll to position [2362, 0]
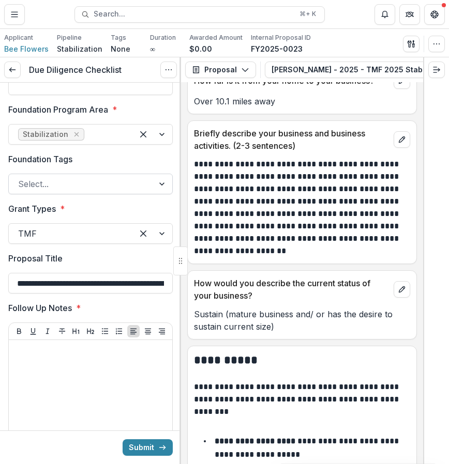
click at [80, 191] on div at bounding box center [81, 184] width 126 height 14
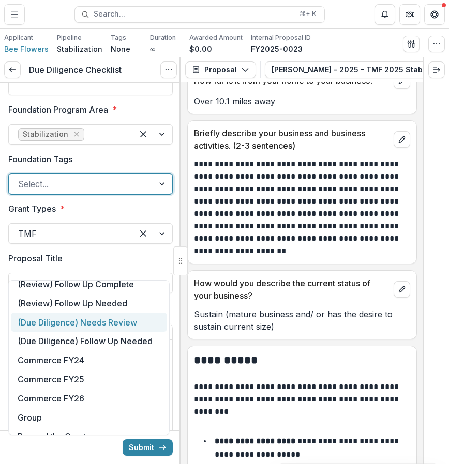
scroll to position [10, 0]
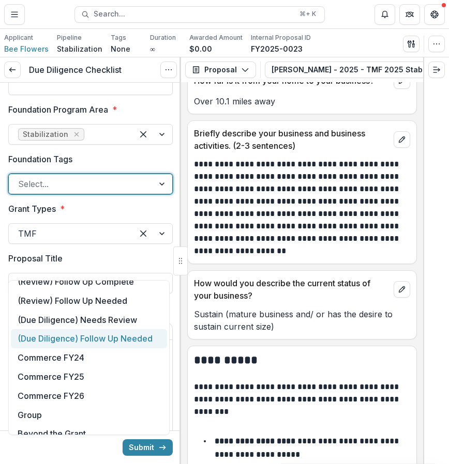
click at [142, 338] on div "(Due Diligence) Follow Up Needed" at bounding box center [89, 338] width 156 height 19
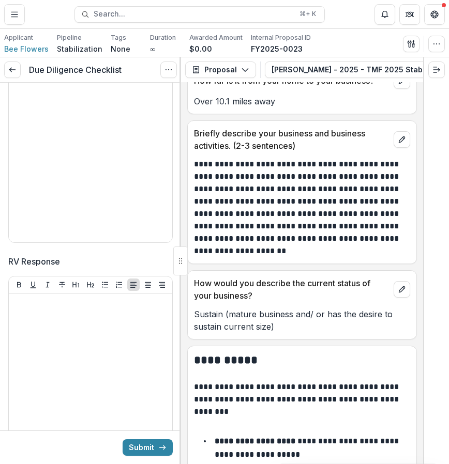
scroll to position [2636, 0]
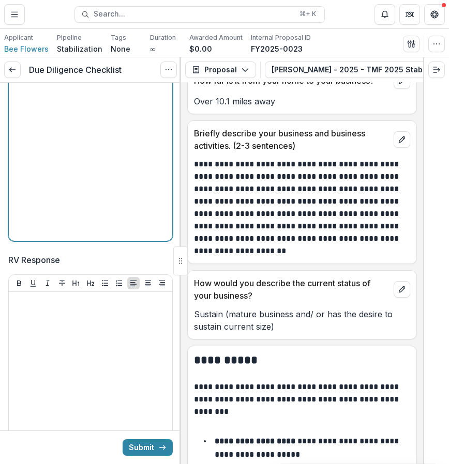
click at [113, 222] on div at bounding box center [90, 159] width 155 height 155
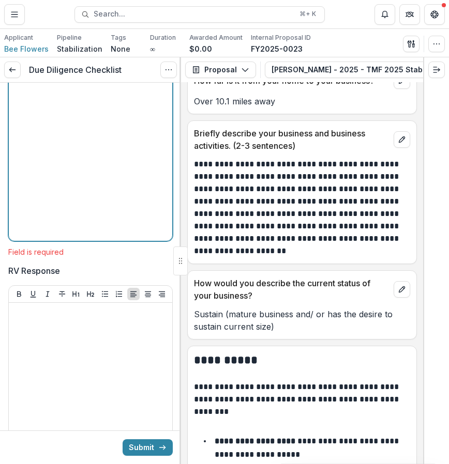
click at [108, 229] on div at bounding box center [90, 159] width 155 height 155
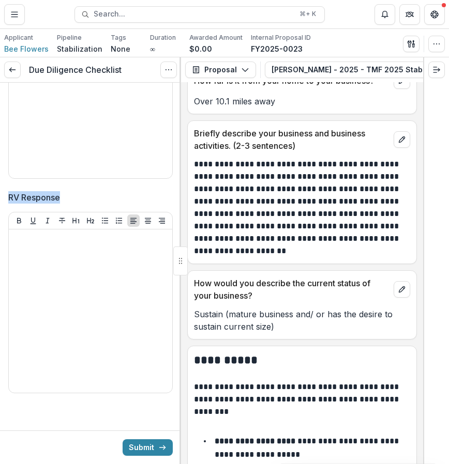
scroll to position [2777, 0]
click at [158, 449] on icon "submit" at bounding box center [162, 447] width 8 height 8
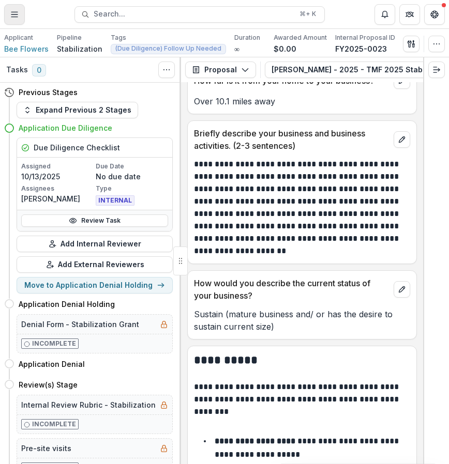
click at [17, 7] on button "Toggle Menu" at bounding box center [14, 14] width 21 height 21
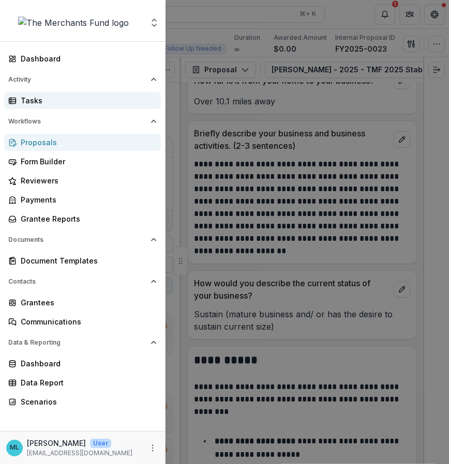
click at [76, 92] on link "Tasks" at bounding box center [82, 100] width 157 height 17
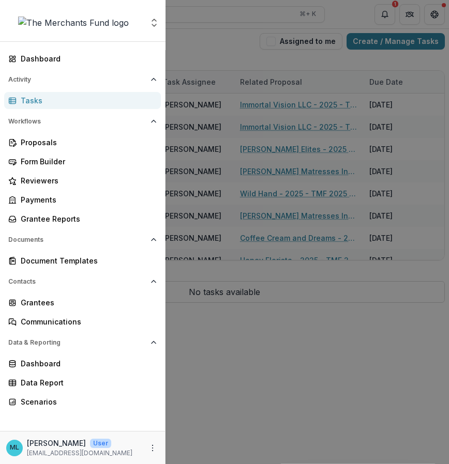
click at [332, 59] on div "Aggregate Analysis Foundations The Merchants Fund Team Settings Dashboard Activ…" at bounding box center [224, 232] width 449 height 464
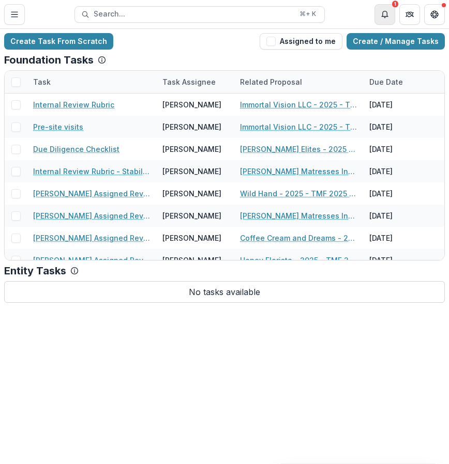
click at [382, 21] on button "Notifications" at bounding box center [384, 14] width 21 height 21
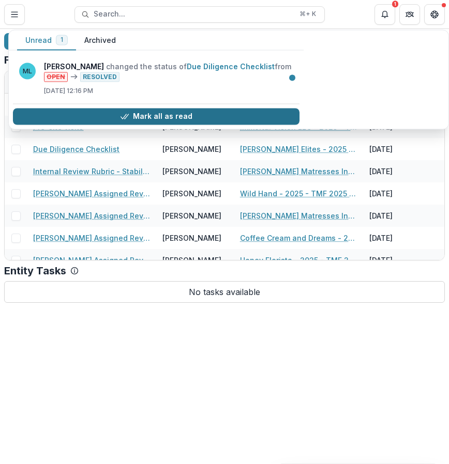
click at [216, 111] on button "Mark all as read" at bounding box center [156, 116] width 286 height 17
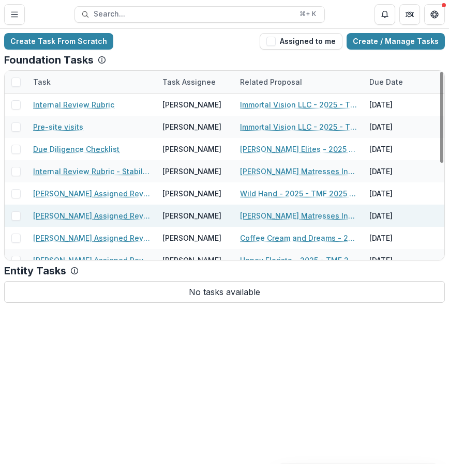
click at [285, 216] on link "[PERSON_NAME] Matresses Inc - 2025 - TMF 2025 Stabilization Grant Program" at bounding box center [298, 215] width 117 height 11
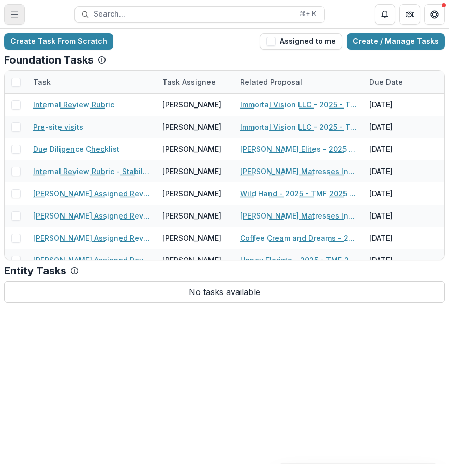
click at [16, 24] on button "Toggle Menu" at bounding box center [14, 14] width 21 height 21
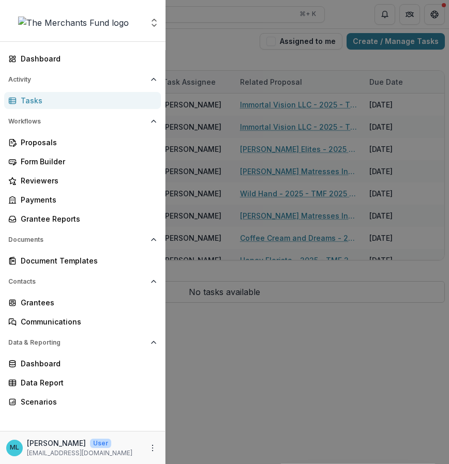
click at [68, 91] on div "Activity Tasks" at bounding box center [82, 90] width 165 height 38
click at [311, 35] on div "Aggregate Analysis Foundations The Merchants Fund Team Settings Dashboard Activ…" at bounding box center [224, 232] width 449 height 464
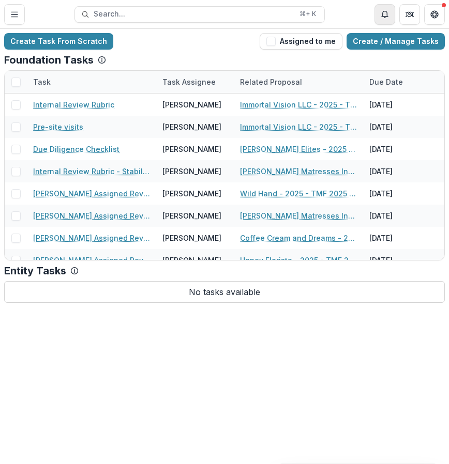
click at [387, 15] on icon "Notifications" at bounding box center [384, 14] width 8 height 8
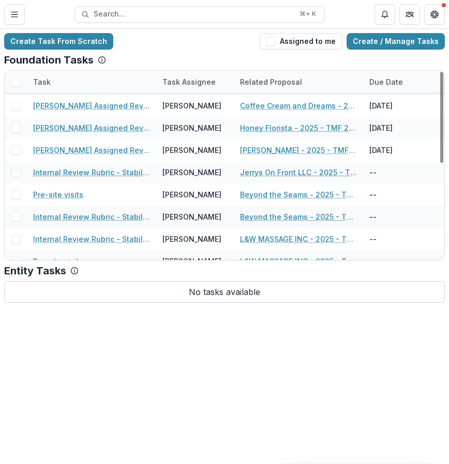
scroll to position [136, 0]
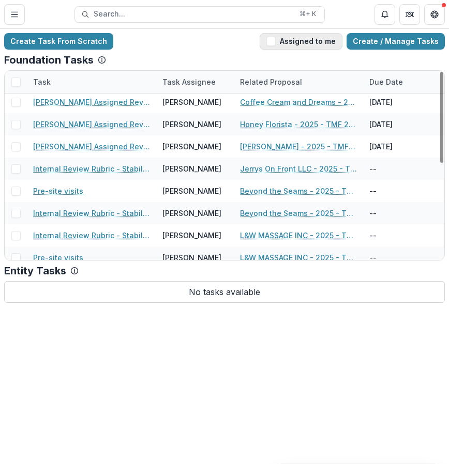
click at [326, 36] on button "Assigned to me" at bounding box center [300, 41] width 83 height 17
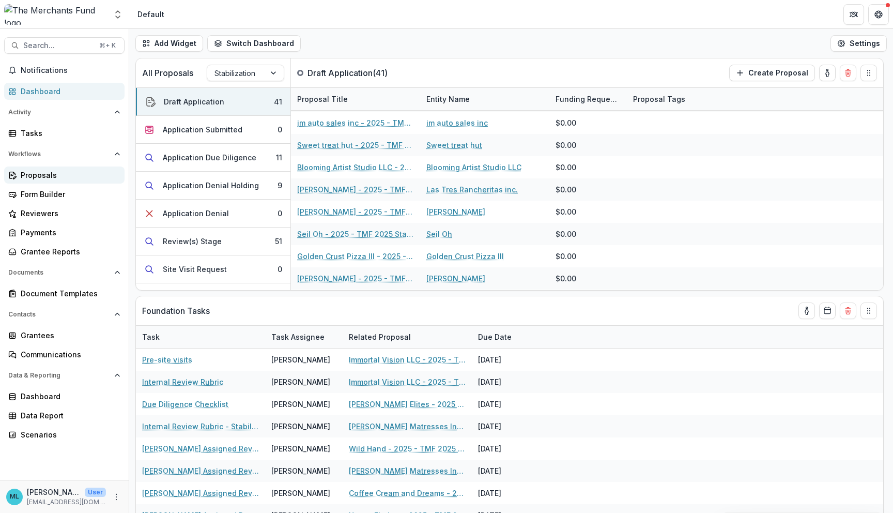
click at [44, 174] on div "Proposals" at bounding box center [69, 174] width 96 height 11
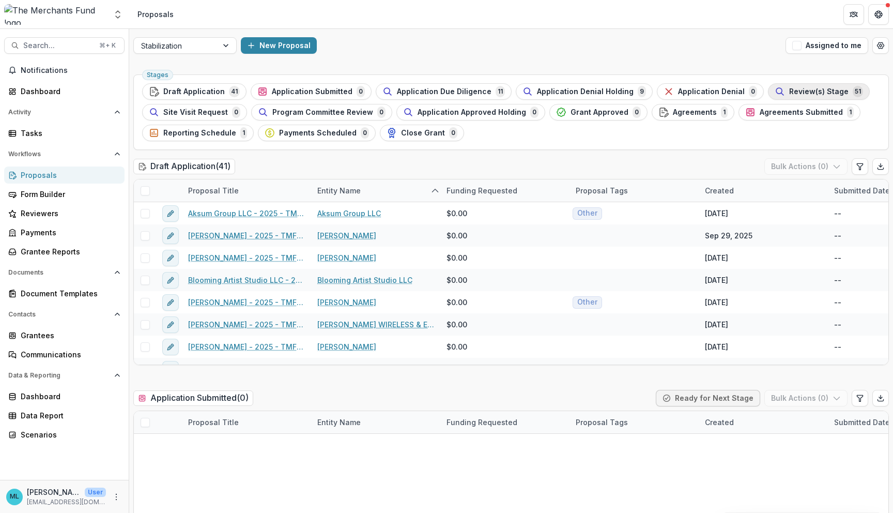
click at [443, 95] on span "Review(s) Stage" at bounding box center [818, 91] width 59 height 9
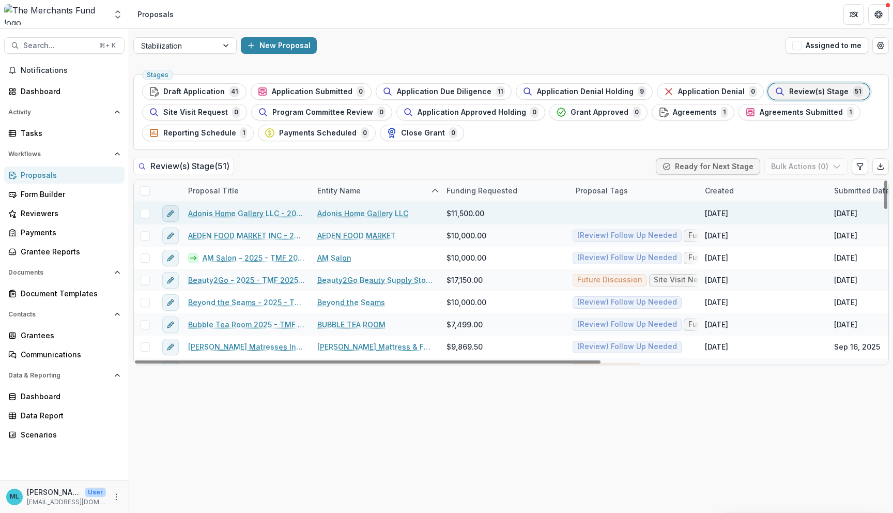
click at [174, 213] on icon "edit" at bounding box center [170, 213] width 8 height 8
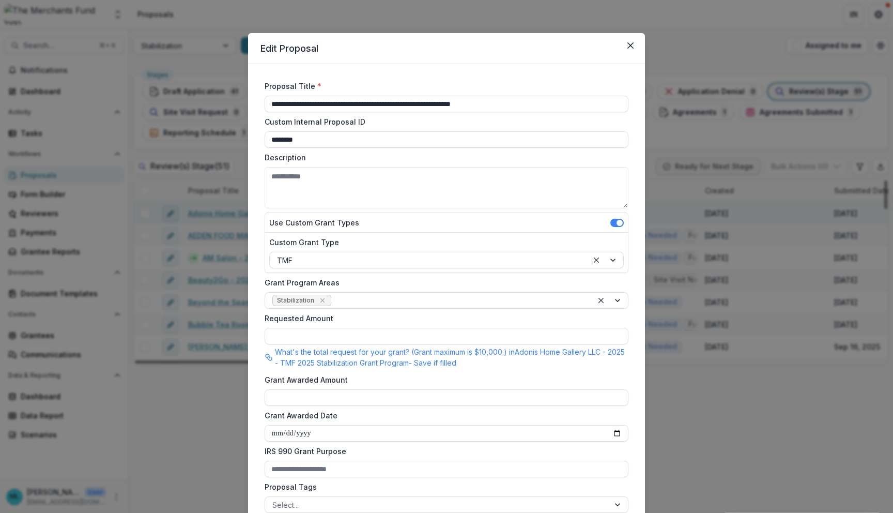
type input "*******"
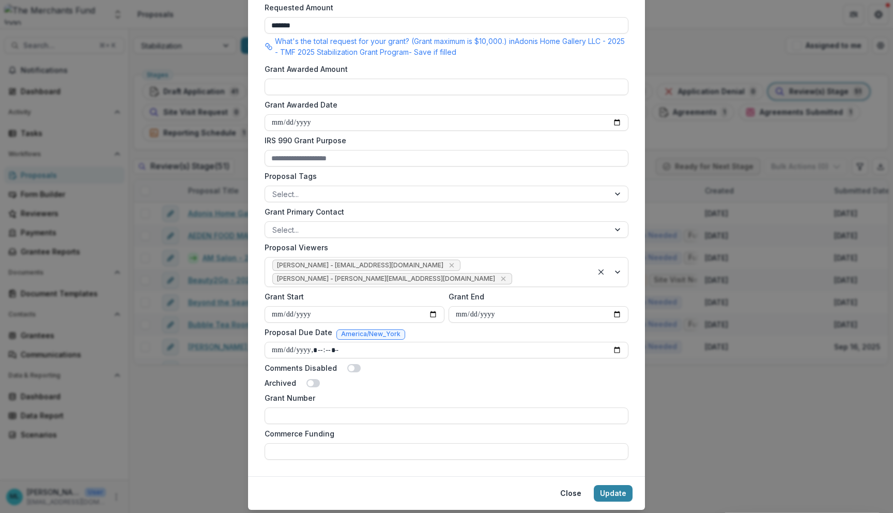
scroll to position [334, 0]
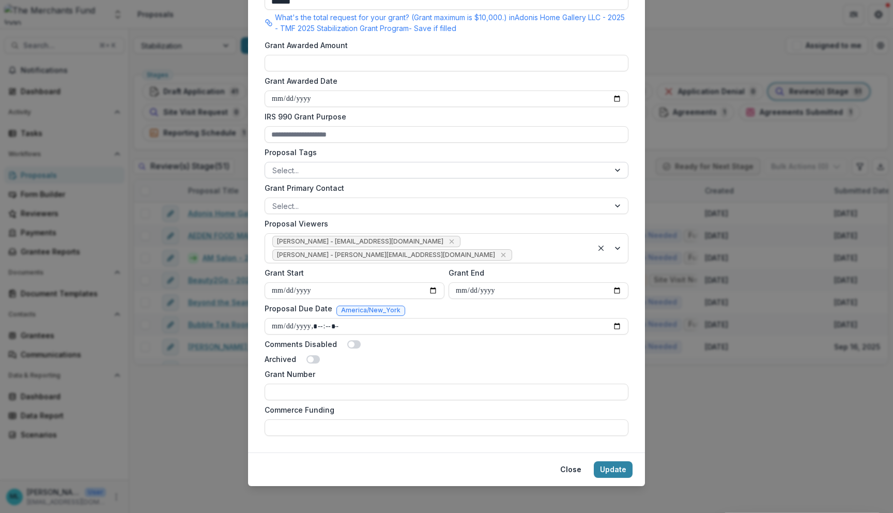
click at [443, 171] on div at bounding box center [437, 170] width 330 height 13
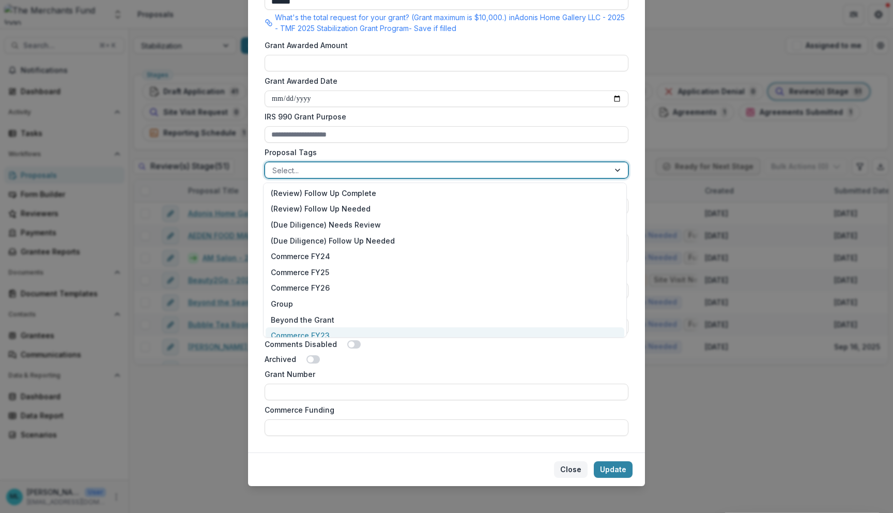
click at [443, 463] on button "Close" at bounding box center [571, 469] width 34 height 17
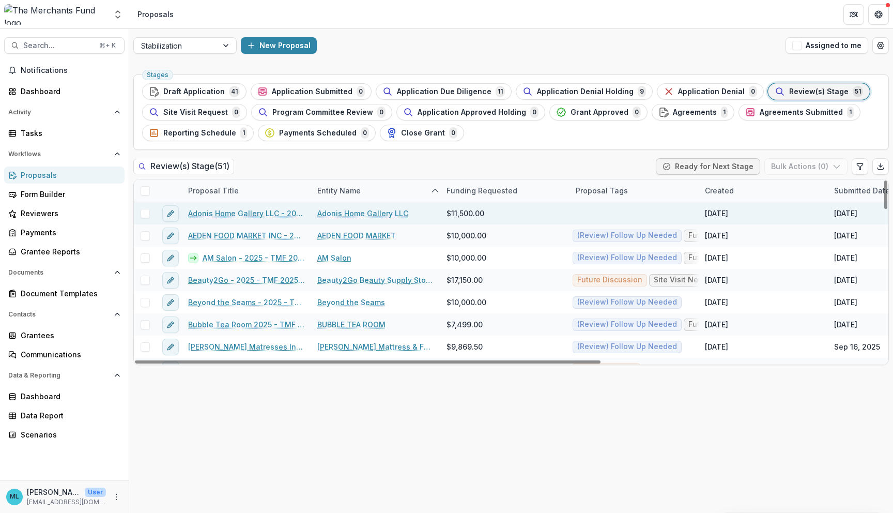
click at [218, 214] on link "Adonis Home Gallery LLC - 2025 - TMF 2025 Stabilization Grant Program" at bounding box center [246, 213] width 117 height 11
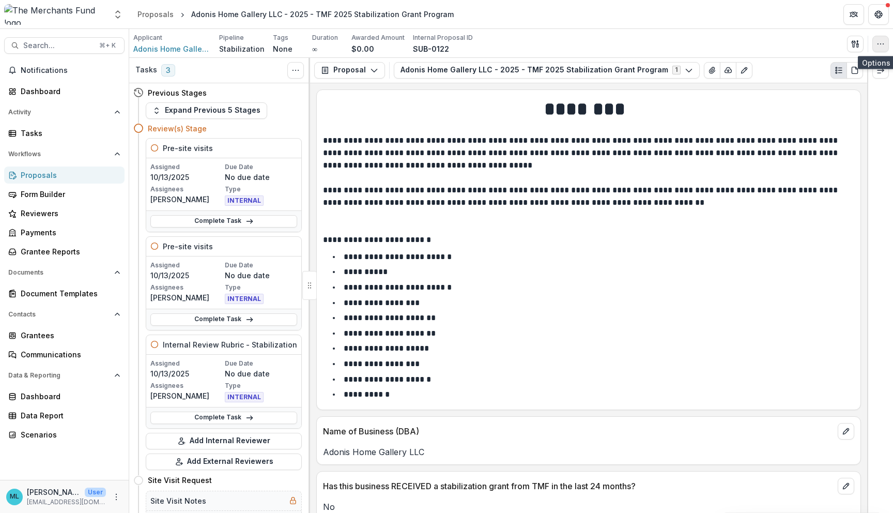
click at [443, 45] on button "button" at bounding box center [880, 44] width 17 height 17
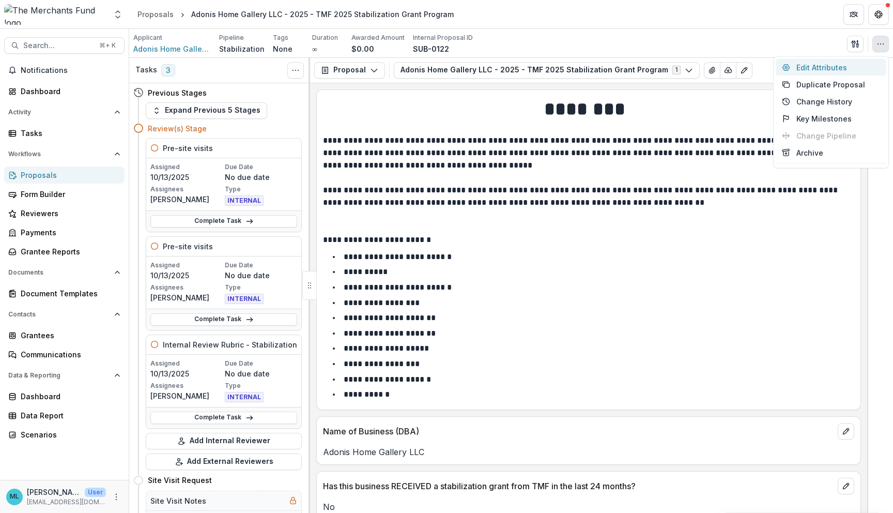
click at [443, 65] on button "Edit Attributes" at bounding box center [831, 67] width 111 height 17
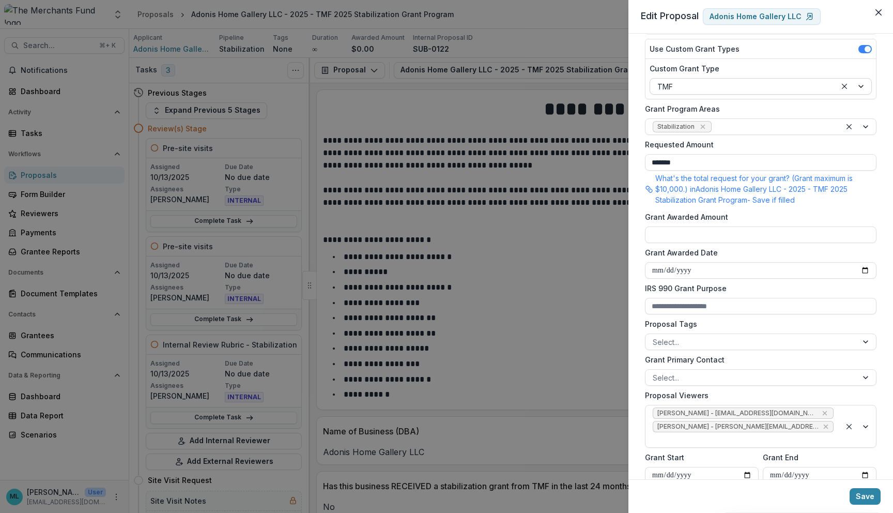
scroll to position [150, 0]
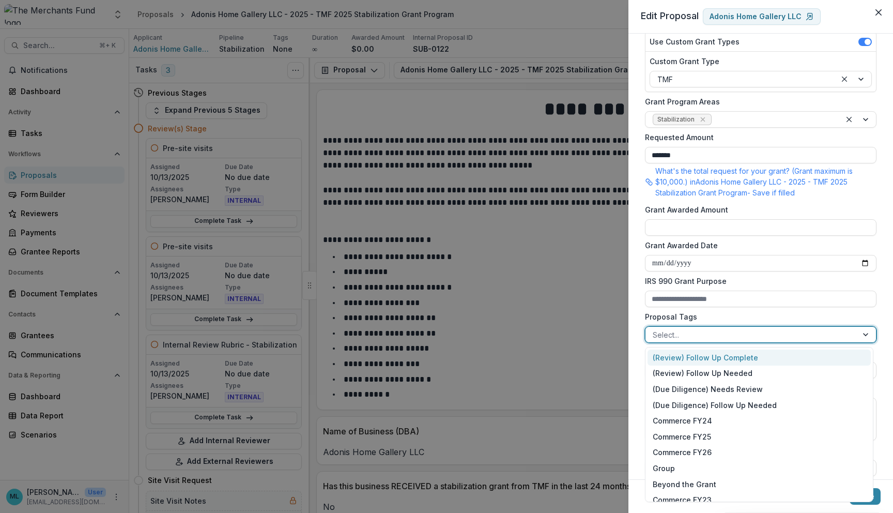
click at [443, 335] on div at bounding box center [751, 334] width 197 height 13
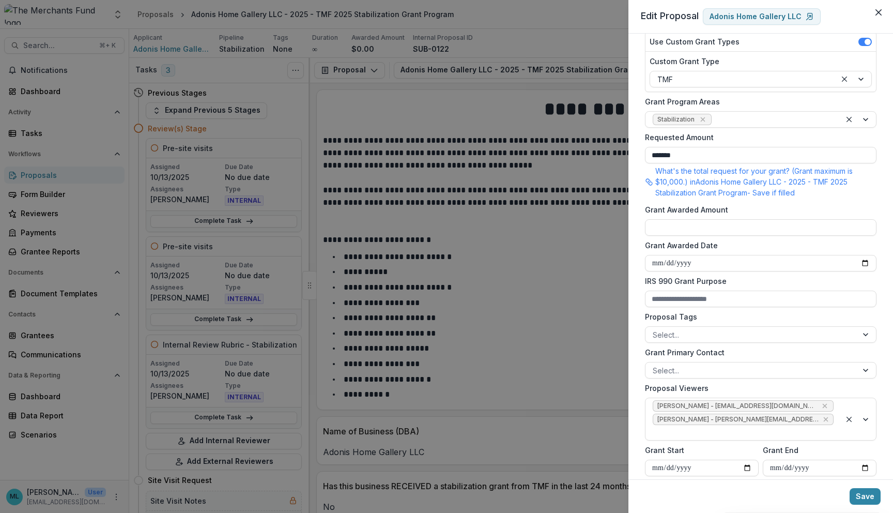
click at [443, 279] on div "**********" at bounding box center [446, 256] width 893 height 513
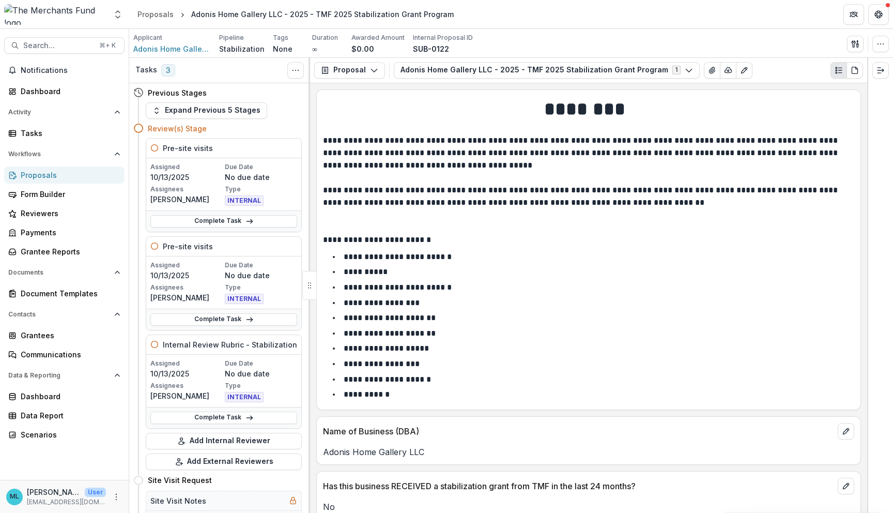
click at [97, 177] on div "Proposals" at bounding box center [69, 174] width 96 height 11
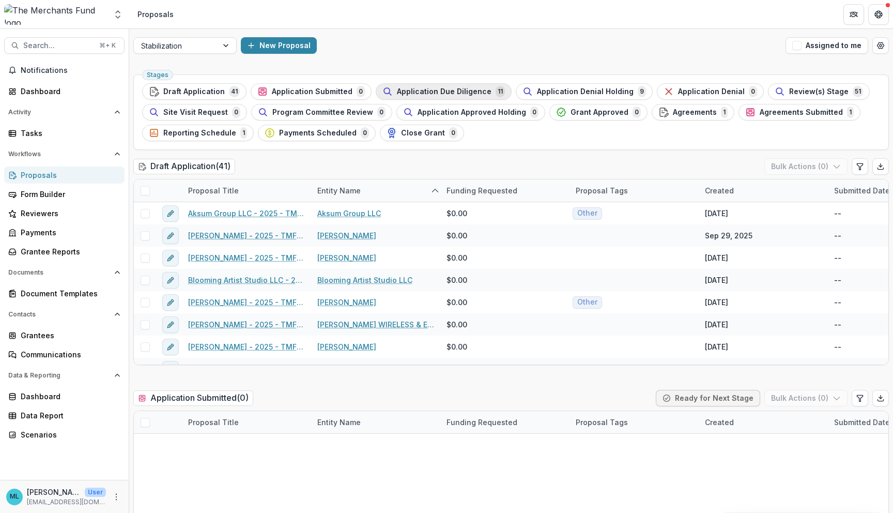
click at [436, 91] on span "Application Due Diligence" at bounding box center [444, 91] width 95 height 9
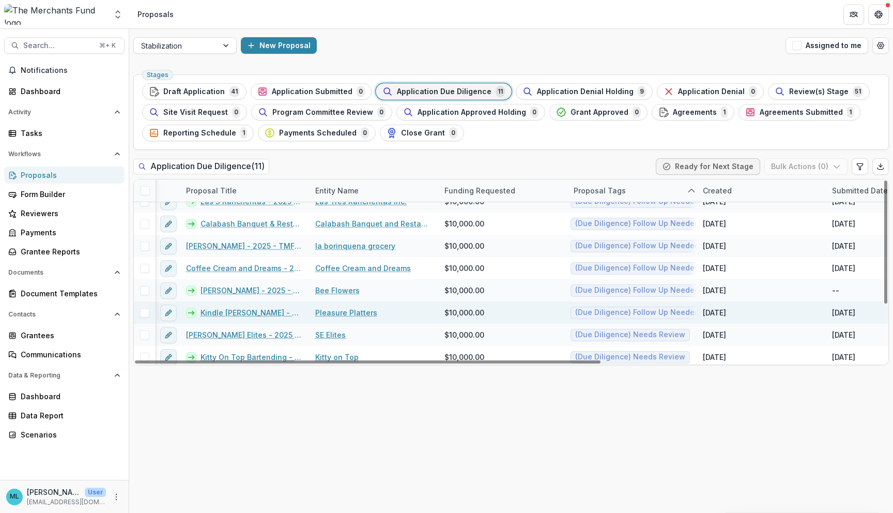
scroll to position [0, 2]
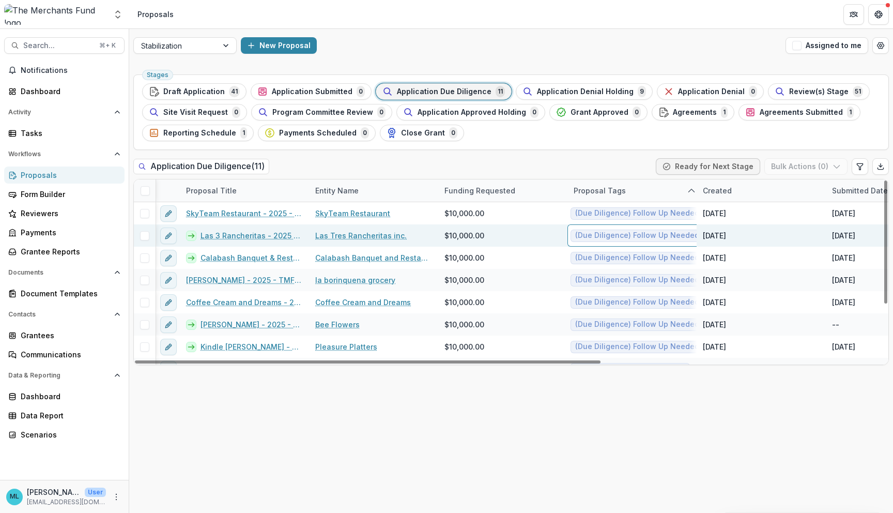
click at [443, 230] on div "$10,000.00" at bounding box center [502, 235] width 129 height 22
click at [171, 233] on icon "edit" at bounding box center [170, 234] width 3 height 3
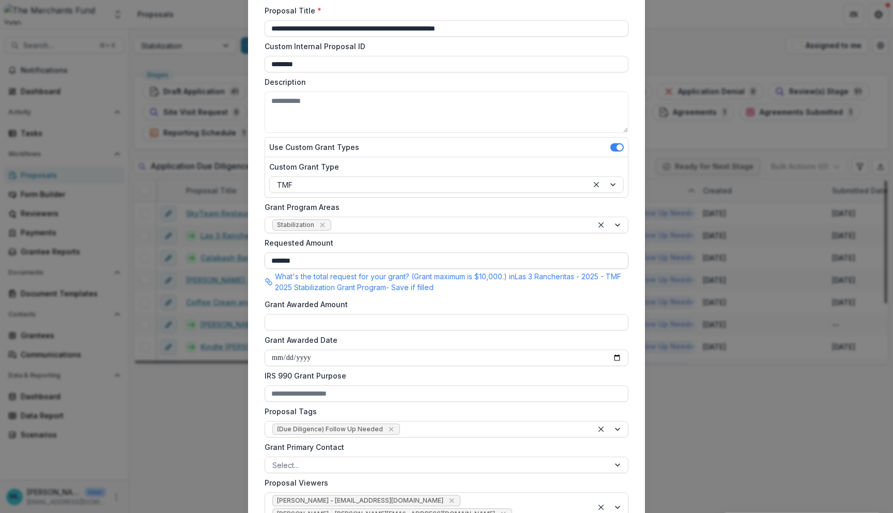
scroll to position [86, 0]
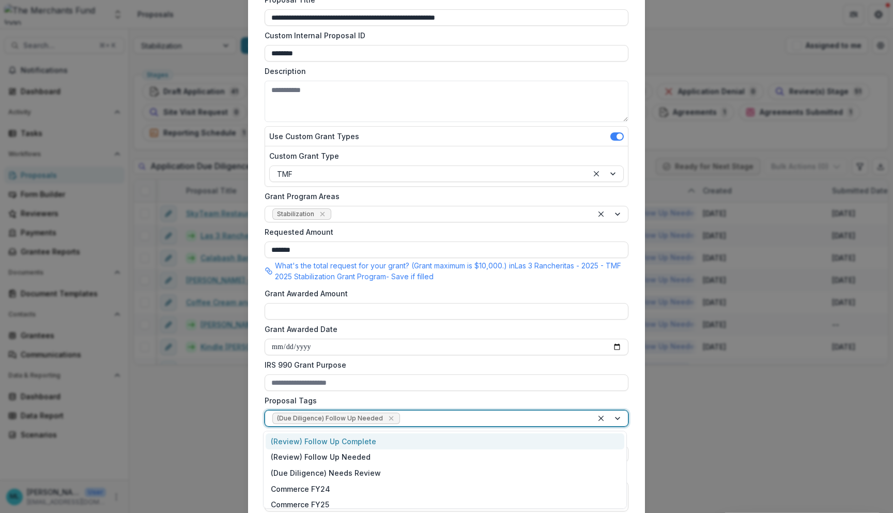
click at [434, 418] on div at bounding box center [493, 418] width 183 height 13
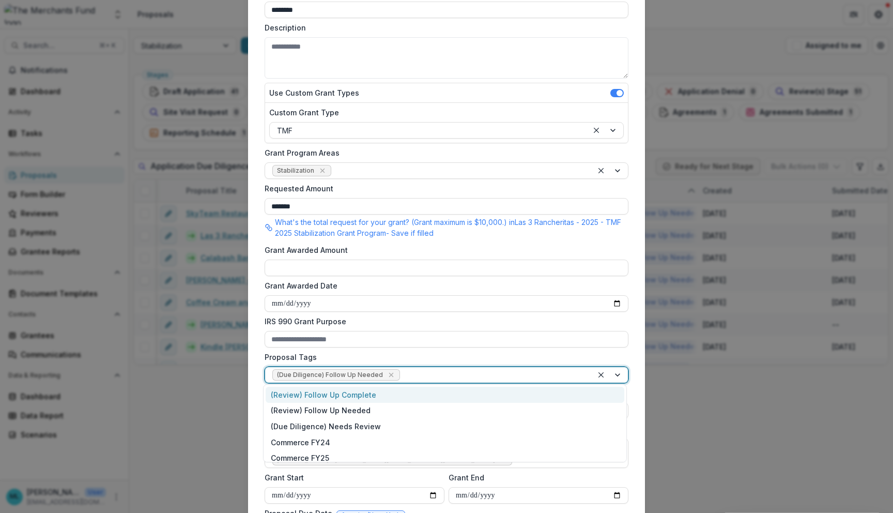
scroll to position [142, 0]
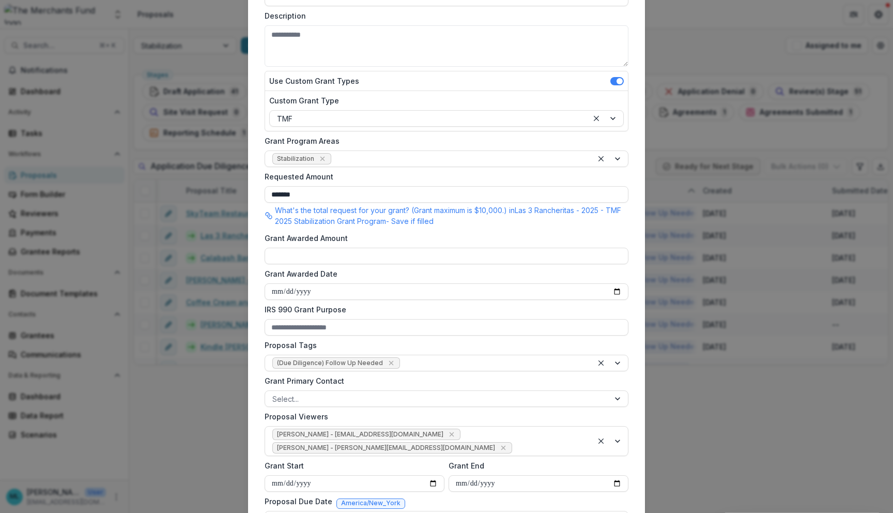
click at [443, 340] on label "Proposal Tags" at bounding box center [444, 345] width 358 height 11
click at [404, 358] on input "Proposal Tags" at bounding box center [403, 363] width 2 height 11
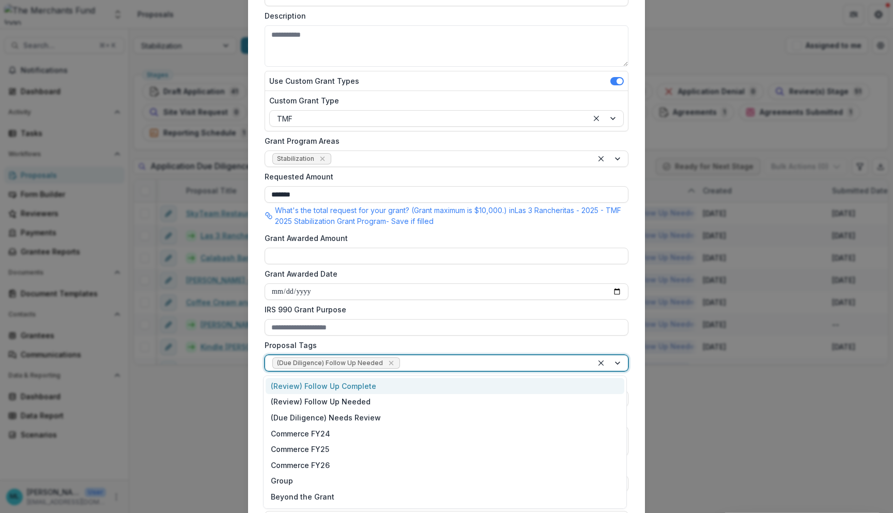
click at [426, 361] on div at bounding box center [493, 363] width 183 height 13
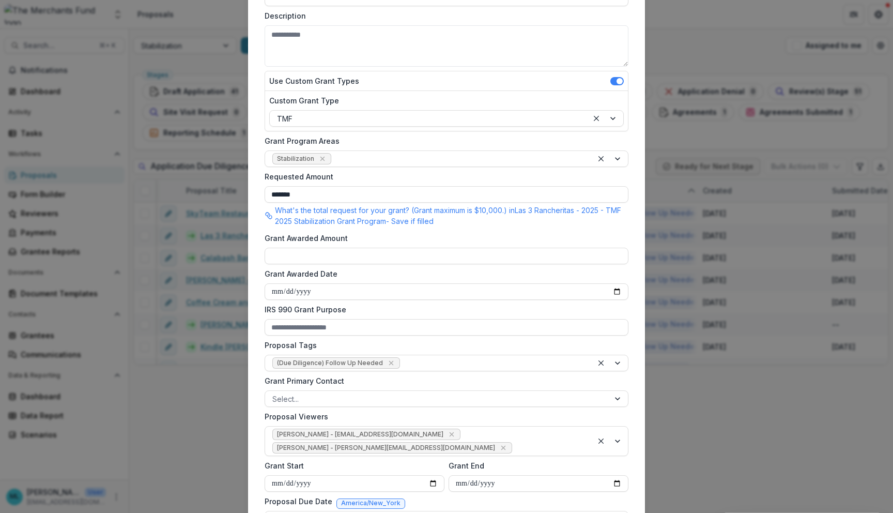
click at [443, 340] on label "Proposal Tags" at bounding box center [444, 345] width 358 height 11
click at [404, 358] on input "Proposal Tags" at bounding box center [403, 363] width 2 height 11
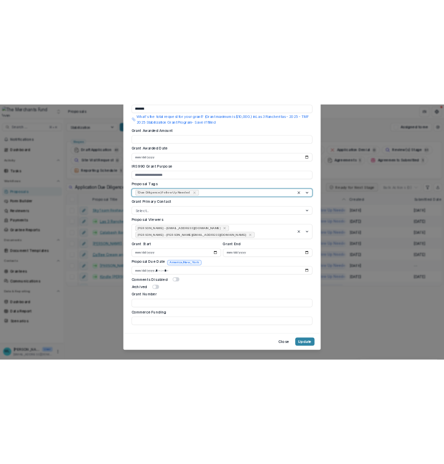
scroll to position [0, 0]
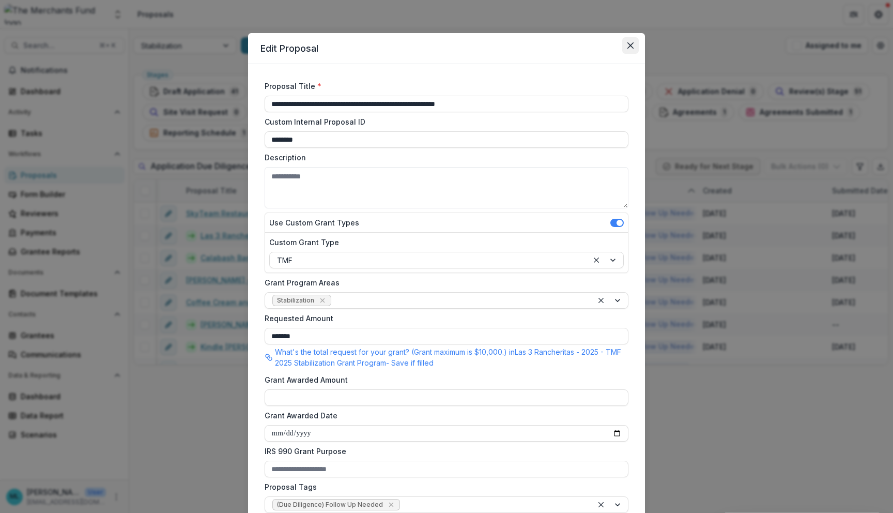
click at [443, 43] on icon "Close" at bounding box center [630, 45] width 6 height 6
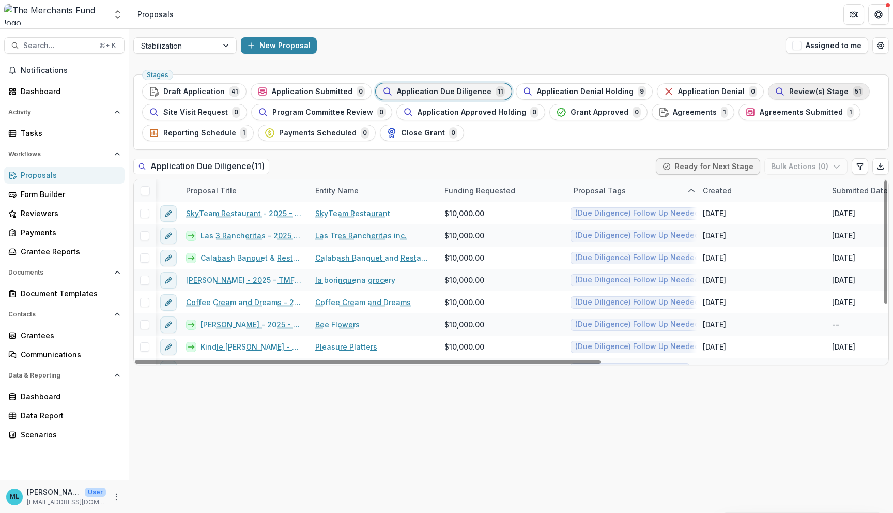
click at [443, 86] on div "Review(s) Stage 51" at bounding box center [819, 91] width 88 height 11
